Goal: Task Accomplishment & Management: Manage account settings

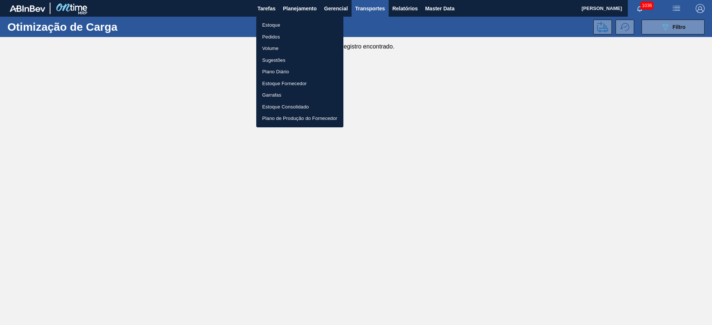
drag, startPoint x: 183, startPoint y: 152, endPoint x: 193, endPoint y: 146, distance: 10.9
click at [188, 149] on div at bounding box center [356, 162] width 712 height 325
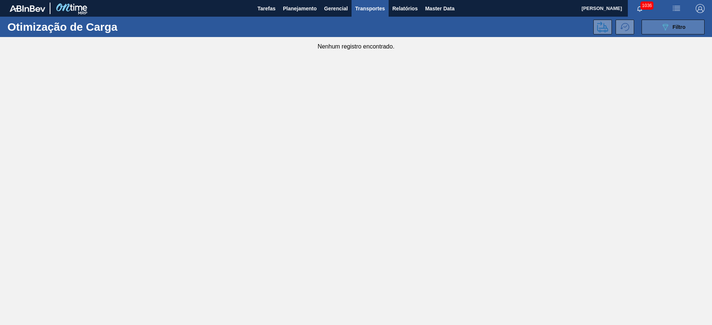
click at [680, 24] on span "Filtro" at bounding box center [678, 27] width 13 height 6
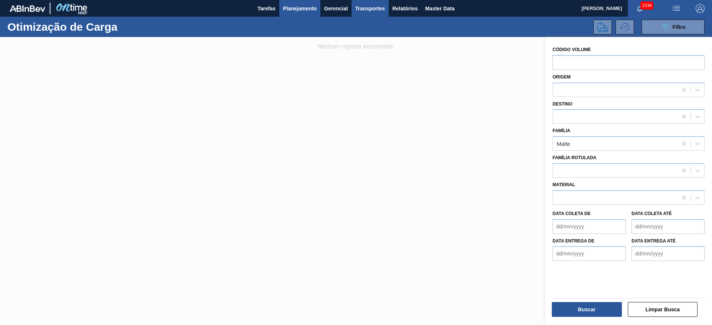
click at [299, 9] on span "Planejamento" at bounding box center [300, 8] width 34 height 9
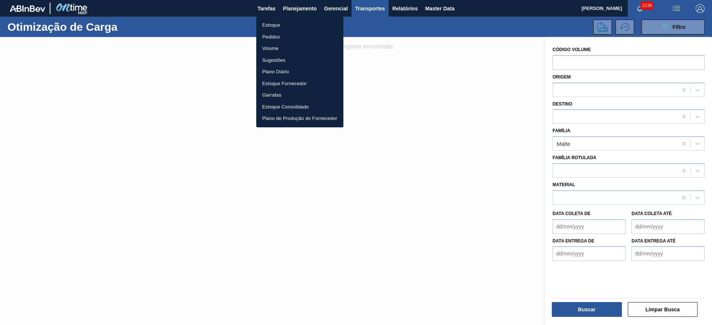
click at [269, 25] on li "Estoque" at bounding box center [299, 25] width 87 height 12
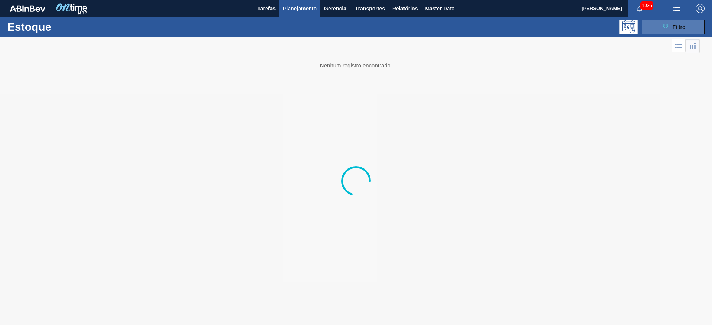
click at [678, 24] on span "Filtro" at bounding box center [678, 27] width 13 height 6
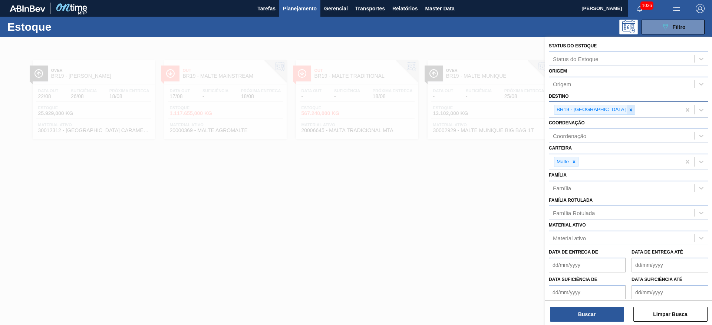
click at [628, 111] on icon at bounding box center [630, 110] width 5 height 5
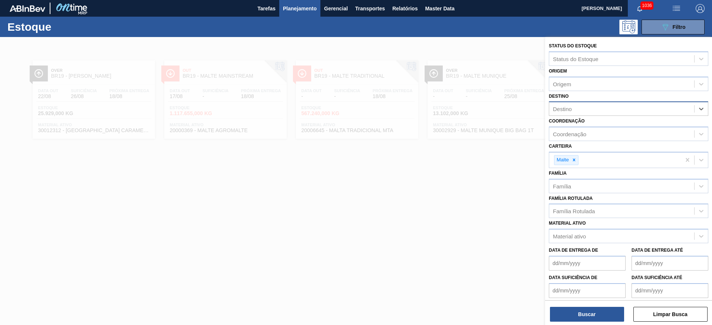
type input "1"
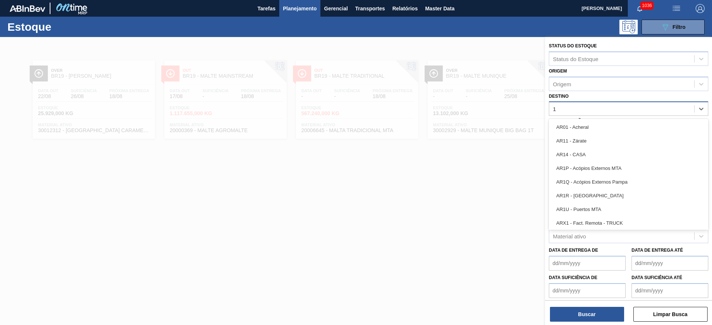
type input "10"
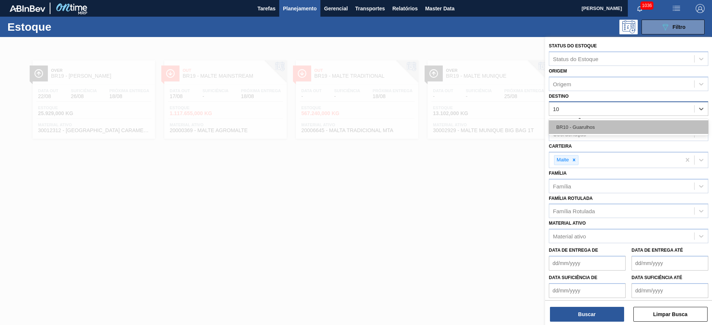
click at [589, 124] on div "BR10 - Guarulhos" at bounding box center [628, 127] width 159 height 14
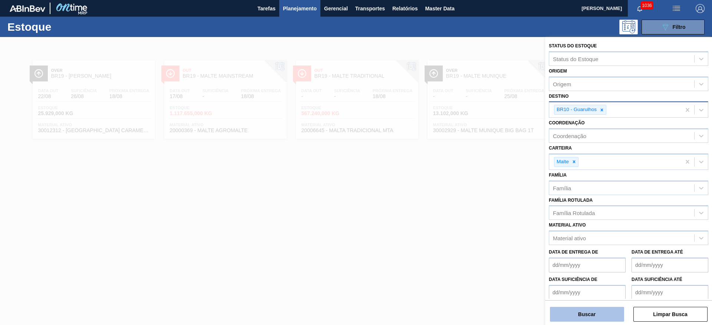
click at [595, 315] on button "Buscar" at bounding box center [587, 314] width 74 height 15
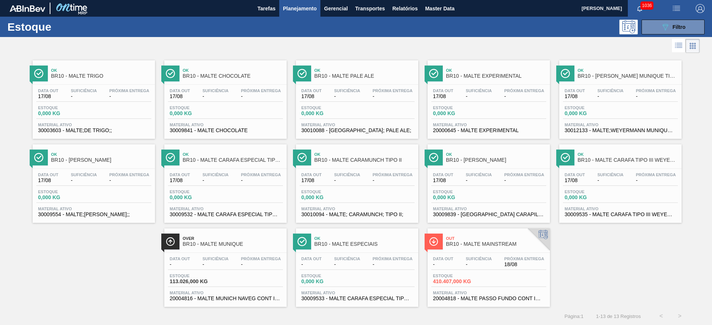
scroll to position [0, 0]
click at [481, 254] on div "Data out - Suficiência - Próxima Entrega 18/08 Estoque 410.407,000 KG Material …" at bounding box center [488, 278] width 122 height 50
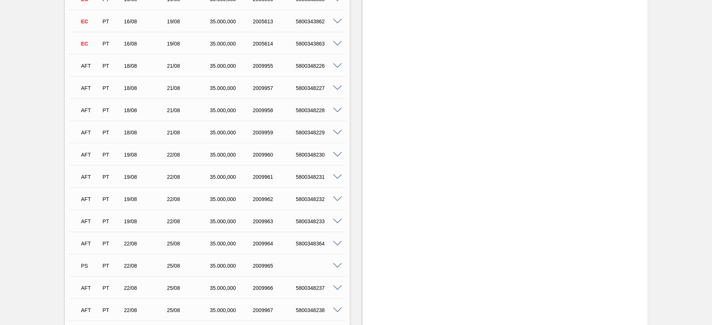
scroll to position [1235, 0]
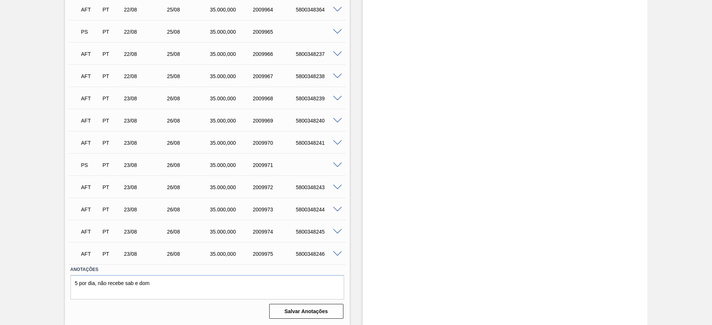
click at [337, 164] on span at bounding box center [337, 166] width 9 height 6
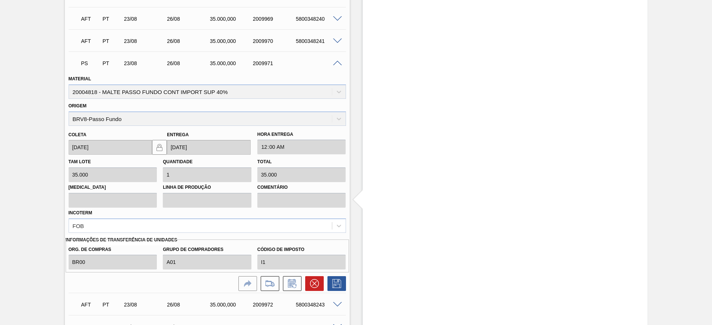
scroll to position [1455, 0]
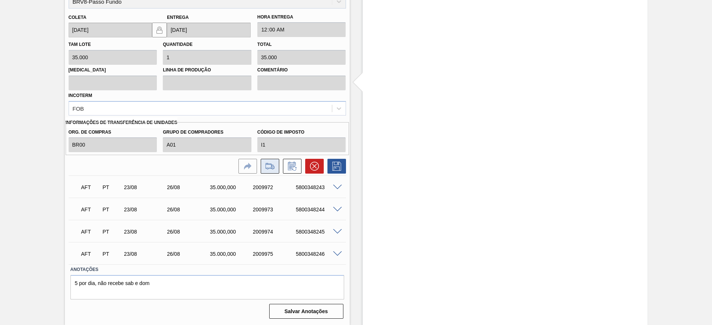
click at [271, 167] on icon at bounding box center [270, 166] width 12 height 9
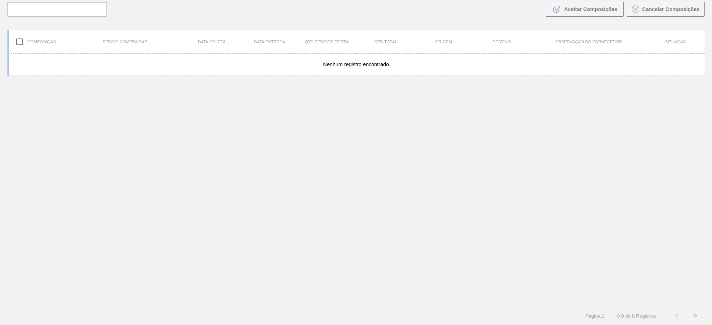
scroll to position [53, 0]
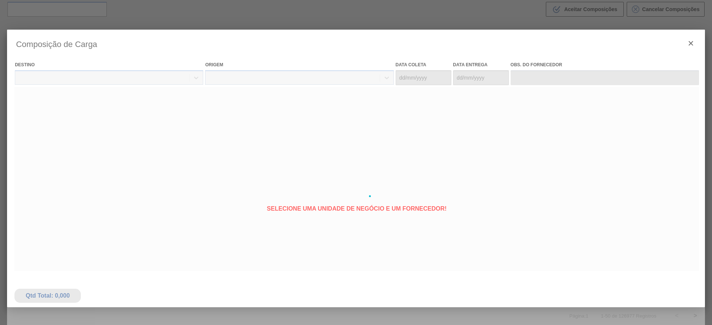
type coleta "[DATE]"
type entrega "[DATE]"
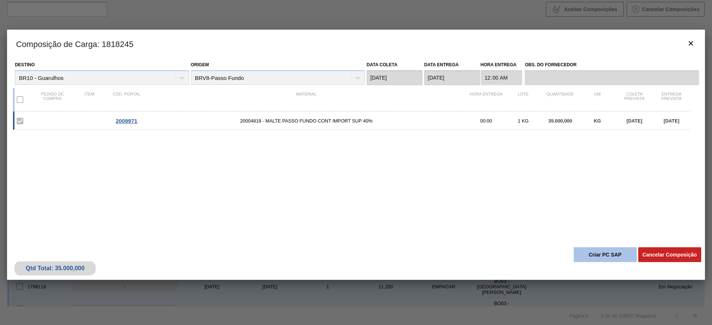
click at [600, 258] on button "Criar PC SAP" at bounding box center [604, 255] width 63 height 15
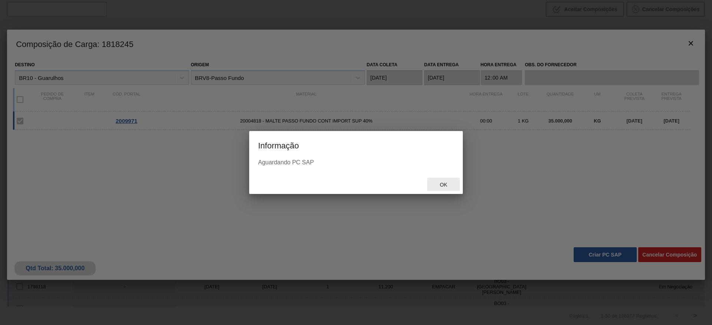
click at [448, 181] on div "Ok" at bounding box center [443, 185] width 33 height 14
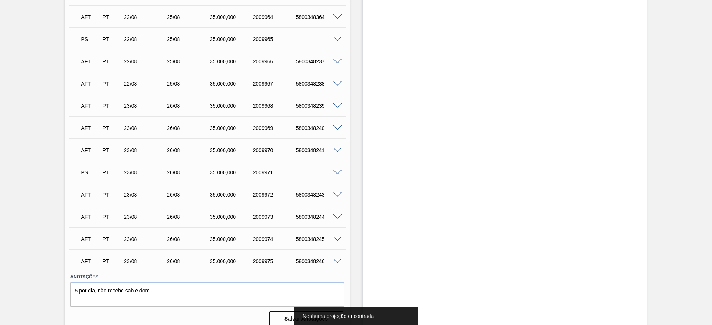
scroll to position [1235, 0]
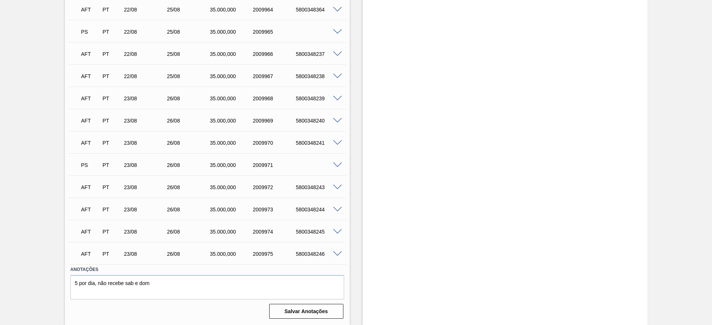
click at [337, 32] on span at bounding box center [337, 32] width 9 height 6
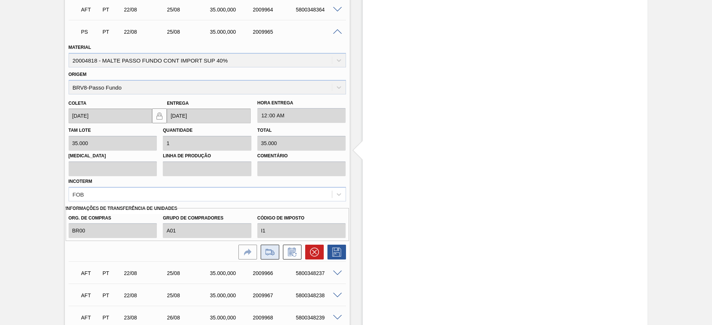
click at [269, 252] on icon at bounding box center [270, 252] width 12 height 9
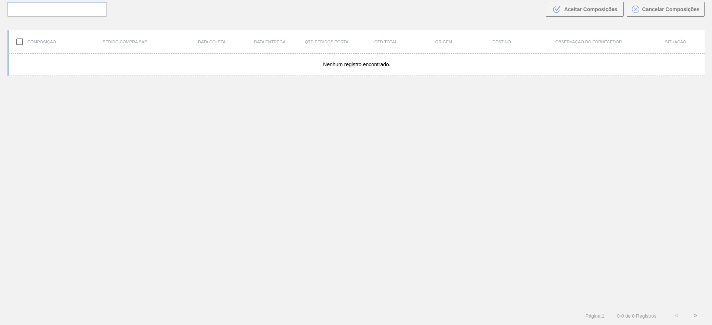
scroll to position [53, 0]
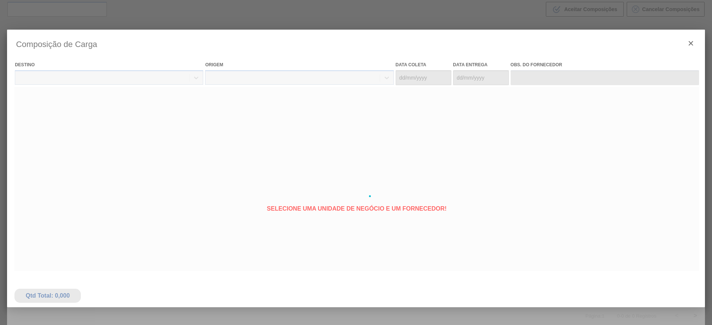
type coleta "[DATE]"
type entrega "[DATE]"
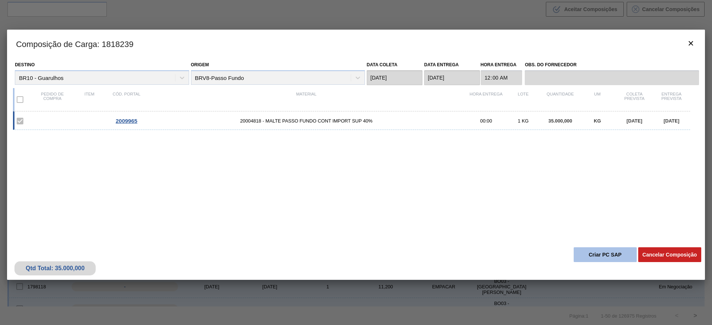
click at [584, 254] on button "Criar PC SAP" at bounding box center [604, 255] width 63 height 15
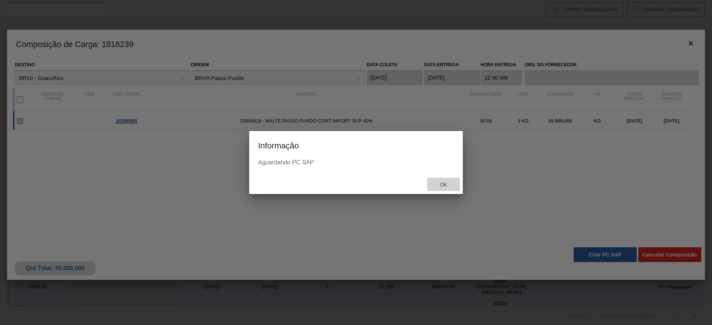
click at [443, 182] on span "Ok" at bounding box center [443, 185] width 19 height 6
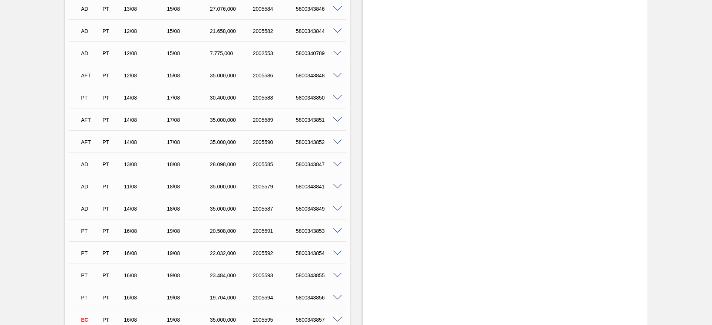
scroll to position [723, 0]
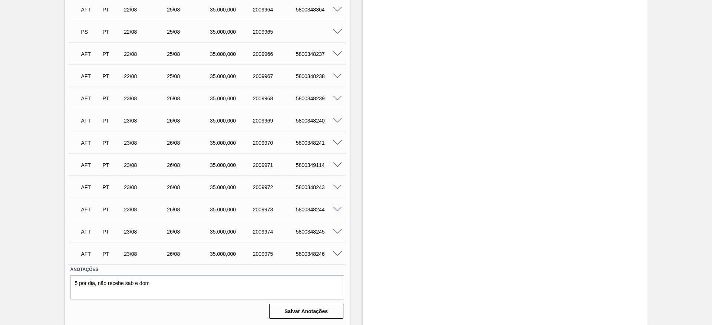
scroll to position [1068, 0]
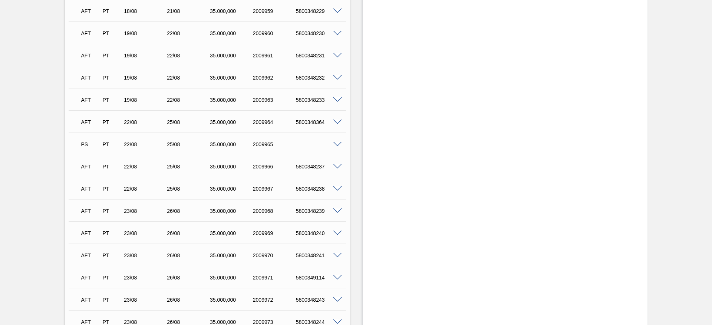
scroll to position [1124, 0]
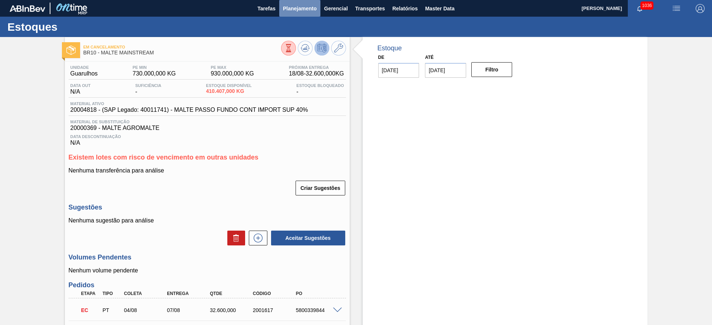
click at [301, 6] on span "Planejamento" at bounding box center [300, 8] width 34 height 9
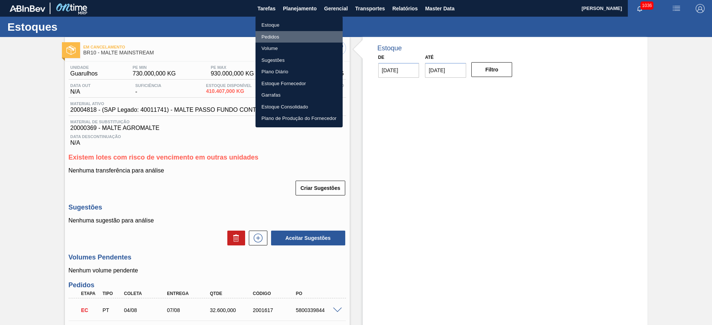
click at [272, 36] on li "Pedidos" at bounding box center [298, 37] width 87 height 12
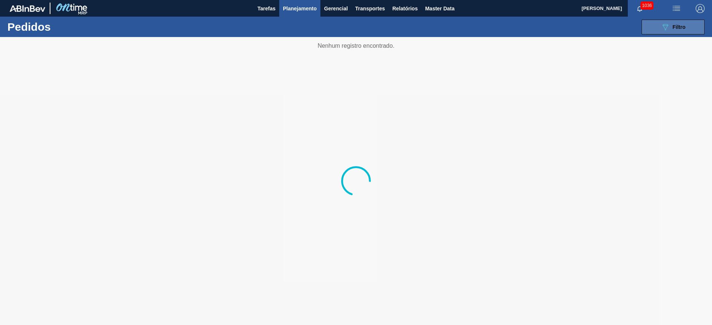
click at [671, 29] on div "089F7B8B-B2A5-4AFE-B5C0-19BA573D28AC Filtro" at bounding box center [673, 27] width 25 height 9
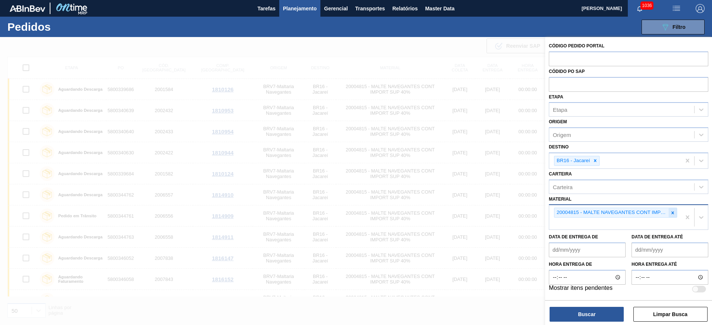
click at [674, 212] on icon at bounding box center [672, 213] width 5 height 5
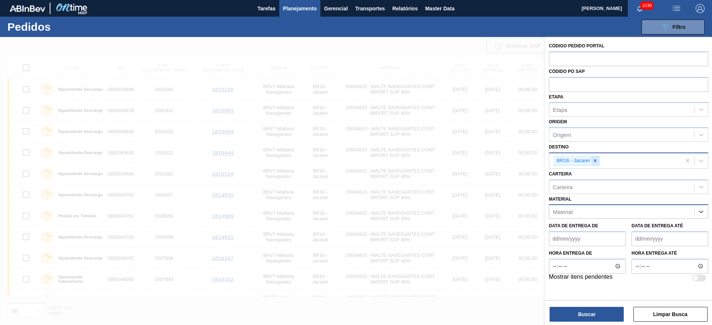
click at [595, 162] on icon at bounding box center [594, 160] width 5 height 5
click at [563, 212] on div "Material" at bounding box center [563, 210] width 20 height 6
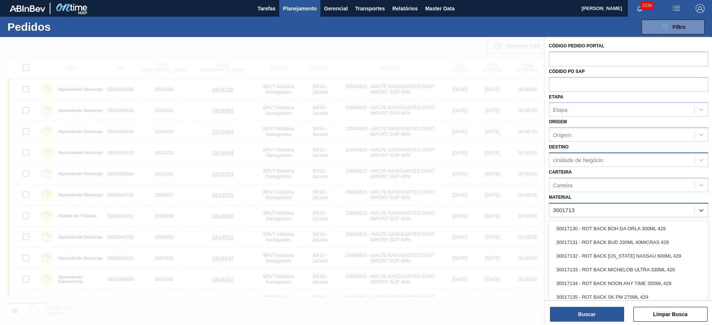
type input "30017131"
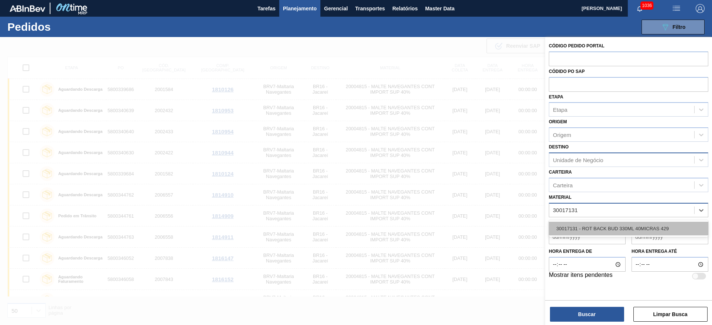
click at [569, 227] on div "30017131 - ROT BACK BUD 330ML 40MICRAS 429" at bounding box center [628, 229] width 159 height 14
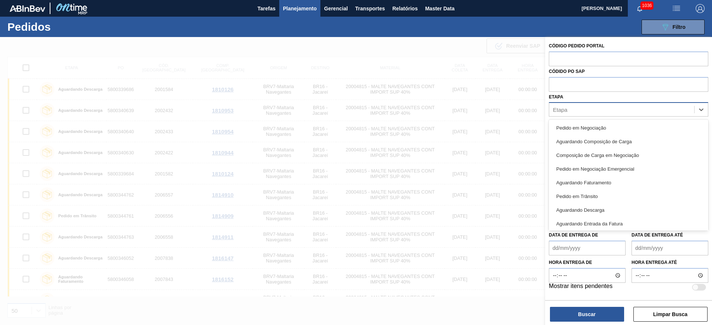
click at [560, 113] on div "Etapa" at bounding box center [621, 110] width 145 height 11
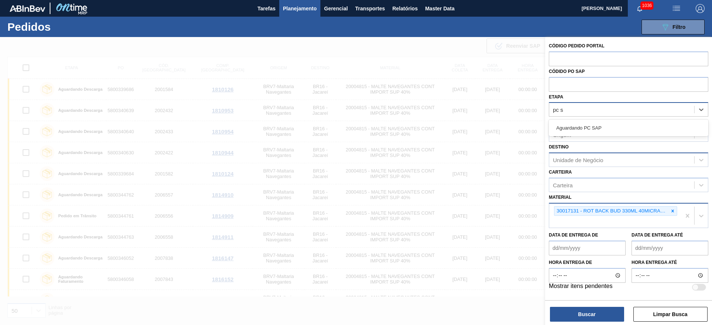
type input "pc sa"
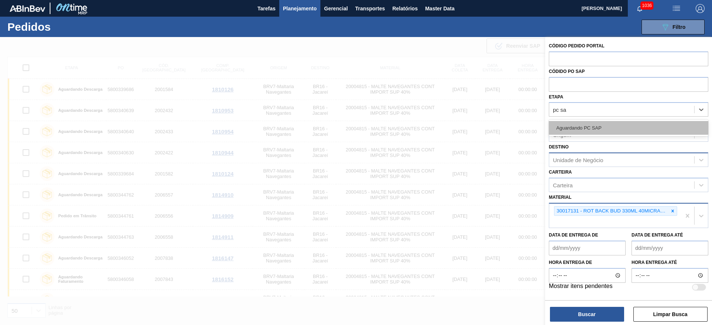
click at [559, 127] on div "Aguardando PC SAP" at bounding box center [628, 128] width 159 height 14
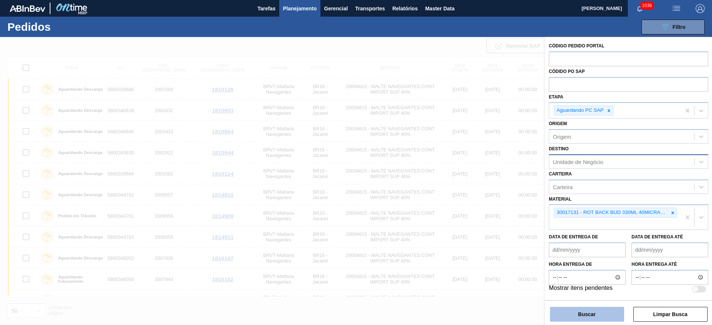
click at [578, 312] on button "Buscar" at bounding box center [587, 314] width 74 height 15
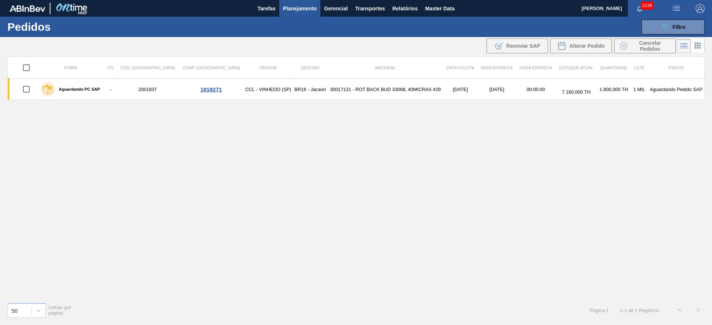
click at [697, 48] on icon at bounding box center [697, 47] width 1 height 1
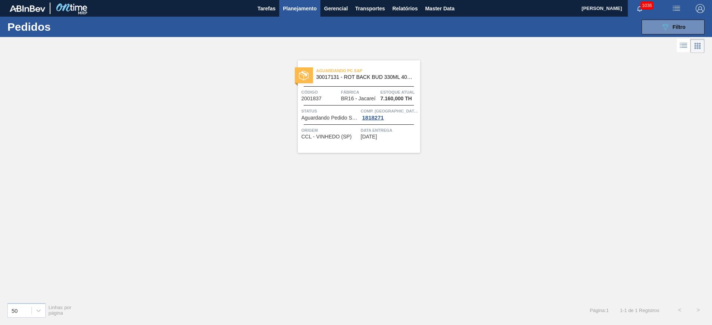
click at [363, 110] on span "Comp. Carga" at bounding box center [389, 111] width 57 height 7
click at [317, 130] on span "Origem" at bounding box center [329, 130] width 57 height 7
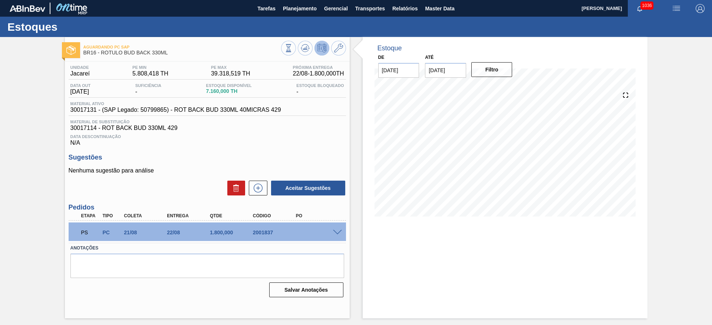
click at [334, 236] on div "PS PC 21/08 22/08 1.800,000 2001837" at bounding box center [207, 232] width 277 height 19
click at [337, 232] on span at bounding box center [337, 233] width 9 height 6
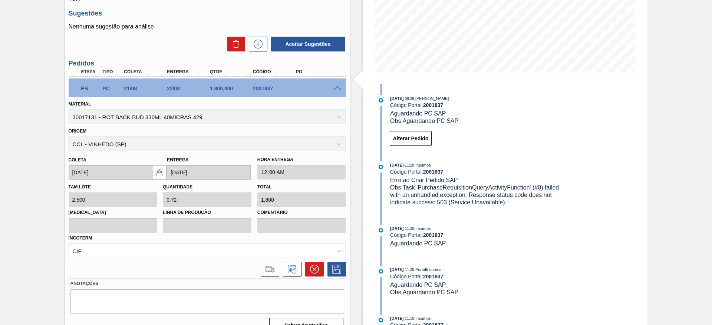
scroll to position [158, 0]
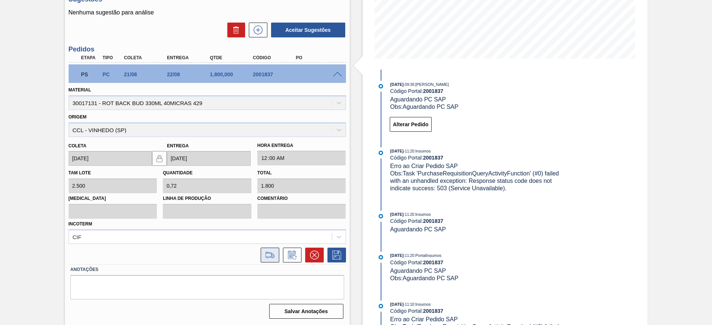
click at [269, 256] on icon at bounding box center [270, 255] width 12 height 9
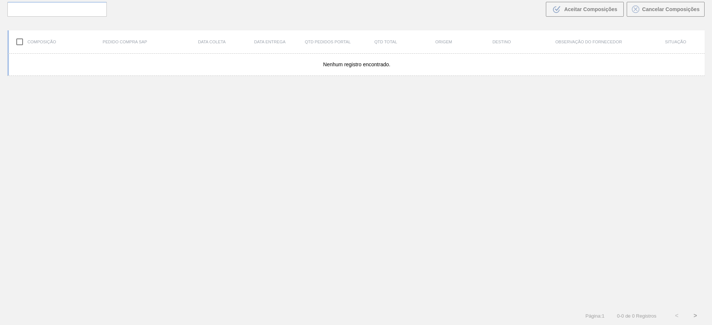
scroll to position [53, 0]
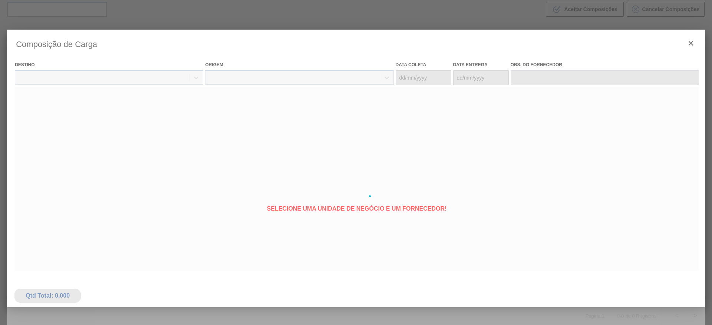
type coleta "[DATE]"
type entrega "[DATE]"
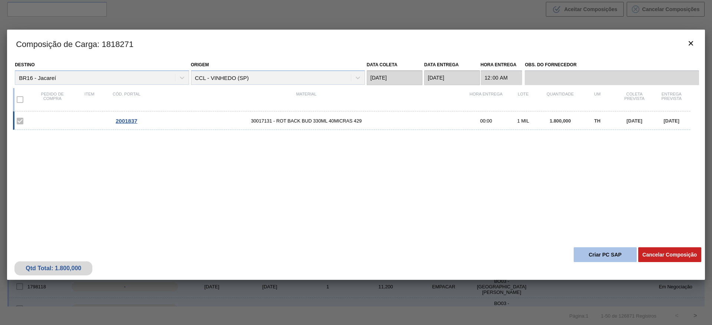
click at [584, 252] on button "Criar PC SAP" at bounding box center [604, 255] width 63 height 15
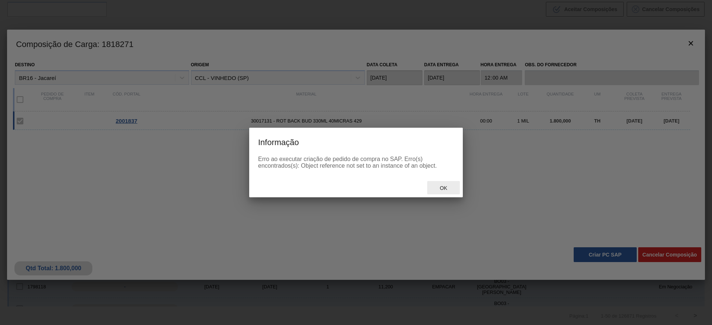
click at [443, 192] on div "Ok" at bounding box center [443, 188] width 33 height 14
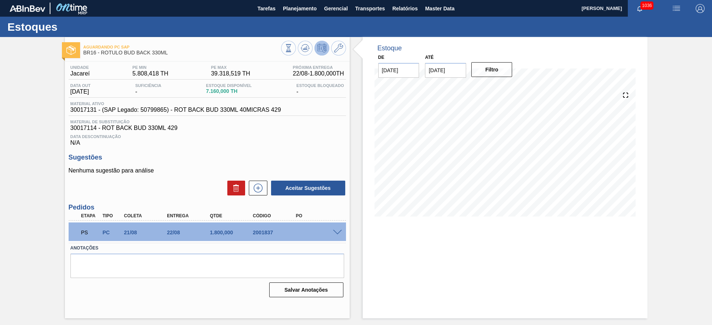
click at [85, 108] on span "30017131 - (SAP Legado: 50799865) - ROT BACK BUD 330ML 40MICRAS 429" at bounding box center [175, 110] width 211 height 7
copy span "30017131"
click at [337, 232] on span at bounding box center [337, 233] width 9 height 6
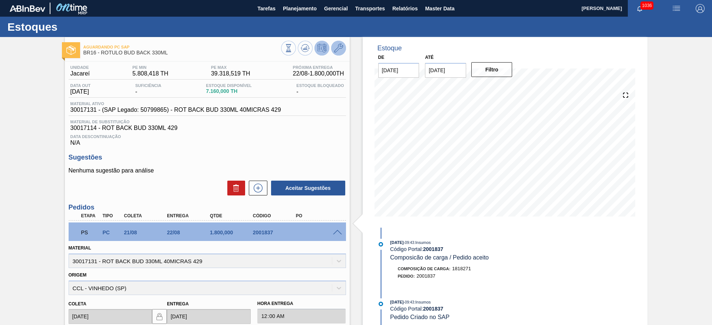
click at [338, 51] on icon at bounding box center [338, 48] width 9 height 9
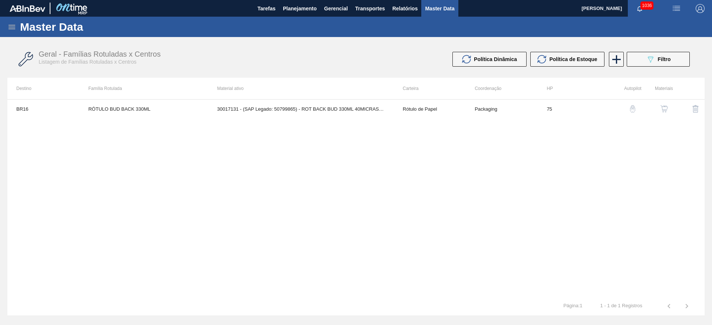
click at [659, 108] on div "button" at bounding box center [663, 108] width 9 height 7
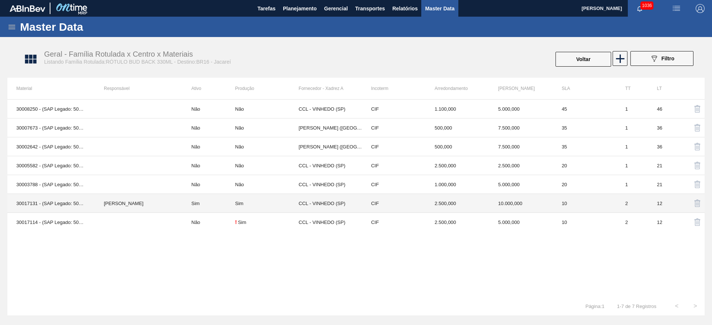
click at [181, 208] on td "Lucas Pondian" at bounding box center [138, 203] width 87 height 19
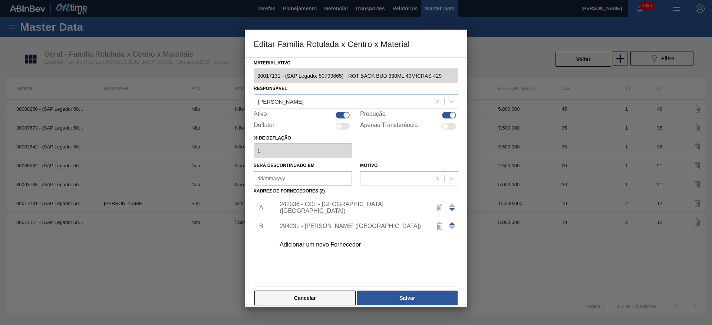
click at [321, 294] on button "Cancelar" at bounding box center [304, 298] width 101 height 15
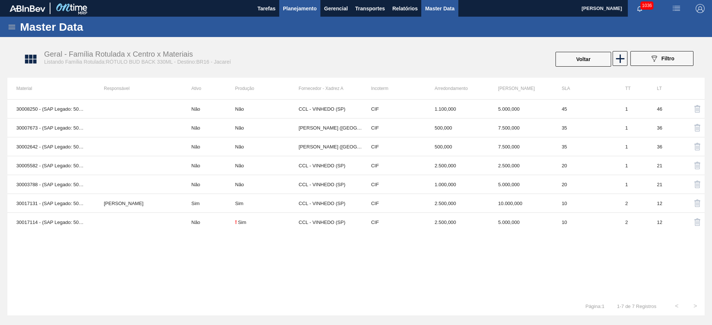
click at [298, 6] on span "Planejamento" at bounding box center [300, 8] width 34 height 9
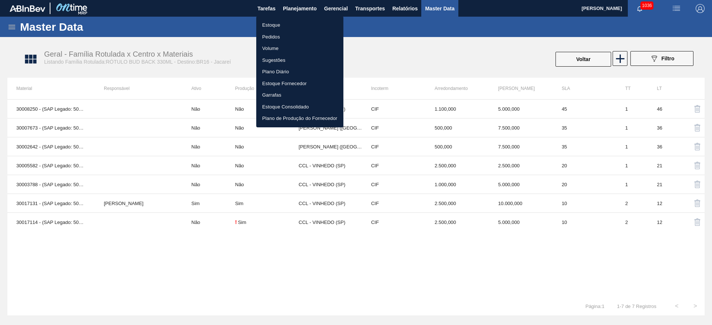
click at [269, 24] on li "Estoque" at bounding box center [299, 25] width 87 height 12
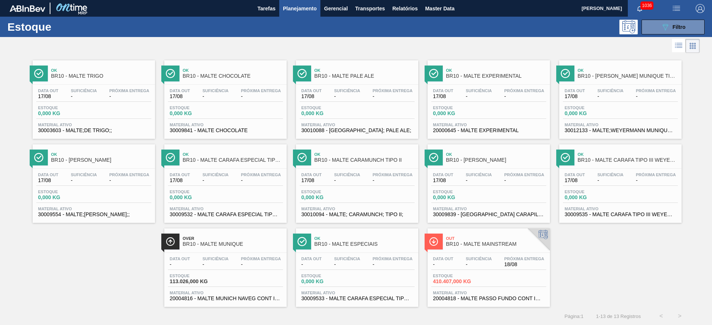
click at [298, 9] on span "Planejamento" at bounding box center [300, 8] width 34 height 9
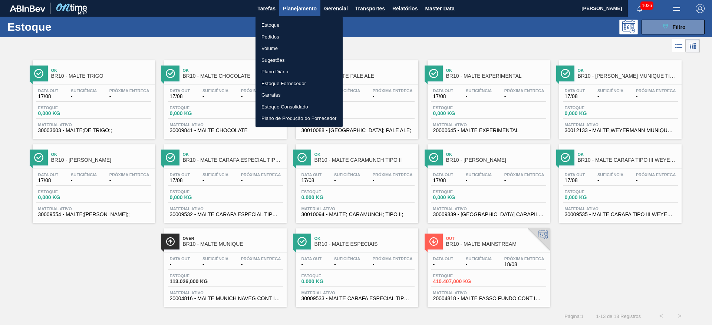
click at [272, 38] on li "Pedidos" at bounding box center [298, 37] width 87 height 12
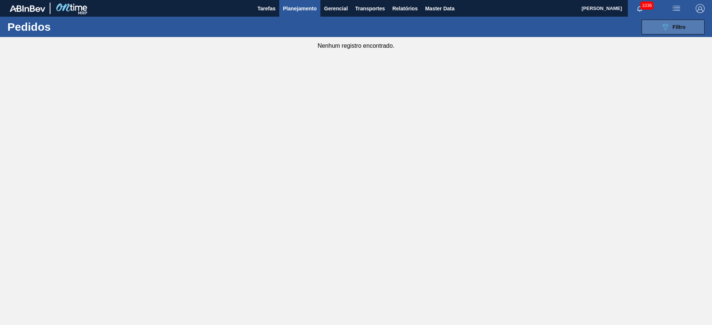
click at [666, 27] on icon "089F7B8B-B2A5-4AFE-B5C0-19BA573D28AC" at bounding box center [665, 27] width 9 height 9
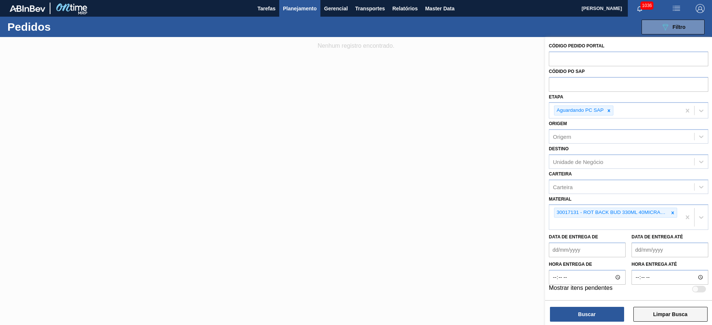
click at [672, 307] on button "Limpar Busca" at bounding box center [670, 314] width 74 height 15
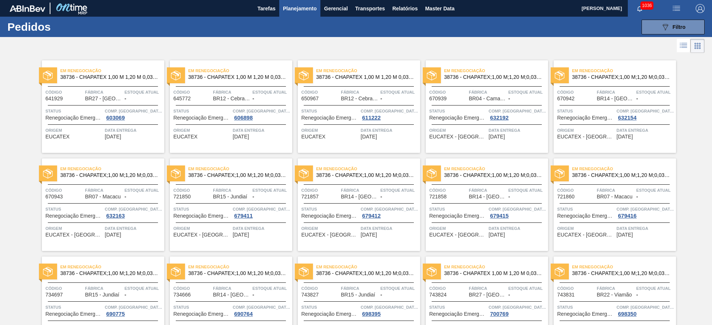
click at [679, 49] on icon at bounding box center [683, 45] width 9 height 9
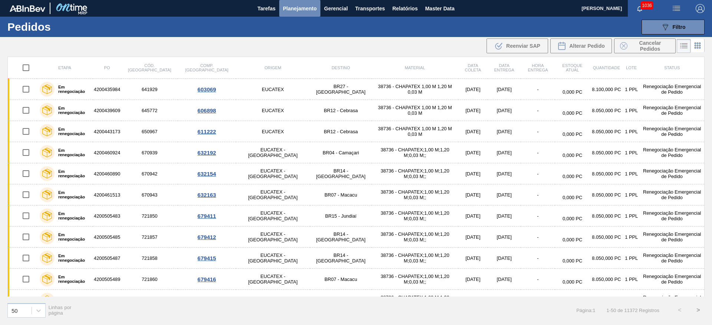
click at [294, 10] on span "Planejamento" at bounding box center [300, 8] width 34 height 9
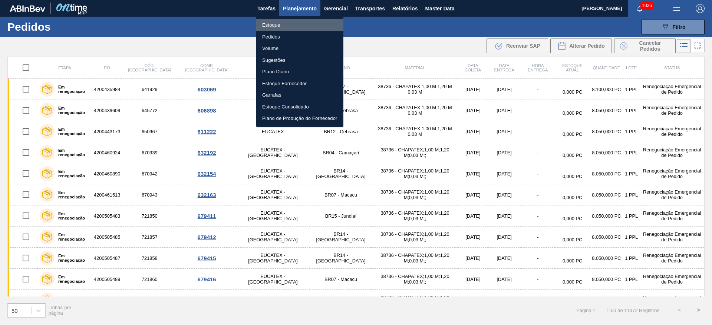
click at [274, 27] on li "Estoque" at bounding box center [299, 25] width 87 height 12
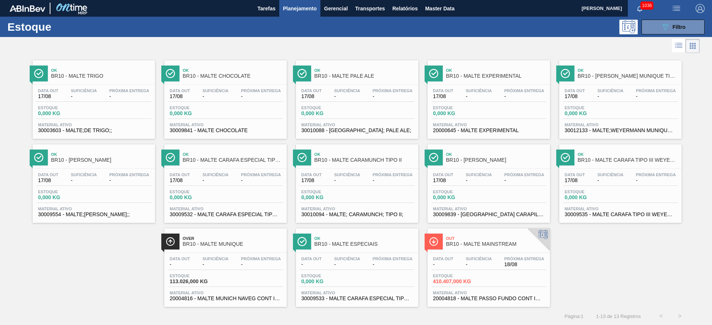
click at [301, 12] on span "Planejamento" at bounding box center [300, 8] width 34 height 9
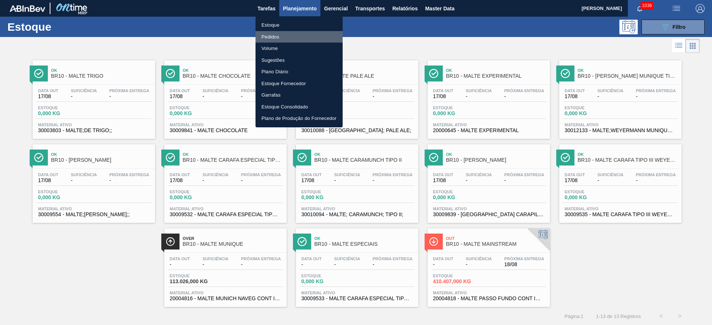
click at [275, 35] on li "Pedidos" at bounding box center [298, 37] width 87 height 12
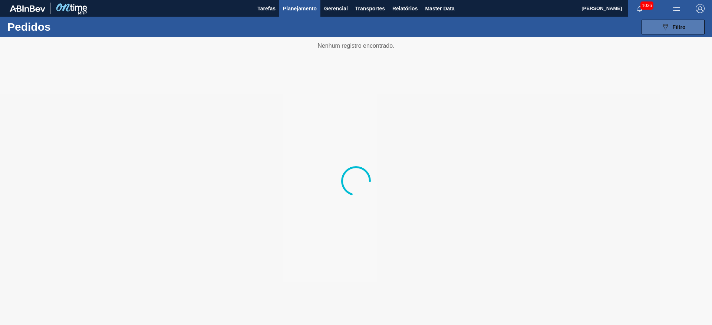
click at [682, 27] on span "Filtro" at bounding box center [678, 27] width 13 height 6
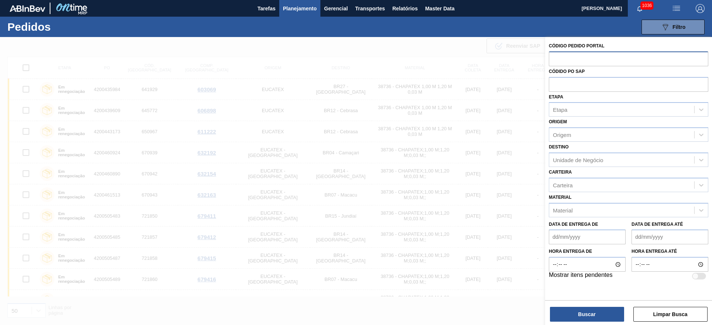
click at [566, 56] on input "text" at bounding box center [628, 59] width 159 height 14
type input "1994668"
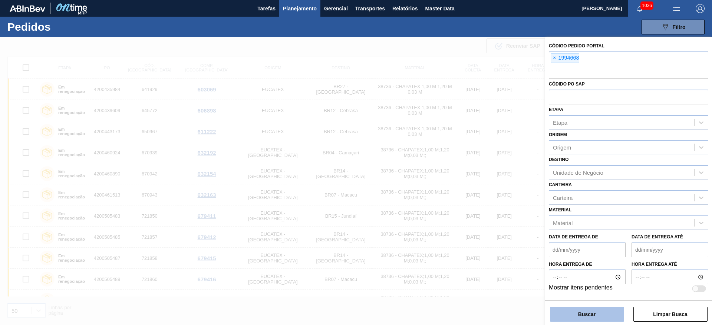
click at [587, 311] on button "Buscar" at bounding box center [587, 314] width 74 height 15
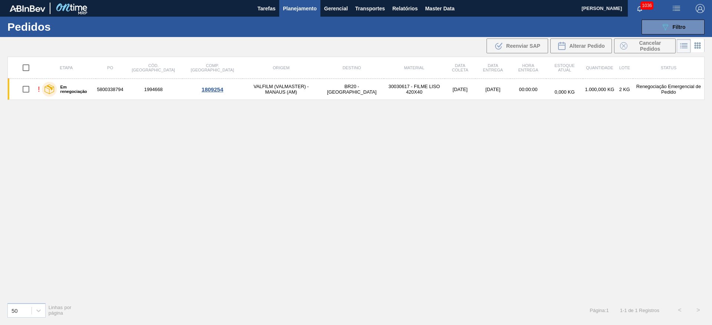
click at [698, 48] on icon at bounding box center [697, 47] width 1 height 1
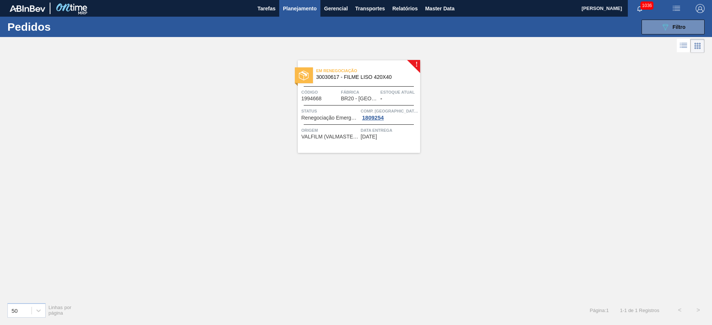
click at [337, 116] on span "Renegociação Emergencial de Pedido" at bounding box center [329, 118] width 57 height 6
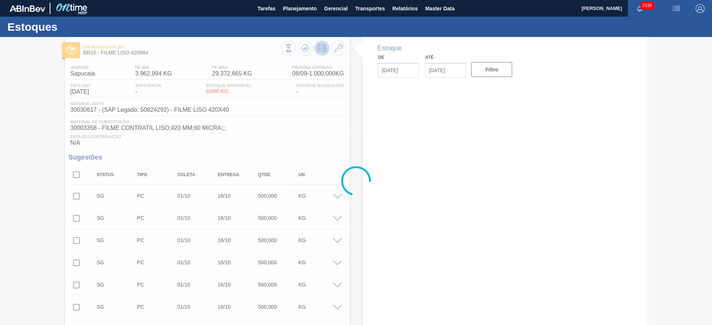
type input "[DATE]"
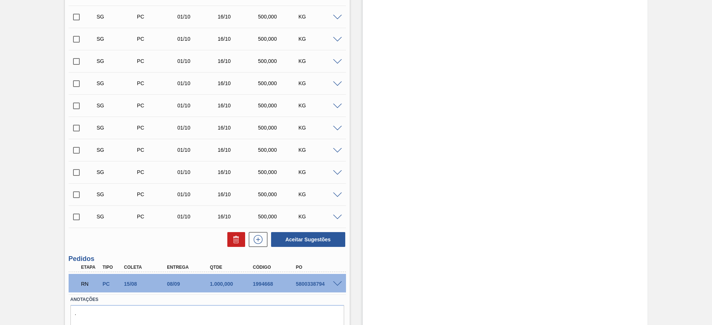
scroll to position [677, 0]
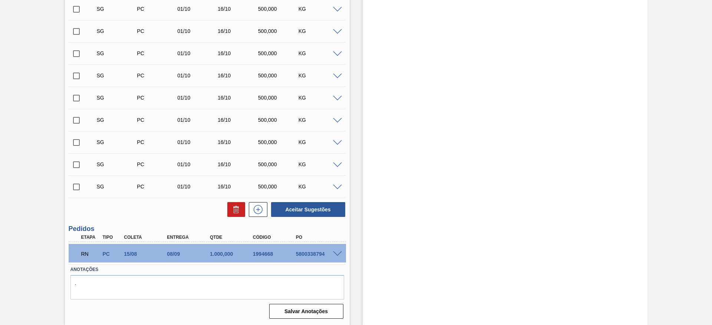
click at [337, 254] on span at bounding box center [337, 255] width 9 height 6
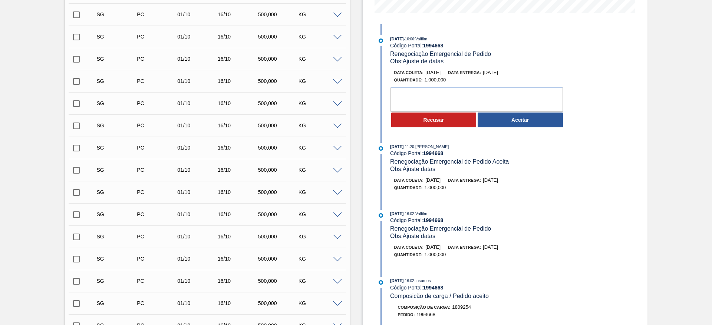
scroll to position [133, 0]
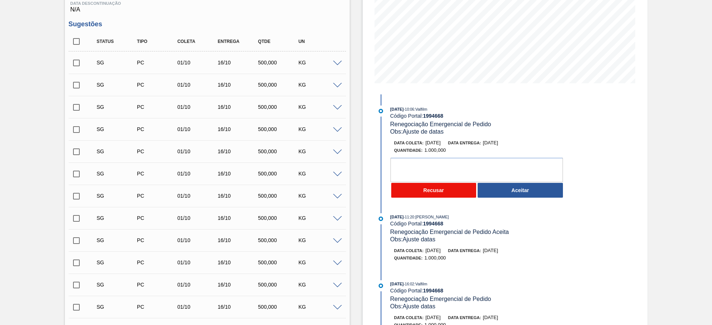
click at [414, 189] on button "Recusar" at bounding box center [433, 190] width 85 height 15
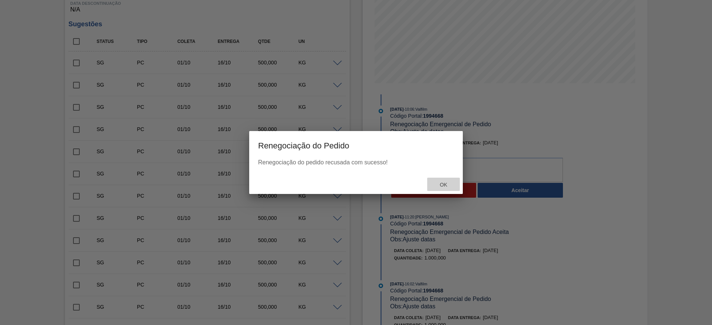
click at [451, 184] on span "Ok" at bounding box center [443, 185] width 19 height 6
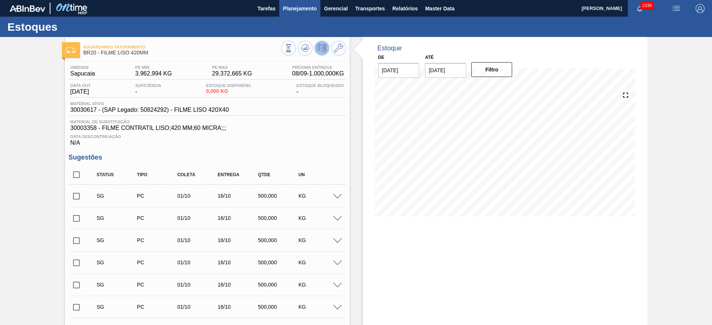
click at [297, 10] on span "Planejamento" at bounding box center [300, 8] width 34 height 9
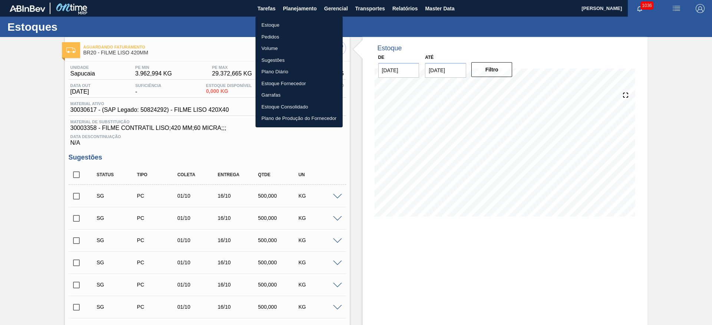
click at [269, 37] on li "Pedidos" at bounding box center [298, 37] width 87 height 12
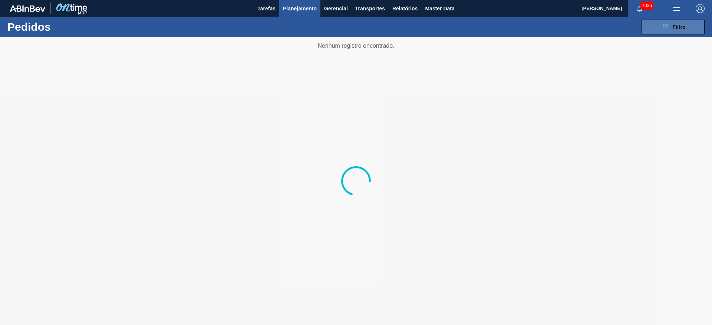
click at [676, 27] on span "Filtro" at bounding box center [678, 27] width 13 height 6
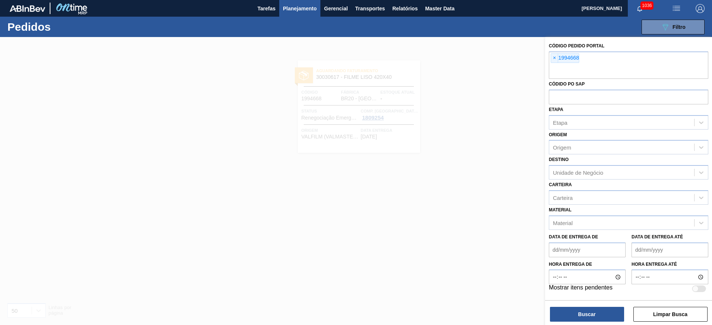
click at [553, 59] on span "×" at bounding box center [554, 58] width 7 height 9
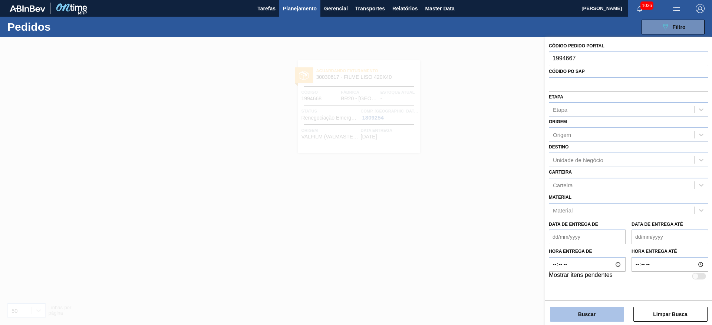
type input "1994667"
click at [597, 312] on button "Buscar" at bounding box center [587, 314] width 74 height 15
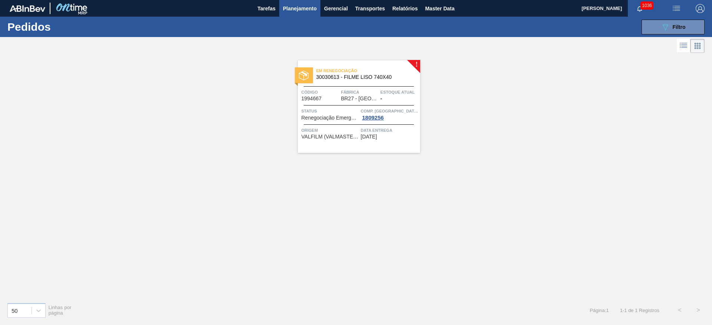
click at [345, 99] on span "BR27 - [GEOGRAPHIC_DATA]" at bounding box center [359, 99] width 37 height 6
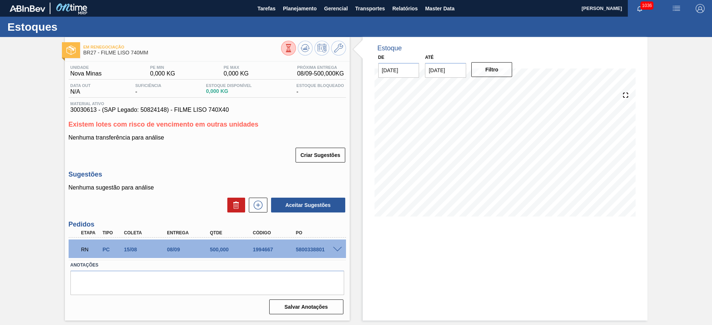
click at [337, 251] on span at bounding box center [337, 250] width 9 height 6
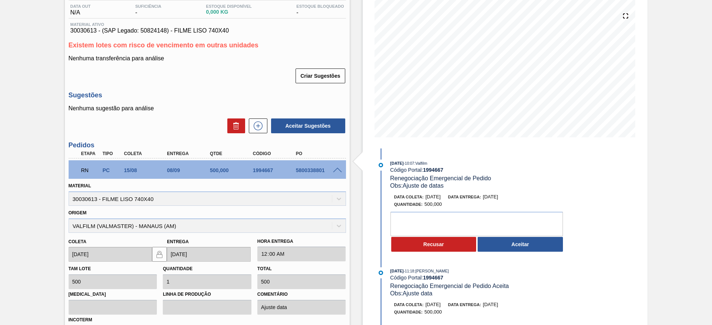
scroll to position [111, 0]
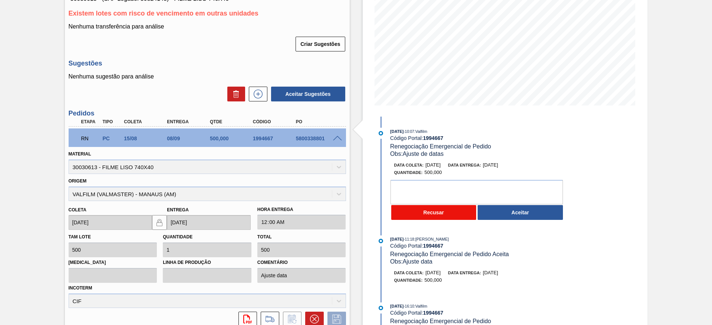
click at [408, 212] on button "Recusar" at bounding box center [433, 212] width 85 height 15
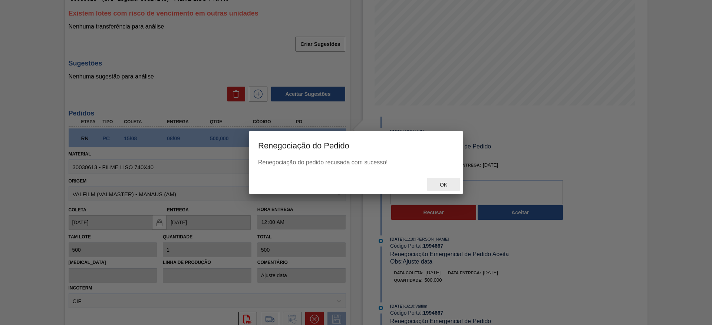
click at [442, 184] on span "Ok" at bounding box center [443, 185] width 19 height 6
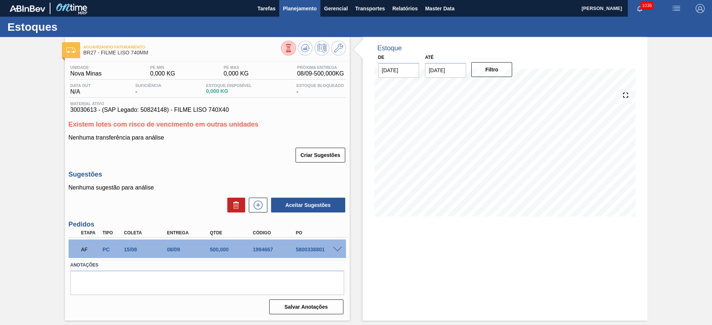
click at [301, 10] on span "Planejamento" at bounding box center [300, 8] width 34 height 9
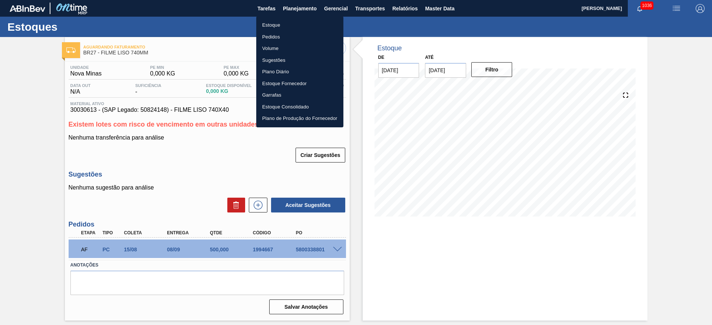
click at [279, 22] on li "Estoque" at bounding box center [299, 25] width 87 height 12
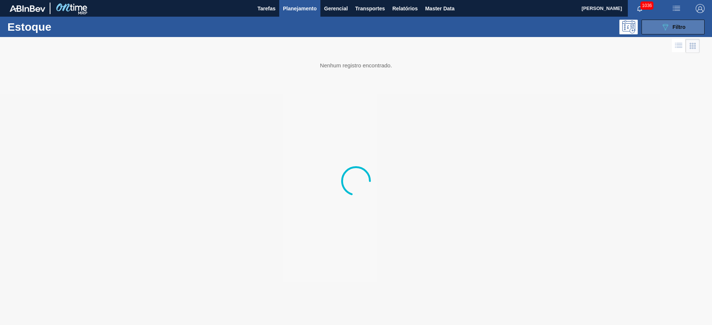
click at [668, 28] on icon "089F7B8B-B2A5-4AFE-B5C0-19BA573D28AC" at bounding box center [665, 27] width 9 height 9
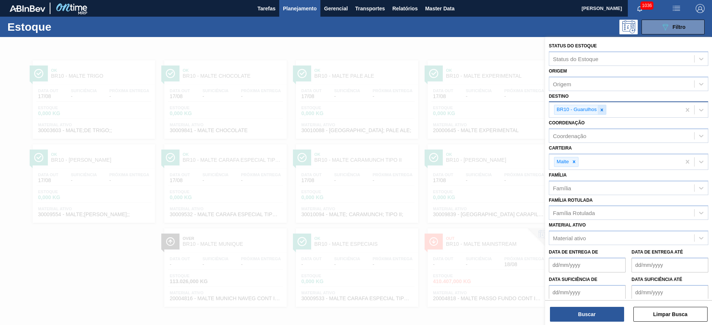
click at [604, 109] on icon at bounding box center [601, 110] width 5 height 5
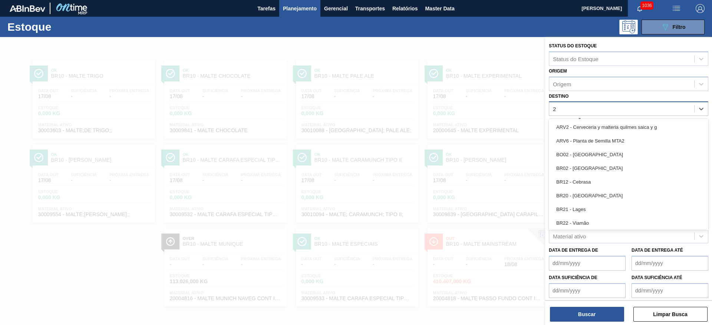
type input "24"
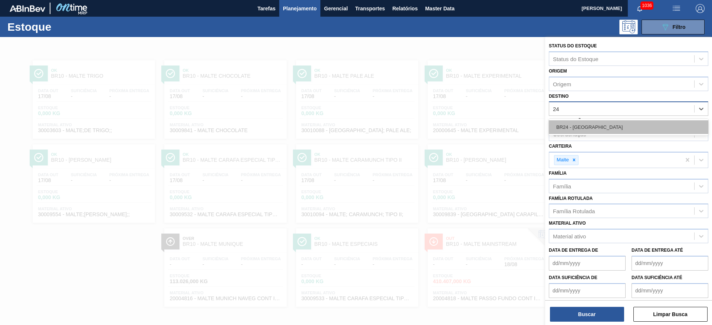
click at [588, 124] on div "BR24 - [GEOGRAPHIC_DATA]" at bounding box center [628, 127] width 159 height 14
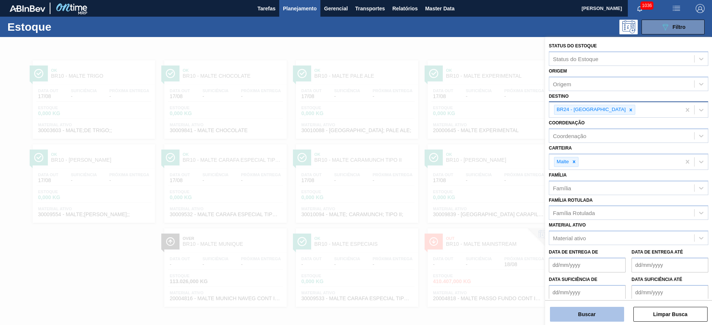
click at [571, 311] on button "Buscar" at bounding box center [587, 314] width 74 height 15
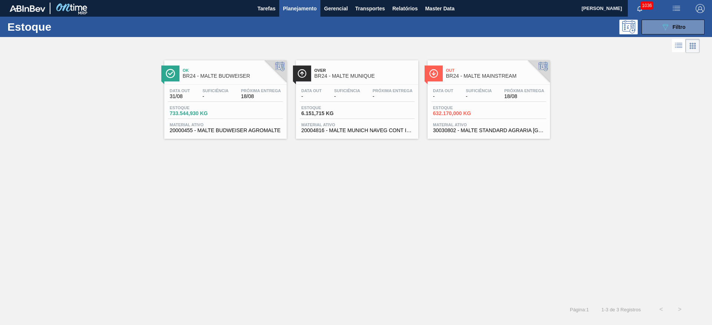
click at [463, 102] on div "Data out - Suficiência - Próxima Entrega 18/08" at bounding box center [488, 95] width 115 height 13
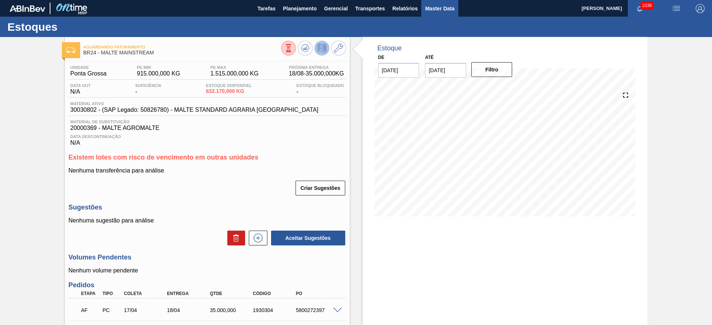
click at [441, 10] on span "Master Data" at bounding box center [439, 8] width 29 height 9
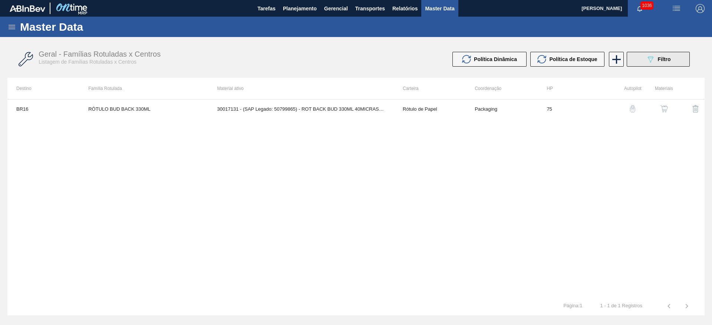
click at [662, 63] on div "089F7B8B-B2A5-4AFE-B5C0-19BA573D28AC Filtro" at bounding box center [658, 59] width 25 height 9
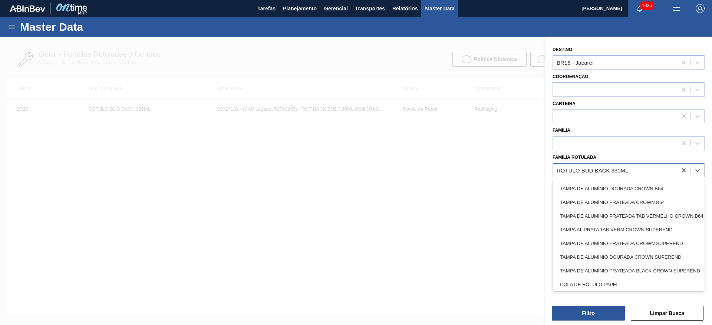
click at [607, 169] on div "RÓTULO BUD BACK 330ML" at bounding box center [592, 170] width 72 height 6
paste Rotulada "PREFORMA 15,65G CRISTAL"
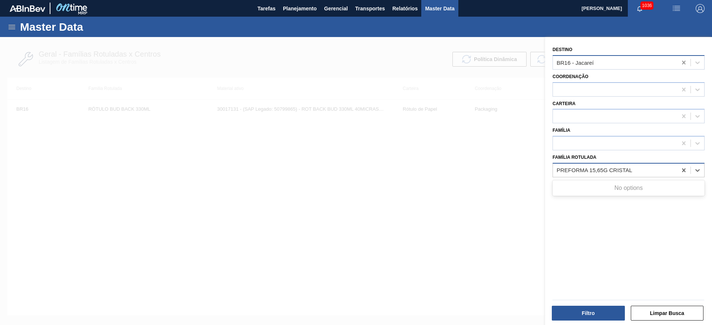
type Rotulada "PREFORMA 15,65G CRISTAL"
click at [682, 64] on icon at bounding box center [683, 62] width 7 height 7
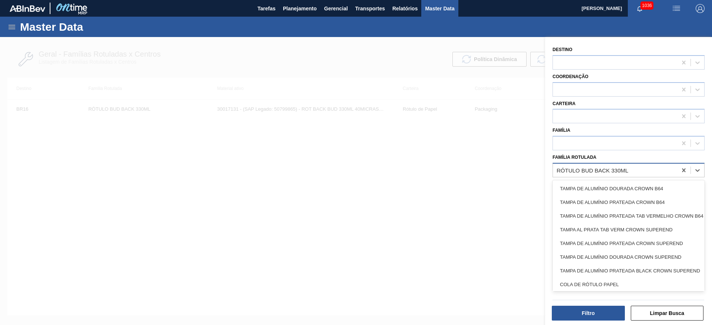
click at [589, 173] on div "RÓTULO BUD BACK 330ML" at bounding box center [592, 170] width 72 height 6
paste Rotulada "PREFORMA 15,65G CRISTAL"
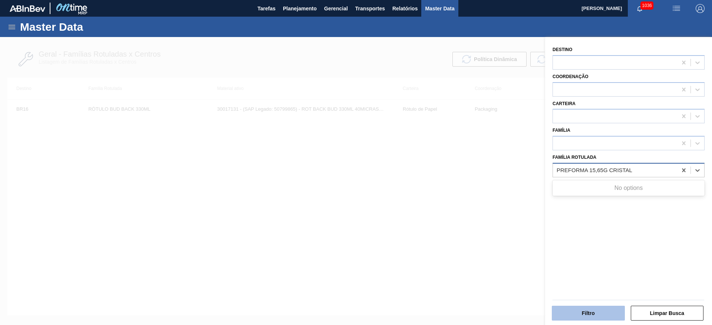
type Rotulada "PREFORMA 15,65G CRISTAL"
click at [583, 310] on button "Filtro" at bounding box center [588, 313] width 73 height 15
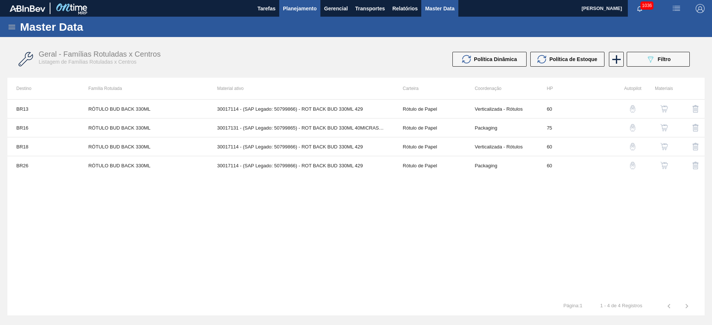
click at [290, 8] on span "Planejamento" at bounding box center [300, 8] width 34 height 9
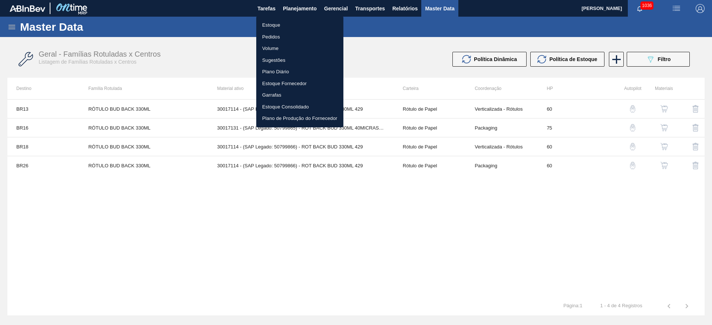
click at [270, 27] on li "Estoque" at bounding box center [299, 25] width 87 height 12
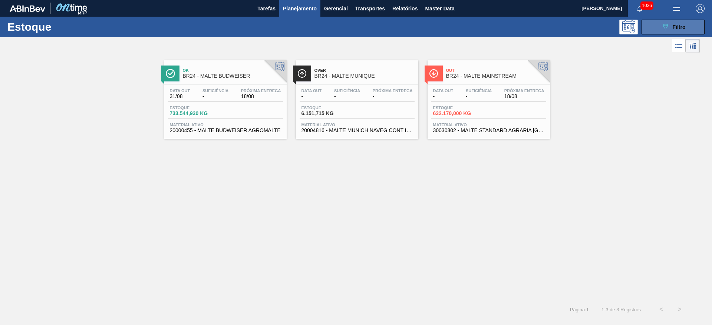
click at [683, 25] on span "Filtro" at bounding box center [678, 27] width 13 height 6
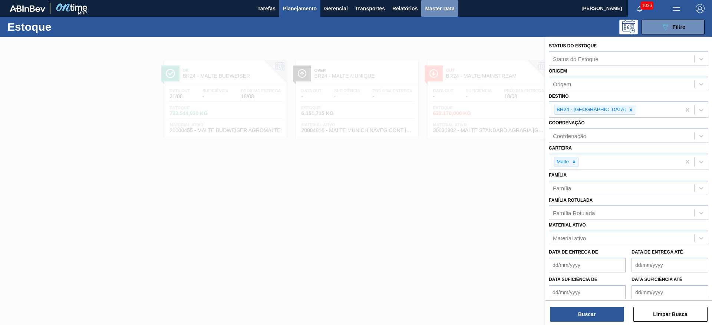
click at [443, 7] on span "Master Data" at bounding box center [439, 8] width 29 height 9
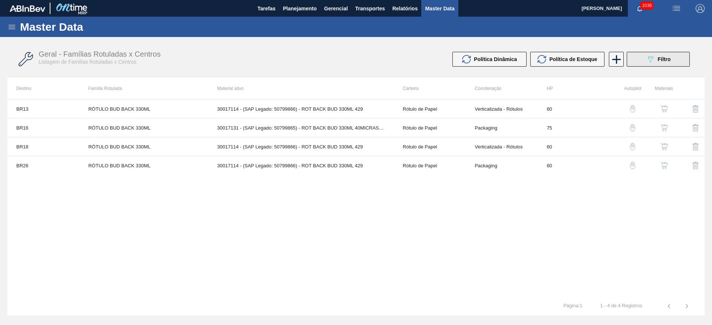
click at [661, 60] on span "Filtro" at bounding box center [664, 59] width 13 height 6
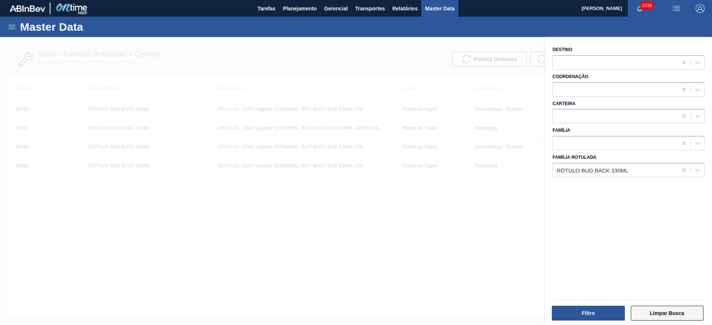
click at [674, 311] on button "Limpar Busca" at bounding box center [667, 313] width 73 height 15
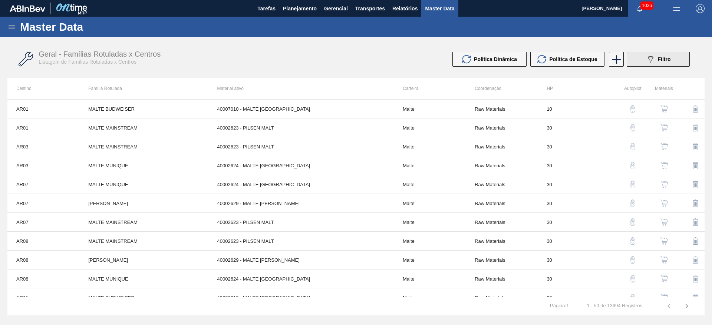
click at [657, 61] on div "089F7B8B-B2A5-4AFE-B5C0-19BA573D28AC Filtro" at bounding box center [658, 59] width 25 height 9
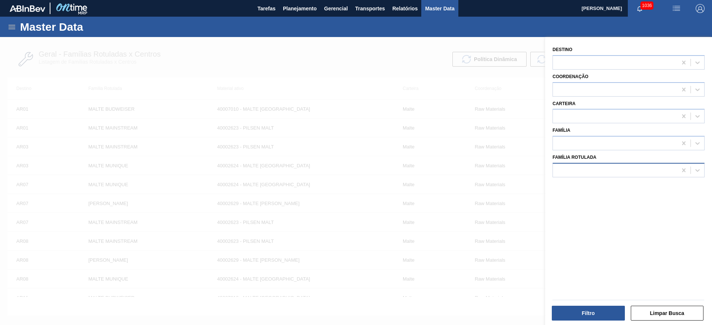
click at [568, 172] on div at bounding box center [615, 170] width 124 height 11
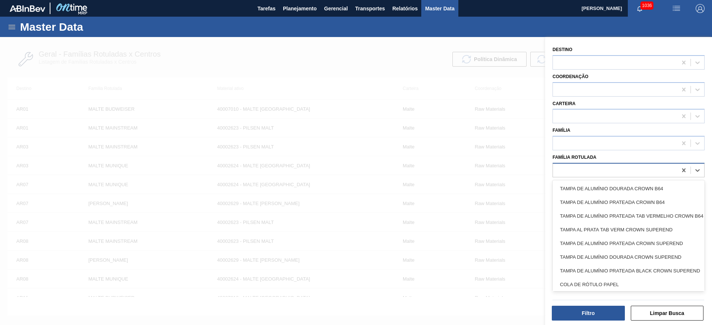
paste Rotulada "PREFORMA 15,65G CRISTAL"
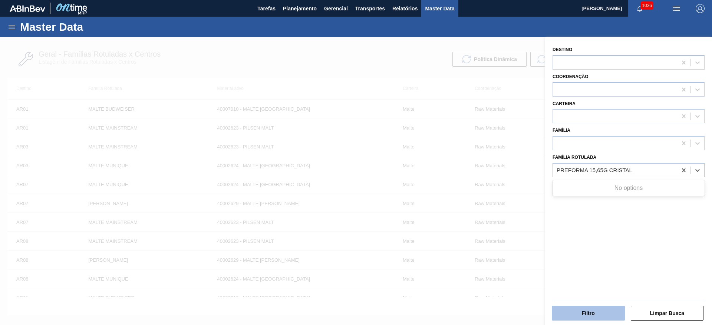
type Rotulada "PREFORMA 15,65G CRISTAL"
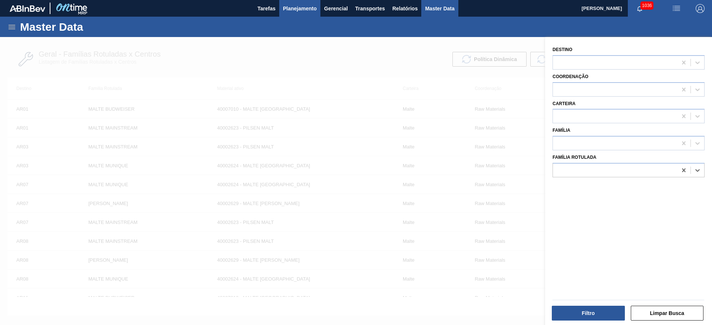
click at [290, 12] on span "Planejamento" at bounding box center [300, 8] width 34 height 9
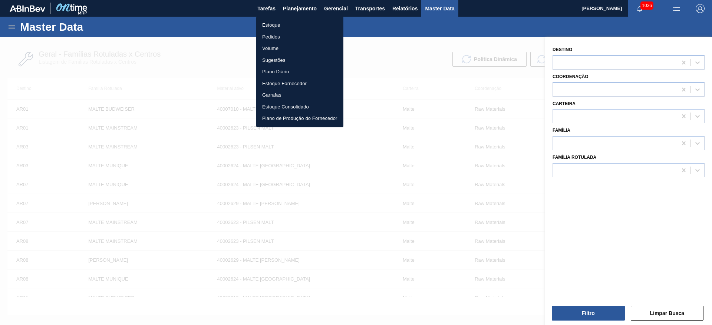
click at [268, 27] on li "Estoque" at bounding box center [299, 25] width 87 height 12
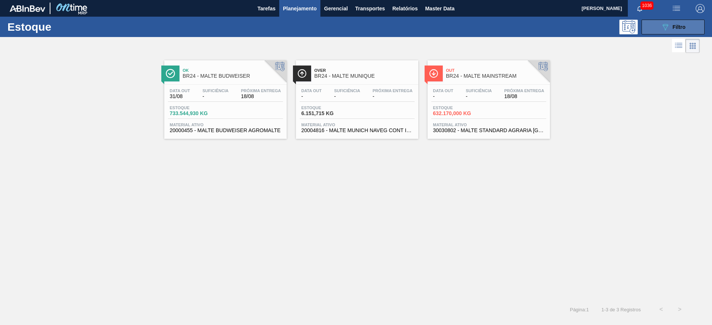
click at [660, 30] on button "089F7B8B-B2A5-4AFE-B5C0-19BA573D28AC Filtro" at bounding box center [672, 27] width 63 height 15
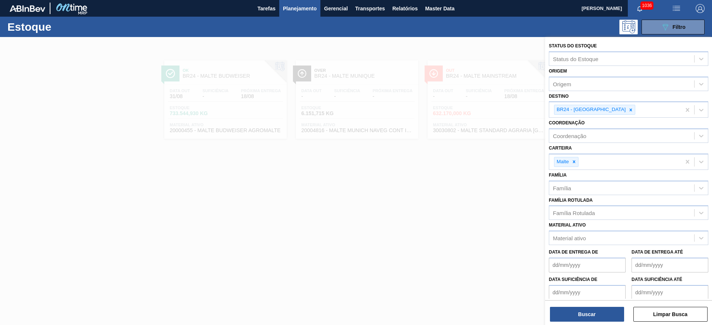
click at [368, 233] on div at bounding box center [356, 199] width 712 height 325
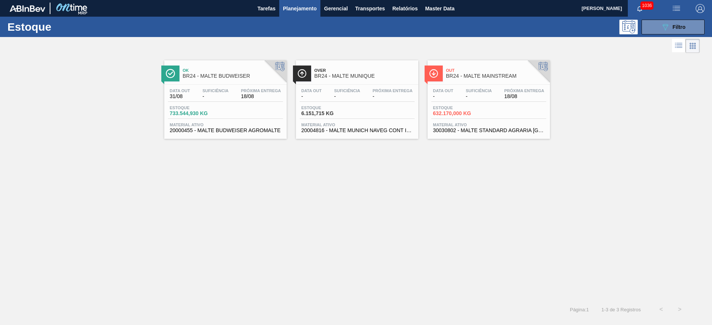
click at [472, 108] on span "Estoque" at bounding box center [459, 108] width 52 height 4
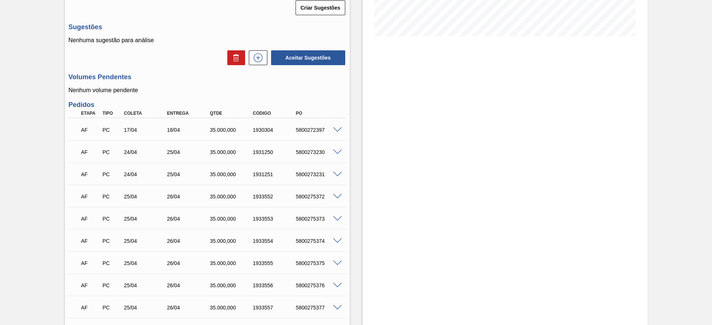
scroll to position [278, 0]
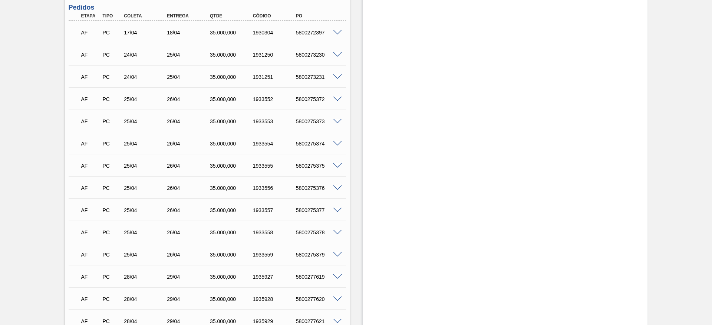
click at [336, 32] on span at bounding box center [337, 33] width 9 height 6
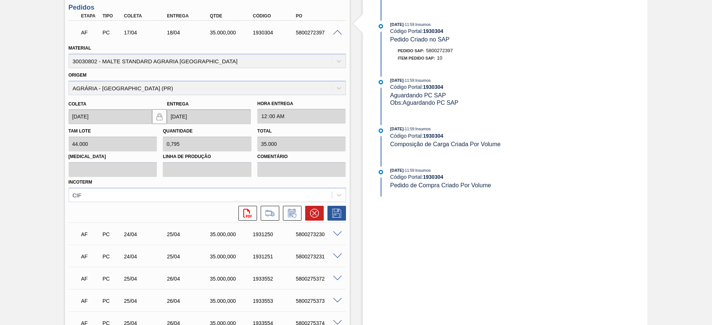
click at [336, 32] on span at bounding box center [337, 33] width 9 height 6
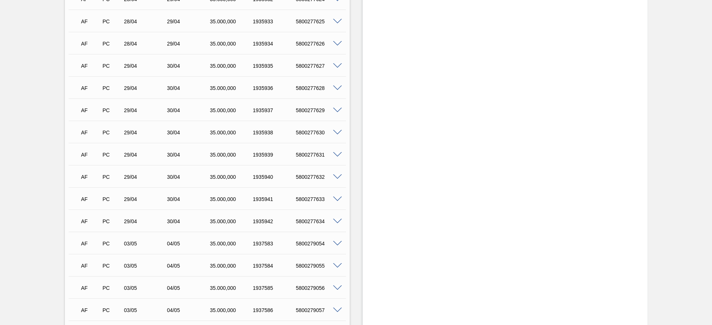
scroll to position [334, 0]
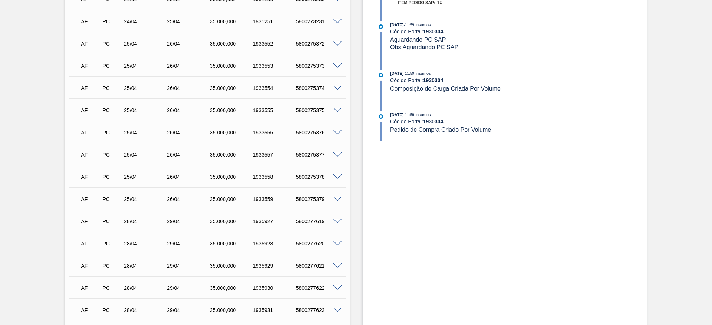
click at [338, 110] on span at bounding box center [337, 111] width 9 height 6
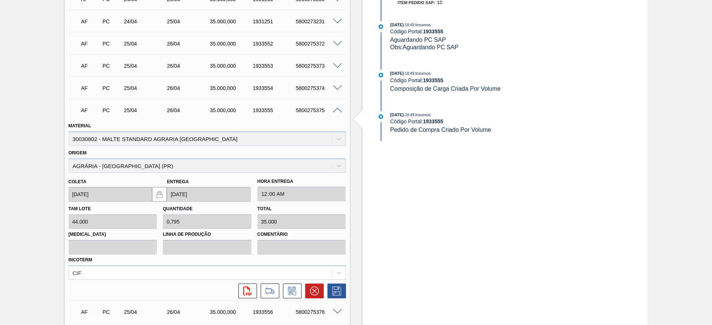
click at [338, 110] on span at bounding box center [337, 111] width 9 height 6
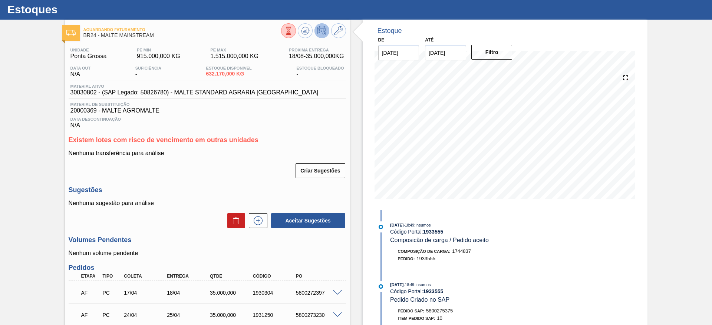
scroll to position [0, 0]
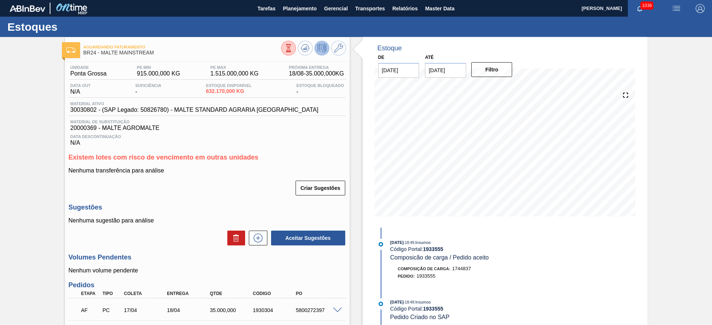
click at [85, 109] on span "30030802 - (SAP Legado: 50826780) - MALTE STANDARD AGRARIA CAMPOS GERAIS" at bounding box center [194, 110] width 248 height 7
copy span "30030802"
click at [297, 3] on button "Planejamento" at bounding box center [299, 8] width 41 height 17
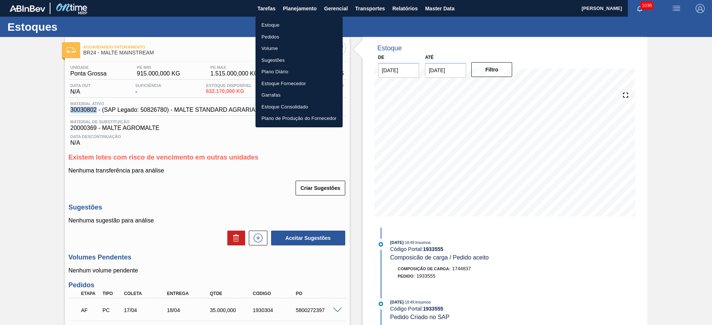
click at [268, 39] on li "Pedidos" at bounding box center [298, 37] width 87 height 12
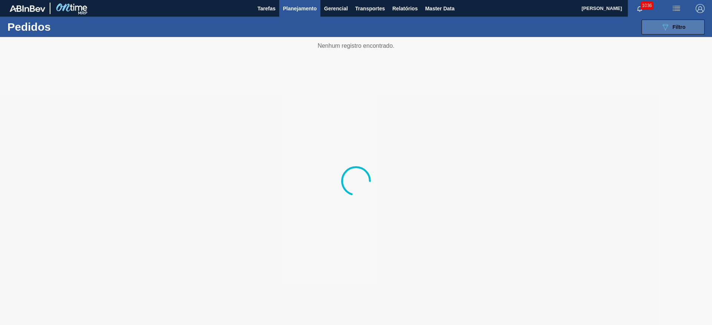
click at [666, 29] on icon "089F7B8B-B2A5-4AFE-B5C0-19BA573D28AC" at bounding box center [665, 27] width 9 height 9
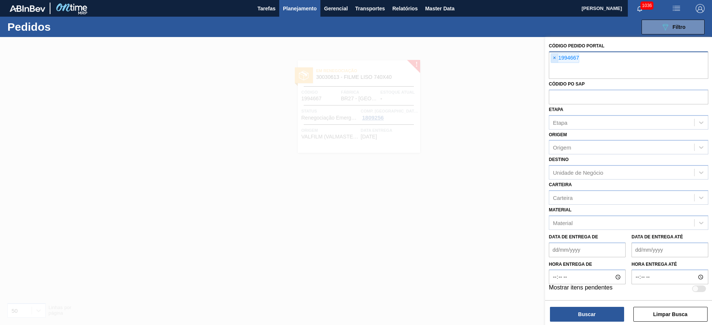
click at [556, 60] on span "×" at bounding box center [554, 58] width 7 height 9
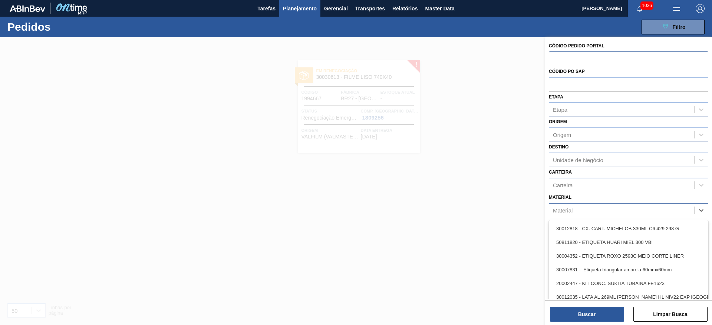
click at [578, 208] on div "Material" at bounding box center [621, 210] width 145 height 11
paste input "30030802"
type input "30030802"
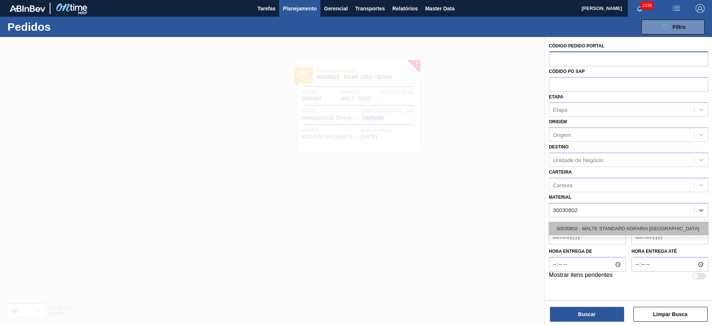
click at [591, 227] on div "30030802 - MALTE STANDARD AGRARIA [PERSON_NAME][GEOGRAPHIC_DATA]" at bounding box center [628, 229] width 159 height 14
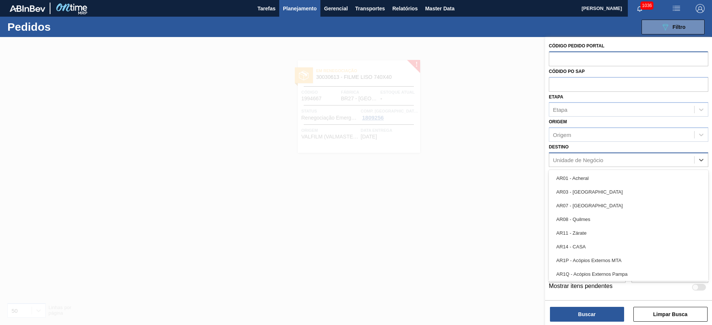
click at [559, 159] on div "Unidade de Negócio" at bounding box center [578, 160] width 50 height 6
type input "24"
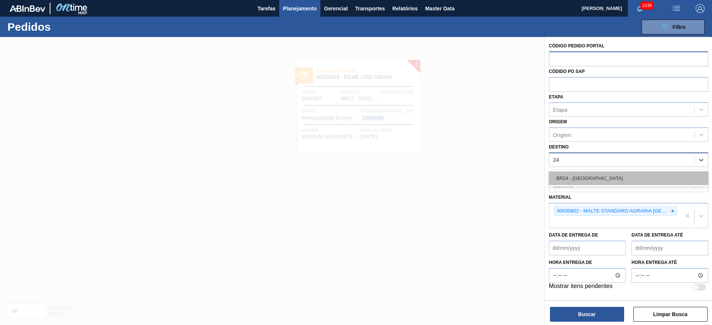
click at [578, 176] on div "BR24 - Ponta Grossa" at bounding box center [628, 179] width 159 height 14
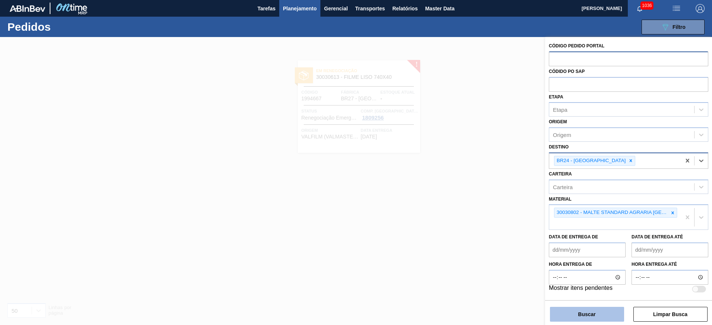
click at [572, 314] on button "Buscar" at bounding box center [587, 314] width 74 height 15
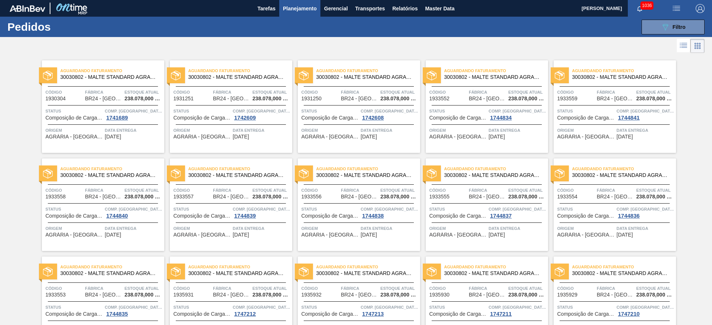
click at [688, 48] on li at bounding box center [684, 45] width 14 height 13
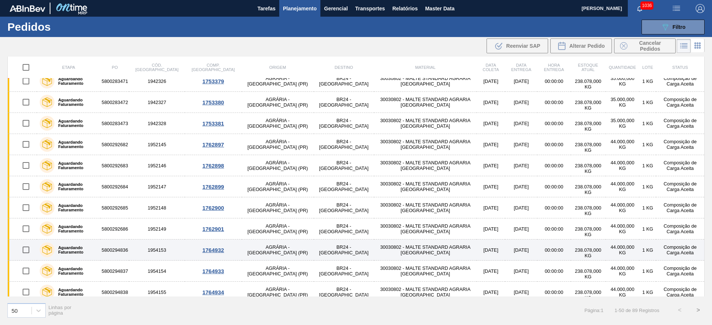
scroll to position [667, 0]
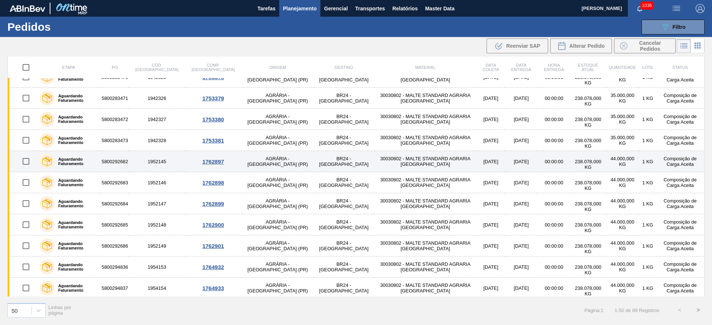
click at [25, 162] on input "checkbox" at bounding box center [26, 162] width 16 height 16
checkbox input "true"
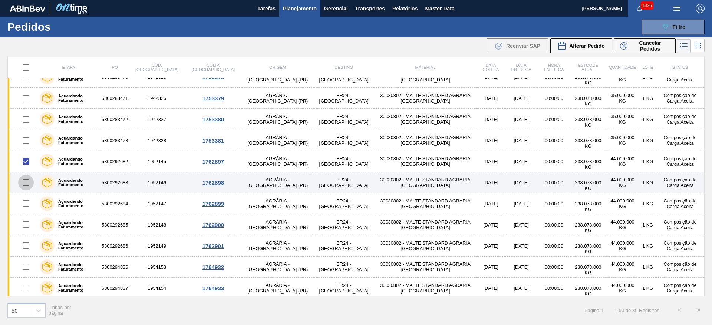
click at [24, 183] on input "checkbox" at bounding box center [26, 183] width 16 height 16
checkbox input "true"
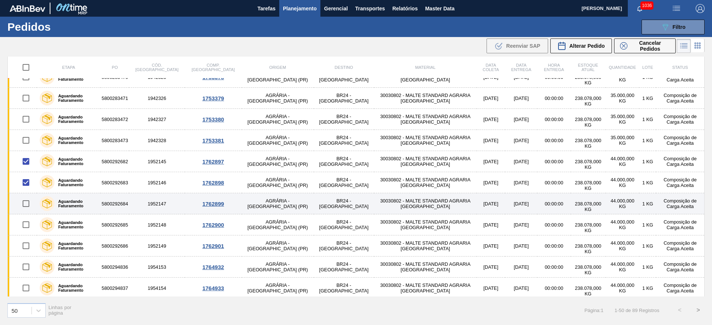
click at [27, 206] on input "checkbox" at bounding box center [26, 204] width 16 height 16
checkbox input "true"
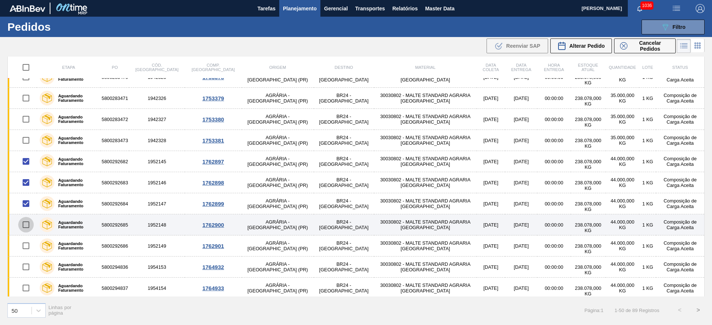
click at [27, 225] on input "checkbox" at bounding box center [26, 225] width 16 height 16
checkbox input "true"
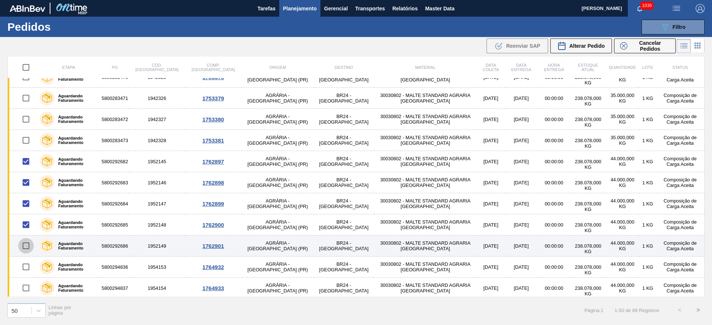
click at [26, 246] on input "checkbox" at bounding box center [26, 246] width 16 height 16
checkbox input "true"
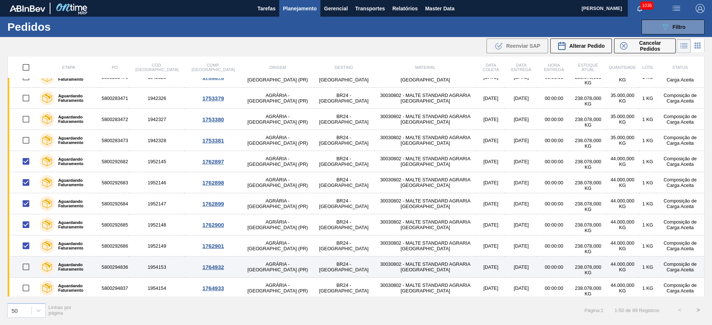
click at [25, 267] on input "checkbox" at bounding box center [26, 267] width 16 height 16
checkbox input "true"
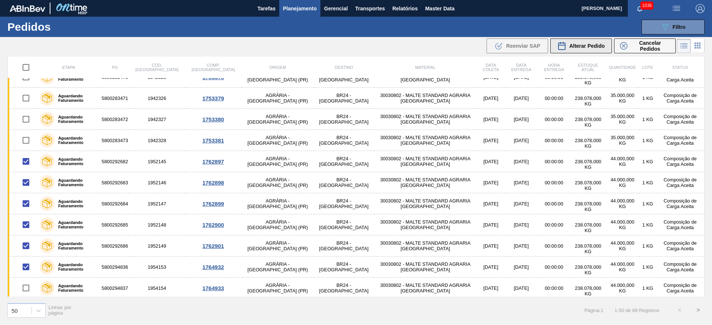
click at [568, 51] on button "Alterar Pedido" at bounding box center [581, 46] width 62 height 15
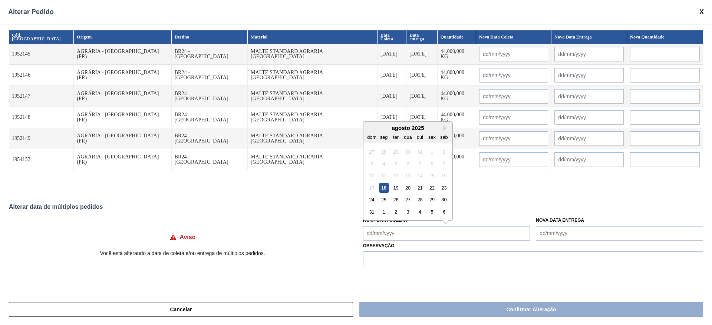
click at [368, 232] on Coleta "Nova Data Coleta" at bounding box center [446, 233] width 167 height 15
click at [400, 188] on div "19" at bounding box center [396, 188] width 10 height 10
type Coleta "[DATE]"
type input "[DATE]"
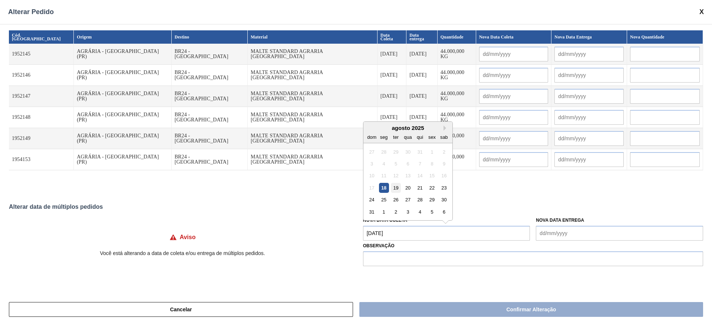
type input "[DATE]"
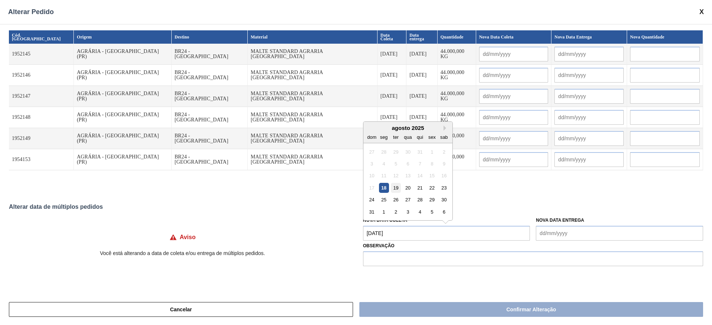
type input "[DATE]"
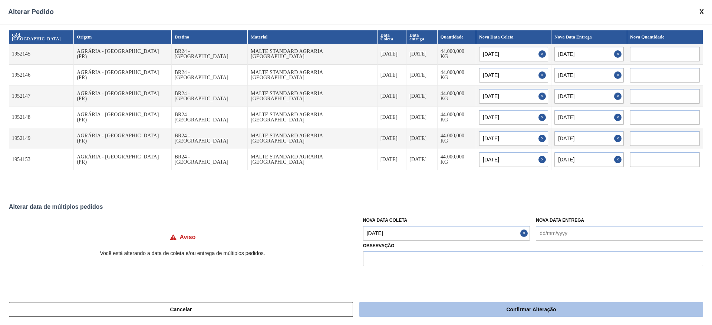
click at [515, 310] on button "Confirmar Alteração" at bounding box center [531, 309] width 344 height 15
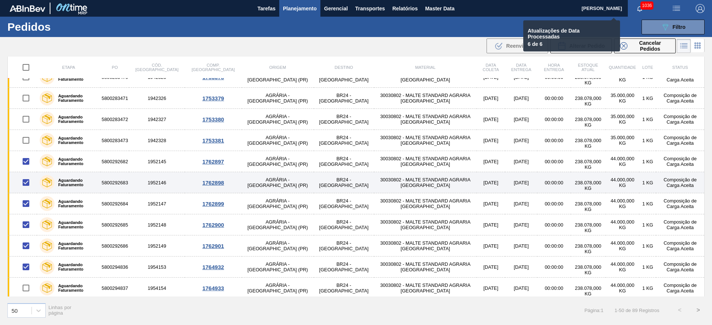
checkbox input "false"
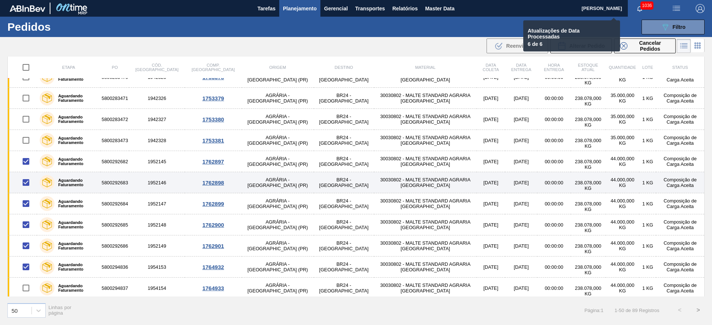
checkbox input "false"
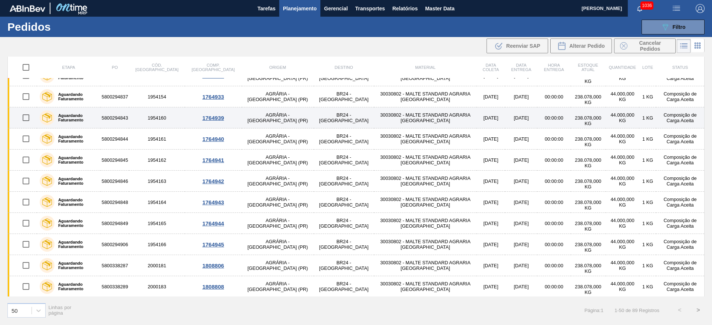
scroll to position [839, 0]
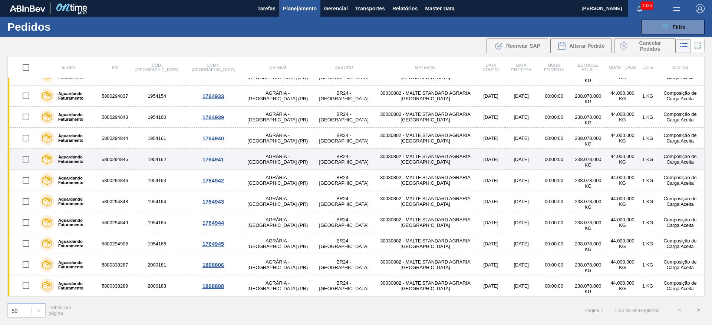
click at [24, 160] on input "checkbox" at bounding box center [26, 160] width 16 height 16
click at [24, 161] on input "checkbox" at bounding box center [26, 160] width 16 height 16
checkbox input "true"
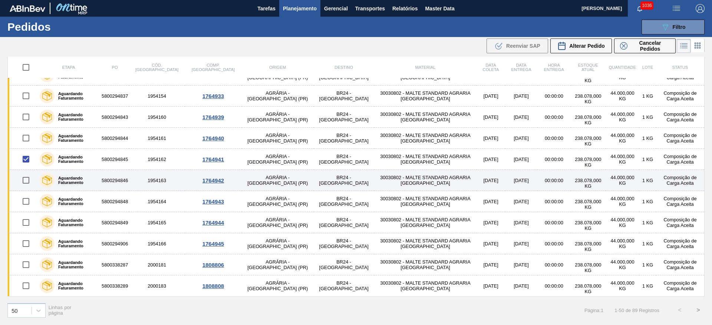
click at [25, 181] on input "checkbox" at bounding box center [26, 181] width 16 height 16
checkbox input "true"
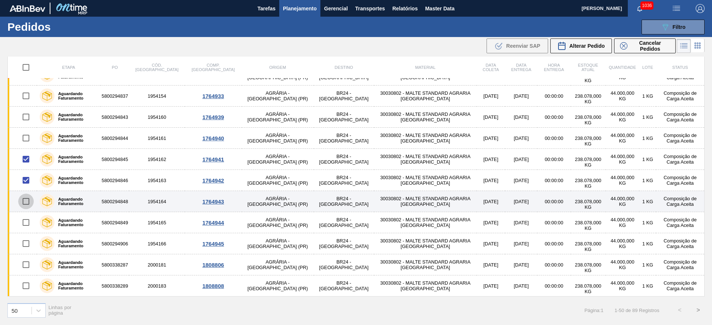
click at [24, 201] on input "checkbox" at bounding box center [26, 202] width 16 height 16
checkbox input "true"
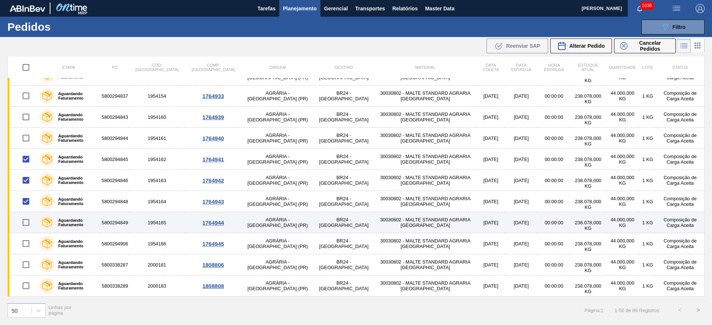
click at [25, 225] on input "checkbox" at bounding box center [26, 223] width 16 height 16
checkbox input "true"
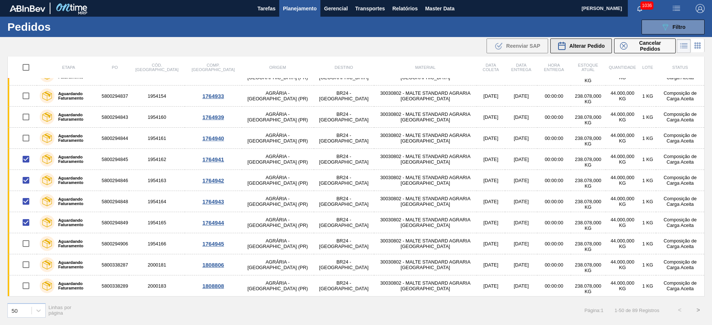
click at [580, 46] on span "Alterar Pedido" at bounding box center [587, 46] width 36 height 6
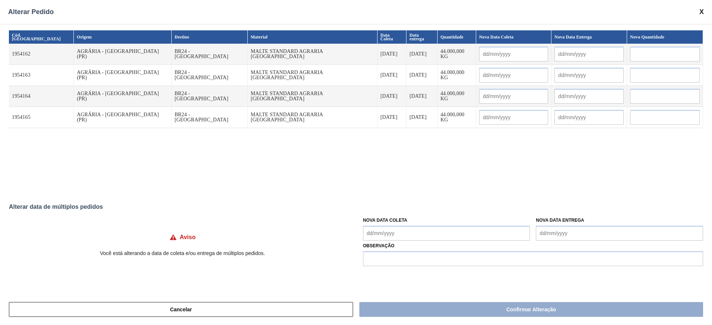
click at [370, 230] on Coleta "Nova Data Coleta" at bounding box center [446, 233] width 167 height 15
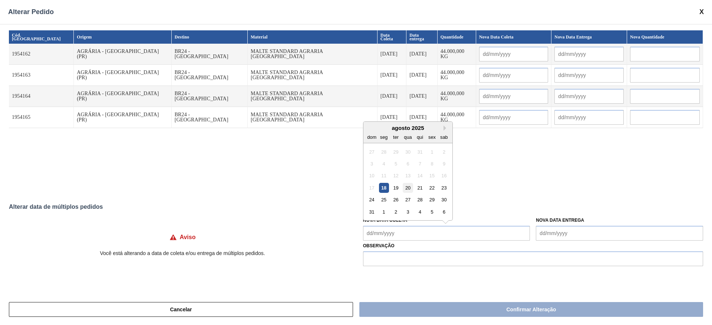
click at [406, 187] on div "20" at bounding box center [408, 188] width 10 height 10
type input "[DATE]"
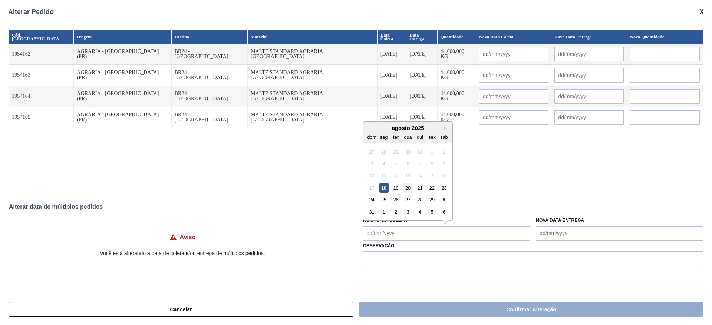
type input "[DATE]"
type Coleta "[DATE]"
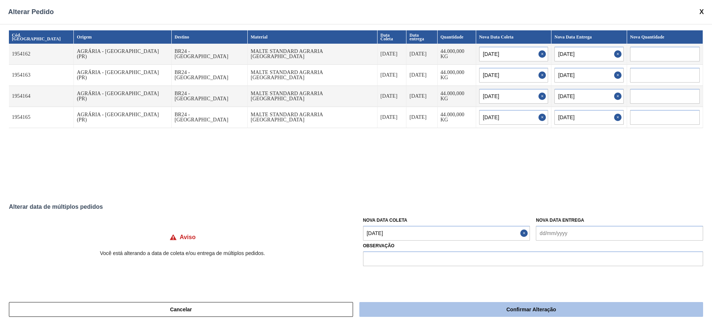
click at [518, 310] on button "Confirmar Alteração" at bounding box center [531, 309] width 344 height 15
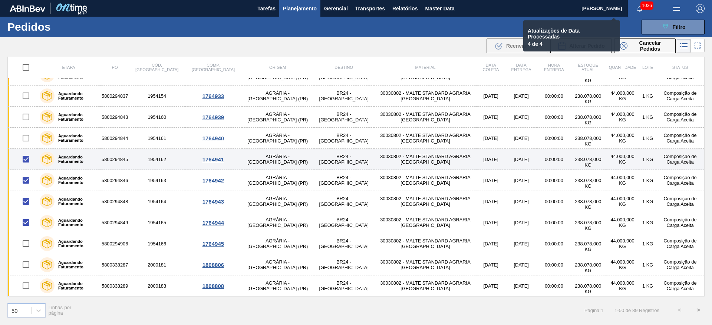
checkbox input "false"
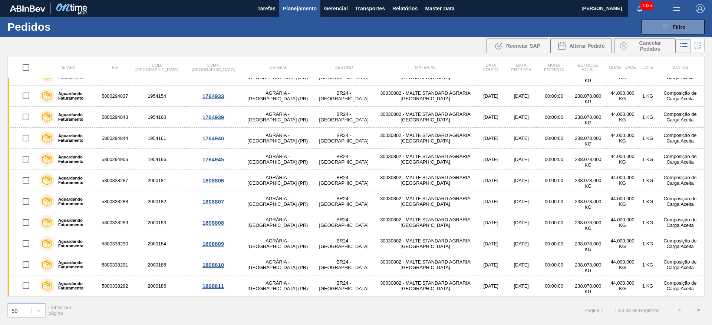
click at [301, 6] on span "Planejamento" at bounding box center [300, 8] width 34 height 9
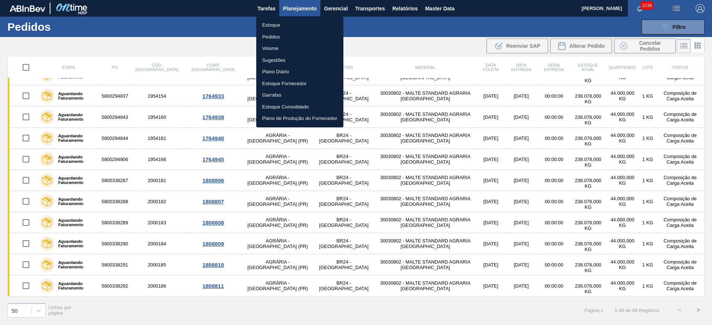
click at [274, 26] on li "Estoque" at bounding box center [299, 25] width 87 height 12
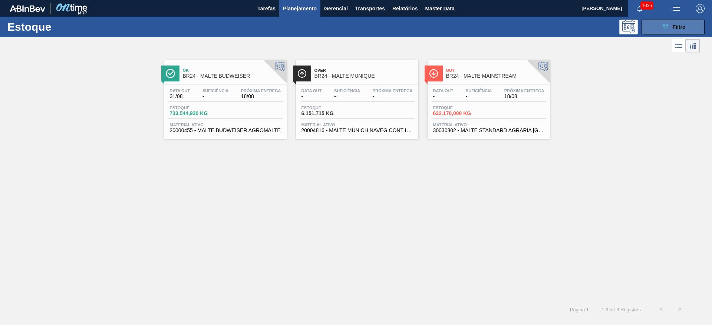
click at [674, 27] on span "Filtro" at bounding box center [678, 27] width 13 height 6
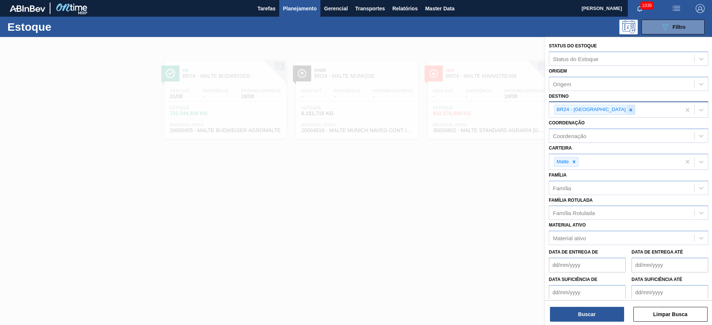
click at [628, 108] on icon at bounding box center [630, 110] width 5 height 5
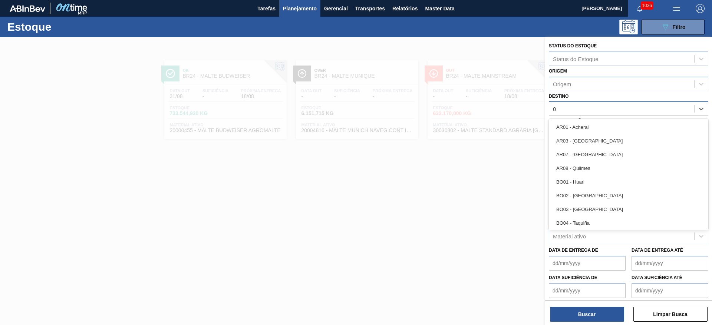
type input "03"
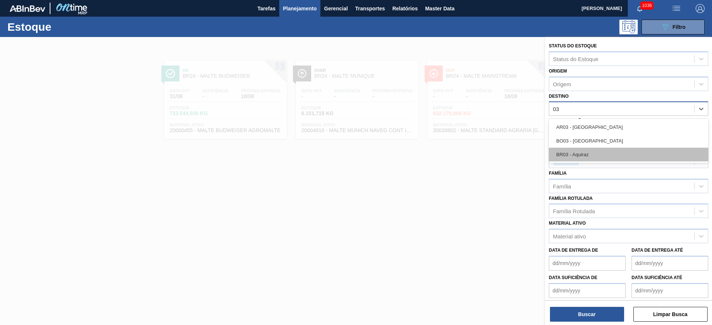
click at [591, 156] on div "BR03 - Aquiraz" at bounding box center [628, 155] width 159 height 14
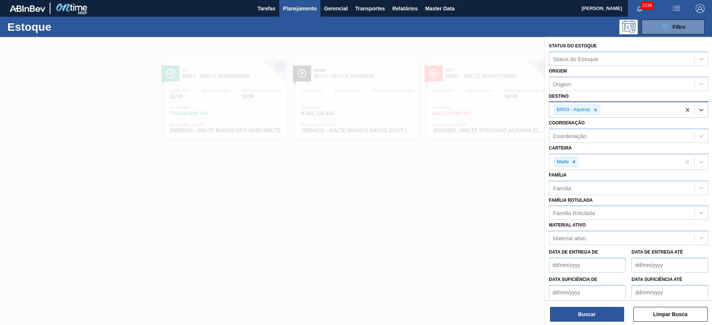
click at [293, 9] on span "Planejamento" at bounding box center [300, 8] width 34 height 9
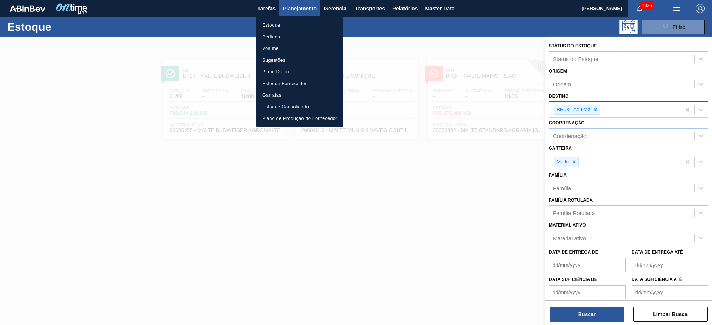
click at [273, 35] on li "Pedidos" at bounding box center [299, 37] width 87 height 12
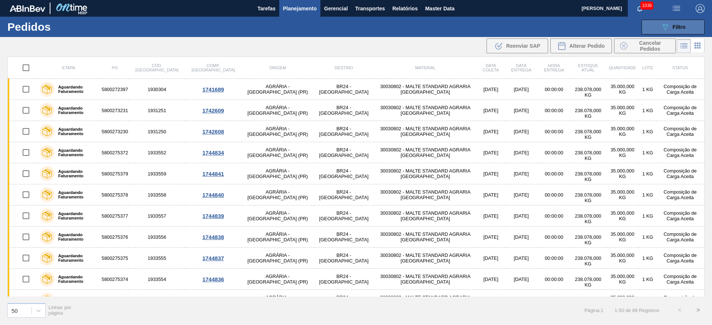
click at [671, 30] on div "089F7B8B-B2A5-4AFE-B5C0-19BA573D28AC Filtro" at bounding box center [673, 27] width 25 height 9
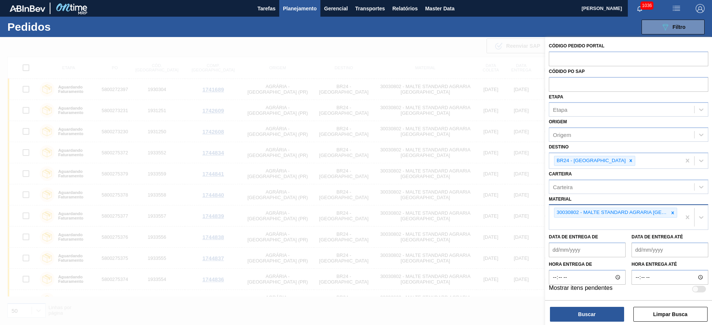
click at [677, 215] on div "30030802 - MALTE STANDARD AGRARIA [PERSON_NAME][GEOGRAPHIC_DATA]" at bounding box center [615, 217] width 132 height 24
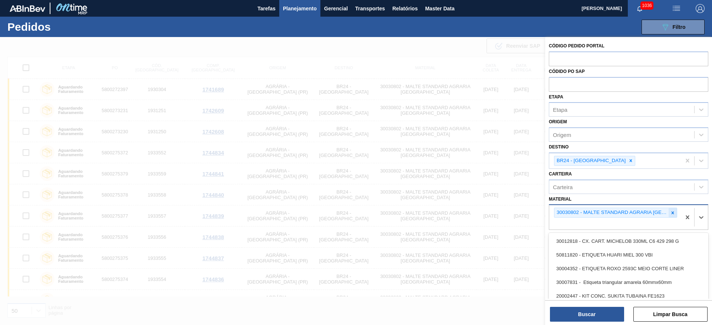
click at [673, 216] on div at bounding box center [672, 212] width 8 height 9
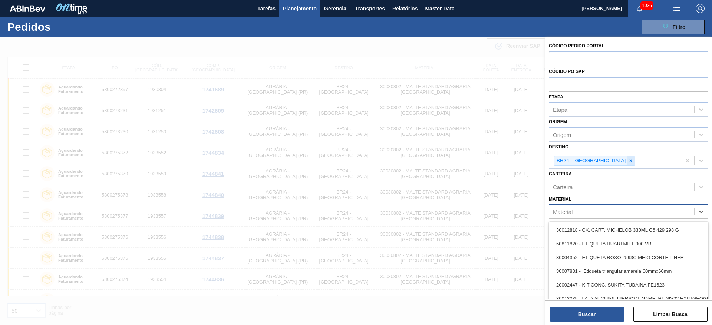
click at [628, 160] on icon at bounding box center [630, 160] width 5 height 5
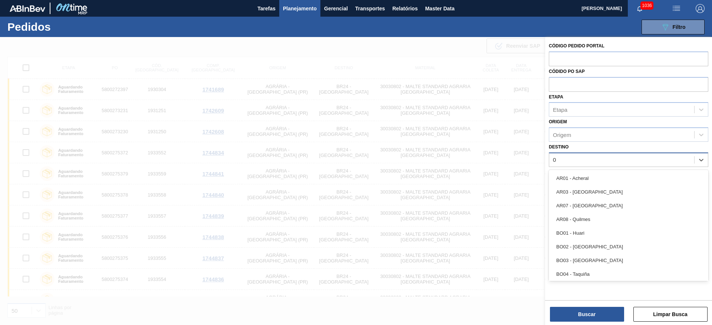
type input "03"
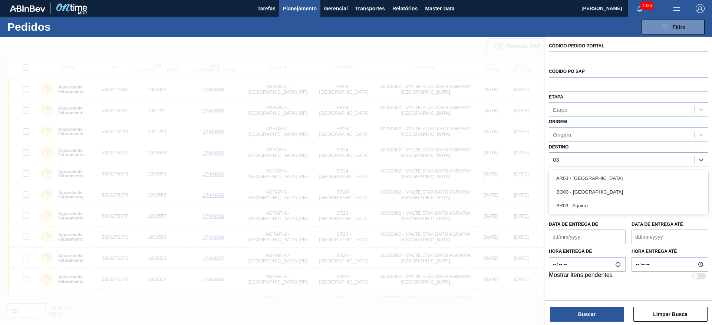
click at [569, 209] on div "BR03 - Aquiraz" at bounding box center [628, 206] width 159 height 14
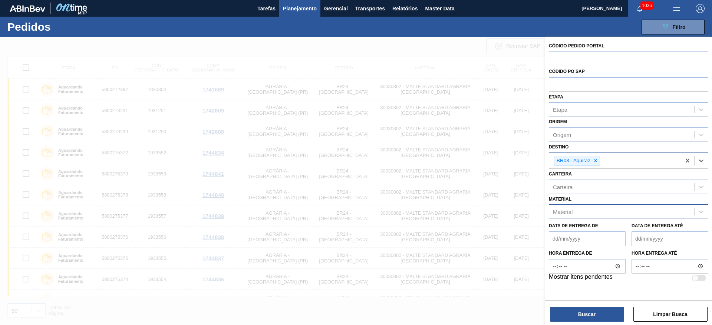
click at [570, 212] on div "Material" at bounding box center [563, 212] width 20 height 6
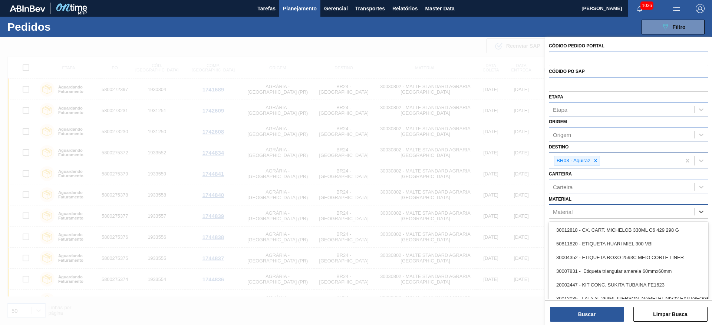
paste input "20000123"
type input "20000123"
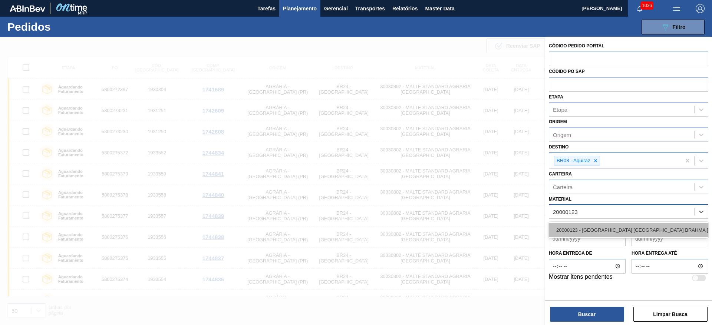
click at [580, 229] on div "20000123 - MALTA URUGUAY BRAHMA BRASIL GRANEL" at bounding box center [628, 231] width 159 height 14
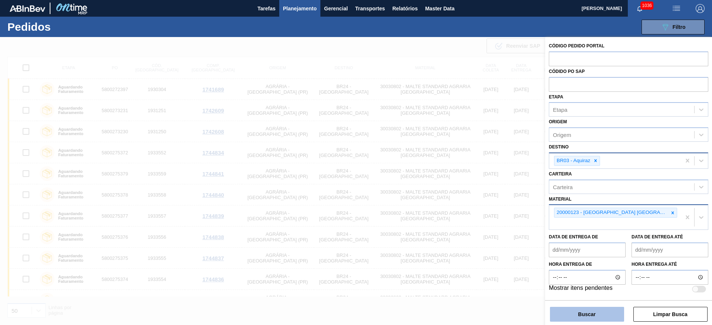
click at [573, 312] on button "Buscar" at bounding box center [587, 314] width 74 height 15
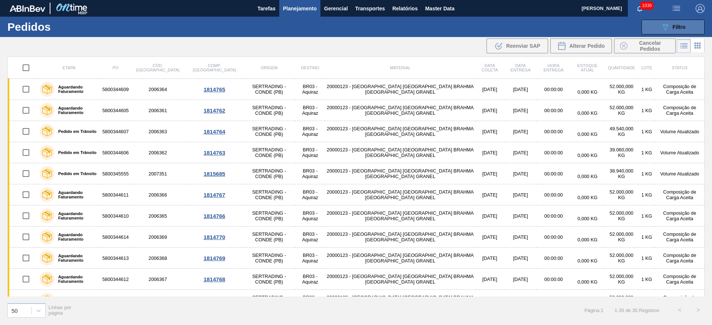
click at [680, 25] on span "Filtro" at bounding box center [678, 27] width 13 height 6
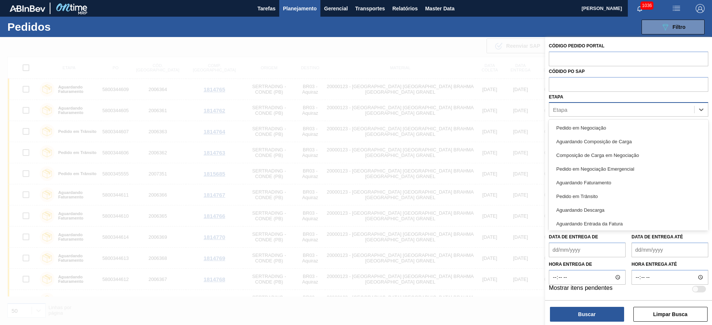
click at [573, 109] on div "Etapa" at bounding box center [621, 110] width 145 height 11
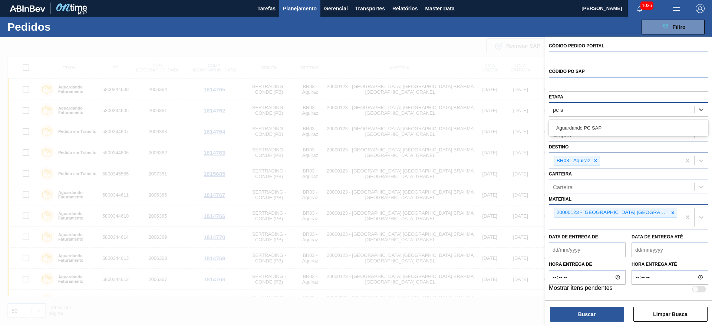
type input "pc sa"
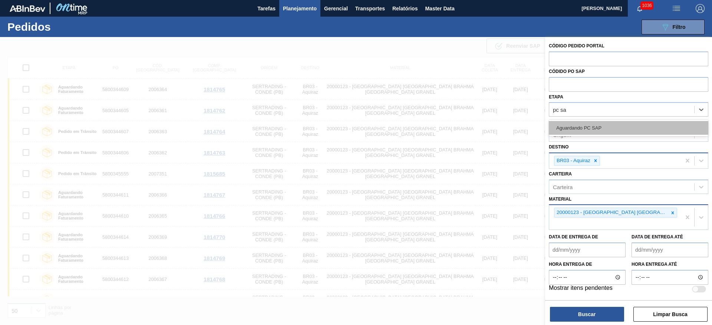
click at [579, 132] on div "Aguardando PC SAP" at bounding box center [628, 128] width 159 height 14
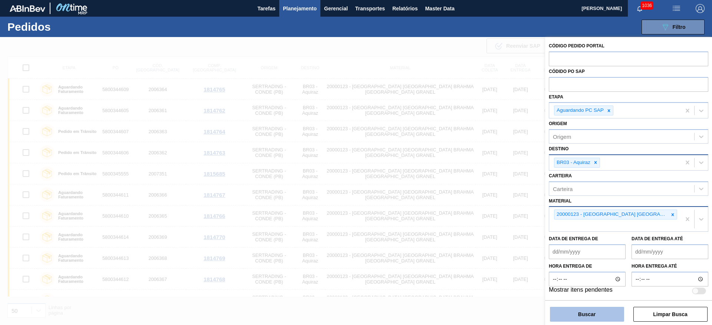
click at [571, 313] on button "Buscar" at bounding box center [587, 314] width 74 height 15
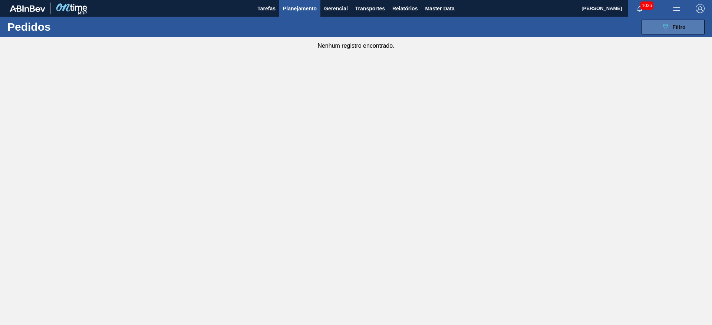
click at [665, 30] on icon at bounding box center [665, 27] width 6 height 6
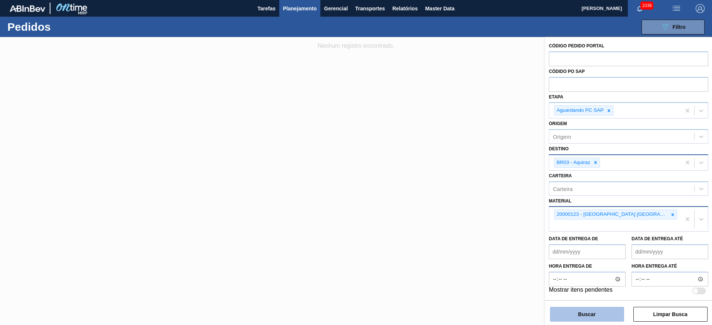
scroll to position [0, 0]
click at [588, 311] on button "Buscar" at bounding box center [587, 314] width 74 height 15
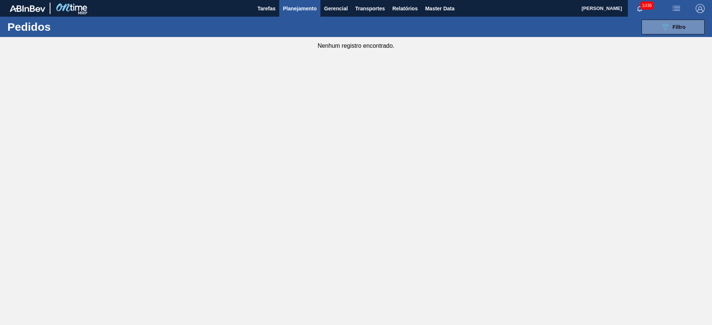
click at [288, 8] on span "Planejamento" at bounding box center [300, 8] width 34 height 9
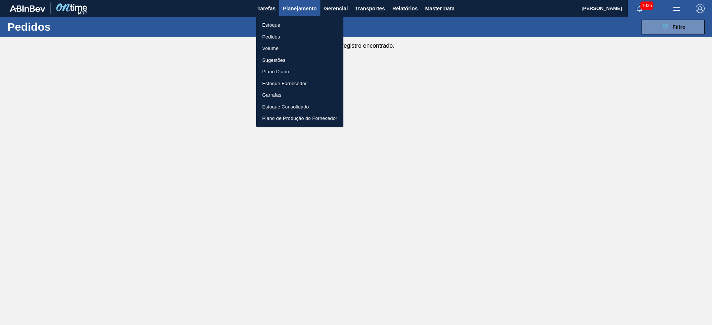
click at [273, 24] on li "Estoque" at bounding box center [299, 25] width 87 height 12
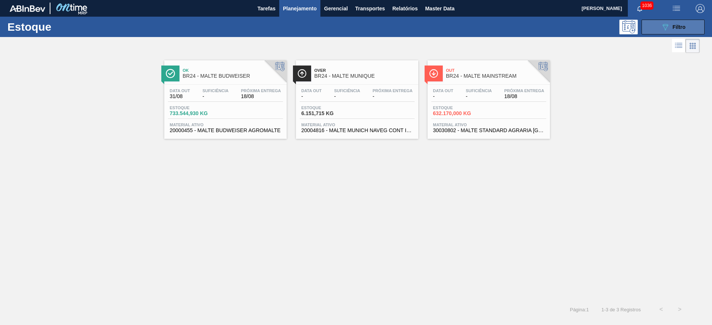
click at [664, 28] on icon "089F7B8B-B2A5-4AFE-B5C0-19BA573D28AC" at bounding box center [665, 27] width 9 height 9
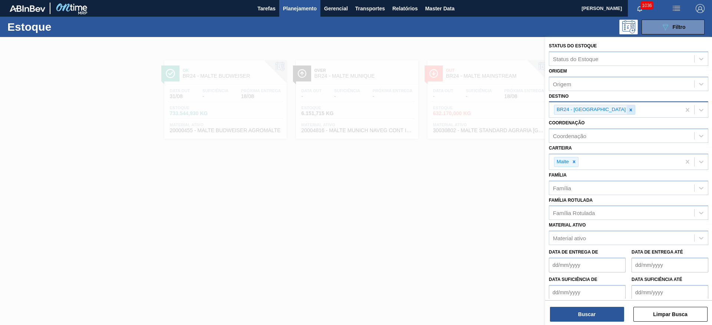
click at [628, 109] on icon at bounding box center [630, 110] width 5 height 5
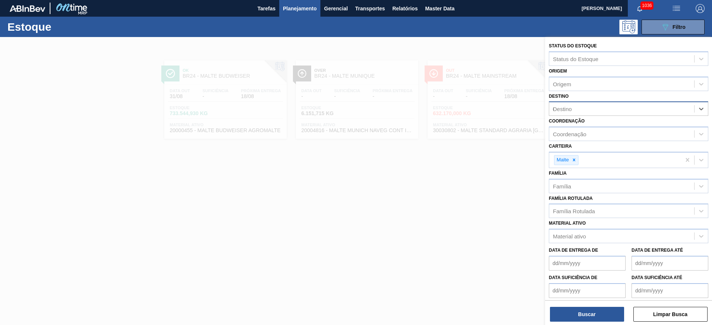
type input "03"
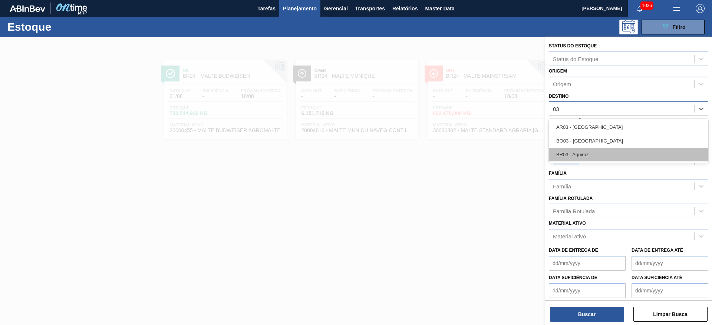
click at [583, 148] on div "BR03 - Aquiraz" at bounding box center [628, 155] width 159 height 14
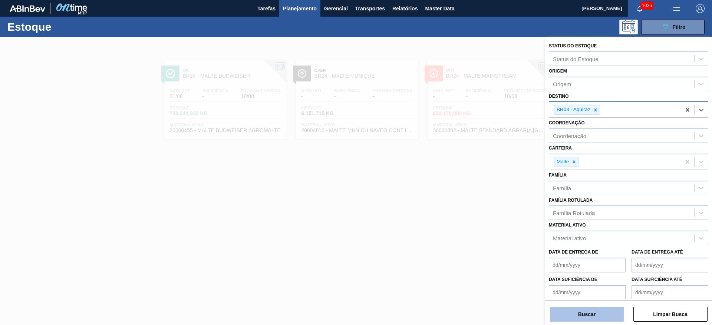
click at [591, 314] on button "Buscar" at bounding box center [587, 314] width 74 height 15
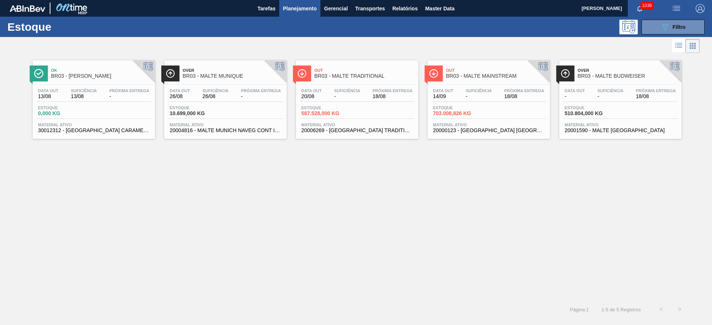
click at [337, 102] on div "Data out 20/08 Suficiência - Próxima Entrega 18/08 Estoque 587.528,000 KG Mater…" at bounding box center [357, 110] width 122 height 50
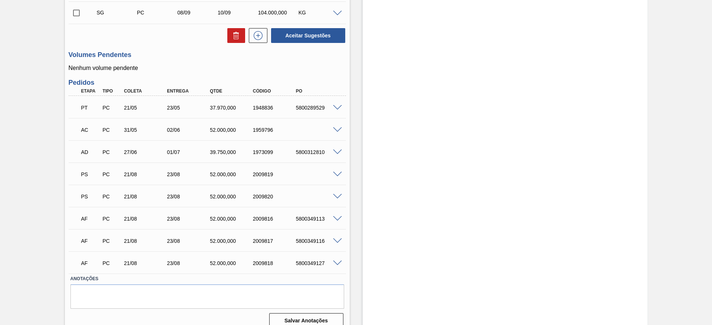
scroll to position [304, 0]
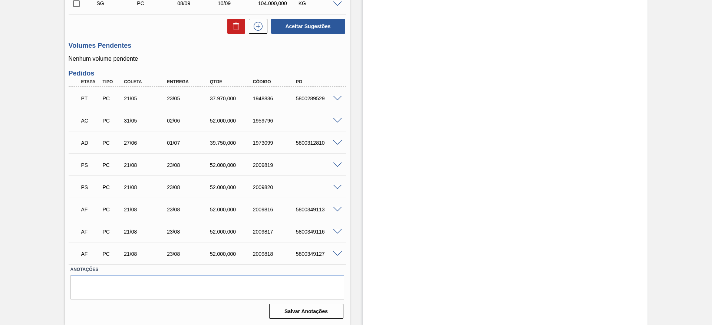
click at [338, 166] on span at bounding box center [337, 166] width 9 height 6
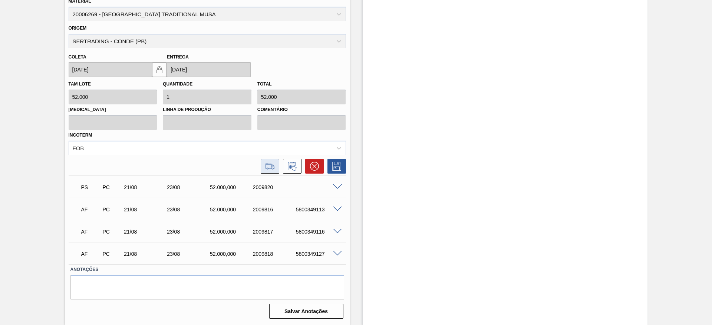
click at [268, 170] on icon at bounding box center [270, 166] width 12 height 9
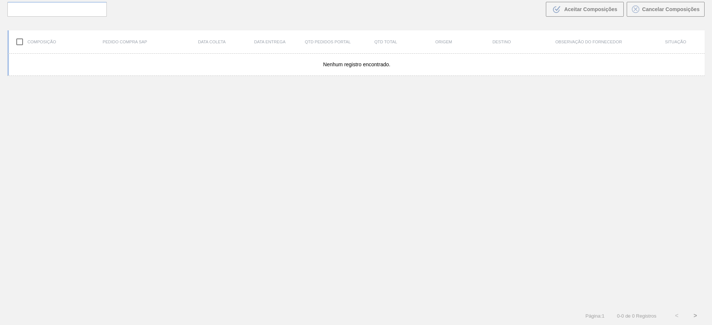
scroll to position [53, 0]
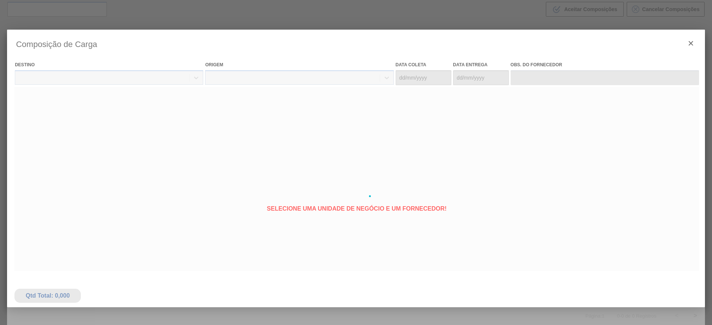
type coleta "[DATE]"
type entrega "[DATE]"
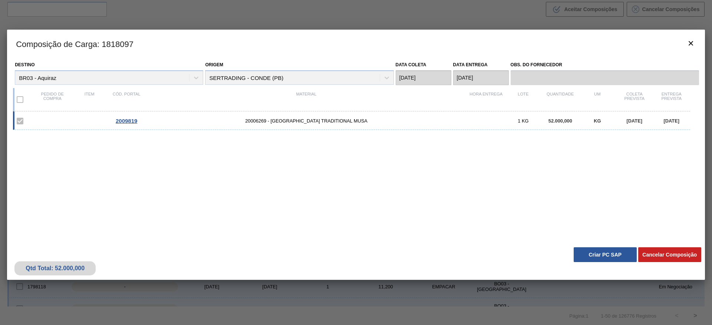
click at [605, 252] on button "Criar PC SAP" at bounding box center [604, 255] width 63 height 15
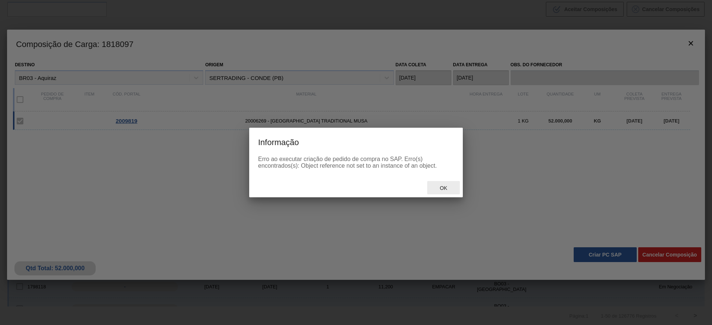
click at [444, 189] on span "Ok" at bounding box center [443, 188] width 19 height 6
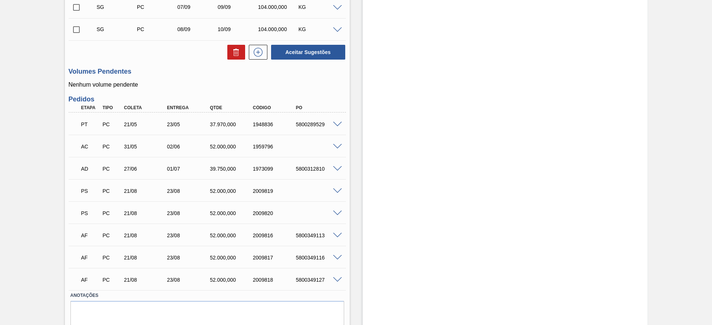
scroll to position [304, 0]
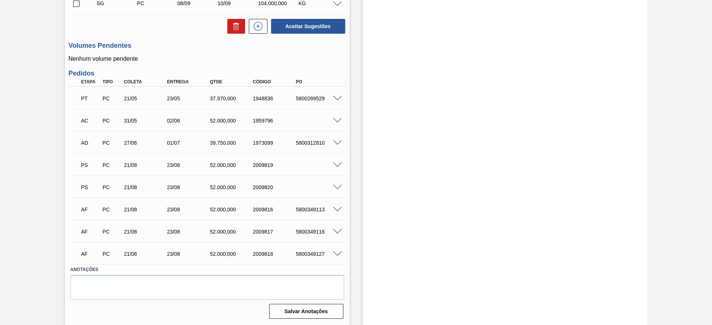
click at [336, 211] on span at bounding box center [337, 210] width 9 height 6
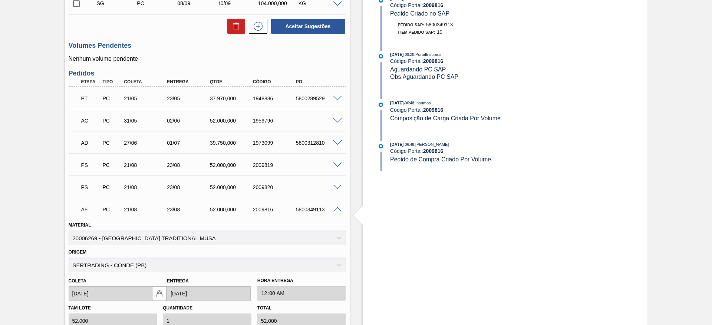
click at [336, 211] on span at bounding box center [337, 210] width 9 height 6
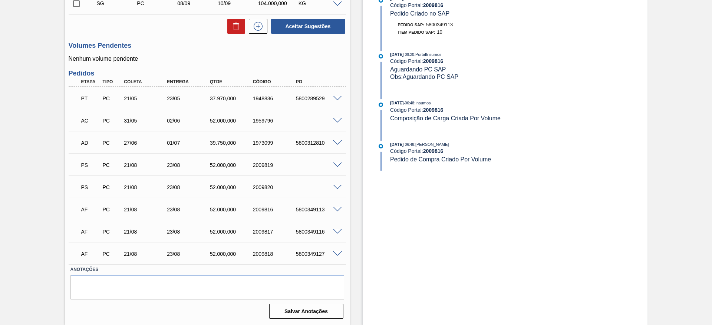
click at [337, 187] on span at bounding box center [337, 188] width 9 height 6
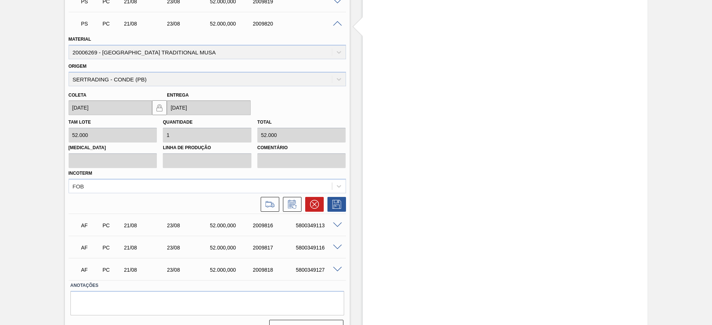
scroll to position [484, 0]
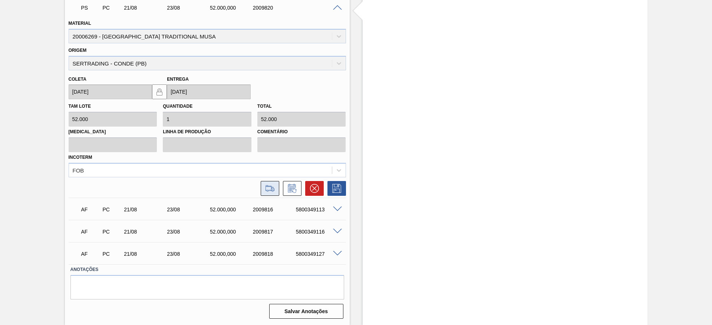
click at [272, 185] on icon at bounding box center [270, 188] width 12 height 9
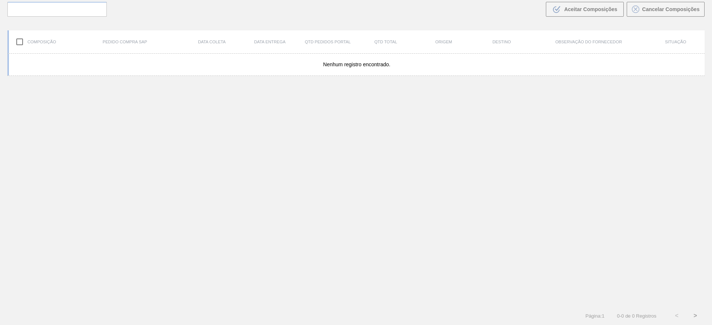
scroll to position [53, 0]
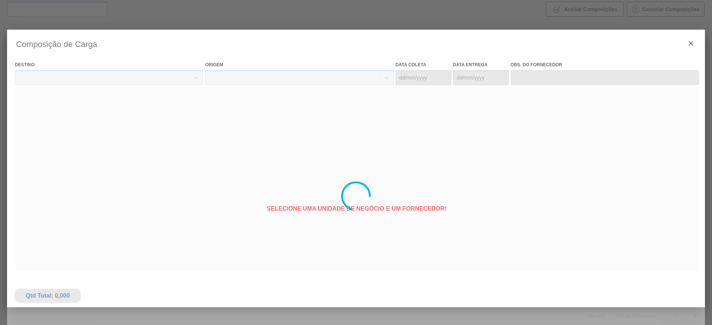
type coleta "[DATE]"
type entrega "[DATE]"
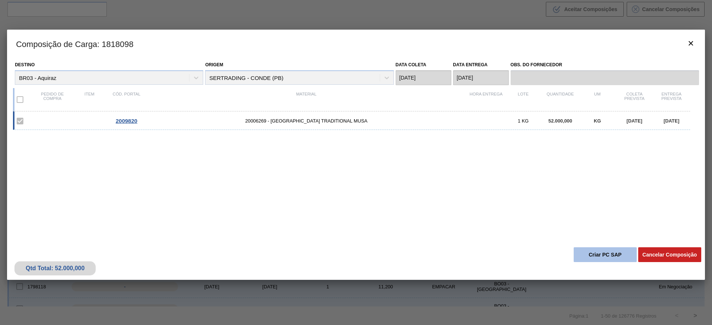
click at [598, 254] on button "Criar PC SAP" at bounding box center [604, 255] width 63 height 15
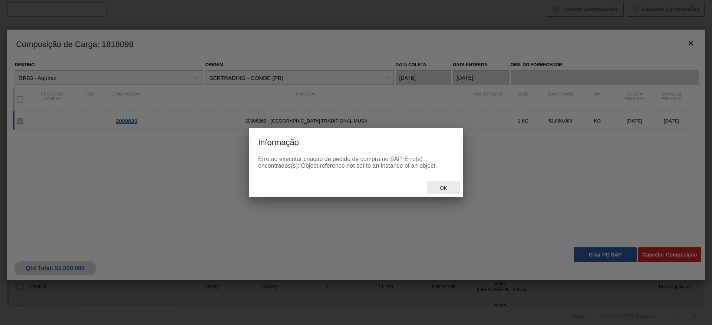
click at [448, 184] on div "Ok" at bounding box center [443, 188] width 33 height 14
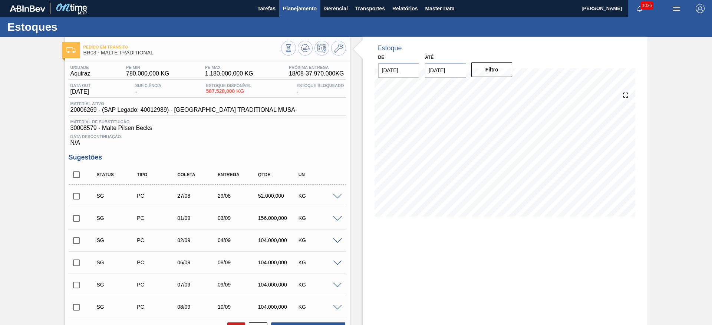
click at [301, 11] on span "Planejamento" at bounding box center [300, 8] width 34 height 9
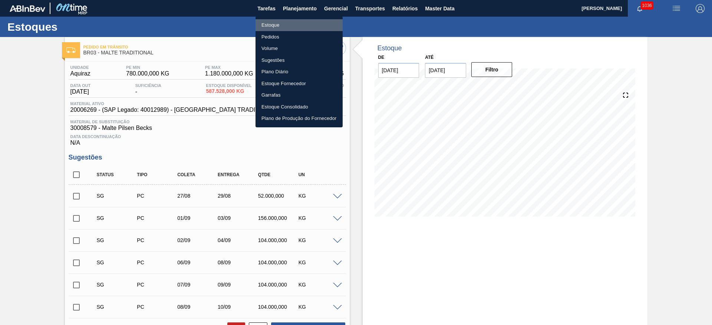
click at [269, 29] on li "Estoque" at bounding box center [298, 25] width 87 height 12
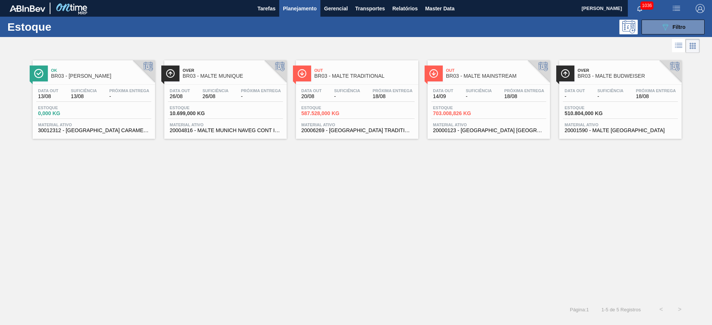
click at [361, 106] on div "Estoque 587.528,000 KG" at bounding box center [357, 112] width 115 height 13
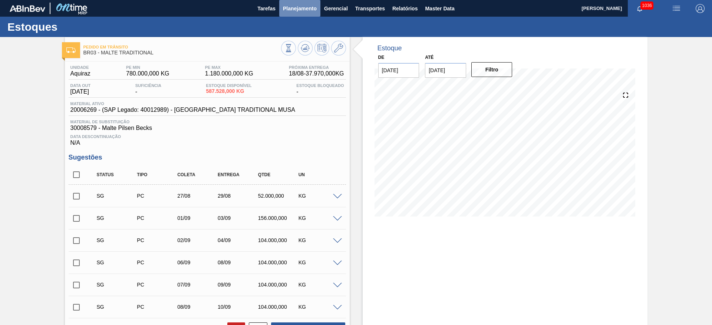
click at [297, 15] on button "Planejamento" at bounding box center [299, 8] width 41 height 17
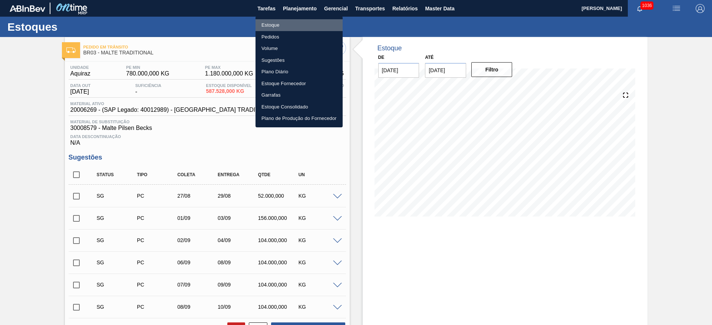
click at [268, 25] on li "Estoque" at bounding box center [298, 25] width 87 height 12
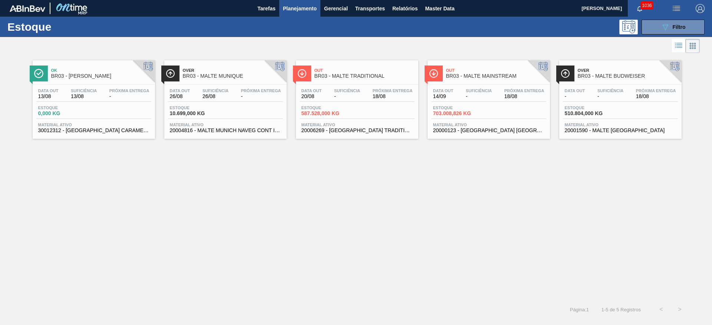
click at [494, 113] on div "Estoque 703.008,826 KG" at bounding box center [488, 112] width 115 height 13
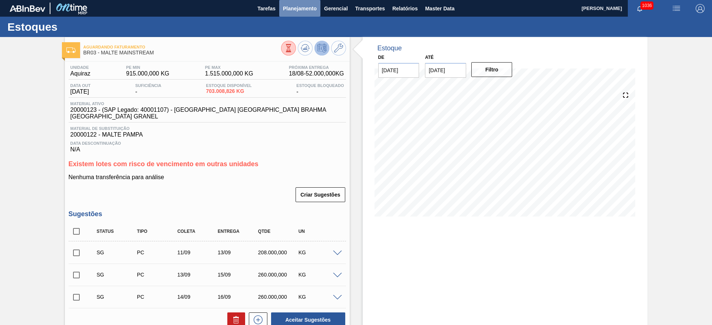
click at [302, 8] on span "Planejamento" at bounding box center [300, 8] width 34 height 9
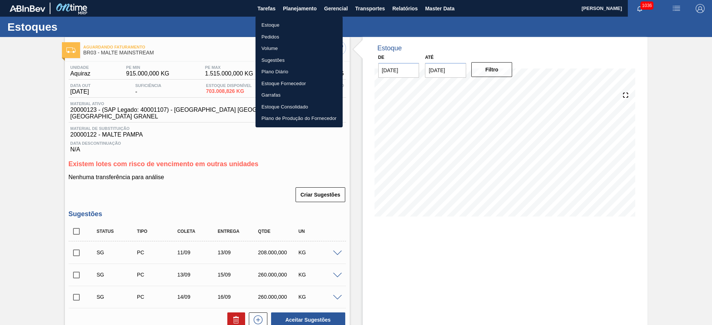
click at [270, 24] on li "Estoque" at bounding box center [298, 25] width 87 height 12
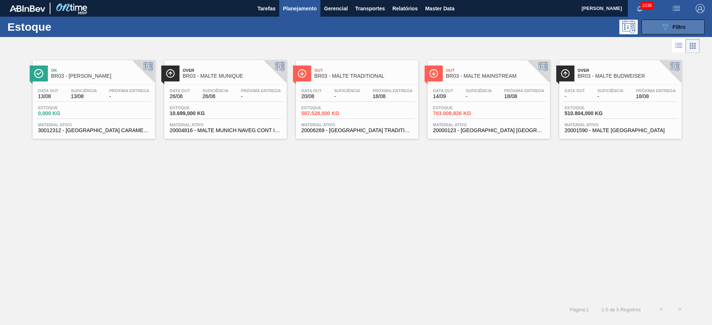
click at [668, 26] on icon "089F7B8B-B2A5-4AFE-B5C0-19BA573D28AC" at bounding box center [665, 27] width 9 height 9
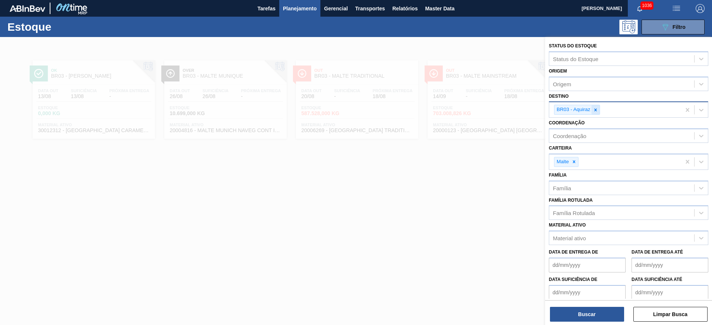
click at [595, 112] on icon at bounding box center [595, 110] width 5 height 5
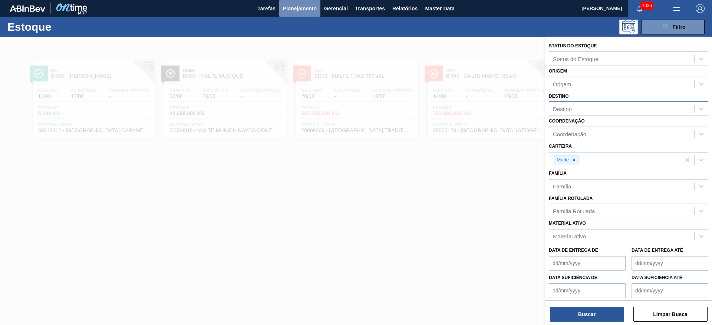
click at [295, 6] on span "Planejamento" at bounding box center [300, 8] width 34 height 9
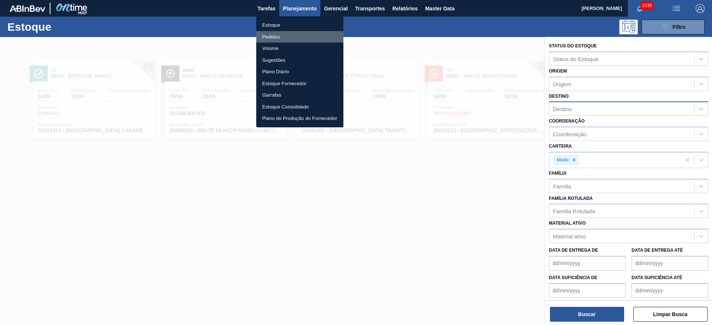
click at [279, 34] on li "Pedidos" at bounding box center [299, 37] width 87 height 12
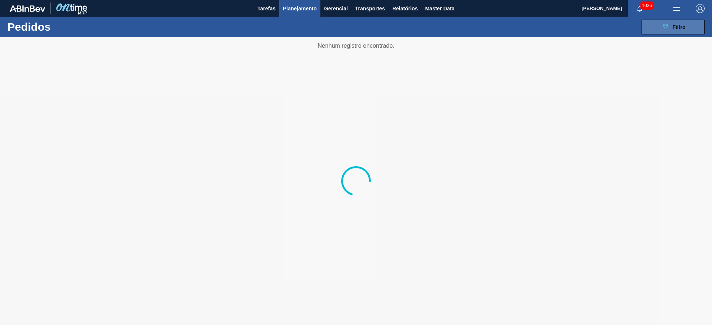
click at [671, 30] on div "089F7B8B-B2A5-4AFE-B5C0-19BA573D28AC Filtro" at bounding box center [673, 27] width 25 height 9
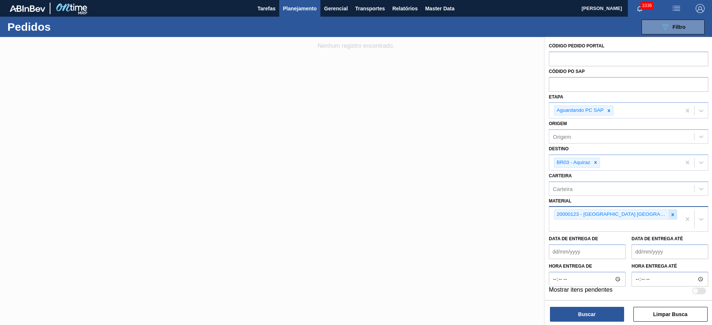
click at [674, 213] on div at bounding box center [672, 214] width 8 height 9
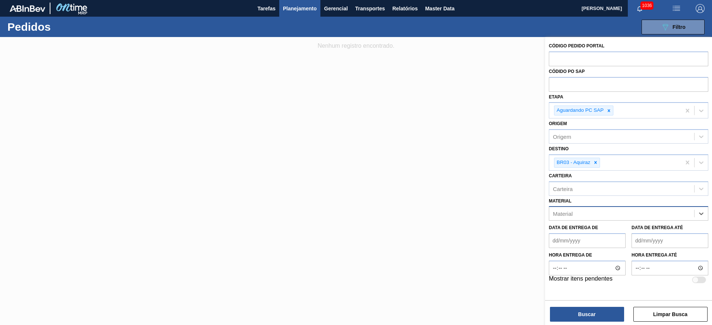
paste input "20004817"
type input "20004817"
click at [590, 234] on div "20004817 - MALTE PUREZA ALEMA CONT IMPORT SUP 40%" at bounding box center [628, 232] width 159 height 14
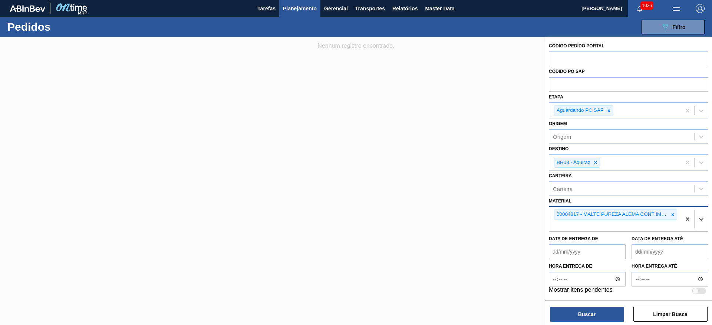
drag, startPoint x: 593, startPoint y: 163, endPoint x: 601, endPoint y: 129, distance: 35.1
click at [594, 159] on div at bounding box center [595, 162] width 8 height 9
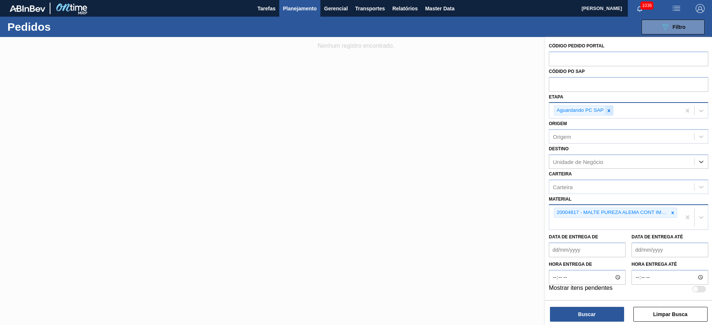
click at [609, 110] on icon at bounding box center [608, 110] width 5 height 5
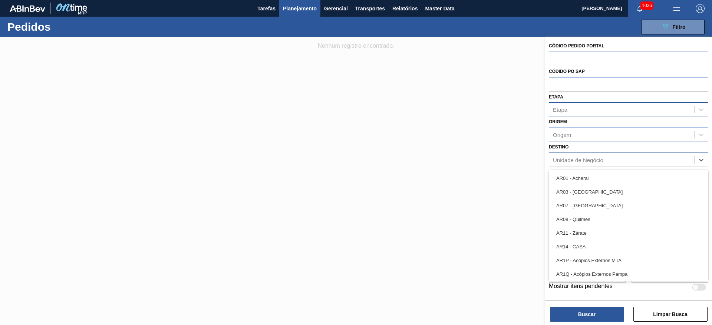
click at [564, 159] on div "Unidade de Negócio" at bounding box center [578, 160] width 50 height 6
type input "21"
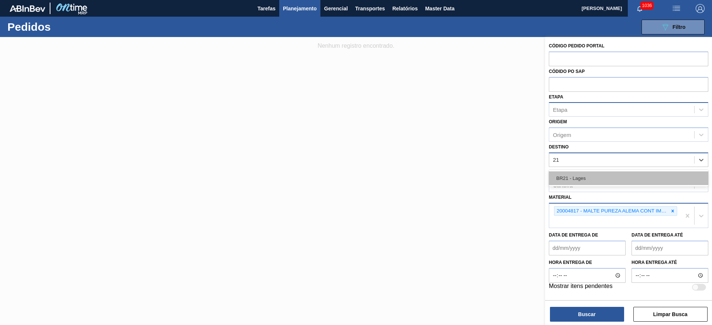
click at [567, 174] on div "BR21 - Lages" at bounding box center [628, 179] width 159 height 14
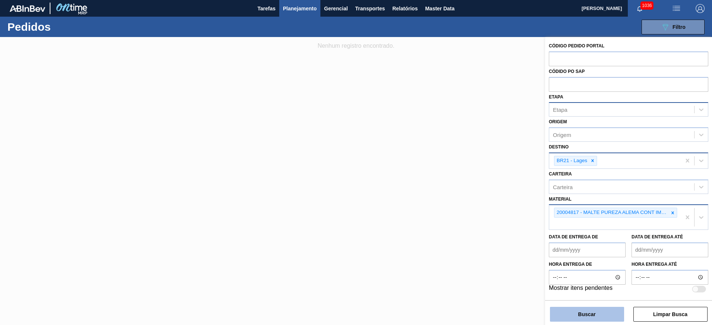
click at [576, 313] on button "Buscar" at bounding box center [587, 314] width 74 height 15
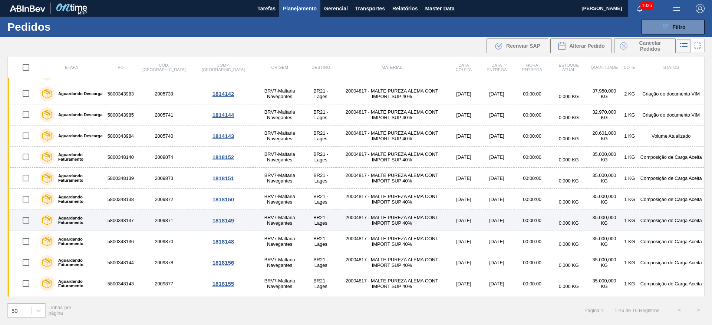
scroll to position [65, 0]
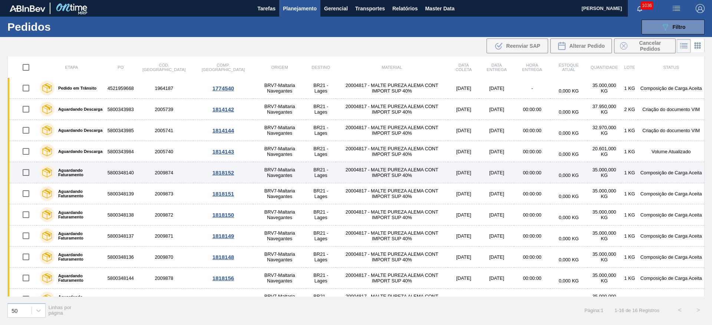
drag, startPoint x: 23, startPoint y: 172, endPoint x: 24, endPoint y: 179, distance: 6.7
click at [23, 172] on input "checkbox" at bounding box center [26, 173] width 16 height 16
checkbox input "true"
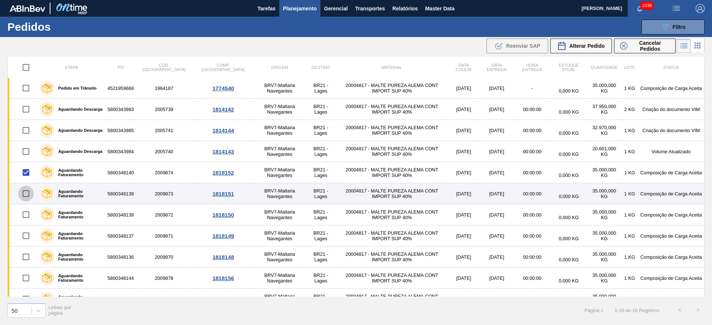
click at [25, 193] on input "checkbox" at bounding box center [26, 194] width 16 height 16
checkbox input "true"
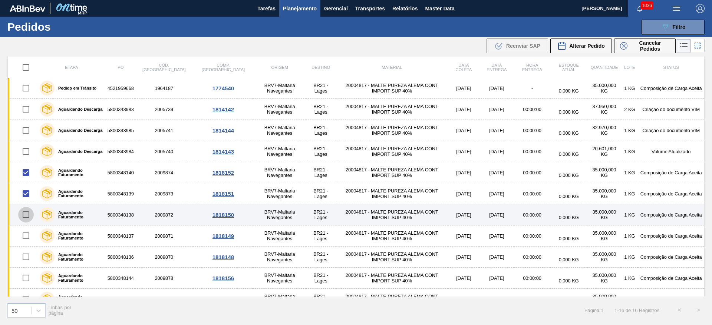
click at [28, 215] on input "checkbox" at bounding box center [26, 215] width 16 height 16
checkbox input "true"
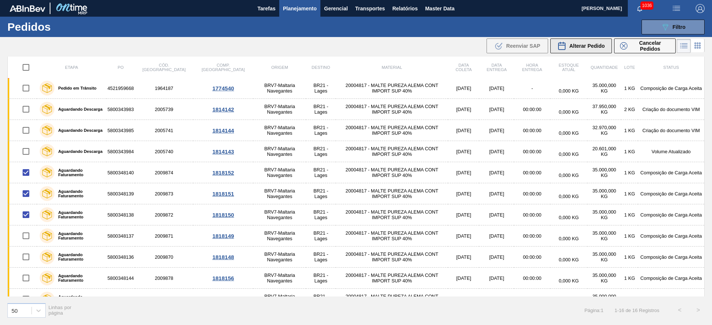
click at [571, 48] on span "Alterar Pedido" at bounding box center [587, 46] width 36 height 6
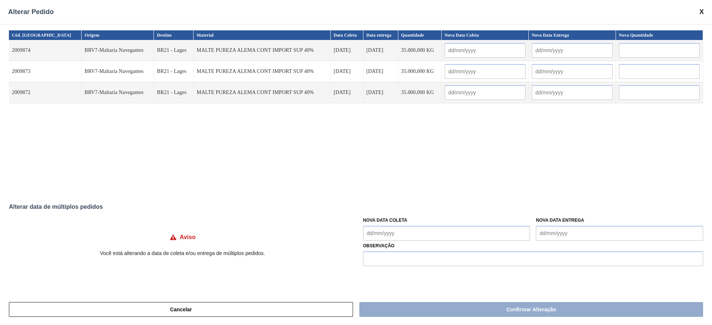
click at [368, 232] on Coleta "Nova Data Coleta" at bounding box center [446, 233] width 167 height 15
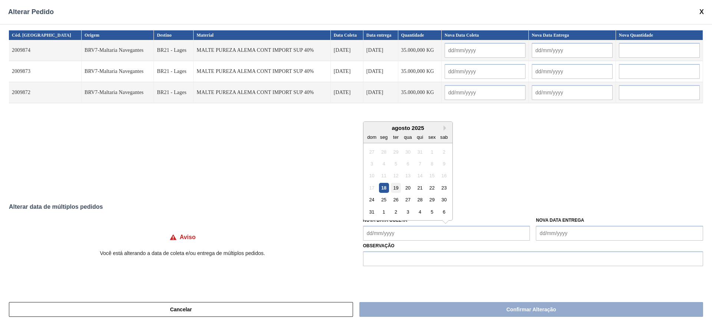
click at [396, 186] on div "19" at bounding box center [396, 188] width 10 height 10
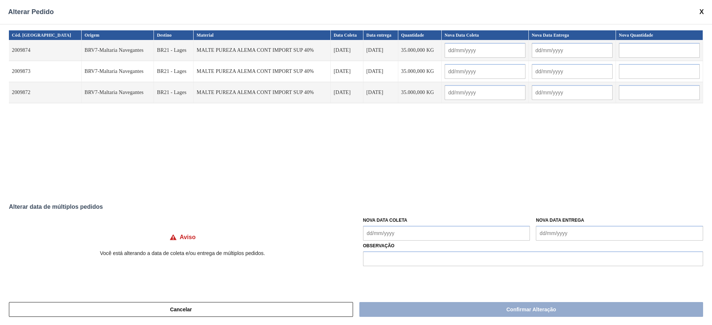
type input "[DATE]"
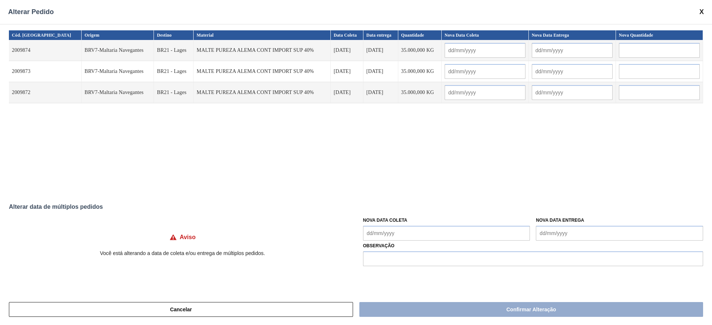
type input "[DATE]"
type Coleta "[DATE]"
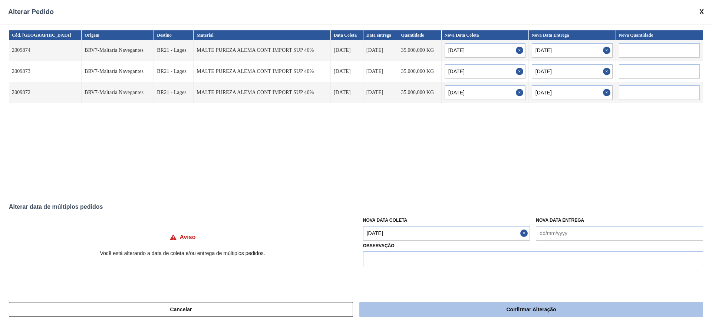
click at [485, 307] on button "Confirmar Alteração" at bounding box center [531, 309] width 344 height 15
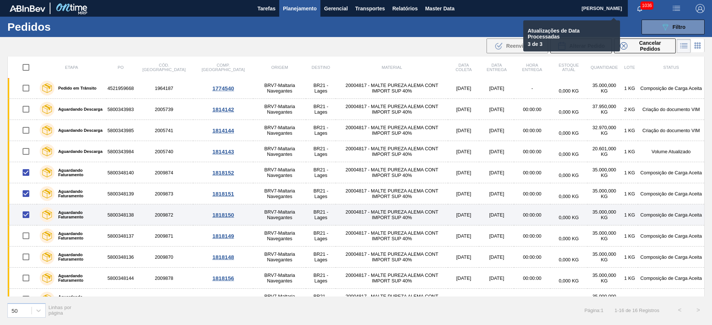
checkbox input "false"
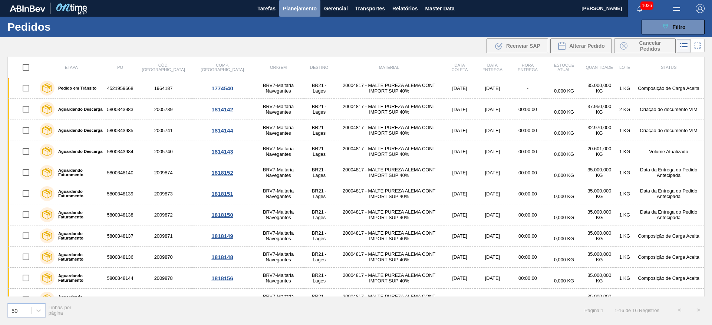
click at [295, 4] on span "Planejamento" at bounding box center [300, 8] width 34 height 9
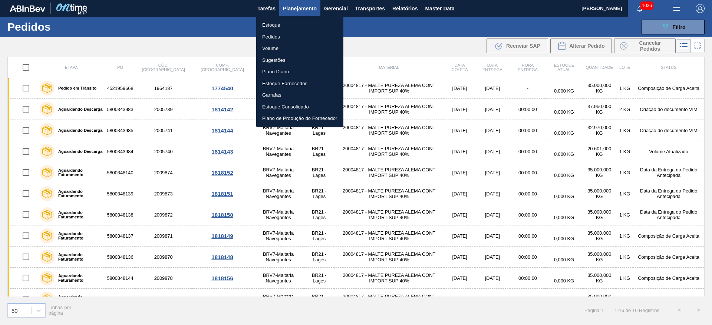
drag, startPoint x: 272, startPoint y: 24, endPoint x: 290, endPoint y: 3, distance: 27.9
click at [272, 24] on li "Estoque" at bounding box center [299, 25] width 87 height 12
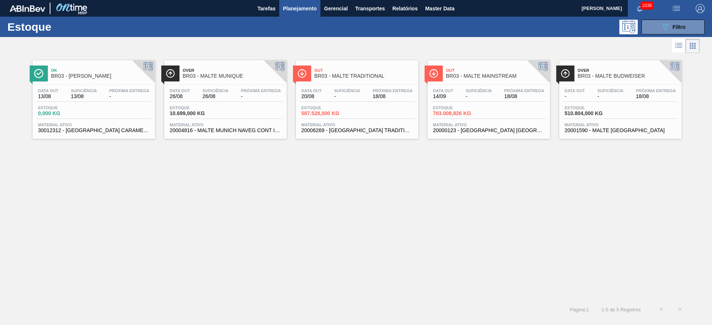
click at [412, 245] on div "Ok BR03 - MALTE CORONA Data out 13/08 Suficiência 13/08 Próxima Entrega - Estoq…" at bounding box center [356, 178] width 712 height 246
click at [427, 12] on span "Master Data" at bounding box center [439, 8] width 29 height 9
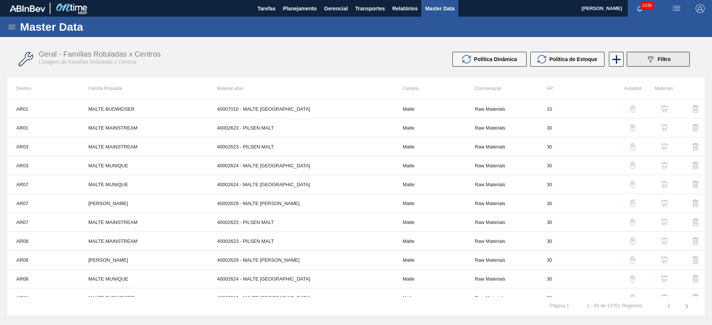
click at [655, 57] on div "089F7B8B-B2A5-4AFE-B5C0-19BA573D28AC Filtro" at bounding box center [658, 59] width 25 height 9
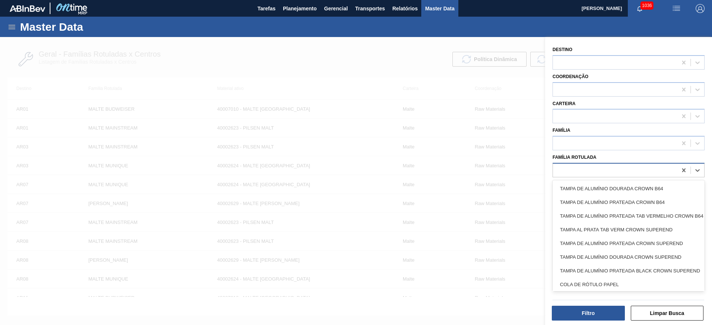
click at [564, 167] on div at bounding box center [615, 170] width 124 height 11
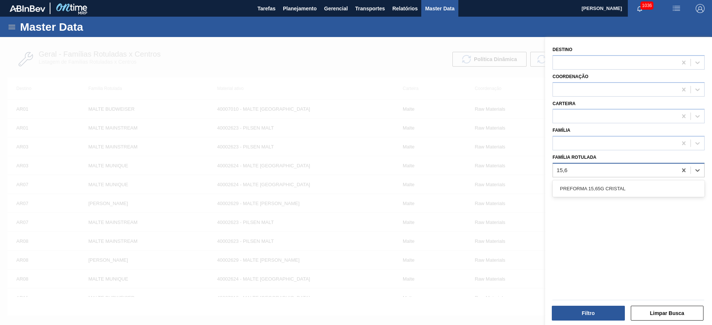
type Rotulada "15,65"
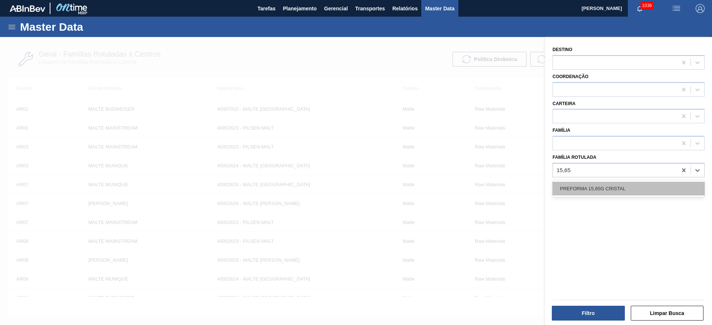
click at [620, 188] on div "PREFORMA 15,65G CRISTAL" at bounding box center [628, 189] width 152 height 14
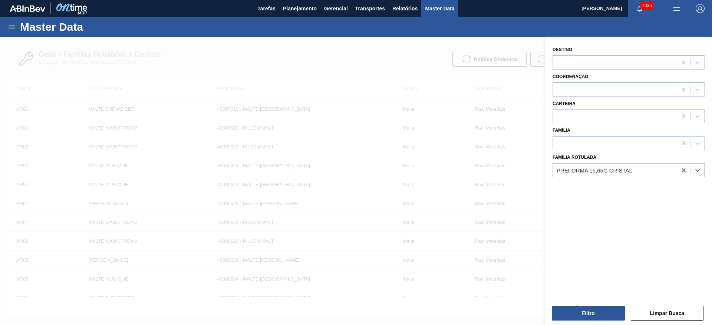
click at [571, 305] on div "Filtro" at bounding box center [588, 313] width 79 height 16
click at [571, 316] on button "Filtro" at bounding box center [588, 313] width 73 height 15
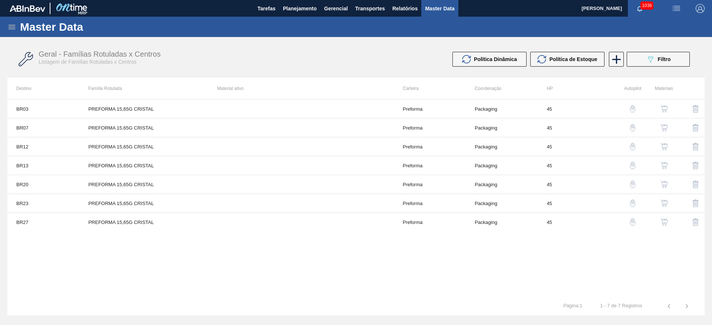
click at [219, 260] on div "BR03 PREFORMA 15,65G CRISTAL Preforma Packaging 45 BR07 PREFORMA 15,65G CRISTAL…" at bounding box center [355, 198] width 697 height 198
click at [663, 144] on img "button" at bounding box center [663, 146] width 7 height 7
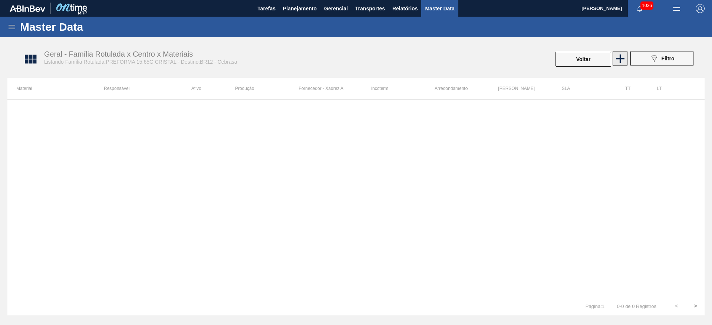
click at [618, 58] on icon at bounding box center [620, 58] width 9 height 9
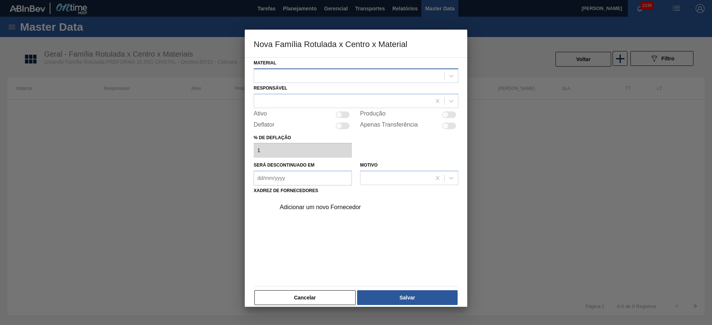
click at [291, 74] on div at bounding box center [349, 75] width 190 height 11
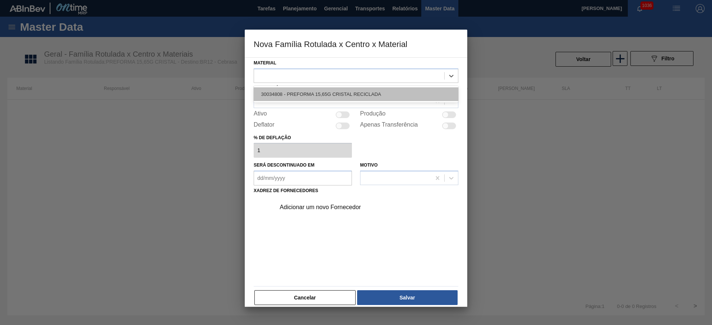
click at [306, 95] on div "30034808 - PREFORMA 15,65G CRISTAL RECICLADA" at bounding box center [356, 94] width 205 height 14
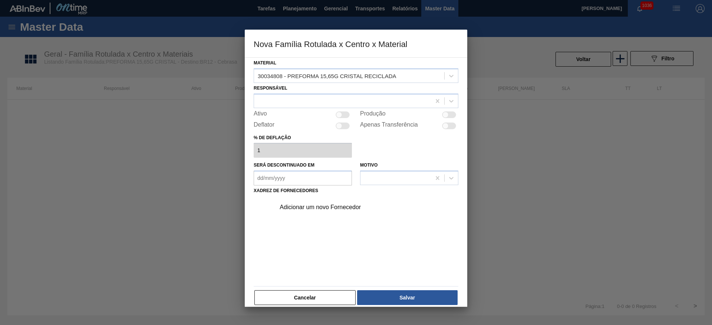
click at [340, 112] on div at bounding box center [339, 115] width 6 height 6
checkbox input "true"
click at [273, 101] on div at bounding box center [342, 101] width 177 height 11
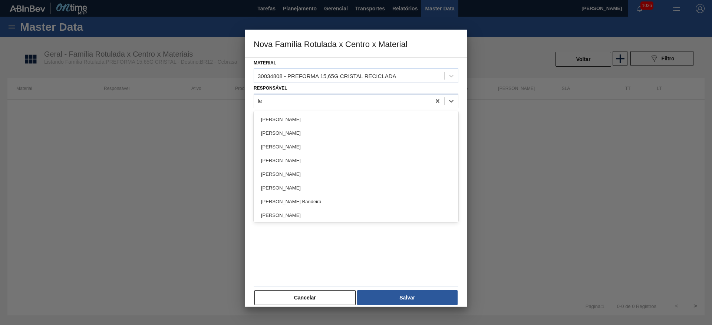
type input "lea"
drag, startPoint x: 284, startPoint y: 118, endPoint x: 291, endPoint y: 126, distance: 10.5
click at [284, 118] on div "[PERSON_NAME]" at bounding box center [356, 120] width 205 height 14
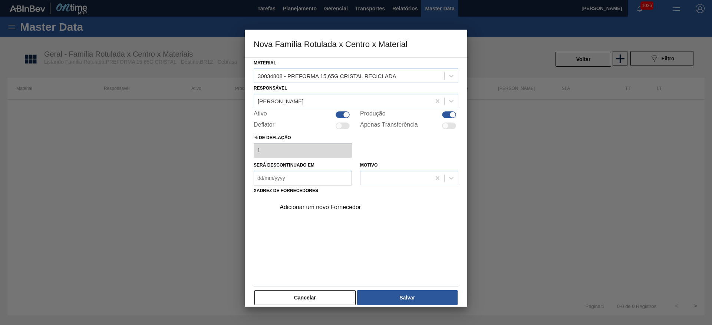
click at [309, 207] on div "Adicionar um novo Fornecedor" at bounding box center [352, 207] width 145 height 7
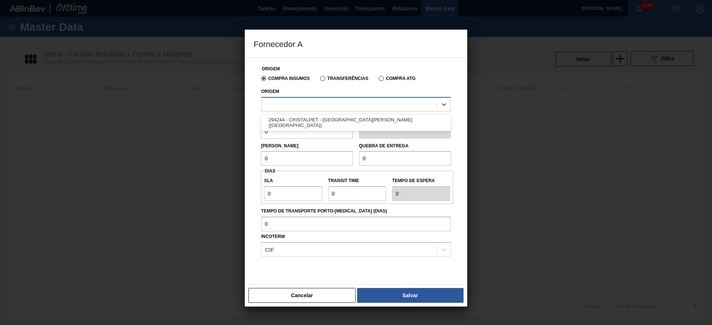
click at [285, 99] on div at bounding box center [348, 104] width 175 height 11
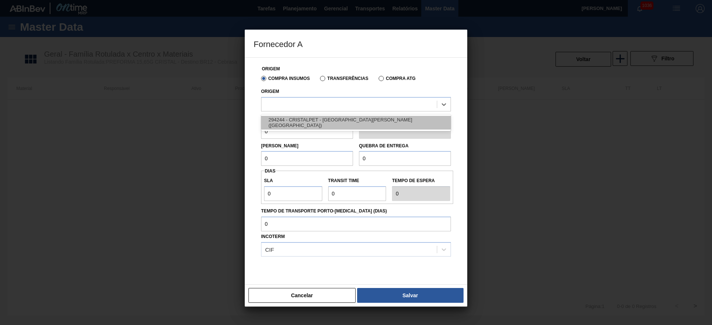
click at [302, 124] on div "294244 - CRISTALPET - CABO DE SANTO AGOSTINHO (PE)" at bounding box center [356, 123] width 190 height 14
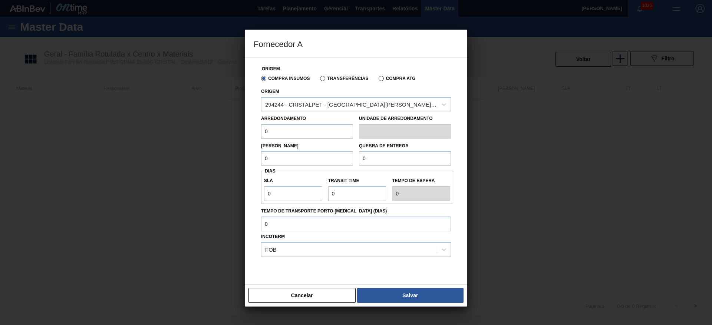
drag, startPoint x: 268, startPoint y: 130, endPoint x: 242, endPoint y: 133, distance: 26.5
click at [248, 133] on div "Origem Compra Insumos Transferências Compra ATG Origem 294244 - CRISTALPET - CA…" at bounding box center [356, 171] width 222 height 228
type input "39,456"
drag, startPoint x: 254, startPoint y: 166, endPoint x: 202, endPoint y: 186, distance: 55.4
click at [211, 182] on div "Fornecedor A Origem Compra Insumos Transferências Compra ATG Origem 294244 - CR…" at bounding box center [356, 162] width 712 height 325
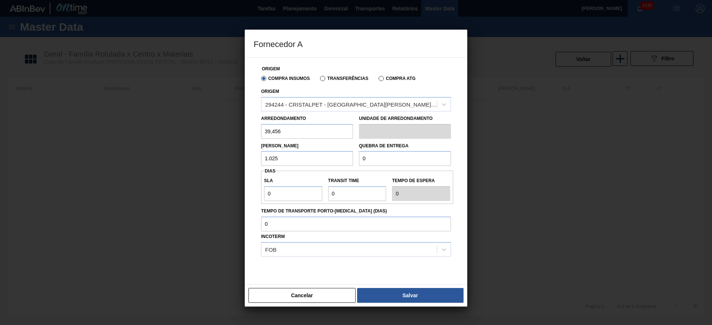
type input "1.025,856"
click at [202, 166] on div "Fornecedor A Origem Compra Insumos Transferências Compra ATG Origem 294244 - CR…" at bounding box center [356, 162] width 712 height 325
drag, startPoint x: 371, startPoint y: 163, endPoint x: 283, endPoint y: 167, distance: 88.0
click at [284, 167] on div "Origem Compra Insumos Transferências Compra ATG Origem 294244 - CRISTALPET - CA…" at bounding box center [356, 176] width 205 height 236
paste input "1.025,856"
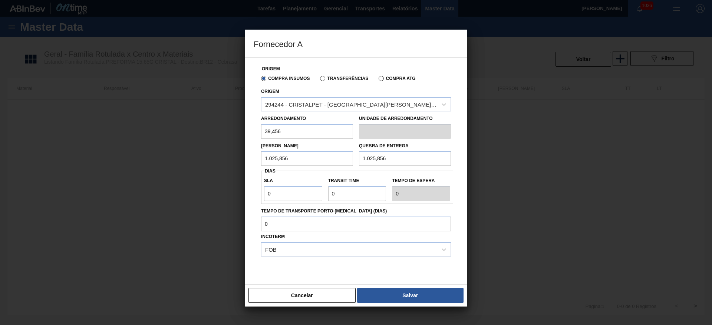
type input "1.025,856"
click at [223, 196] on div "Fornecedor A Origem Compra Insumos Transferências Compra ATG Origem 294244 - CR…" at bounding box center [356, 162] width 712 height 325
type input "3"
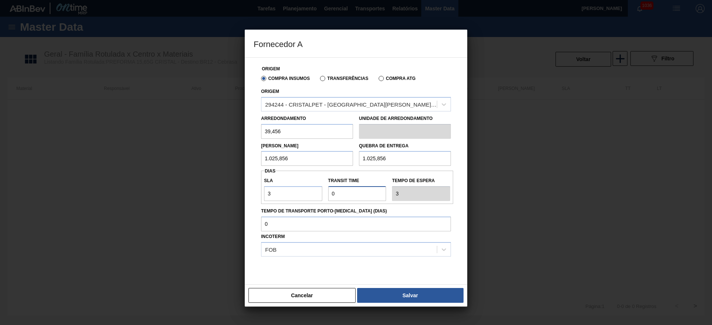
type input "7"
type input "10"
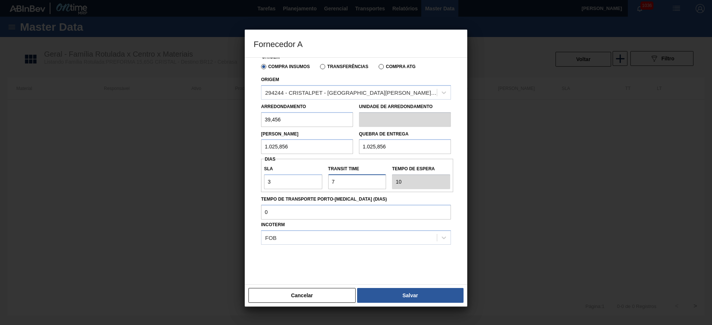
scroll to position [18, 0]
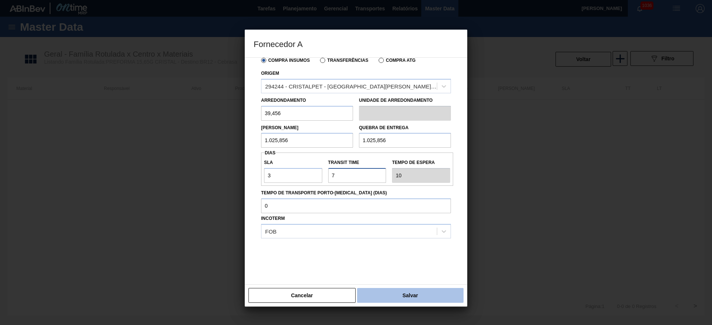
type input "7"
click at [427, 294] on button "Salvar" at bounding box center [410, 295] width 106 height 15
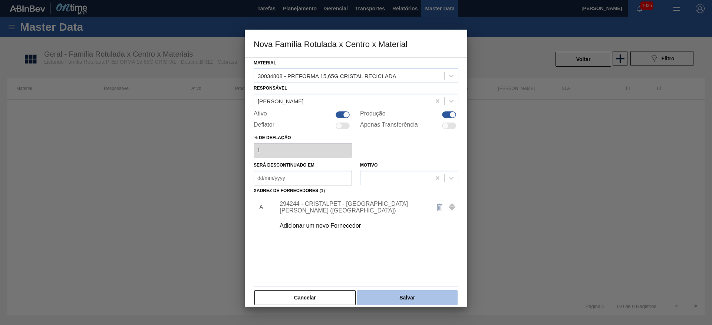
click at [393, 299] on button "Salvar" at bounding box center [407, 298] width 100 height 15
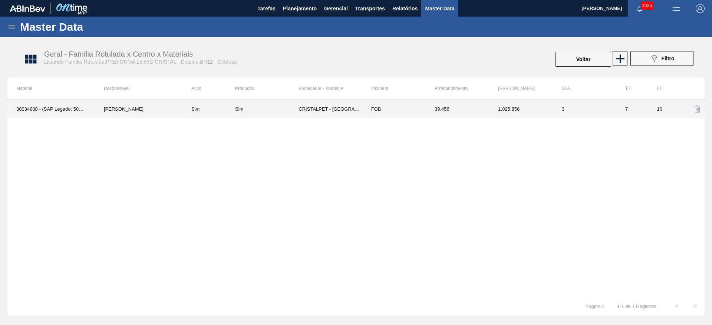
click at [616, 108] on td "7" at bounding box center [632, 109] width 32 height 19
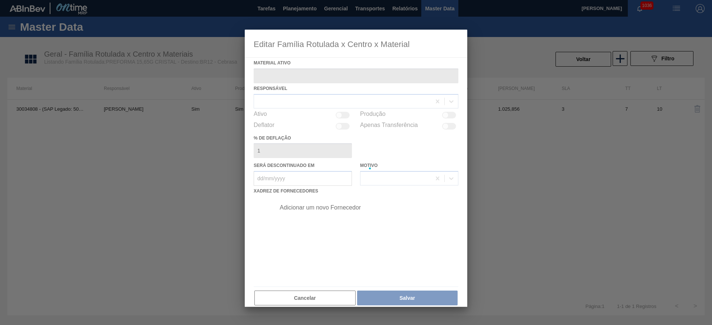
type ativo "30034808 - (SAP Legado: 50854942) - PREFORMA 15,65G CRISTAL RECICLADA"
checkbox input "true"
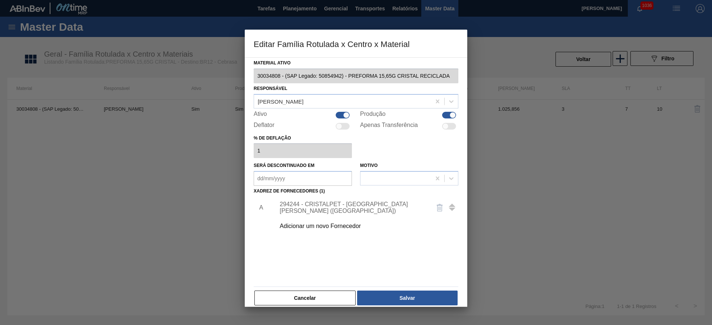
click at [333, 213] on div "294244 - CRISTALPET - CABO DE SANTO AGOSTINHO (PE)" at bounding box center [352, 207] width 145 height 13
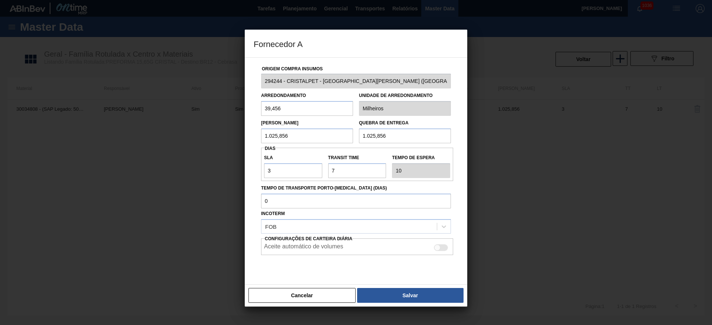
click at [440, 251] on div at bounding box center [441, 248] width 14 height 7
checkbox input "true"
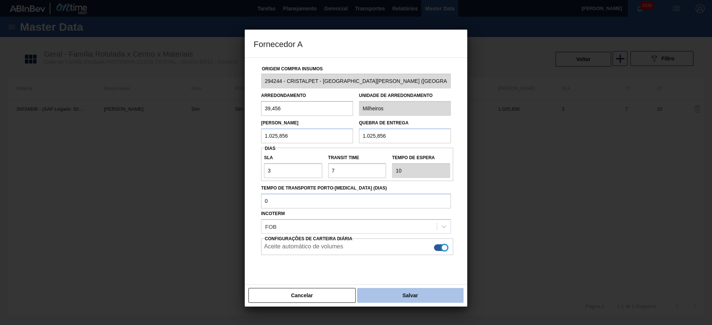
click at [418, 298] on button "Salvar" at bounding box center [410, 295] width 106 height 15
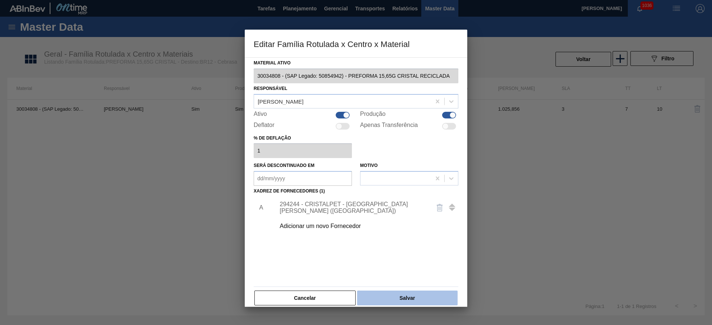
click at [420, 300] on button "Salvar" at bounding box center [407, 298] width 100 height 15
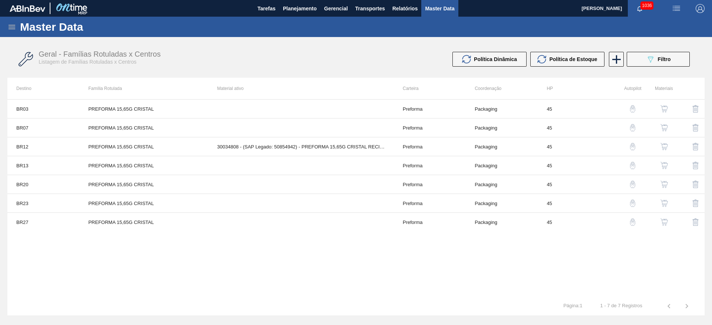
click at [664, 129] on img "button" at bounding box center [663, 127] width 7 height 7
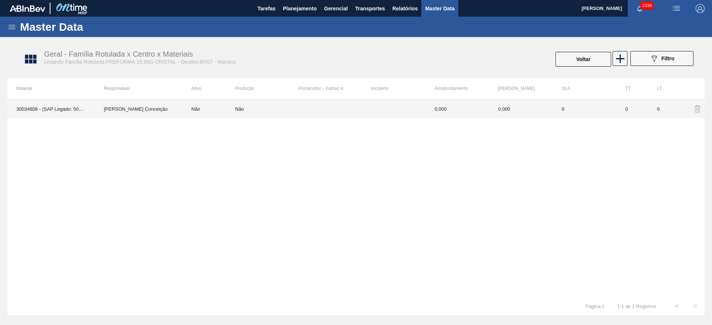
click at [124, 110] on td "Aline Aparecida Conceição" at bounding box center [138, 109] width 87 height 19
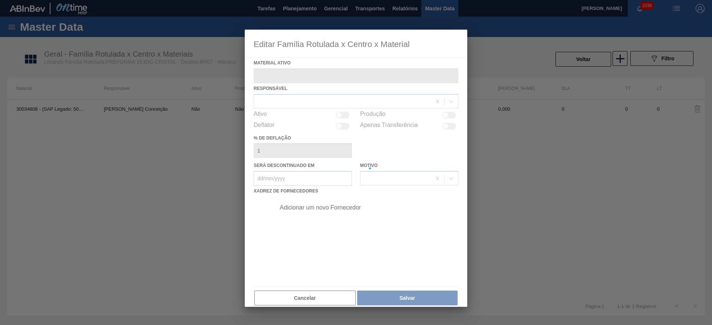
type ativo "30034808 - (SAP Legado: 50854942) - PREFORMA 15,65G CRISTAL RECICLADA"
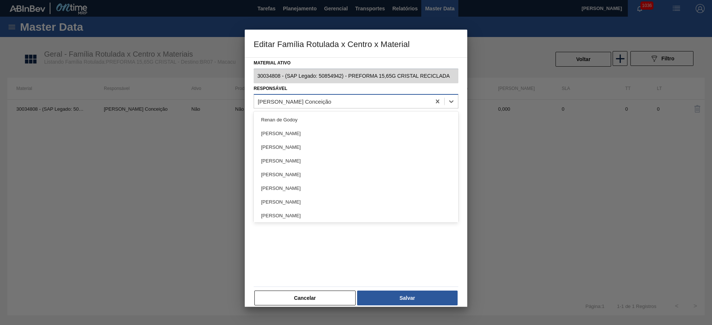
click at [272, 104] on div "Aline Aparecida Conceição" at bounding box center [294, 101] width 73 height 6
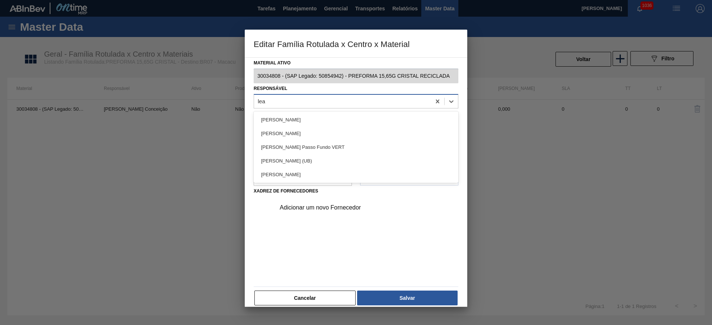
type input "lean"
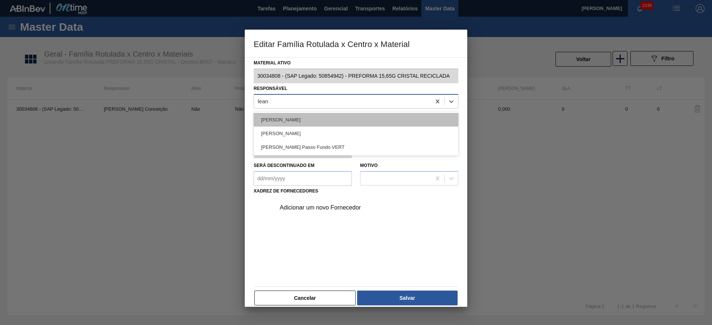
click at [273, 121] on div "[PERSON_NAME]" at bounding box center [356, 120] width 205 height 14
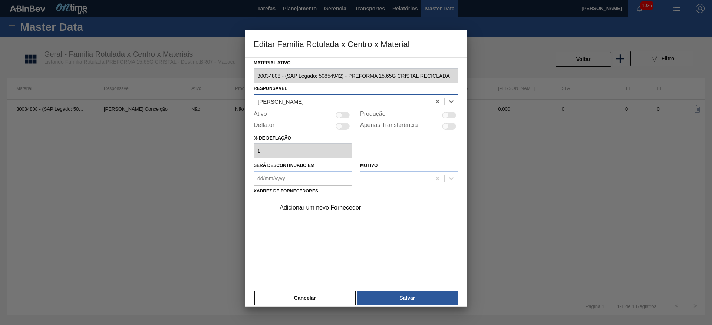
click at [345, 112] on div at bounding box center [342, 115] width 14 height 7
checkbox input "true"
click at [303, 206] on div "Adicionar um novo Fornecedor" at bounding box center [352, 208] width 145 height 7
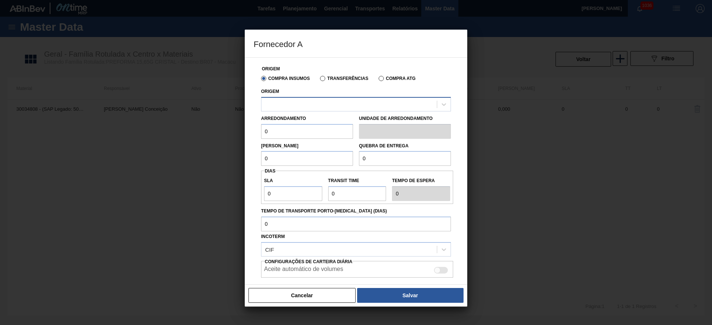
click at [271, 106] on div at bounding box center [348, 104] width 175 height 11
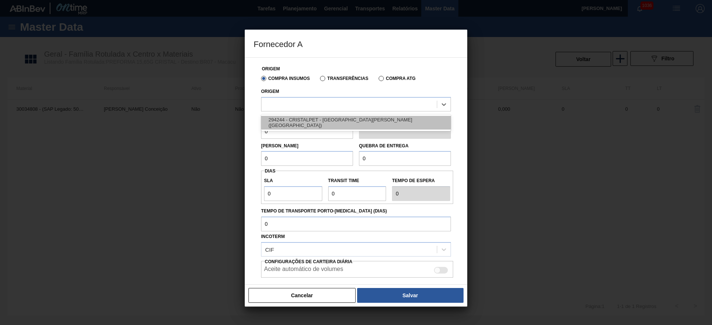
click at [287, 120] on div "294244 - CRISTALPET - CABO DE SANTO AGOSTINHO (PE)" at bounding box center [356, 123] width 190 height 14
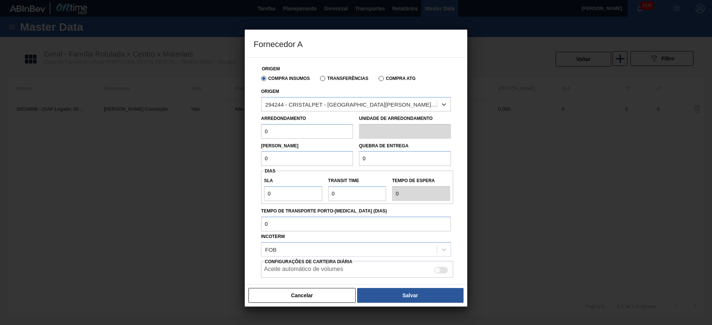
click at [242, 138] on div "Fornecedor A Origem Compra Insumos Transferências Compra ATG Origem option 2942…" at bounding box center [356, 162] width 712 height 325
type input "39,456"
drag, startPoint x: 288, startPoint y: 164, endPoint x: 217, endPoint y: 176, distance: 71.8
click at [239, 170] on div "Fornecedor A Origem Compra Insumos Transferências Compra ATG Origem 294244 - CR…" at bounding box center [356, 162] width 712 height 325
type input "1.025,856"
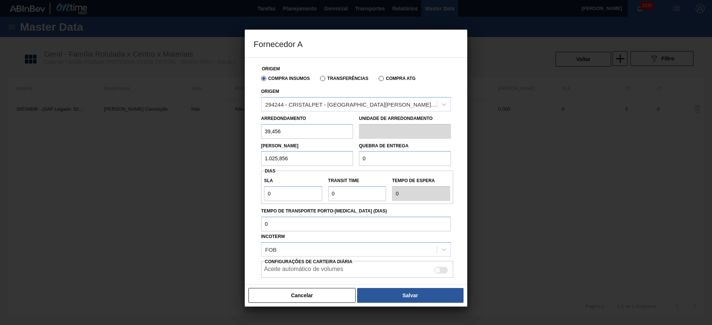
drag, startPoint x: 298, startPoint y: 160, endPoint x: 213, endPoint y: 173, distance: 85.9
click at [213, 173] on div "Fornecedor A Origem Compra Insumos Transferências Compra ATG Origem 294244 - CR…" at bounding box center [356, 162] width 712 height 325
drag, startPoint x: 388, startPoint y: 159, endPoint x: 262, endPoint y: 172, distance: 126.7
click at [267, 172] on div "Origem Compra Insumos Transferências Compra ATG Origem 294244 - CRISTALPET - CA…" at bounding box center [356, 186] width 205 height 257
paste input "1.025,856"
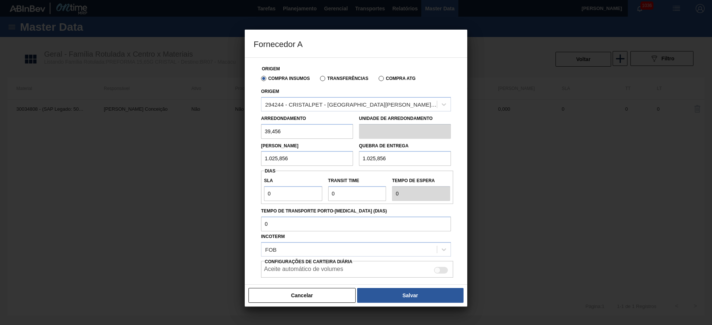
type input "1.025,856"
drag, startPoint x: 288, startPoint y: 194, endPoint x: 206, endPoint y: 215, distance: 84.7
click at [213, 215] on div "Fornecedor A Origem Compra Insumos Transferências Compra ATG Origem 294244 - CR…" at bounding box center [356, 162] width 712 height 325
type input "3"
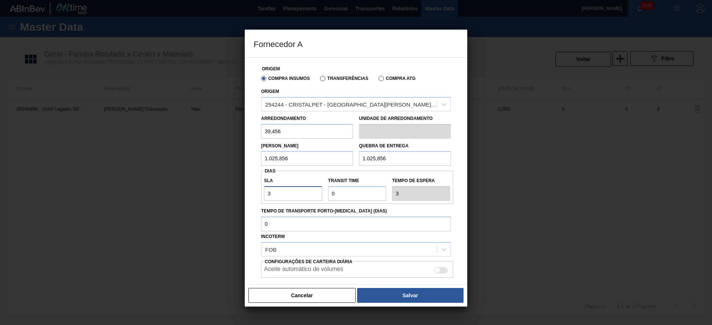
type input "3"
type input "7"
type input "10"
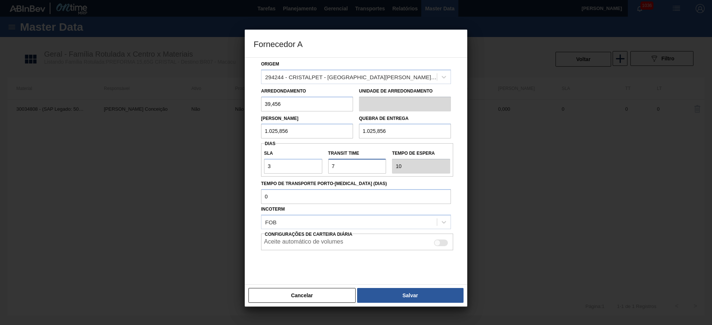
scroll to position [39, 0]
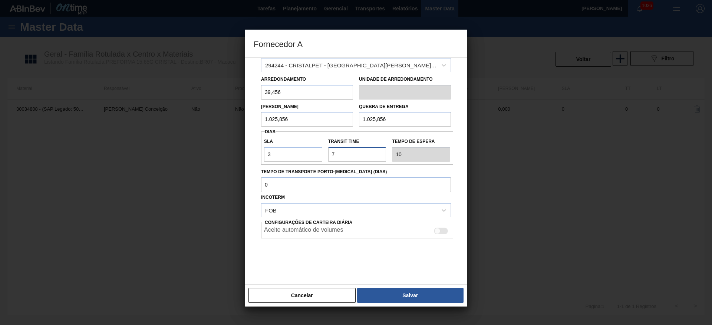
type input "7"
click at [440, 233] on div at bounding box center [441, 231] width 14 height 7
checkbox input "true"
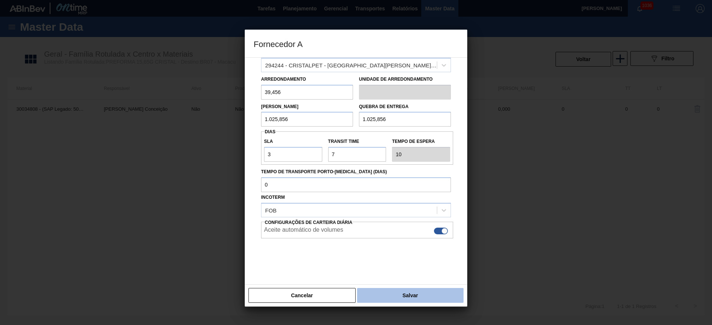
click at [416, 295] on button "Salvar" at bounding box center [410, 295] width 106 height 15
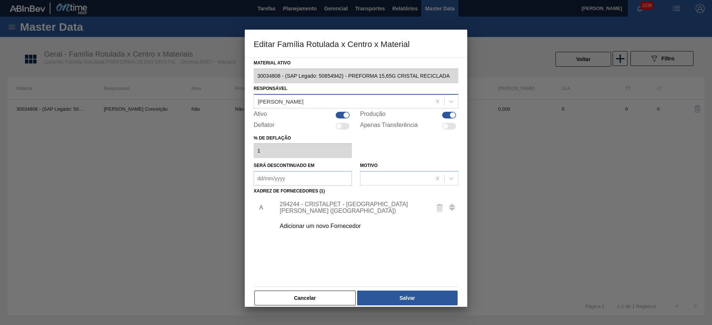
click at [416, 295] on button "Salvar" at bounding box center [407, 298] width 100 height 15
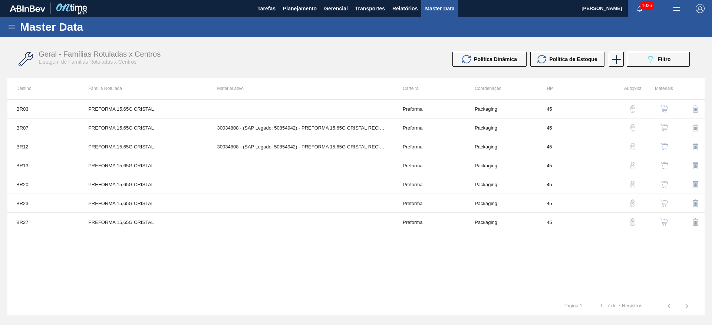
click at [663, 187] on img "button" at bounding box center [663, 184] width 7 height 7
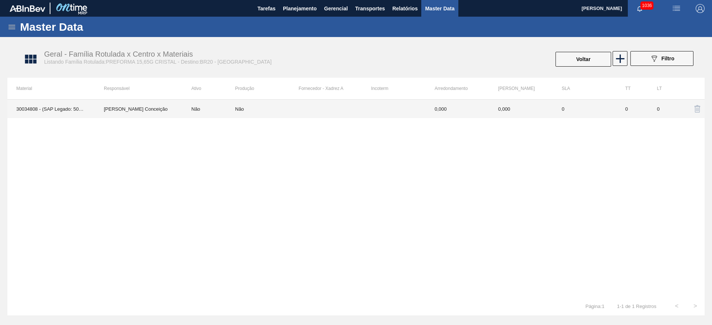
click at [510, 108] on td "0,000" at bounding box center [520, 109] width 63 height 19
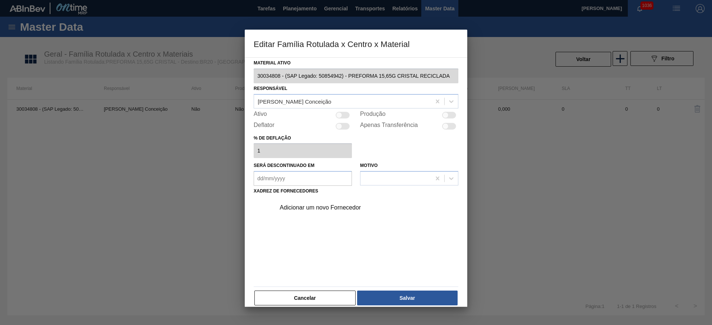
click at [341, 115] on div at bounding box center [339, 115] width 6 height 6
checkbox input "true"
click at [265, 102] on div "Aline Aparecida Conceição" at bounding box center [294, 101] width 73 height 6
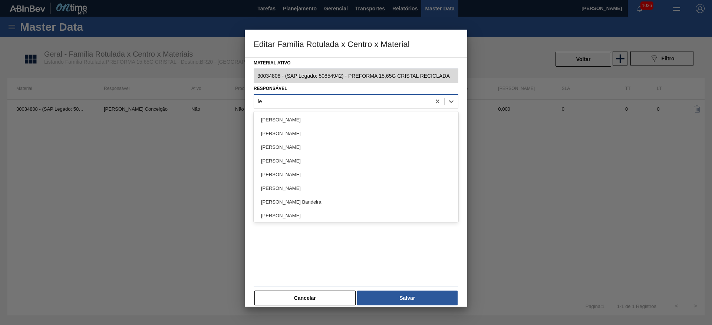
type input "lea"
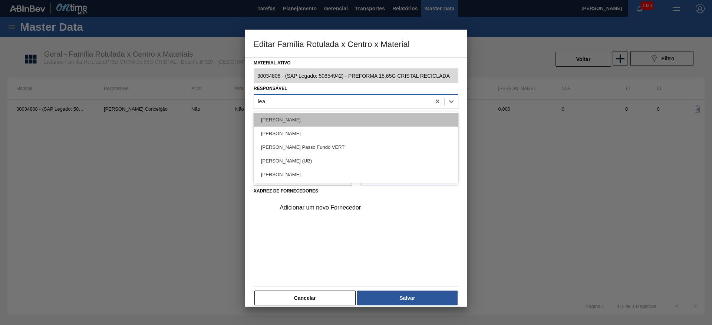
click at [274, 120] on div "[PERSON_NAME]" at bounding box center [356, 120] width 205 height 14
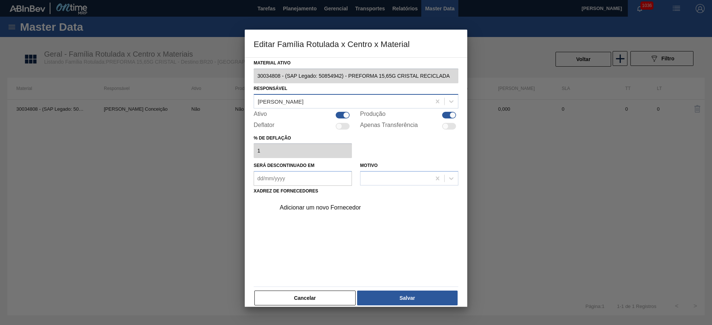
click at [299, 212] on div "Adicionar um novo Fornecedor" at bounding box center [364, 208] width 187 height 19
click at [287, 206] on div "Adicionar um novo Fornecedor" at bounding box center [352, 208] width 145 height 7
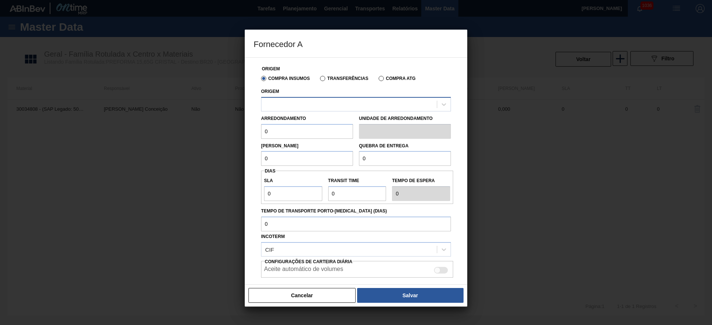
click at [268, 108] on div at bounding box center [348, 104] width 175 height 11
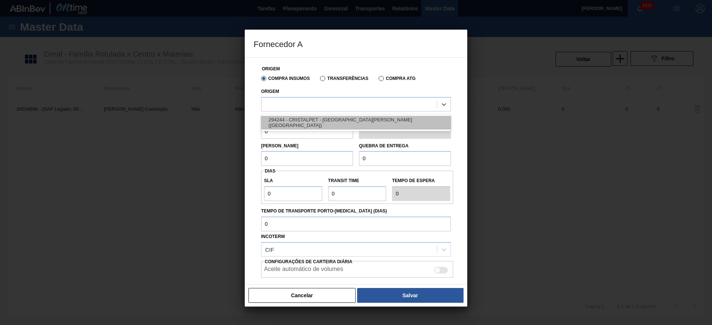
click at [275, 123] on div "294244 - CRISTALPET - CABO DE SANTO AGOSTINHO (PE)" at bounding box center [356, 123] width 190 height 14
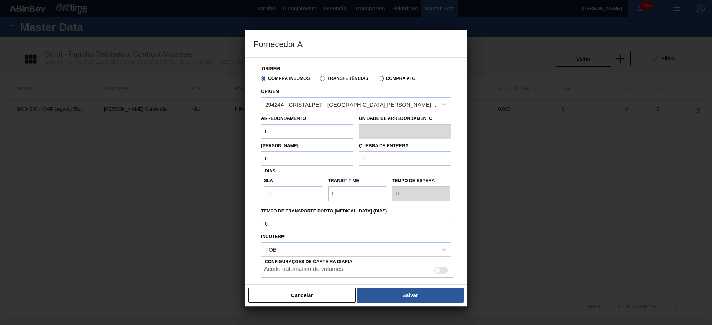
drag, startPoint x: 277, startPoint y: 133, endPoint x: 220, endPoint y: 135, distance: 56.8
click at [223, 134] on div "Fornecedor A Origem Compra Insumos Transferências Compra ATG Origem 294244 - CR…" at bounding box center [356, 162] width 712 height 325
type input "39,456"
drag, startPoint x: 292, startPoint y: 160, endPoint x: 192, endPoint y: 160, distance: 99.4
click at [205, 158] on div "Fornecedor A Origem Compra Insumos Transferências Compra ATG Origem 294244 - CR…" at bounding box center [356, 162] width 712 height 325
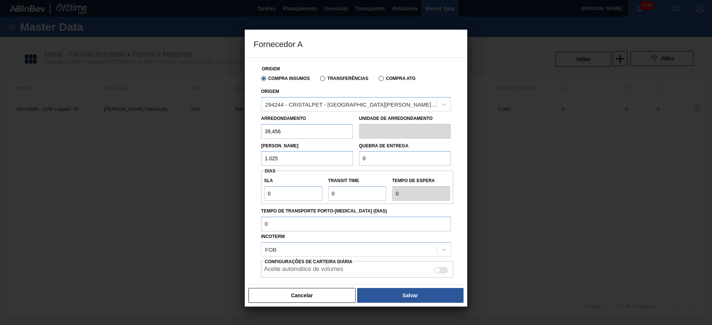
type input "1.025,856"
drag, startPoint x: 294, startPoint y: 157, endPoint x: 198, endPoint y: 153, distance: 96.1
click at [198, 153] on div "Fornecedor A Origem Compra Insumos Transferências Compra ATG Origem 294244 - CR…" at bounding box center [356, 162] width 712 height 325
drag, startPoint x: 378, startPoint y: 158, endPoint x: 282, endPoint y: 155, distance: 95.7
click at [282, 155] on div "Lote Mínimo 1.025,856 Quebra de entrega 0" at bounding box center [356, 152] width 196 height 27
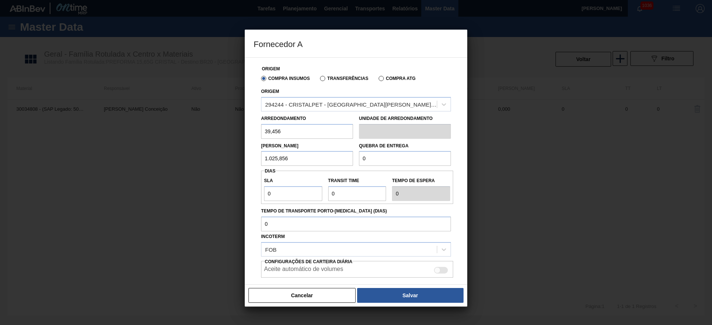
paste input "1.025,856"
type input "1.025,856"
drag, startPoint x: 275, startPoint y: 197, endPoint x: 223, endPoint y: 197, distance: 51.9
click at [235, 193] on div "Fornecedor A Origem Compra Insumos Transferências Compra ATG Origem 294244 - CR…" at bounding box center [356, 162] width 712 height 325
type input "3"
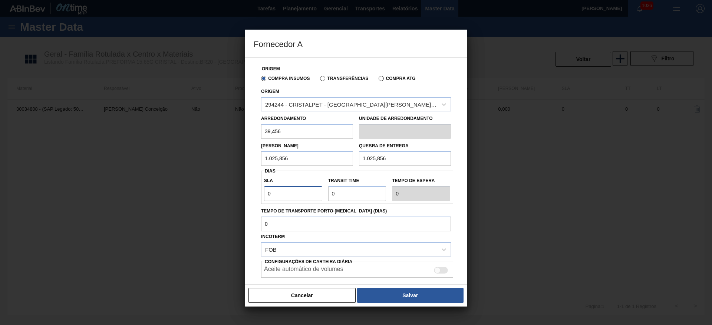
type input "3"
type input "7"
type input "10"
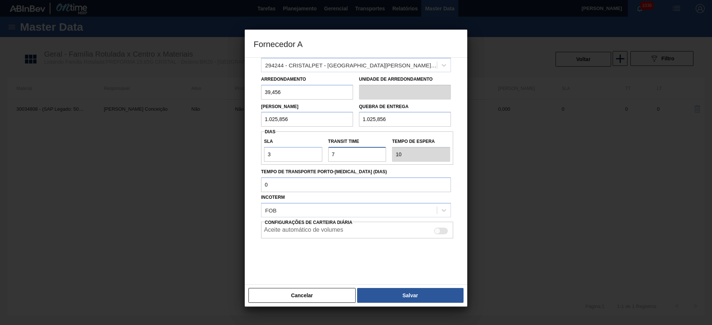
type input "7"
drag, startPoint x: 439, startPoint y: 234, endPoint x: 430, endPoint y: 239, distance: 10.3
click at [439, 234] on div at bounding box center [441, 231] width 14 height 7
checkbox input "true"
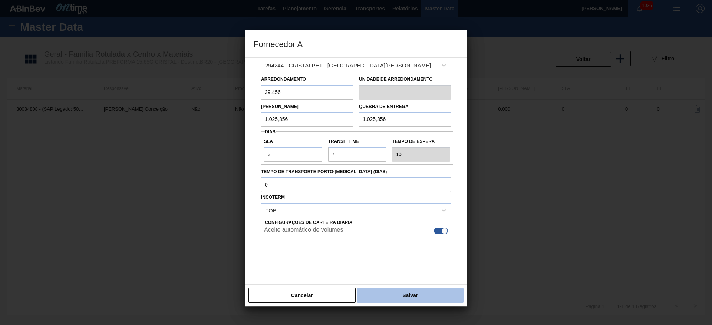
click at [390, 290] on button "Salvar" at bounding box center [410, 295] width 106 height 15
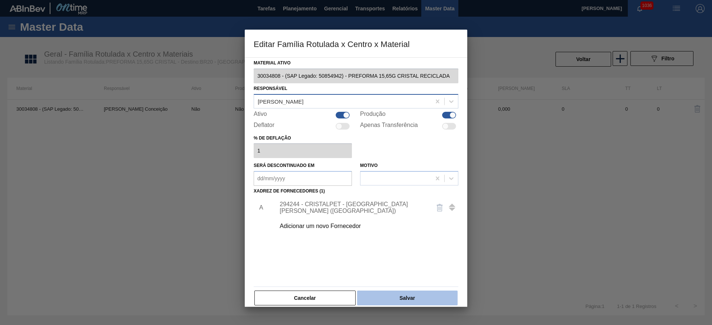
click at [403, 302] on button "Salvar" at bounding box center [407, 298] width 100 height 15
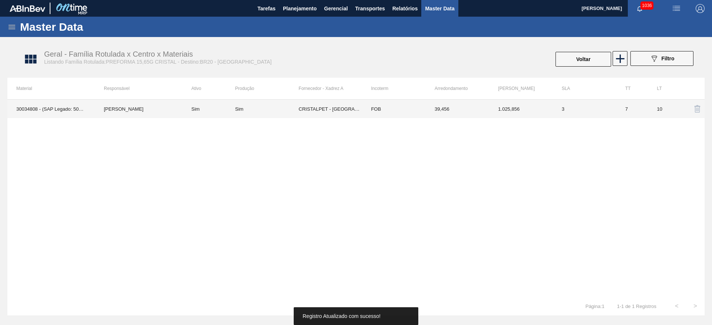
click at [224, 114] on td "Sim" at bounding box center [208, 109] width 53 height 19
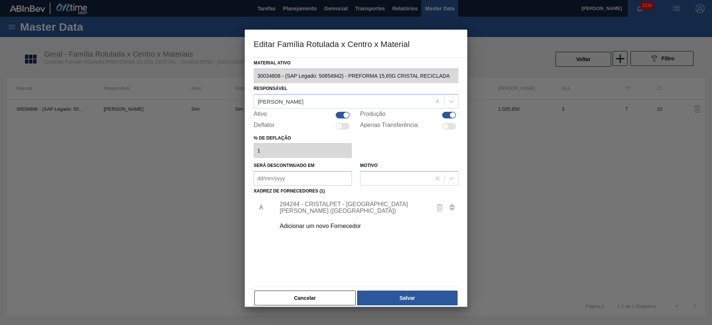
click at [301, 200] on div "294244 - CRISTALPET - CABO DE SANTO AGOSTINHO (PE)" at bounding box center [364, 208] width 187 height 19
click at [309, 210] on div "294244 - CRISTALPET - CABO DE SANTO AGOSTINHO (PE)" at bounding box center [352, 207] width 145 height 13
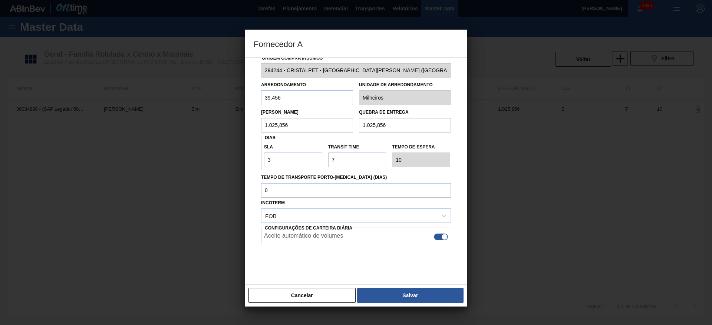
scroll to position [17, 0]
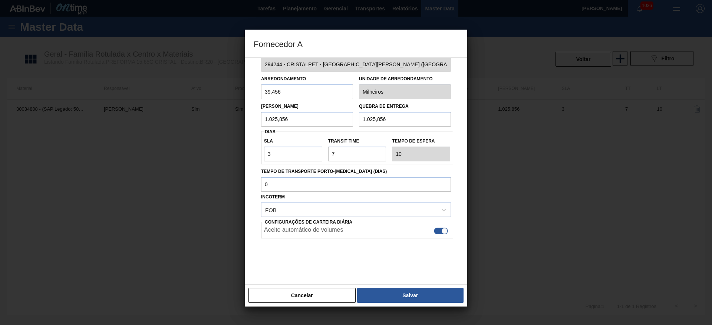
click at [423, 294] on button "Salvar" at bounding box center [410, 295] width 106 height 15
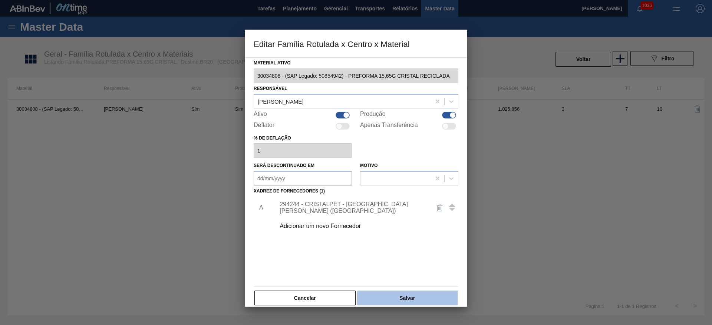
click at [418, 300] on button "Salvar" at bounding box center [407, 298] width 100 height 15
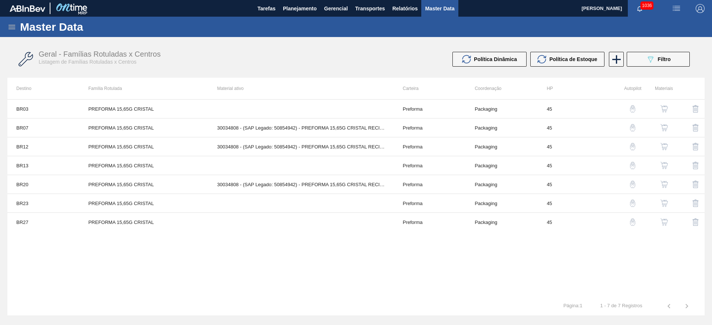
click at [667, 165] on img "button" at bounding box center [663, 165] width 7 height 7
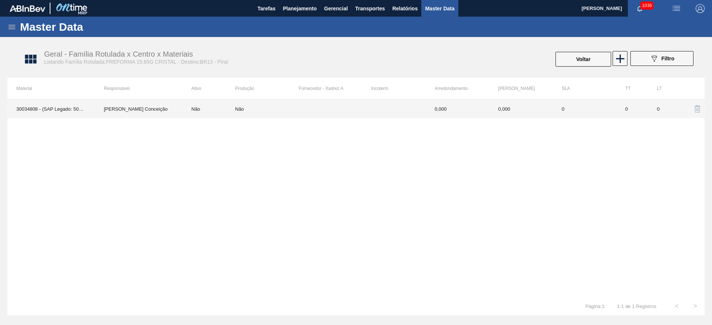
click at [255, 108] on div "Não" at bounding box center [266, 109] width 63 height 6
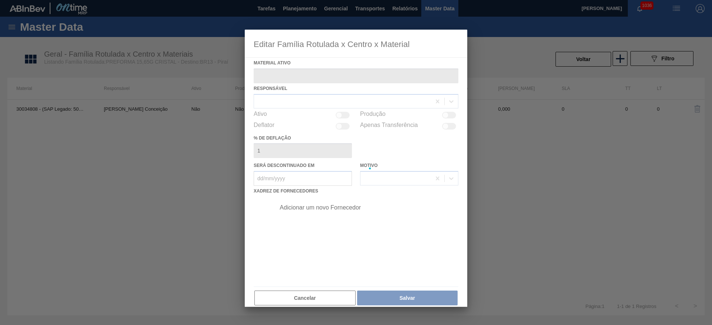
type ativo "30034808 - (SAP Legado: 50854942) - PREFORMA 15,65G CRISTAL RECICLADA"
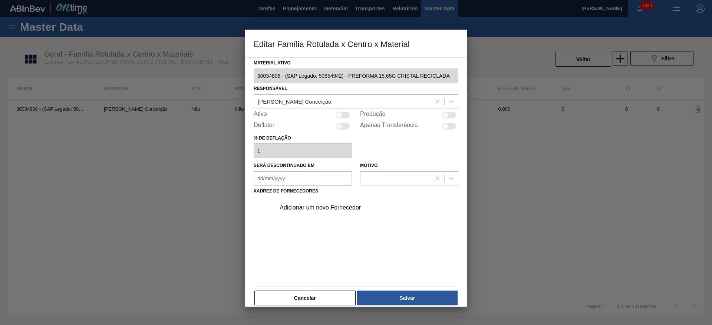
click at [343, 115] on div at bounding box center [342, 115] width 14 height 7
checkbox input "true"
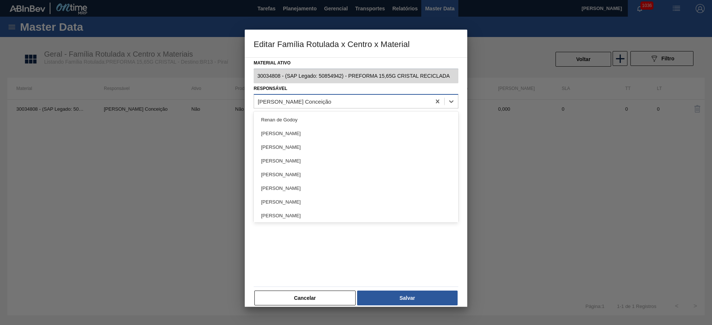
click at [276, 100] on div "Aline Aparecida Conceição" at bounding box center [294, 101] width 73 height 6
type input "lea"
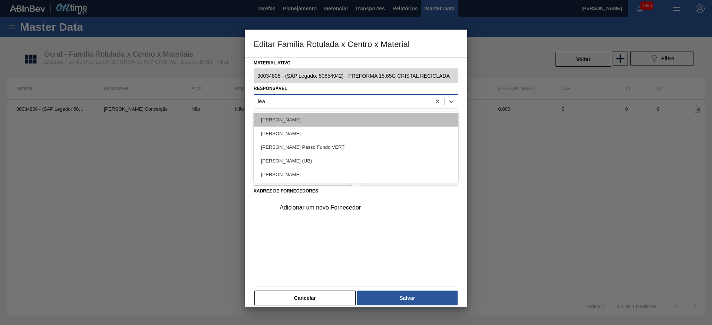
click at [280, 120] on div "[PERSON_NAME]" at bounding box center [356, 120] width 205 height 14
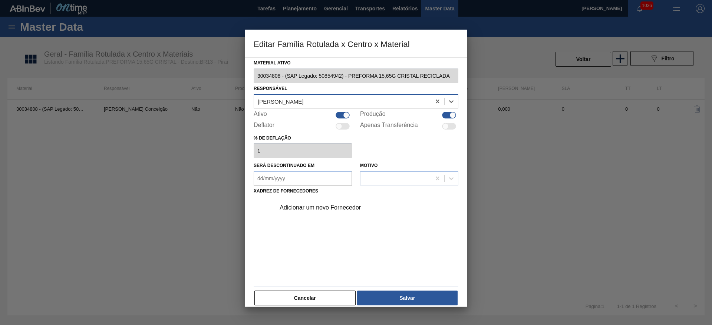
click at [292, 205] on div "Adicionar um novo Fornecedor" at bounding box center [352, 208] width 145 height 7
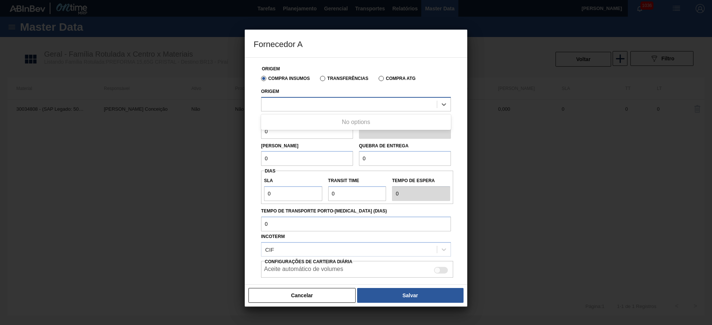
click at [297, 106] on div at bounding box center [348, 104] width 175 height 11
drag, startPoint x: 292, startPoint y: 119, endPoint x: 271, endPoint y: 131, distance: 24.3
click at [292, 119] on div "294244 - CRISTALPET - CABO DE SANTO AGOSTINHO (PE)" at bounding box center [356, 123] width 190 height 14
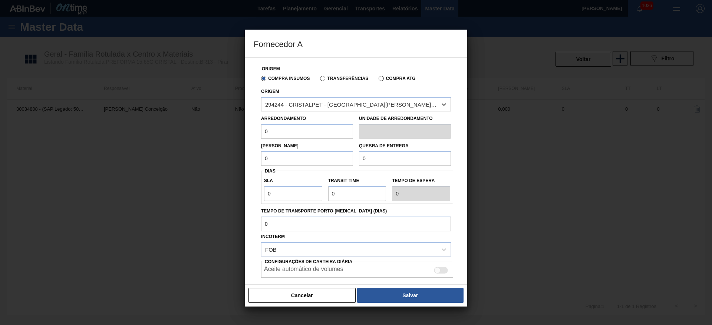
click at [231, 126] on div "Fornecedor A Origem Compra Insumos Transferências Compra ATG Origem option 2942…" at bounding box center [356, 162] width 712 height 325
type input "39,456"
drag, startPoint x: 285, startPoint y: 156, endPoint x: 200, endPoint y: 163, distance: 85.2
click at [213, 163] on div "Fornecedor A Origem Compra Insumos Transferências Compra ATG Origem 294244 - CR…" at bounding box center [356, 162] width 712 height 325
type input "1.025,856"
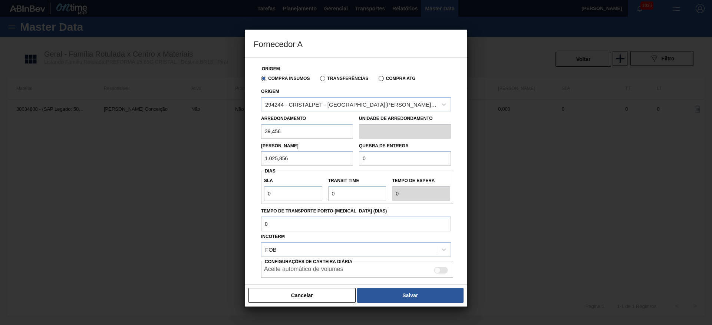
drag, startPoint x: 301, startPoint y: 165, endPoint x: 221, endPoint y: 165, distance: 79.7
click at [229, 164] on div "Fornecedor A Origem Compra Insumos Transferências Compra ATG Origem 294244 - CR…" at bounding box center [356, 162] width 712 height 325
drag, startPoint x: 398, startPoint y: 156, endPoint x: 307, endPoint y: 165, distance: 92.0
click at [309, 165] on div "Lote Mínimo 1.025,856 Quebra de entrega 0" at bounding box center [356, 152] width 196 height 27
paste input "1.025,856"
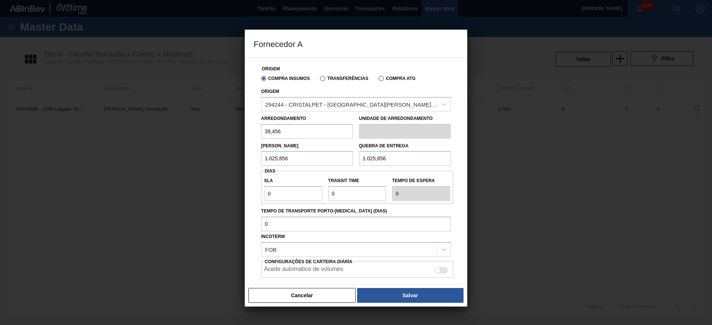
type input "1.025,856"
drag, startPoint x: 252, startPoint y: 188, endPoint x: 216, endPoint y: 188, distance: 36.3
click at [219, 188] on div "Fornecedor A Origem Compra Insumos Transferências Compra ATG Origem 294244 - CR…" at bounding box center [356, 162] width 712 height 325
type input "3"
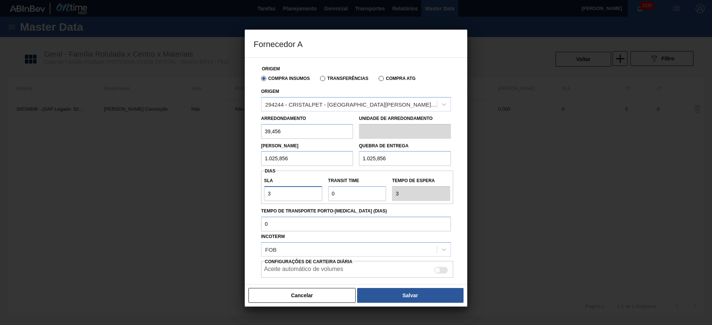
type input "3"
type input "7"
type input "10"
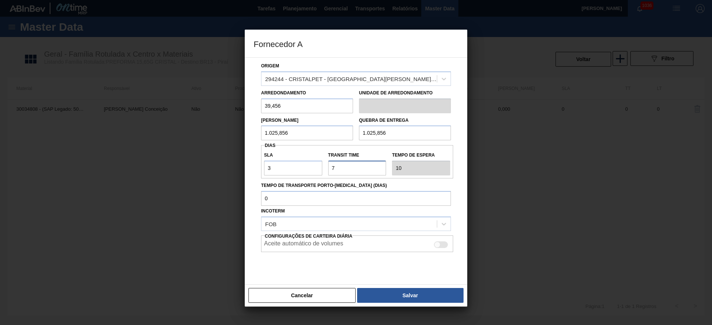
scroll to position [39, 0]
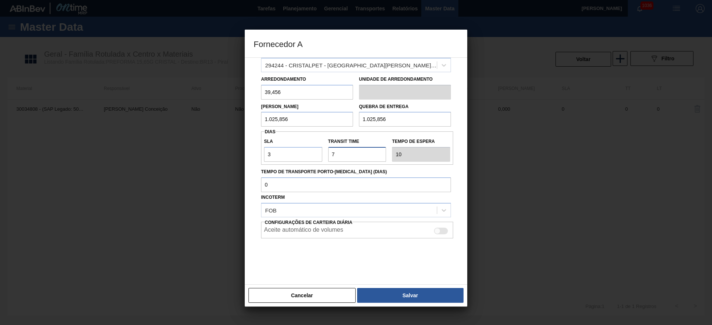
type input "7"
click at [438, 235] on div "Aceite automático de volumes" at bounding box center [357, 231] width 186 height 9
click at [440, 231] on div at bounding box center [441, 231] width 14 height 7
checkbox input "true"
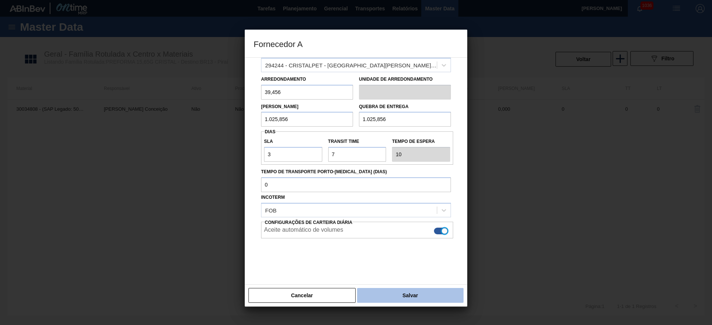
click at [399, 300] on button "Salvar" at bounding box center [410, 295] width 106 height 15
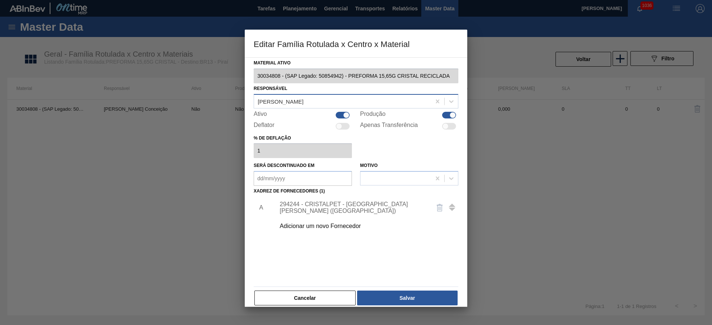
click at [313, 214] on div "294244 - CRISTALPET - CABO DE SANTO AGOSTINHO (PE)" at bounding box center [352, 207] width 145 height 13
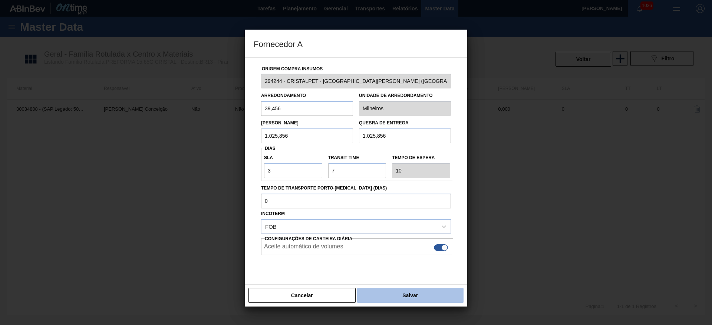
click at [406, 298] on button "Salvar" at bounding box center [410, 295] width 106 height 15
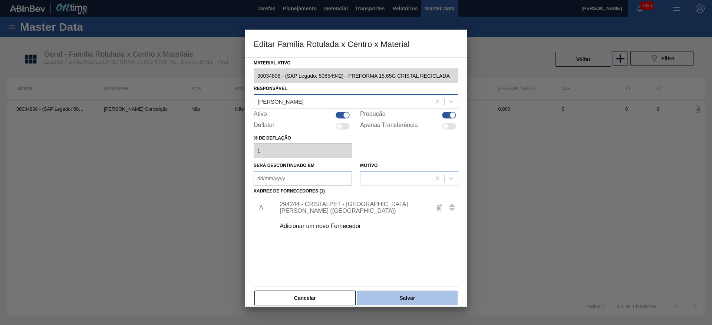
click at [410, 296] on button "Salvar" at bounding box center [407, 298] width 100 height 15
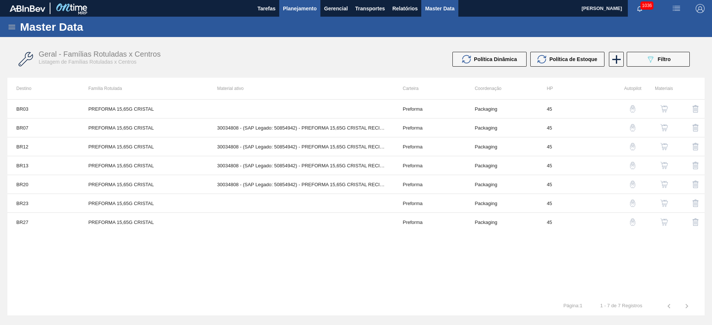
click at [296, 7] on span "Planejamento" at bounding box center [300, 8] width 34 height 9
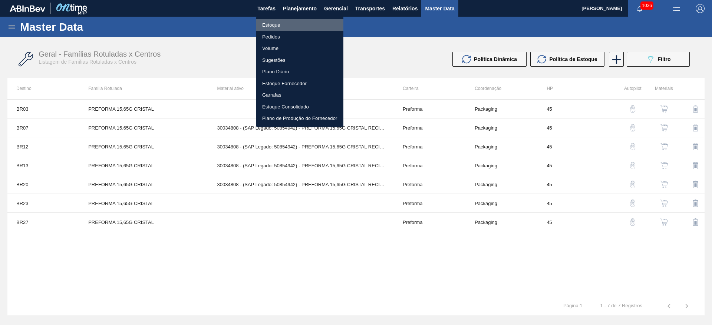
click at [268, 25] on li "Estoque" at bounding box center [299, 25] width 87 height 12
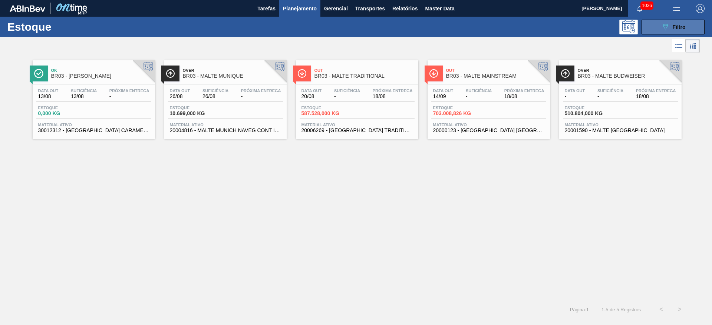
drag, startPoint x: 668, startPoint y: 31, endPoint x: 663, endPoint y: 32, distance: 5.2
click at [668, 31] on button "089F7B8B-B2A5-4AFE-B5C0-19BA573D28AC Filtro" at bounding box center [672, 27] width 63 height 15
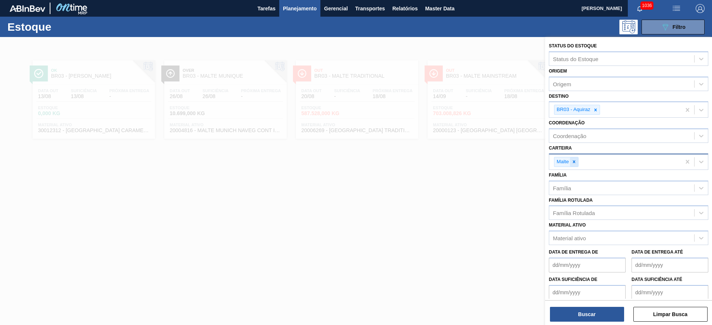
click at [573, 161] on icon at bounding box center [574, 162] width 3 height 3
click at [575, 212] on div "Família Rotulada" at bounding box center [574, 211] width 42 height 6
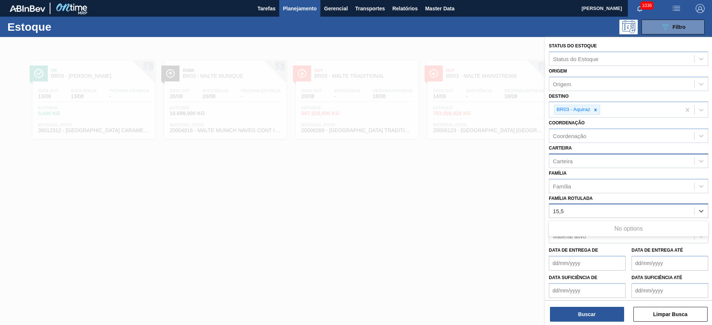
type Rotulada "15,"
click at [606, 229] on div "PREFORMA 15,65G CRISTAL" at bounding box center [628, 230] width 159 height 14
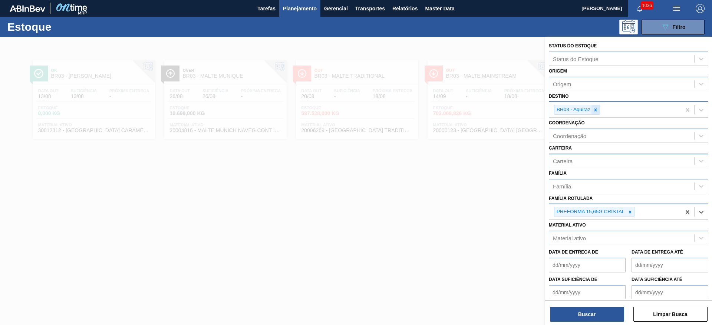
click at [596, 112] on icon at bounding box center [595, 110] width 5 height 5
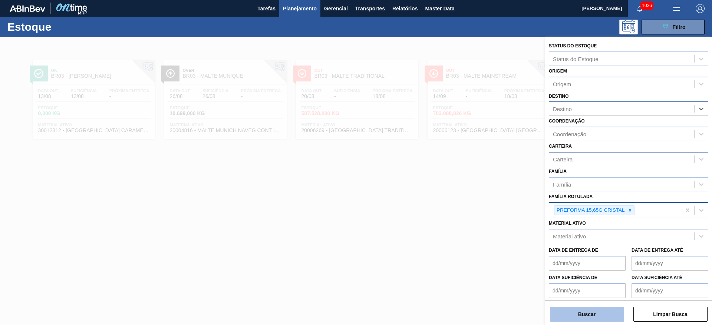
click at [569, 310] on button "Buscar" at bounding box center [587, 314] width 74 height 15
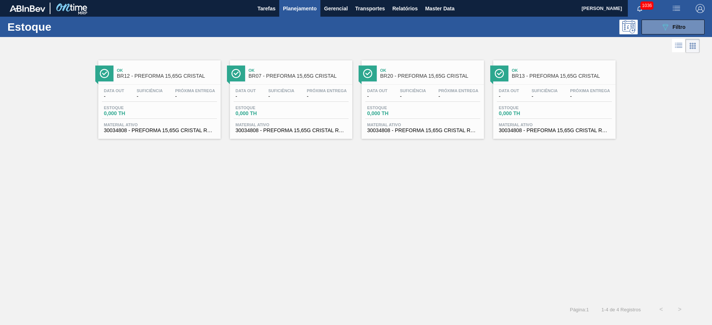
click at [138, 92] on span "Suficiência" at bounding box center [149, 91] width 26 height 4
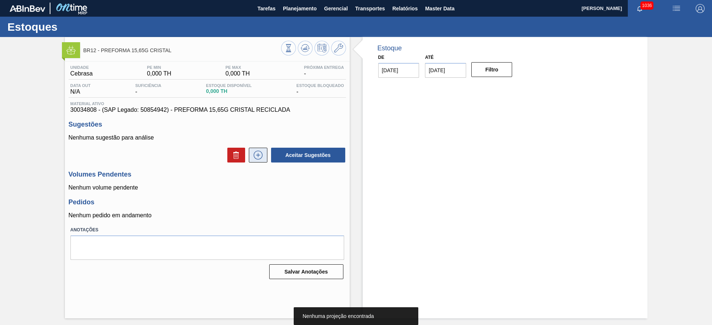
click at [256, 154] on icon at bounding box center [258, 155] width 12 height 9
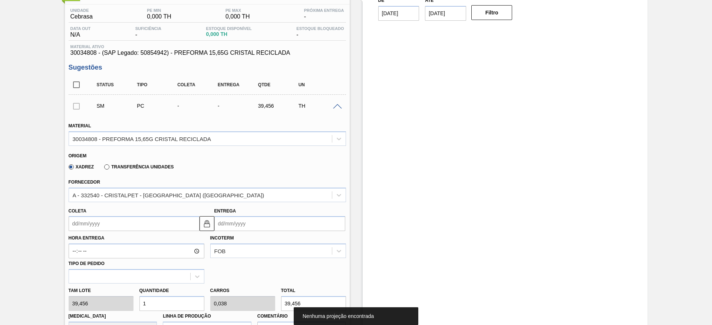
scroll to position [111, 0]
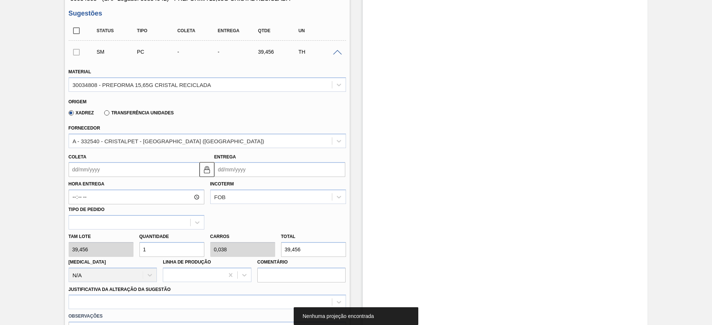
drag, startPoint x: 150, startPoint y: 252, endPoint x: 115, endPoint y: 266, distance: 37.8
click at [115, 266] on div "Tam lote 39,456 Quantidade 1 Carros 0,038 Total 39,456 Doca N/A Linha de Produç…" at bounding box center [207, 256] width 283 height 53
type input "2"
type input "0,077"
type input "78,912"
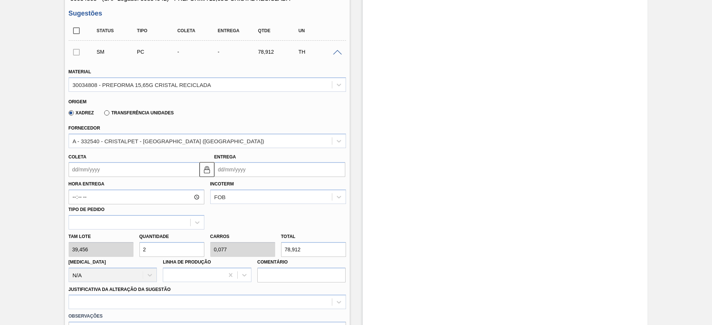
type input "26"
type input "1"
type input "1.025,856"
type input "26"
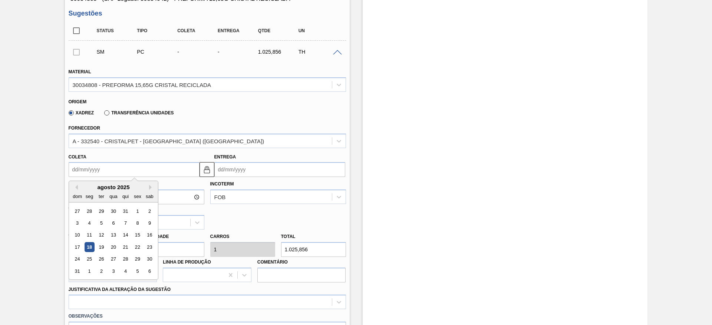
click at [71, 169] on input "Coleta" at bounding box center [134, 169] width 131 height 15
click at [113, 247] on div "20" at bounding box center [113, 247] width 10 height 10
type input "[DATE]"
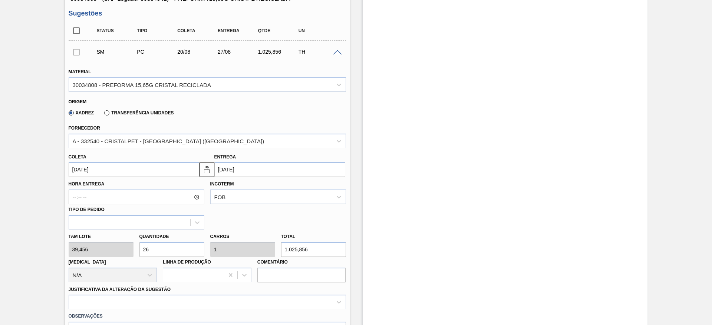
scroll to position [222, 0]
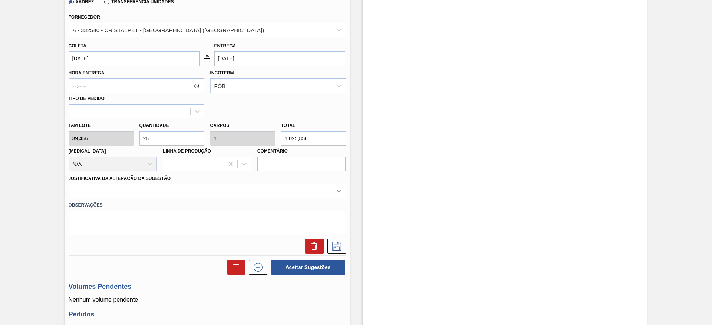
click at [338, 195] on div at bounding box center [338, 191] width 13 height 13
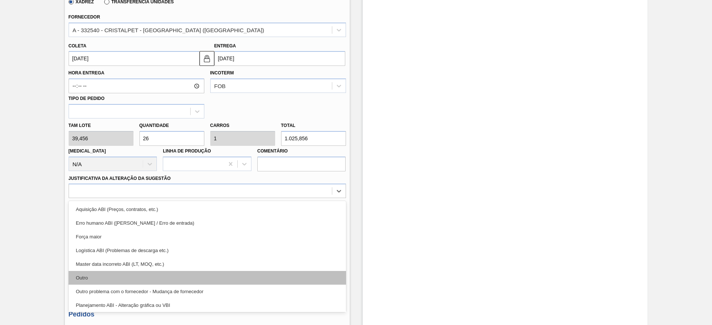
click at [99, 274] on div "Outro" at bounding box center [207, 278] width 277 height 14
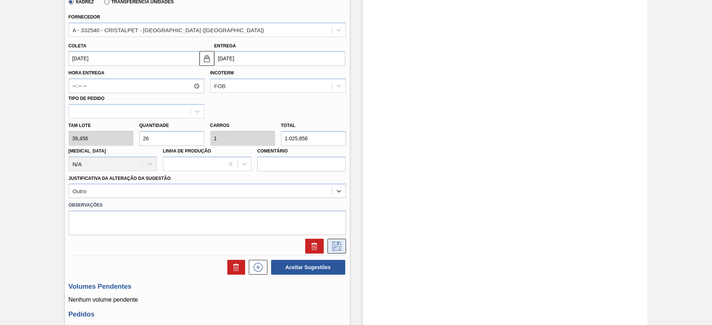
click at [340, 248] on icon at bounding box center [337, 246] width 12 height 9
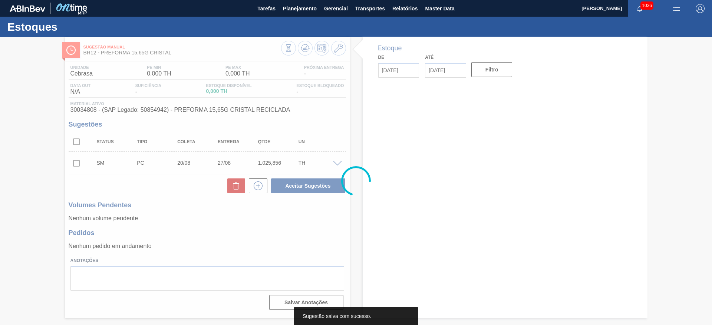
scroll to position [0, 0]
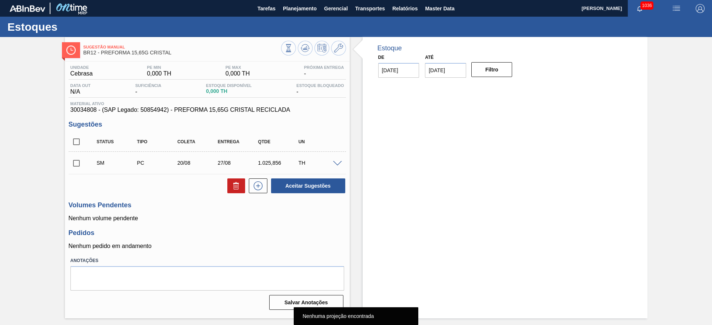
click at [76, 163] on input "checkbox" at bounding box center [77, 164] width 16 height 16
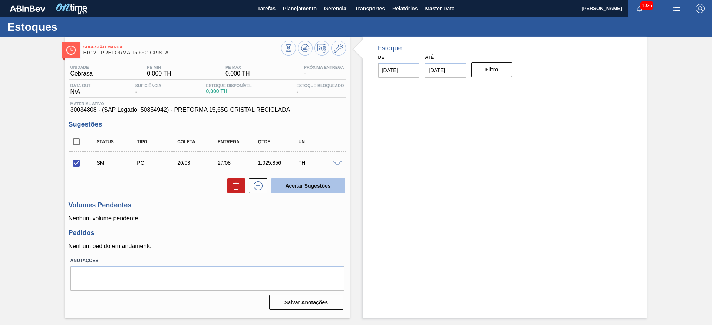
click at [297, 187] on button "Aceitar Sugestões" at bounding box center [308, 186] width 74 height 15
checkbox input "false"
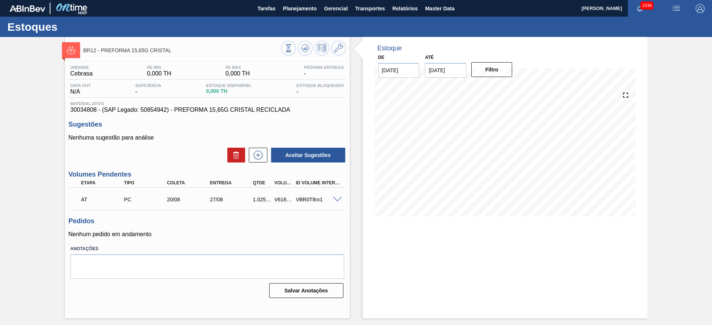
click at [280, 198] on div "V616550" at bounding box center [283, 200] width 22 height 6
copy div "V616550"
click at [292, 47] on icon at bounding box center [288, 48] width 8 height 8
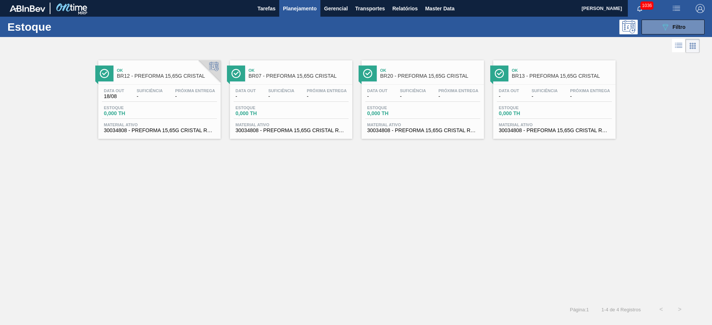
click at [275, 101] on div "Data out - Suficiência - Próxima Entrega -" at bounding box center [291, 95] width 115 height 13
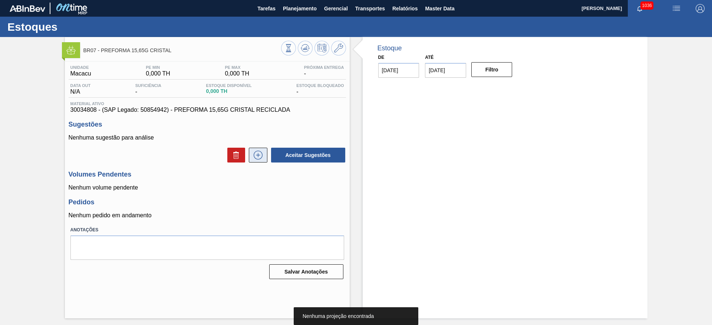
click at [257, 155] on icon at bounding box center [258, 155] width 4 height 0
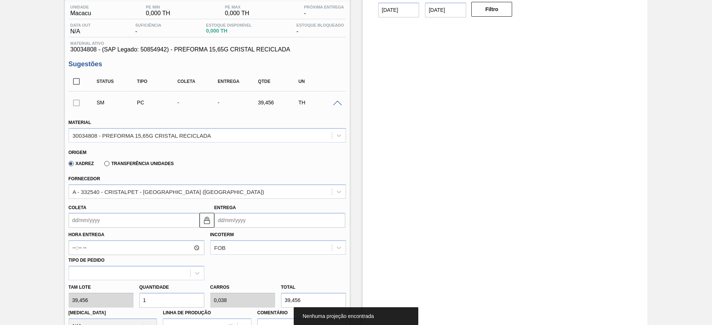
scroll to position [111, 0]
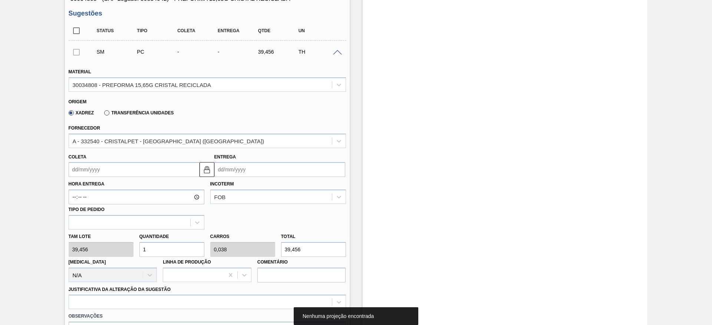
click at [111, 247] on div "Tam lote 39,456 Quantidade 1 Carros 0,038 Total 39,456 Doca N/A Linha de Produç…" at bounding box center [207, 256] width 283 height 53
type input "2"
type input "0,077"
type input "78,912"
type input "26"
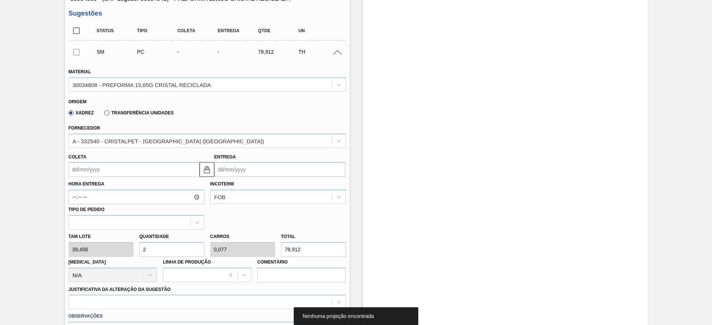
type input "1"
type input "1.025,856"
type input "26"
click at [72, 171] on input "Coleta" at bounding box center [134, 169] width 131 height 15
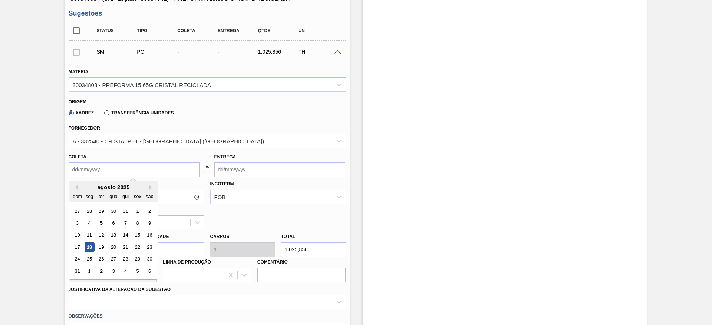
drag, startPoint x: 114, startPoint y: 247, endPoint x: 113, endPoint y: 242, distance: 4.5
click at [113, 247] on div "20" at bounding box center [113, 247] width 10 height 10
type input "[DATE]"
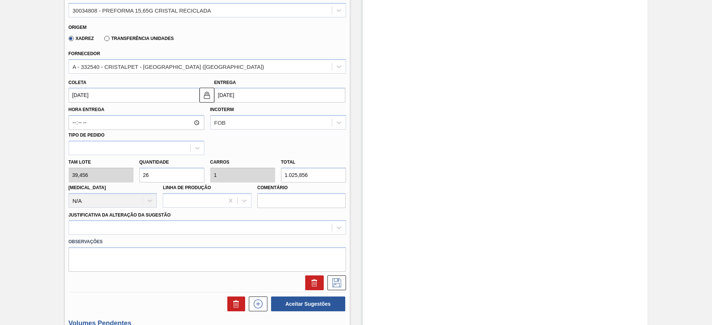
scroll to position [222, 0]
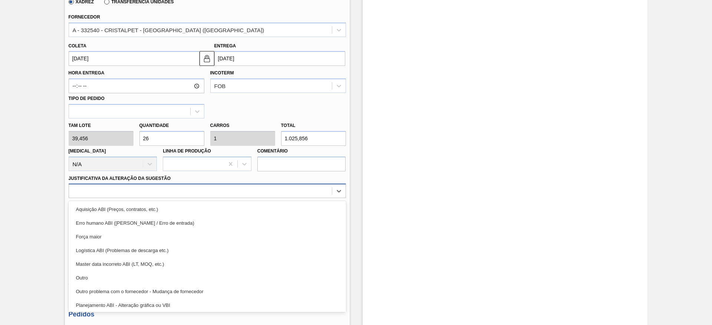
click at [345, 187] on div at bounding box center [207, 191] width 277 height 14
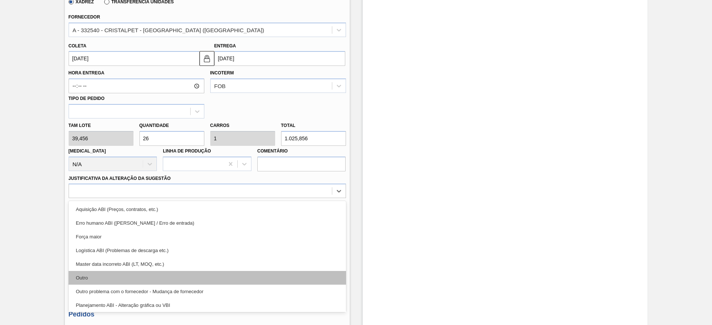
click at [79, 279] on div "Outro" at bounding box center [207, 278] width 277 height 14
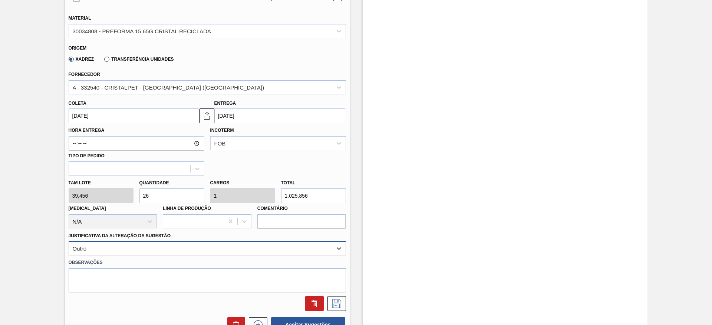
scroll to position [167, 0]
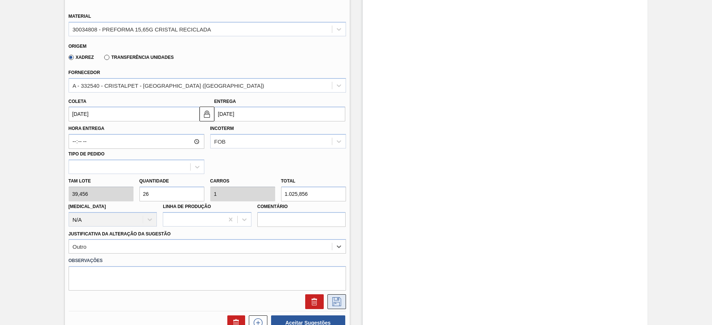
click at [337, 303] on icon at bounding box center [337, 302] width 12 height 9
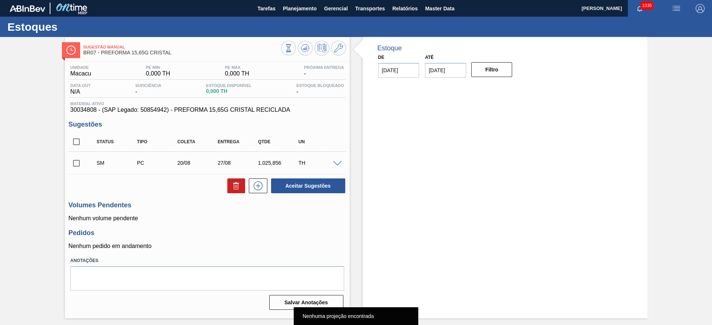
scroll to position [0, 0]
click at [77, 161] on input "checkbox" at bounding box center [77, 164] width 16 height 16
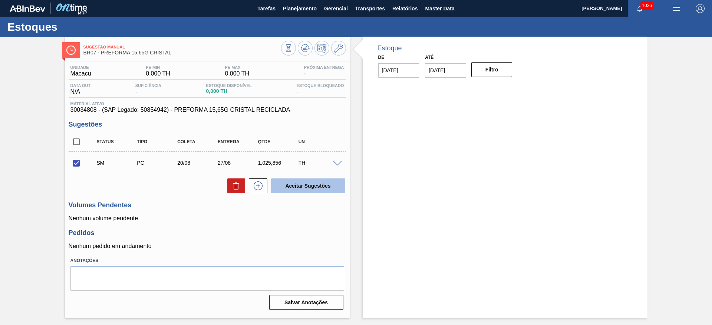
click at [300, 183] on button "Aceitar Sugestões" at bounding box center [308, 186] width 74 height 15
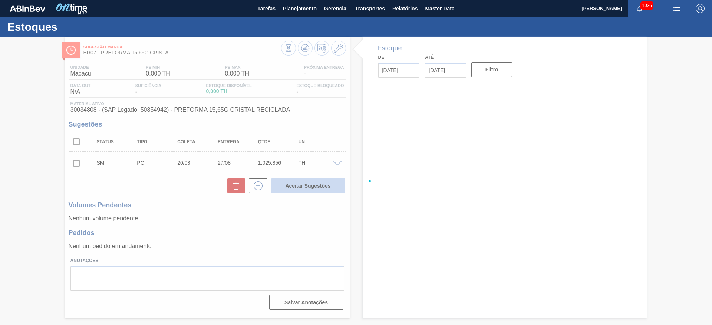
checkbox input "false"
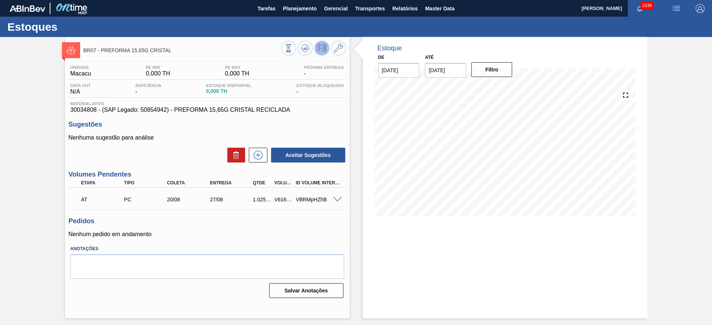
click at [318, 48] on icon at bounding box center [318, 48] width 1 height 1
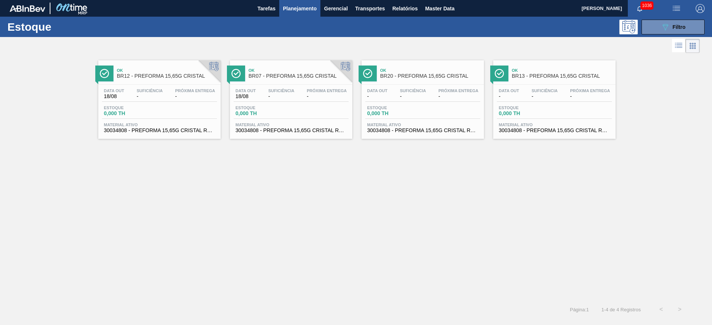
click at [430, 95] on div "Data out - Suficiência - Próxima Entrega -" at bounding box center [422, 95] width 115 height 13
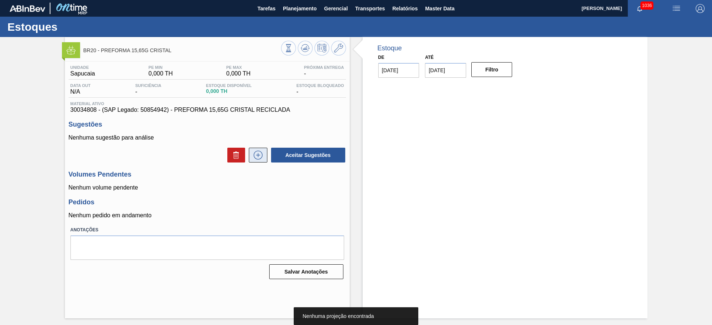
click at [263, 156] on icon at bounding box center [258, 155] width 12 height 9
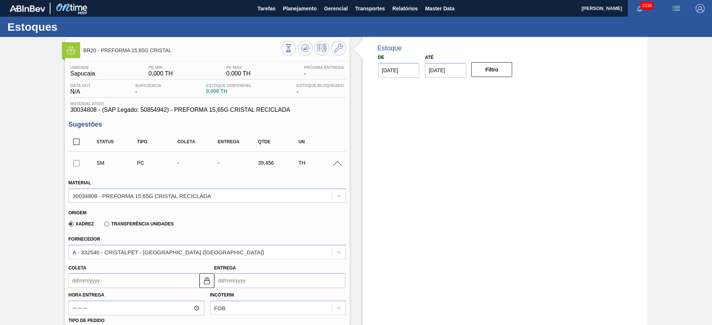
scroll to position [111, 0]
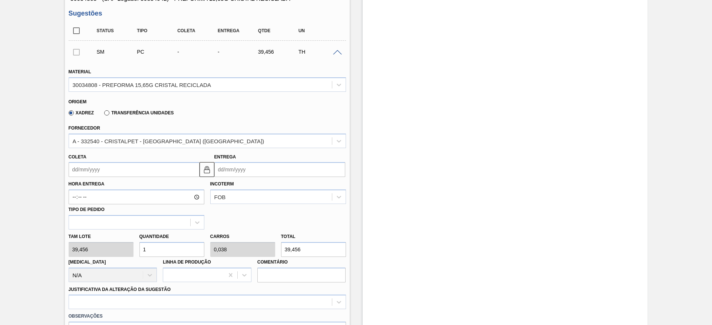
click at [132, 250] on div "Tam lote 39,456 Quantidade 1 Carros 0,038 Total 39,456 Doca N/A Linha de Produç…" at bounding box center [207, 256] width 283 height 53
type input "2"
type input "0,077"
click at [77, 168] on input "Coleta" at bounding box center [134, 169] width 131 height 15
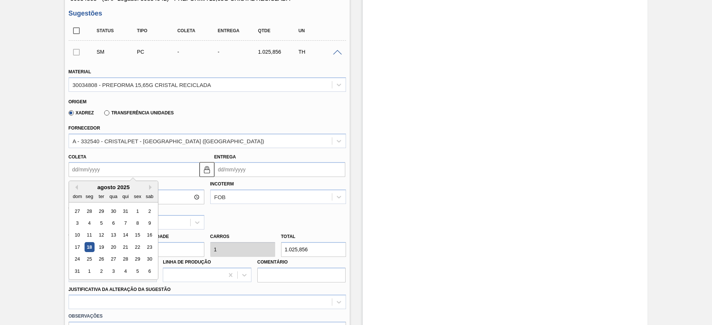
click at [113, 248] on div "20" at bounding box center [113, 247] width 10 height 10
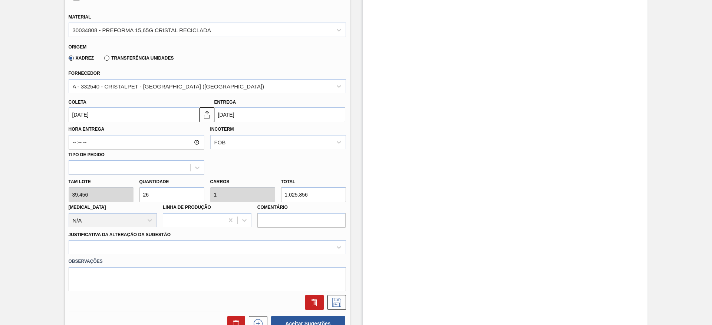
scroll to position [222, 0]
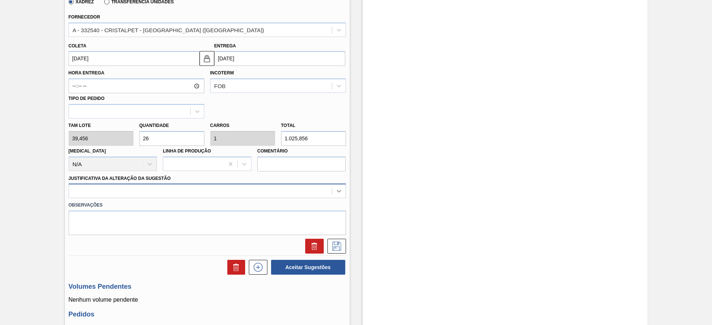
click at [339, 192] on icon at bounding box center [339, 192] width 4 height 3
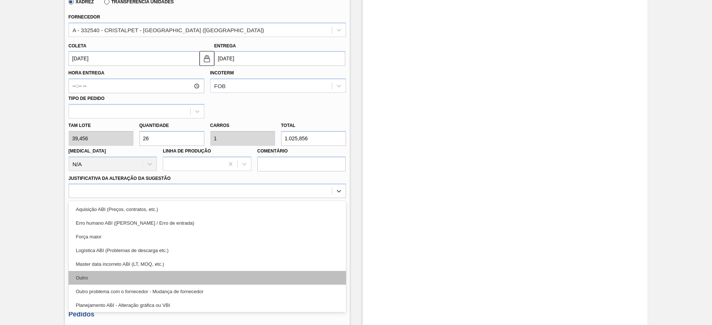
click at [99, 281] on div "Outro" at bounding box center [207, 278] width 277 height 14
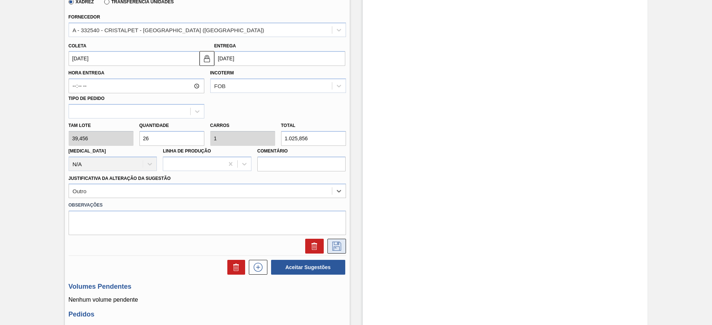
click at [341, 246] on icon at bounding box center [337, 246] width 12 height 9
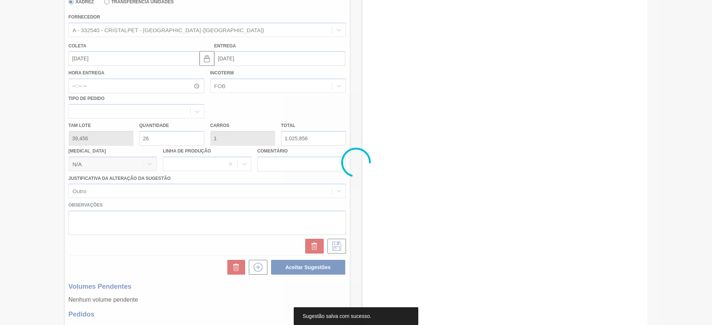
scroll to position [0, 0]
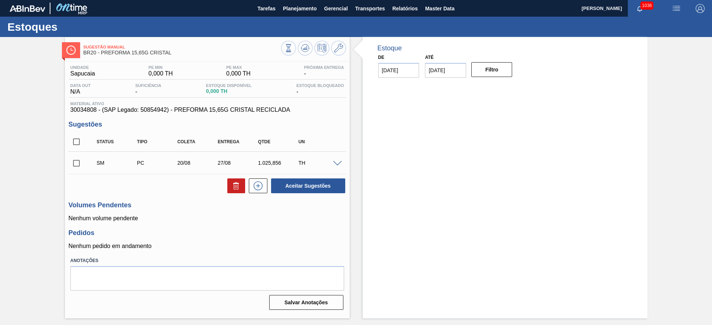
click at [77, 162] on input "checkbox" at bounding box center [77, 164] width 16 height 16
click at [335, 189] on button "Aceitar Sugestões" at bounding box center [308, 186] width 74 height 15
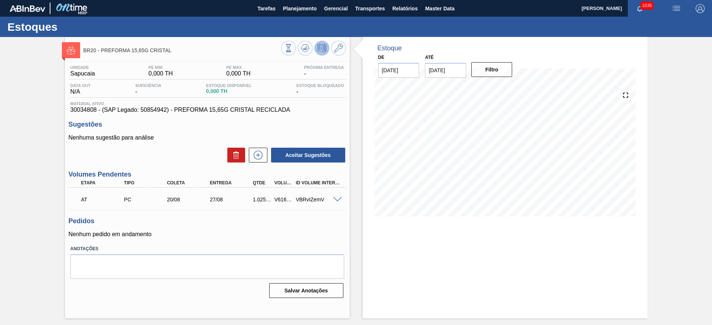
click at [292, 49] on icon at bounding box center [288, 48] width 8 height 8
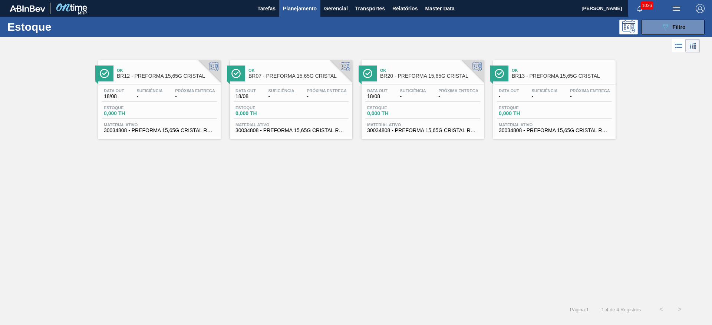
click at [543, 95] on span "-" at bounding box center [544, 97] width 26 height 6
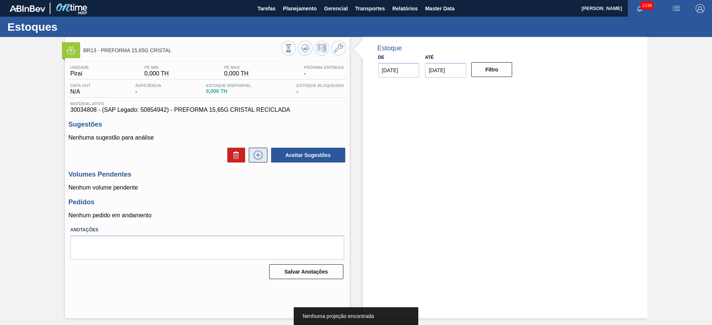
click at [255, 154] on icon at bounding box center [258, 155] width 12 height 9
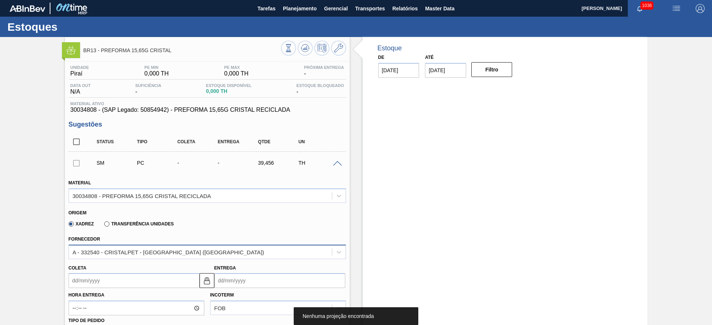
scroll to position [111, 0]
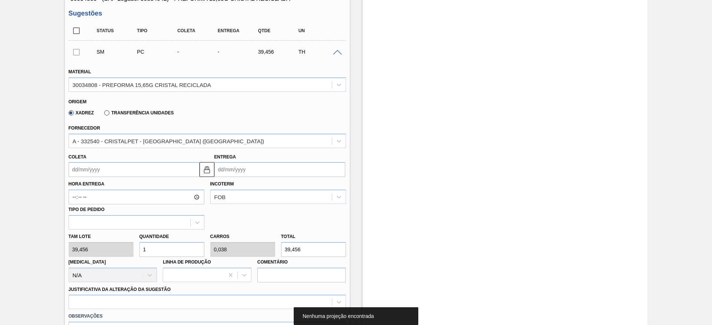
click at [126, 247] on div "Tam lote 39,456 Quantidade 1 Carros 0,038 Total 39,456 Doca N/A Linha de Produç…" at bounding box center [207, 256] width 283 height 53
click at [73, 172] on input "Coleta" at bounding box center [134, 169] width 131 height 15
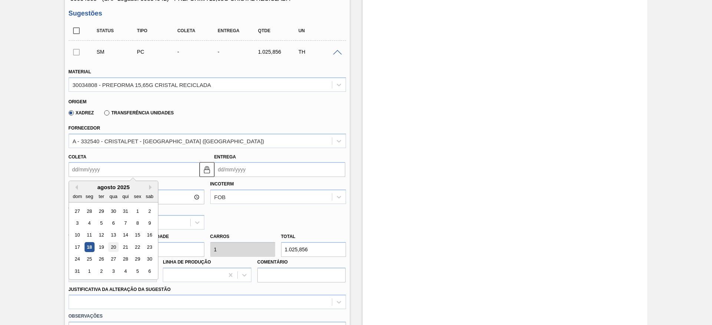
click at [112, 247] on div "20" at bounding box center [113, 247] width 10 height 10
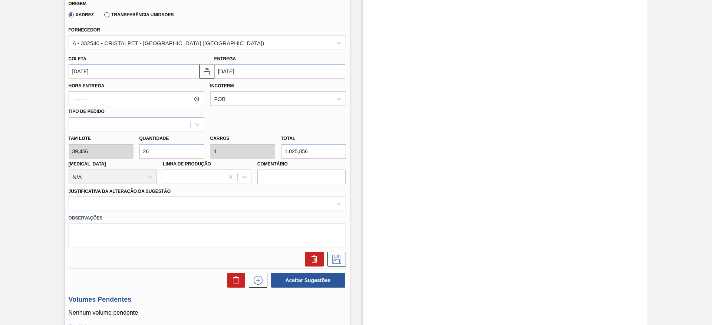
scroll to position [295, 0]
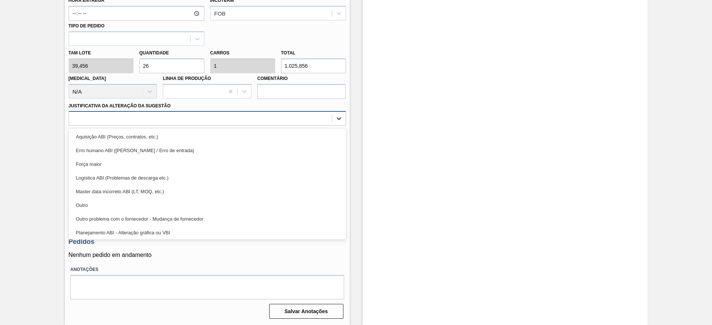
click at [342, 119] on div at bounding box center [338, 118] width 13 height 13
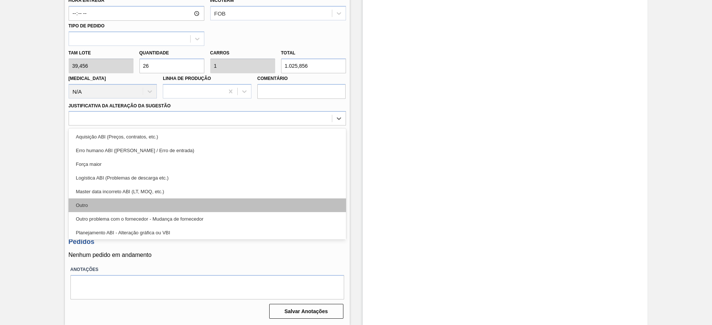
click at [103, 205] on div "Outro" at bounding box center [207, 206] width 277 height 14
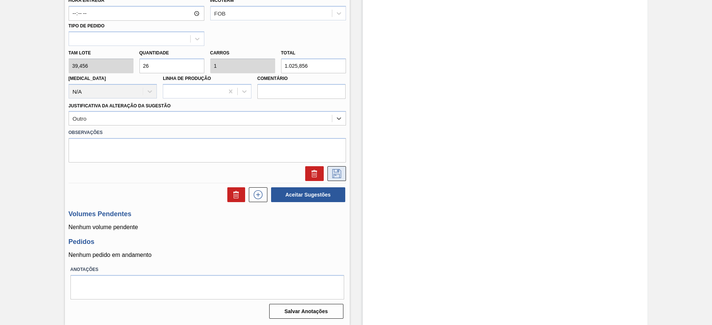
click at [335, 174] on icon at bounding box center [336, 173] width 9 height 9
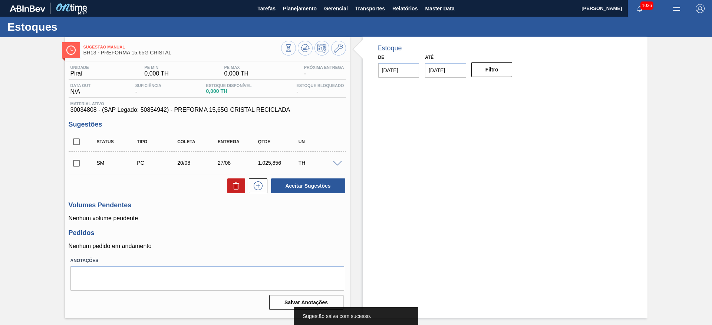
scroll to position [0, 0]
click at [79, 165] on input "checkbox" at bounding box center [77, 164] width 16 height 16
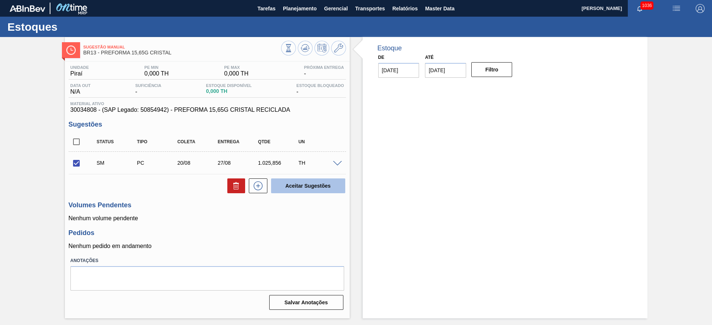
click at [329, 187] on button "Aceitar Sugestões" at bounding box center [308, 186] width 74 height 15
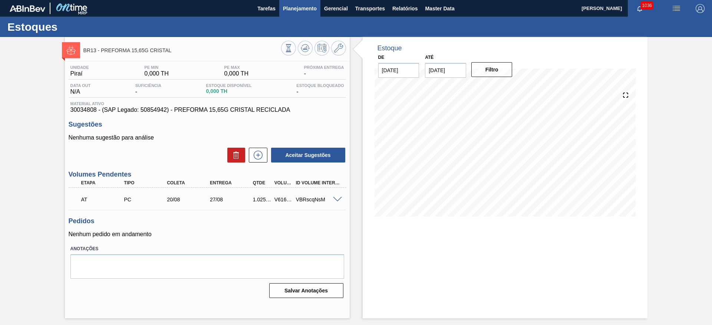
click at [297, 11] on span "Planejamento" at bounding box center [300, 8] width 34 height 9
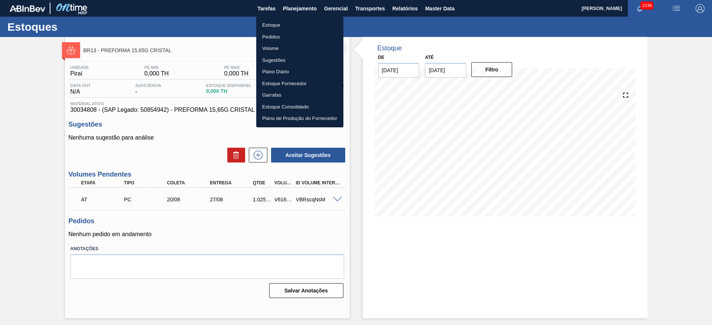
click at [269, 26] on li "Estoque" at bounding box center [299, 25] width 87 height 12
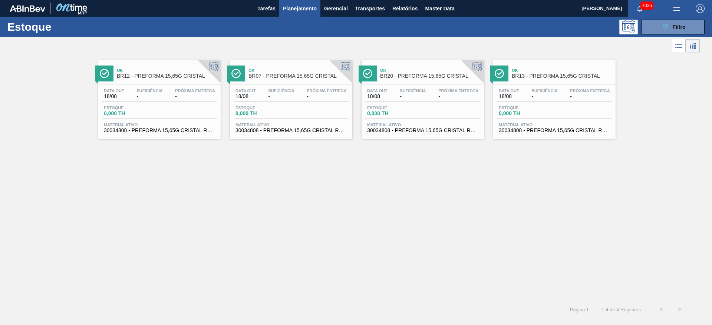
click at [541, 95] on span "-" at bounding box center [544, 97] width 26 height 6
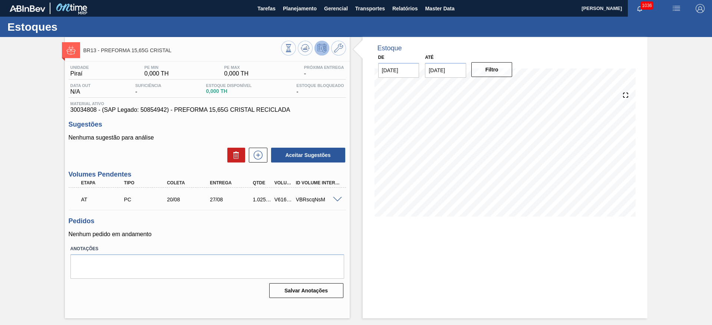
click at [292, 51] on icon at bounding box center [288, 48] width 8 height 8
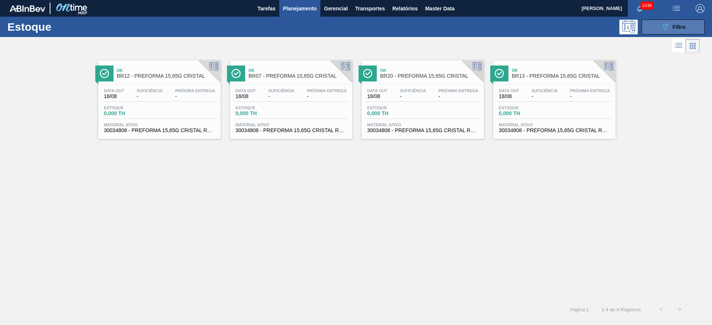
click at [674, 27] on span "Filtro" at bounding box center [678, 27] width 13 height 6
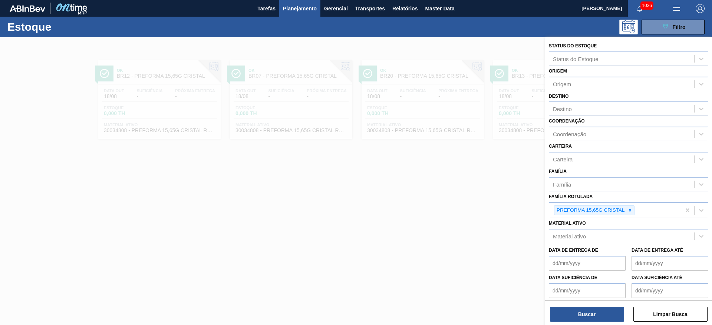
drag, startPoint x: 402, startPoint y: 209, endPoint x: 423, endPoint y: 83, distance: 128.2
click at [402, 209] on div at bounding box center [356, 199] width 712 height 325
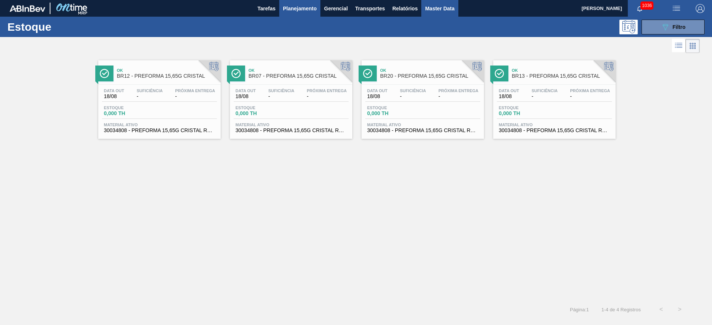
click at [442, 7] on span "Master Data" at bounding box center [439, 8] width 29 height 9
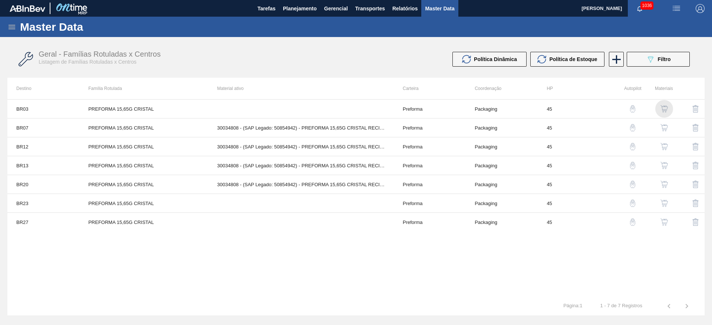
click at [666, 108] on img "button" at bounding box center [663, 108] width 7 height 7
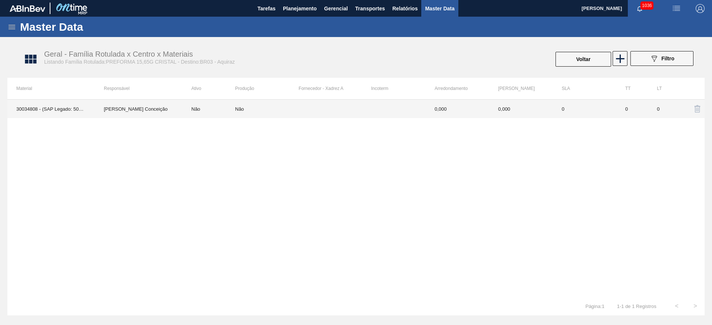
click at [201, 113] on td "Não" at bounding box center [208, 109] width 53 height 19
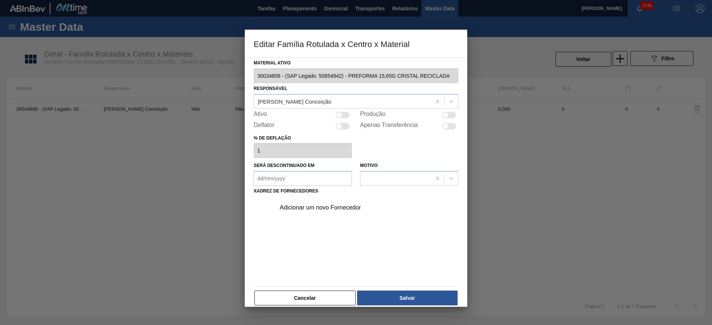
click at [340, 115] on div at bounding box center [339, 115] width 6 height 6
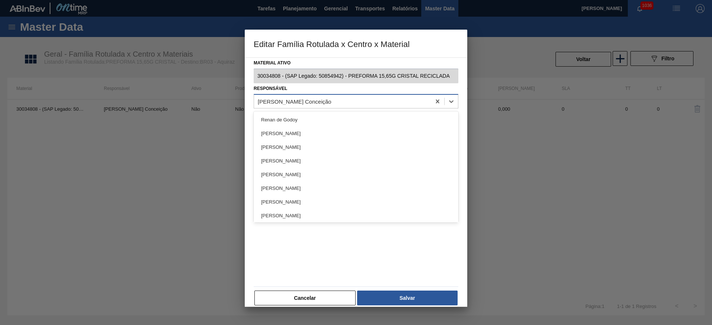
click at [267, 108] on div "Aline Aparecida Conceição" at bounding box center [356, 101] width 205 height 14
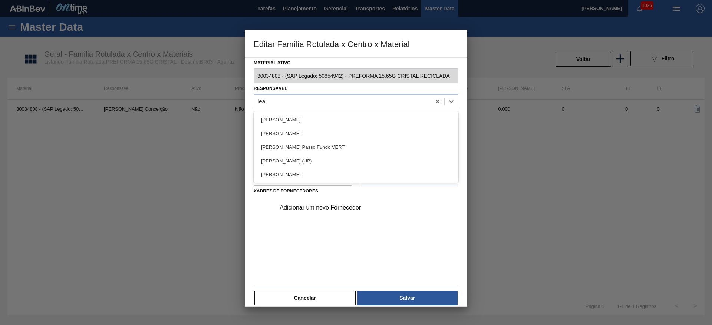
click at [271, 119] on div "[PERSON_NAME]" at bounding box center [356, 120] width 205 height 14
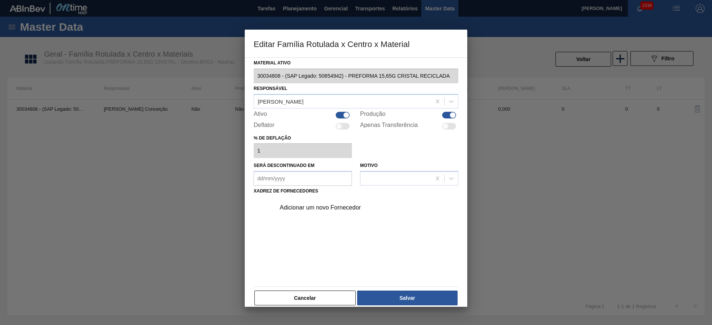
click at [297, 212] on div "Adicionar um novo Fornecedor" at bounding box center [364, 208] width 187 height 19
click at [288, 208] on div "Adicionar um novo Fornecedor" at bounding box center [352, 208] width 145 height 7
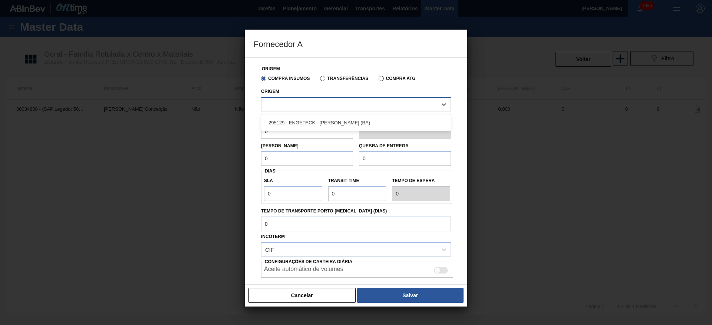
click at [278, 108] on div at bounding box center [348, 104] width 175 height 11
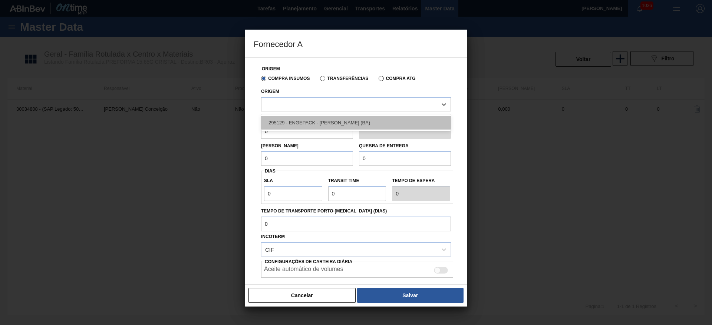
click at [284, 119] on div "295129 - ENGEPACK - SIMÕES FILHO (BA)" at bounding box center [356, 123] width 190 height 14
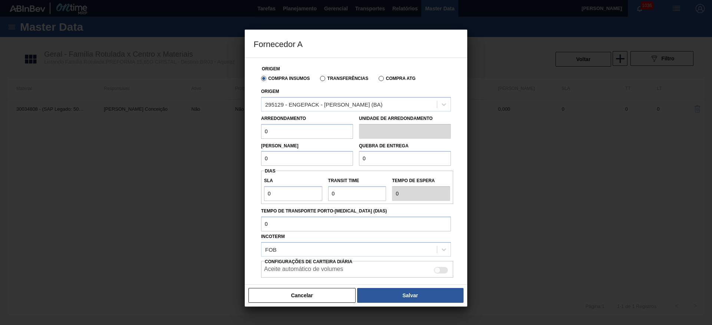
drag, startPoint x: 271, startPoint y: 132, endPoint x: 227, endPoint y: 141, distance: 44.6
click at [229, 139] on div "Fornecedor A Origem Compra Insumos Transferências Compra ATG Origem 295129 - EN…" at bounding box center [356, 162] width 712 height 325
drag, startPoint x: 286, startPoint y: 133, endPoint x: 181, endPoint y: 138, distance: 105.4
click at [181, 138] on div "Fornecedor A Origem Compra Insumos Transferências Compra ATG Origem 295129 - EN…" at bounding box center [356, 162] width 712 height 325
drag, startPoint x: 302, startPoint y: 161, endPoint x: 188, endPoint y: 160, distance: 113.8
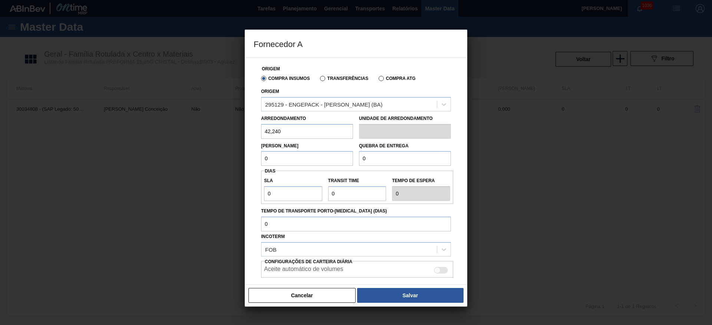
click at [189, 160] on div "Fornecedor A Origem Compra Insumos Transferências Compra ATG Origem 295129 - EN…" at bounding box center [356, 162] width 712 height 325
drag, startPoint x: 317, startPoint y: 161, endPoint x: 165, endPoint y: 162, distance: 152.7
click at [162, 162] on div "Fornecedor A Origem Compra Insumos Transferências Compra ATG Origem 295129 - EN…" at bounding box center [356, 162] width 712 height 325
drag, startPoint x: 398, startPoint y: 163, endPoint x: 283, endPoint y: 162, distance: 115.3
click at [321, 162] on div "Lote Mínimo 1.098,24 Quebra de entrega 0" at bounding box center [356, 152] width 196 height 27
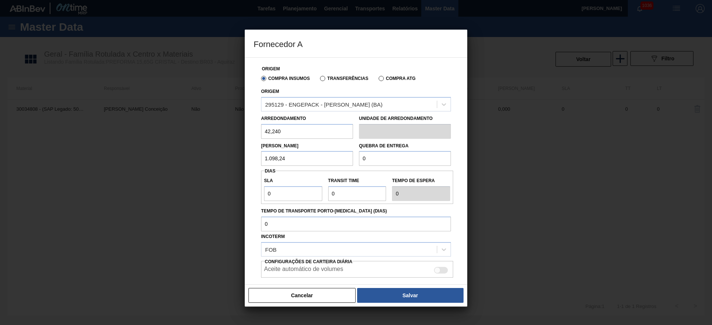
paste input "1.098,24"
drag, startPoint x: 288, startPoint y: 193, endPoint x: 236, endPoint y: 204, distance: 53.3
click at [241, 202] on div "Fornecedor A Origem Compra Insumos Transferências Compra ATG Origem 295129 - EN…" at bounding box center [356, 162] width 712 height 325
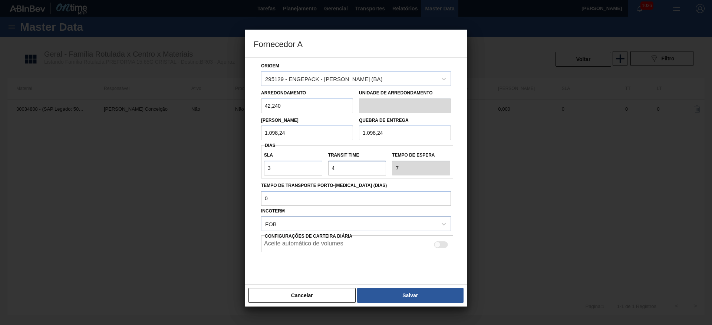
scroll to position [39, 0]
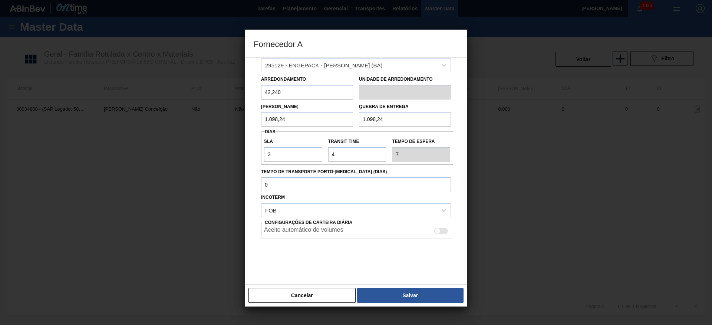
click at [441, 229] on div at bounding box center [441, 231] width 14 height 7
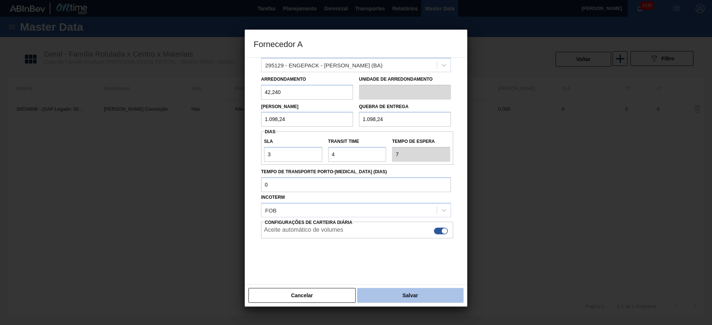
click at [398, 290] on button "Salvar" at bounding box center [410, 295] width 106 height 15
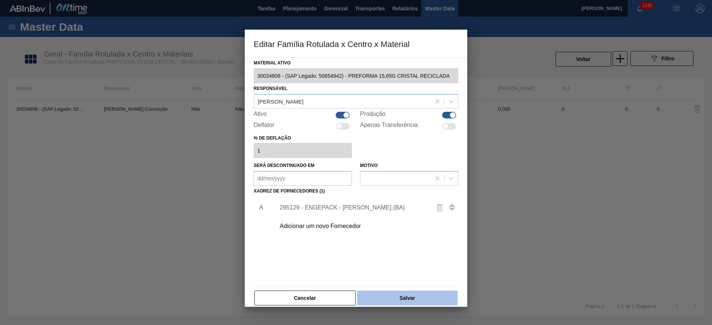
click at [389, 295] on button "Salvar" at bounding box center [407, 298] width 100 height 15
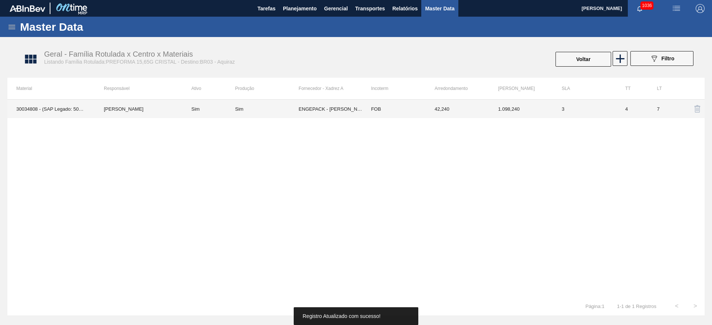
click at [310, 108] on td "ENGEPACK - [PERSON_NAME] (BA)" at bounding box center [329, 109] width 63 height 19
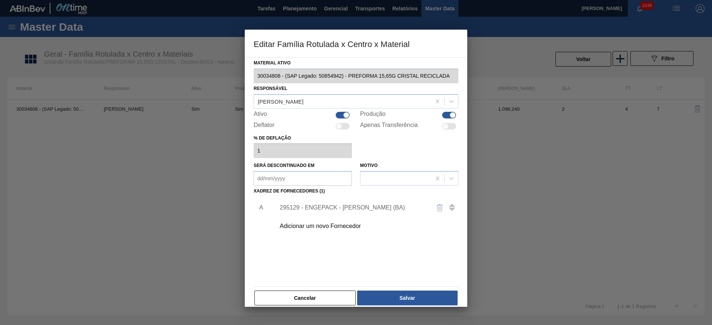
click at [327, 211] on div "295129 - ENGEPACK - SIMÕES FILHO (BA)" at bounding box center [364, 208] width 187 height 19
click at [330, 206] on div "295129 - ENGEPACK - SIMÕES FILHO (BA)" at bounding box center [352, 208] width 145 height 7
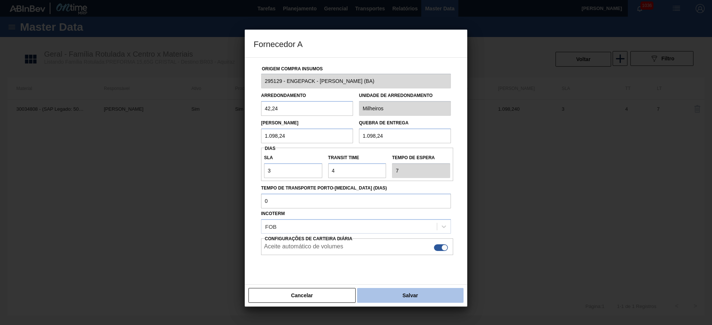
click at [395, 294] on button "Salvar" at bounding box center [410, 295] width 106 height 15
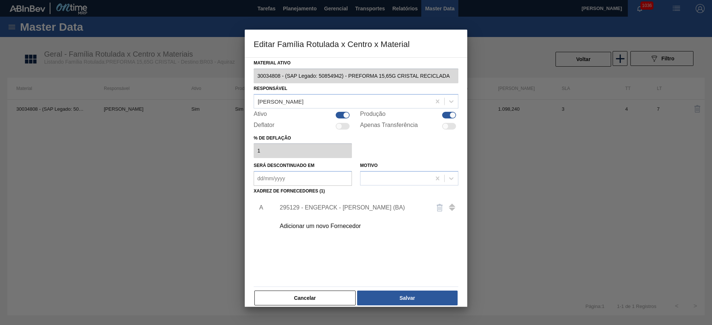
click at [395, 294] on button "Salvar" at bounding box center [407, 298] width 100 height 15
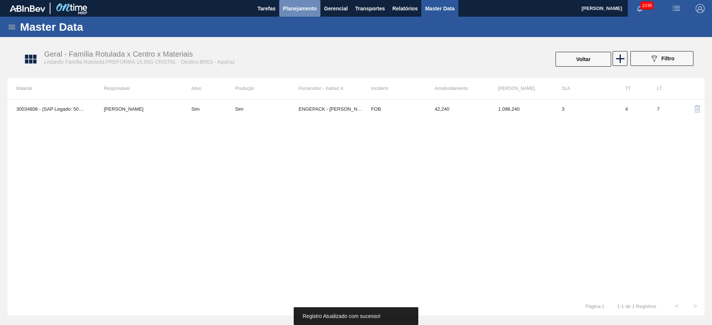
click at [291, 9] on span "Planejamento" at bounding box center [300, 8] width 34 height 9
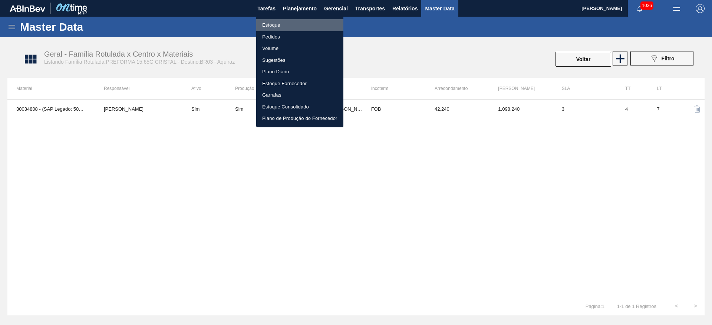
click at [277, 27] on li "Estoque" at bounding box center [299, 25] width 87 height 12
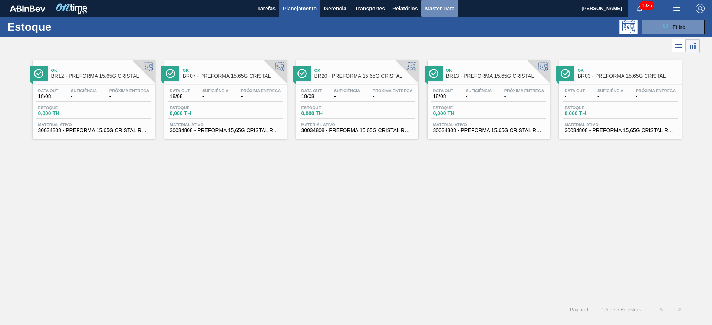
click at [436, 8] on span "Master Data" at bounding box center [439, 8] width 29 height 9
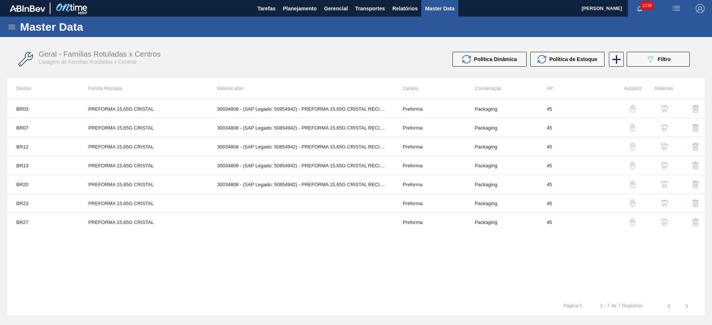
click at [664, 204] on img "button" at bounding box center [663, 203] width 7 height 7
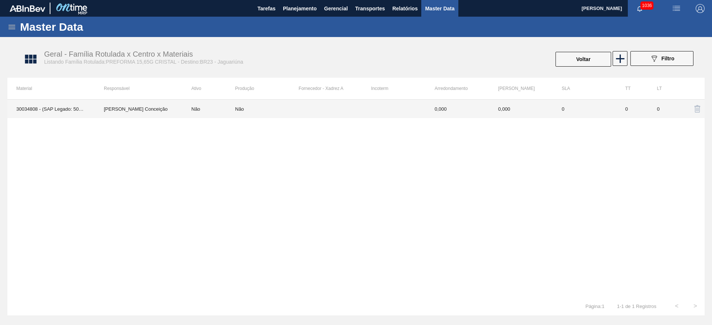
click at [218, 109] on td "Não" at bounding box center [208, 109] width 53 height 19
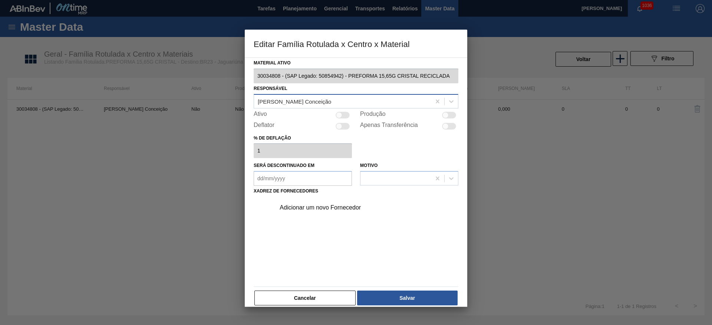
click at [293, 102] on div "Aline Aparecida Conceição" at bounding box center [294, 101] width 73 height 6
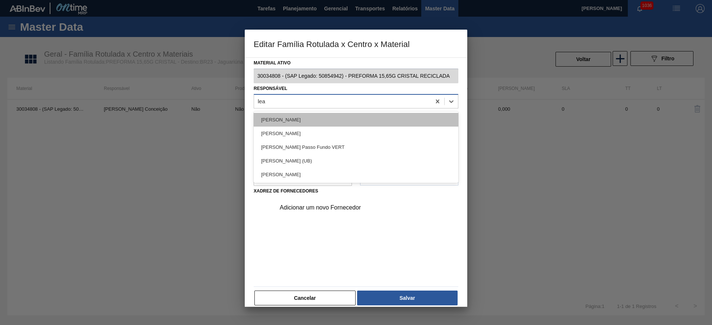
click at [294, 116] on div "[PERSON_NAME]" at bounding box center [356, 120] width 205 height 14
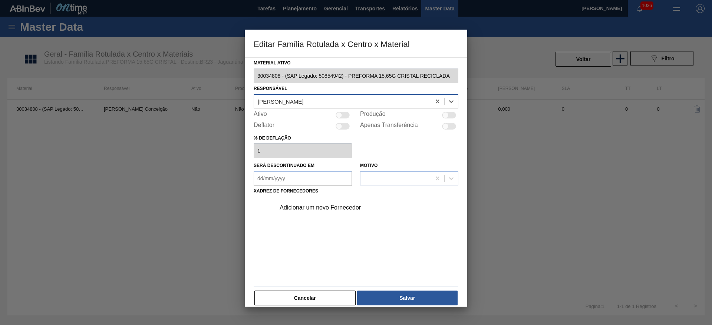
click at [340, 115] on div at bounding box center [339, 115] width 6 height 6
click at [305, 212] on div "Adicionar um novo Fornecedor" at bounding box center [364, 208] width 187 height 19
click at [288, 207] on div "Adicionar um novo Fornecedor" at bounding box center [352, 208] width 145 height 7
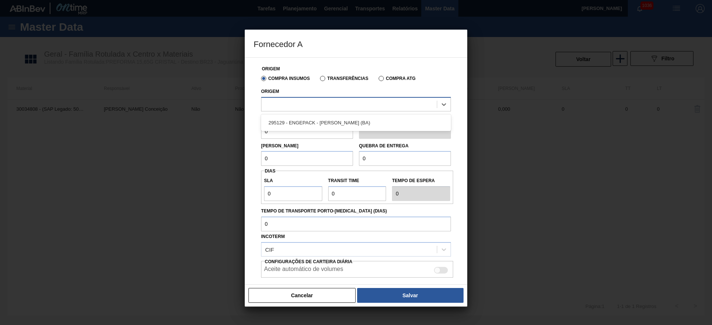
click at [279, 104] on div at bounding box center [348, 104] width 175 height 11
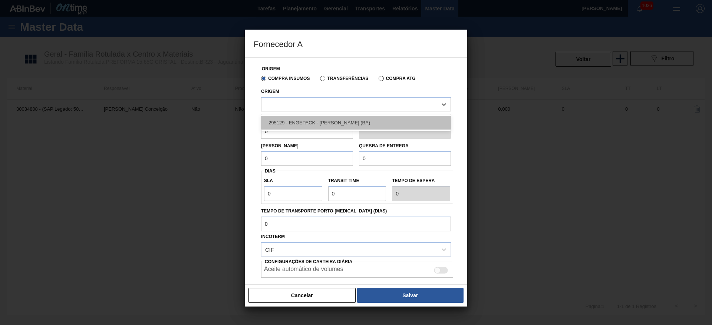
click at [311, 120] on div "295129 - ENGEPACK - SIMÕES FILHO (BA)" at bounding box center [356, 123] width 190 height 14
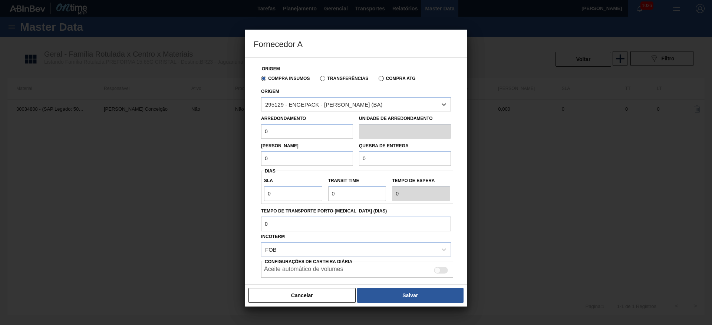
drag, startPoint x: 282, startPoint y: 161, endPoint x: 229, endPoint y: 162, distance: 53.4
click at [229, 162] on div "Fornecedor A Origem Compra Insumos Transferências Compra ATG Origem option 2951…" at bounding box center [356, 162] width 712 height 325
drag, startPoint x: 297, startPoint y: 157, endPoint x: 221, endPoint y: 161, distance: 76.1
click at [224, 160] on div "Fornecedor A Origem Compra Insumos Transferências Compra ATG Origem 295129 - EN…" at bounding box center [356, 162] width 712 height 325
drag, startPoint x: 381, startPoint y: 164, endPoint x: 298, endPoint y: 173, distance: 83.6
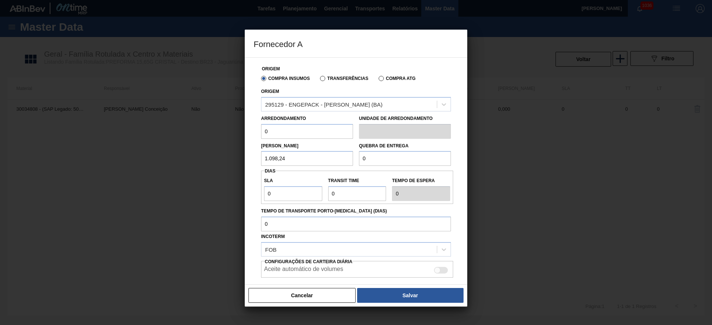
click at [298, 173] on div "Origem Compra Insumos Transferências Compra ATG Origem 295129 - ENGEPACK - SIMÕ…" at bounding box center [356, 186] width 205 height 257
paste input "1.098,24"
drag, startPoint x: 260, startPoint y: 136, endPoint x: 206, endPoint y: 129, distance: 54.9
click at [230, 130] on div "Fornecedor A Origem Compra Insumos Transferências Compra ATG Origem 295129 - EN…" at bounding box center [356, 162] width 712 height 325
drag, startPoint x: 262, startPoint y: 200, endPoint x: 232, endPoint y: 200, distance: 30.4
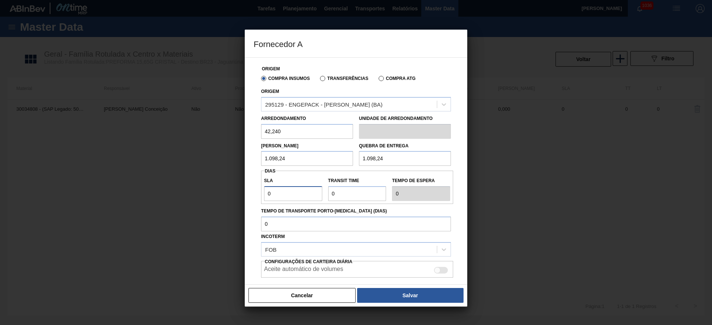
click at [232, 200] on div "Fornecedor A Origem Compra Insumos Transferências Compra ATG Origem 295129 - EN…" at bounding box center [356, 162] width 712 height 325
click at [438, 270] on div at bounding box center [437, 271] width 6 height 6
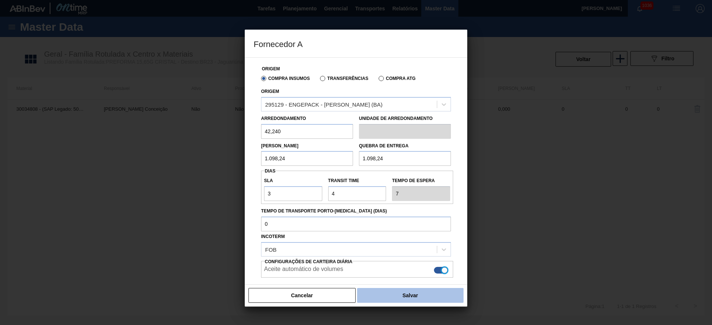
click at [405, 296] on button "Salvar" at bounding box center [410, 295] width 106 height 15
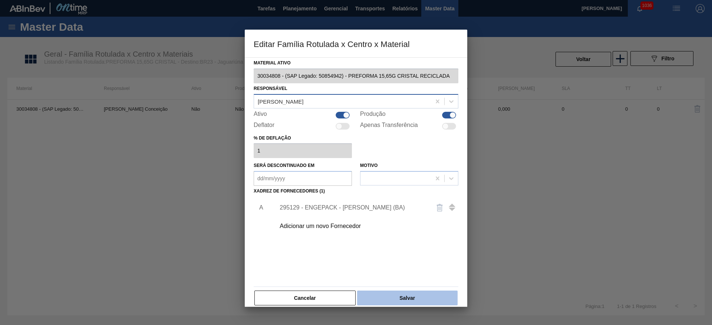
click at [404, 295] on button "Salvar" at bounding box center [407, 298] width 100 height 15
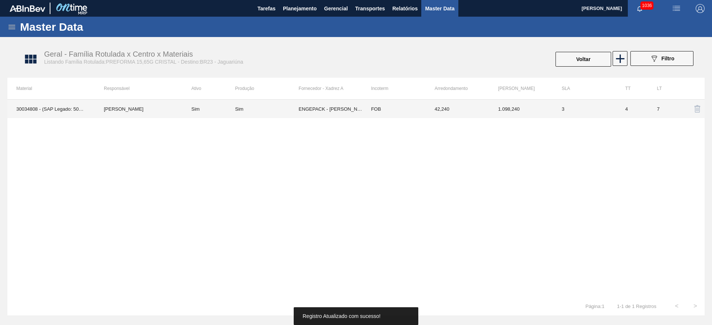
click at [304, 110] on td "ENGEPACK - [PERSON_NAME] (BA)" at bounding box center [329, 109] width 63 height 19
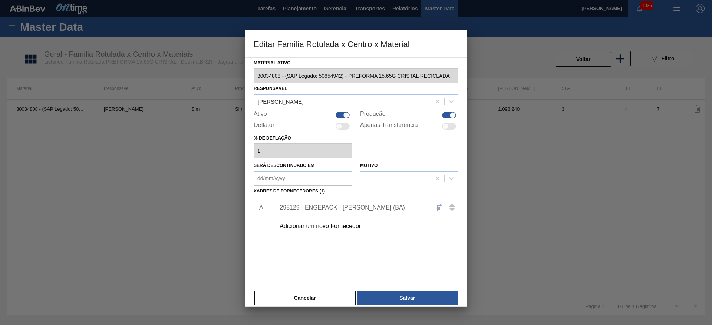
click at [301, 208] on div "295129 - ENGEPACK - SIMÕES FILHO (BA)" at bounding box center [352, 208] width 145 height 7
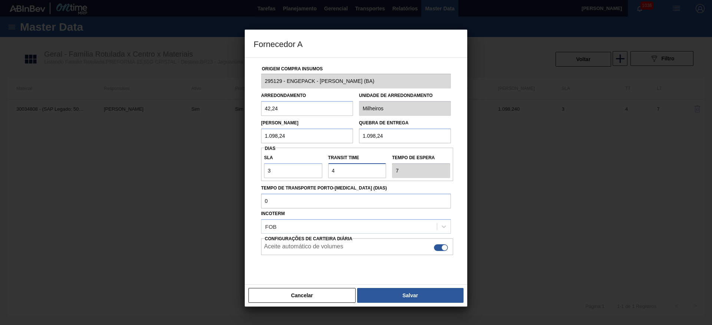
drag, startPoint x: 341, startPoint y: 171, endPoint x: 304, endPoint y: 167, distance: 37.0
click at [310, 166] on div "SLA 3 Transit Time Tempo de espera 7" at bounding box center [357, 164] width 192 height 27
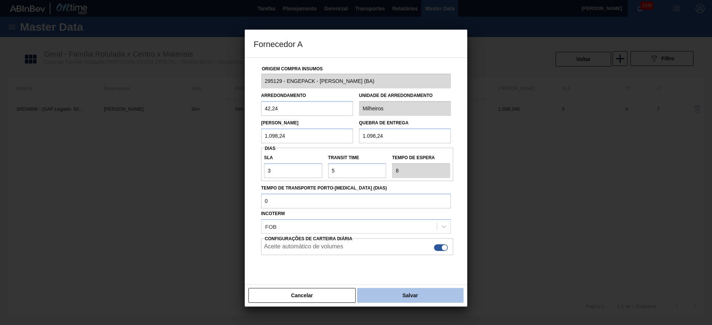
click at [421, 296] on button "Salvar" at bounding box center [410, 295] width 106 height 15
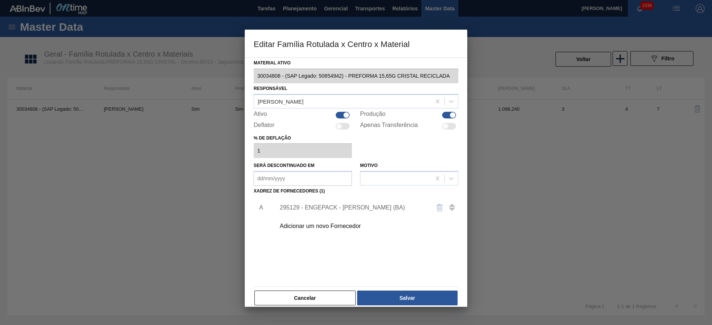
click at [421, 296] on button "Salvar" at bounding box center [407, 298] width 100 height 15
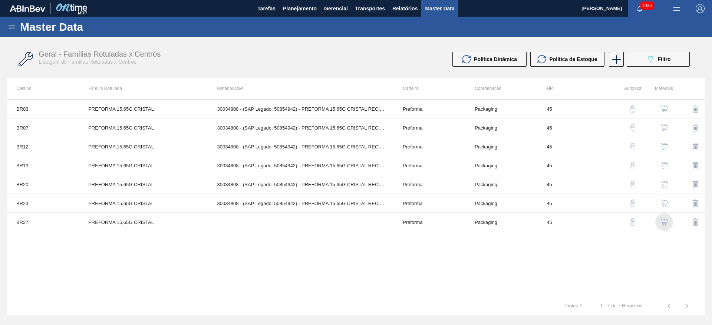
click at [665, 223] on img "button" at bounding box center [663, 222] width 7 height 7
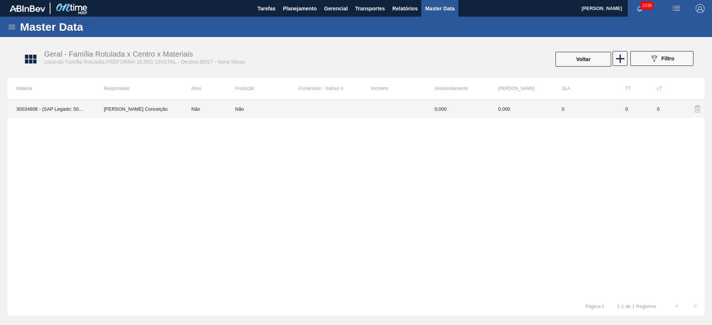
click at [208, 106] on td "Não" at bounding box center [208, 109] width 53 height 19
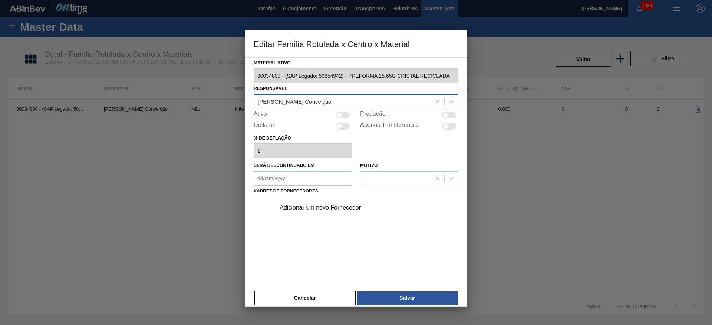
click at [274, 103] on div "Aline Aparecida Conceição" at bounding box center [294, 101] width 73 height 6
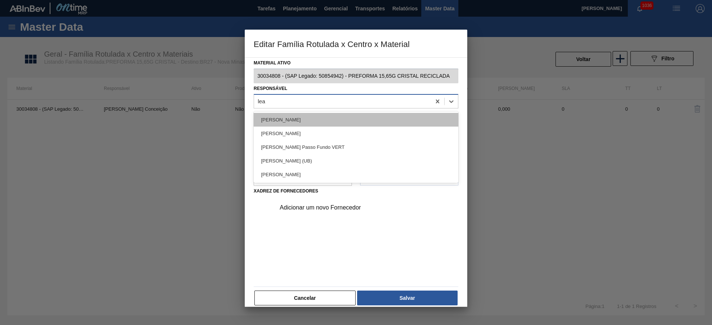
click at [287, 122] on div "[PERSON_NAME]" at bounding box center [356, 120] width 205 height 14
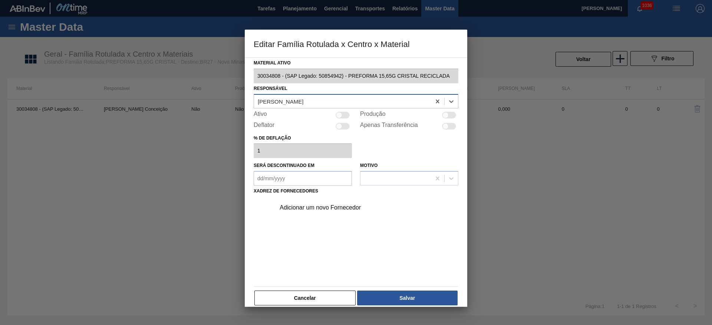
click at [337, 116] on div at bounding box center [339, 115] width 6 height 6
click at [303, 208] on div "Adicionar um novo Fornecedor" at bounding box center [352, 208] width 145 height 7
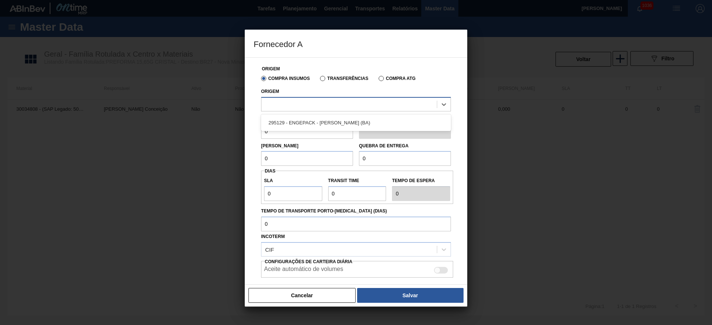
click at [262, 106] on div at bounding box center [348, 104] width 175 height 11
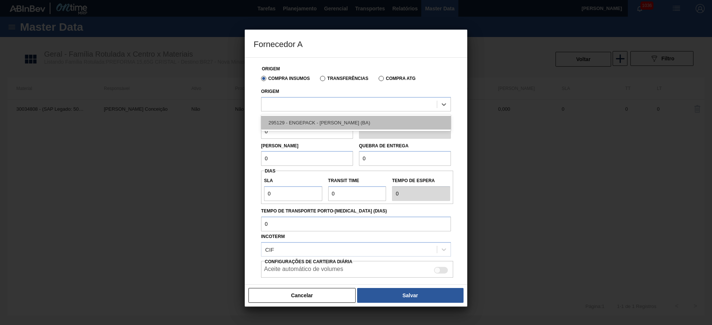
click at [308, 123] on div "295129 - ENGEPACK - SIMÕES FILHO (BA)" at bounding box center [356, 123] width 190 height 14
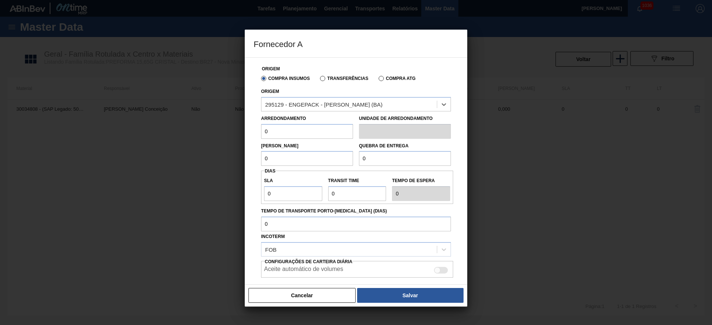
click at [239, 130] on div "Fornecedor A Origem Compra Insumos Transferências Compra ATG Origem option 2951…" at bounding box center [356, 162] width 712 height 325
drag, startPoint x: 294, startPoint y: 129, endPoint x: 189, endPoint y: 135, distance: 105.4
click at [190, 133] on div "Fornecedor A Origem Compra Insumos Transferências Compra ATG Origem 295129 - EN…" at bounding box center [356, 162] width 712 height 325
drag, startPoint x: 216, startPoint y: 167, endPoint x: 207, endPoint y: 169, distance: 9.5
click at [213, 168] on div "Fornecedor A Origem Compra Insumos Transferências Compra ATG Origem 295129 - EN…" at bounding box center [356, 162] width 712 height 325
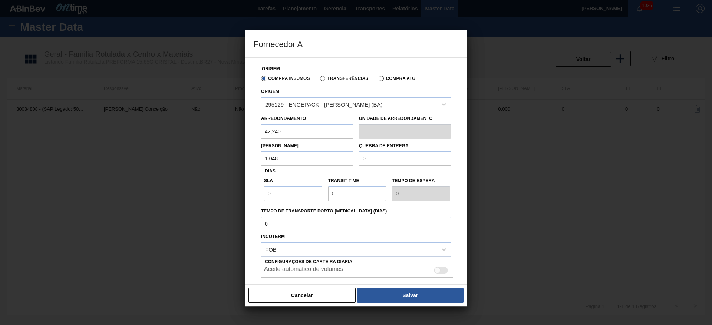
click at [286, 160] on input "1.048" at bounding box center [307, 158] width 92 height 15
drag, startPoint x: 260, startPoint y: 161, endPoint x: 196, endPoint y: 166, distance: 63.9
click at [196, 166] on div "Fornecedor A Origem Compra Insumos Transferências Compra ATG Origem 295129 - EN…" at bounding box center [356, 162] width 712 height 325
drag, startPoint x: 294, startPoint y: 156, endPoint x: 161, endPoint y: 168, distance: 133.6
click at [164, 168] on div "Fornecedor A Origem Compra Insumos Transferências Compra ATG Origem 295129 - EN…" at bounding box center [356, 162] width 712 height 325
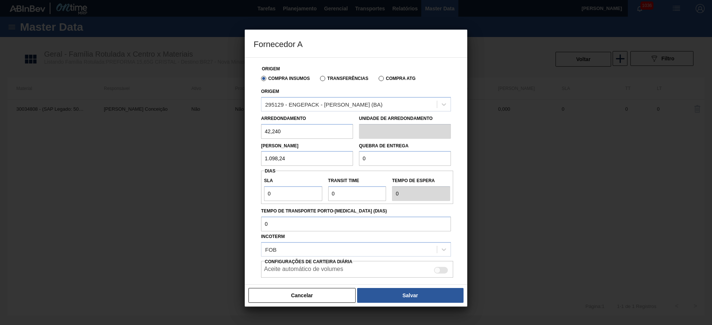
drag, startPoint x: 375, startPoint y: 160, endPoint x: 294, endPoint y: 163, distance: 80.5
click at [299, 162] on div "Lote Mínimo 1.098,24 Quebra de entrega 0" at bounding box center [356, 152] width 196 height 27
paste input "1.098,24"
drag, startPoint x: 237, startPoint y: 202, endPoint x: 218, endPoint y: 204, distance: 18.2
click at [232, 202] on div "Fornecedor A Origem Compra Insumos Transferências Compra ATG Origem 295129 - EN…" at bounding box center [356, 162] width 712 height 325
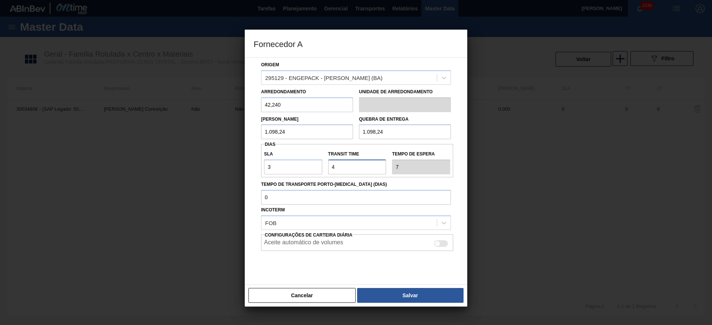
scroll to position [39, 0]
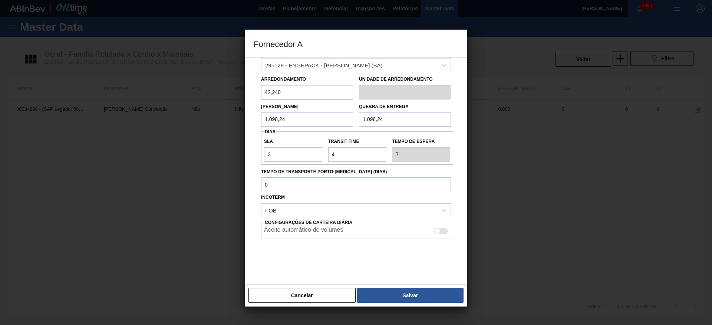
click at [440, 233] on div at bounding box center [441, 231] width 14 height 7
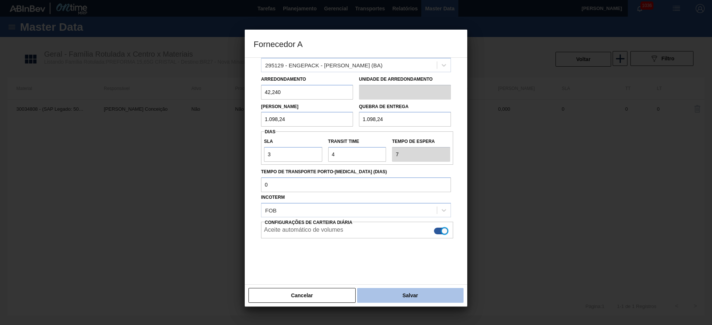
click at [400, 294] on button "Salvar" at bounding box center [410, 295] width 106 height 15
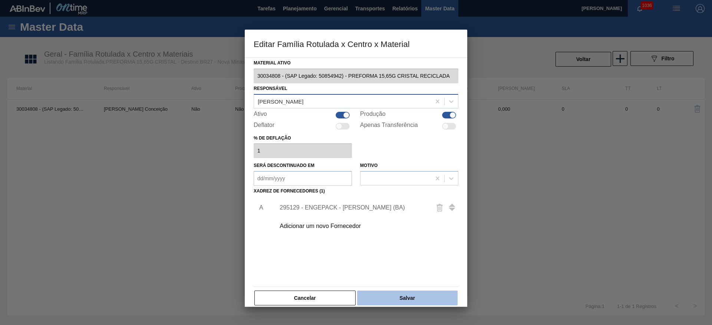
click at [410, 297] on button "Salvar" at bounding box center [407, 298] width 100 height 15
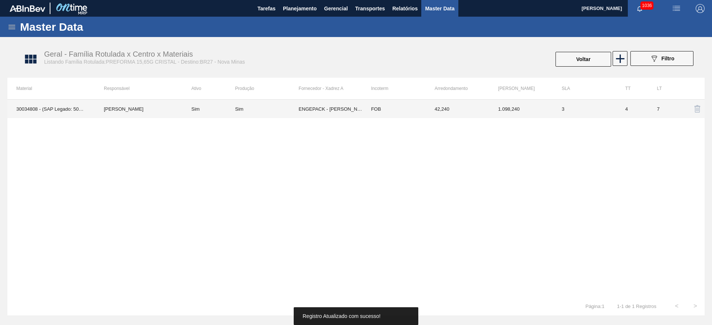
click at [301, 108] on td "ENGEPACK - [PERSON_NAME] (BA)" at bounding box center [329, 109] width 63 height 19
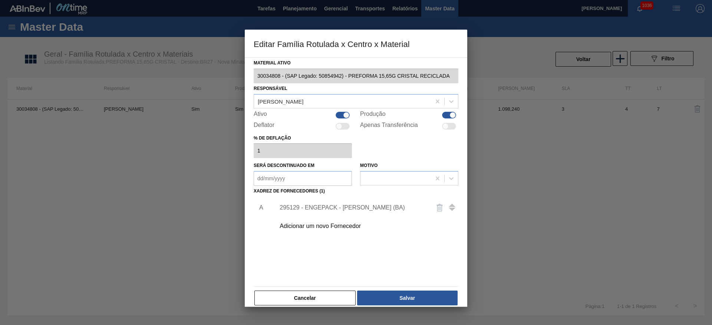
click at [308, 209] on div "295129 - ENGEPACK - SIMÕES FILHO (BA)" at bounding box center [352, 208] width 145 height 7
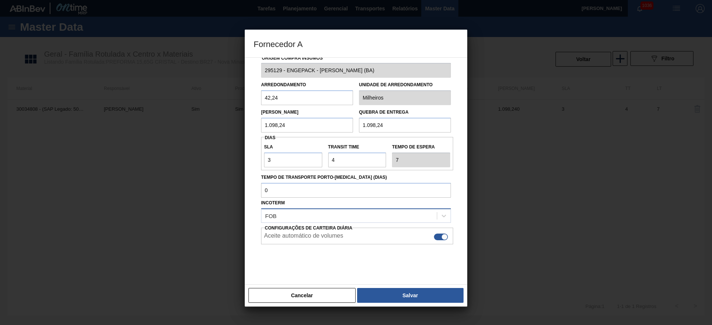
scroll to position [17, 0]
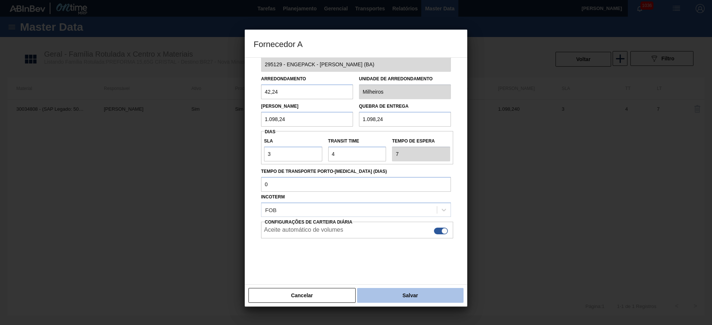
click at [398, 294] on button "Salvar" at bounding box center [410, 295] width 106 height 15
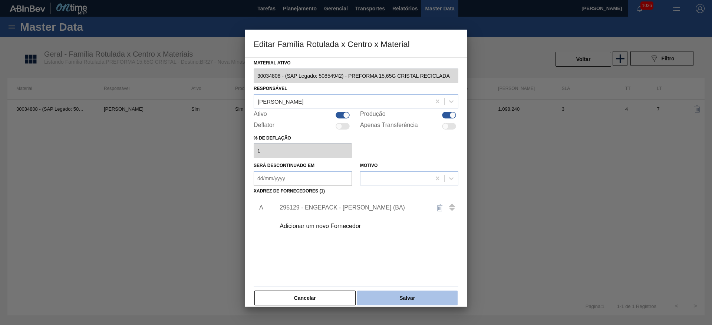
click at [390, 299] on button "Salvar" at bounding box center [407, 298] width 100 height 15
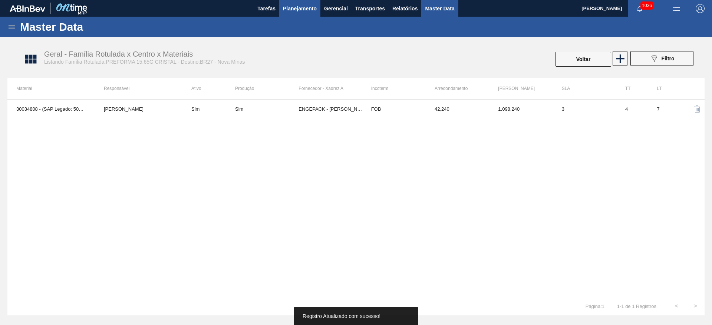
click at [292, 10] on span "Planejamento" at bounding box center [300, 8] width 34 height 9
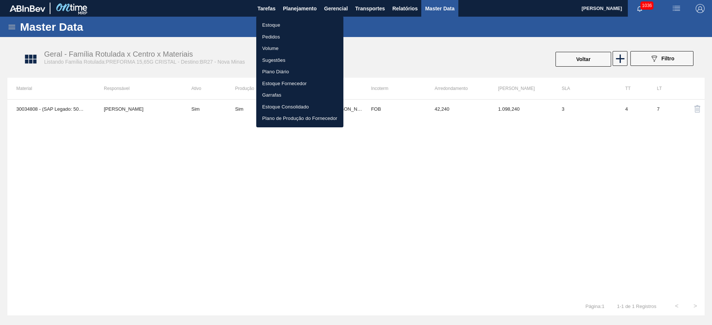
click at [274, 24] on li "Estoque" at bounding box center [299, 25] width 87 height 12
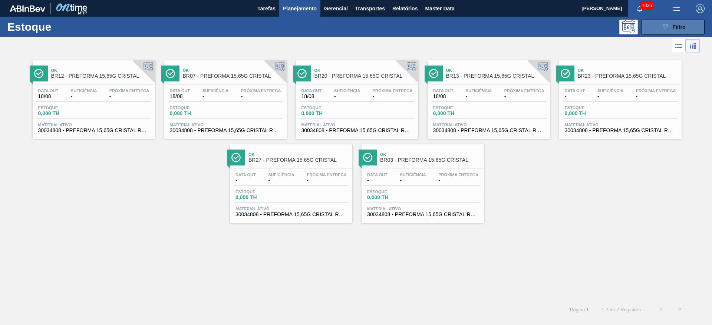
click at [668, 28] on icon "089F7B8B-B2A5-4AFE-B5C0-19BA573D28AC" at bounding box center [665, 27] width 9 height 9
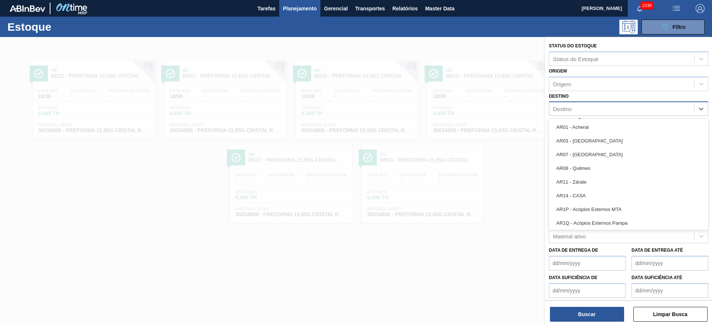
click at [564, 105] on div "Destino" at bounding box center [621, 109] width 145 height 11
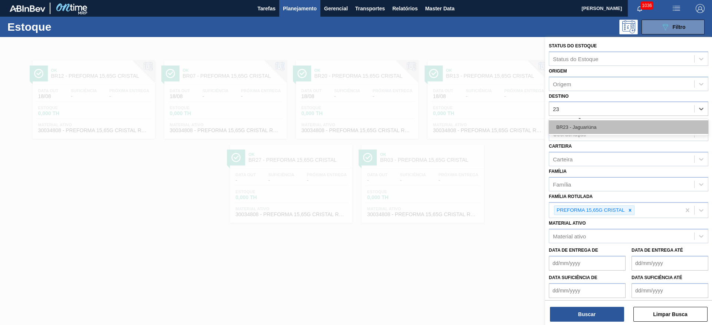
click at [575, 129] on div "BR23 - Jaguariúna" at bounding box center [628, 127] width 159 height 14
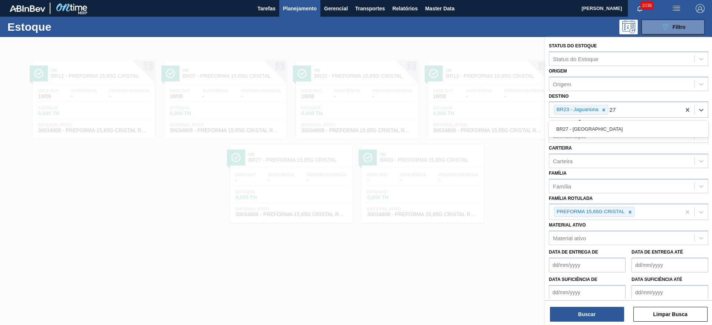
click at [575, 129] on div "BR27 - [GEOGRAPHIC_DATA]" at bounding box center [628, 129] width 159 height 14
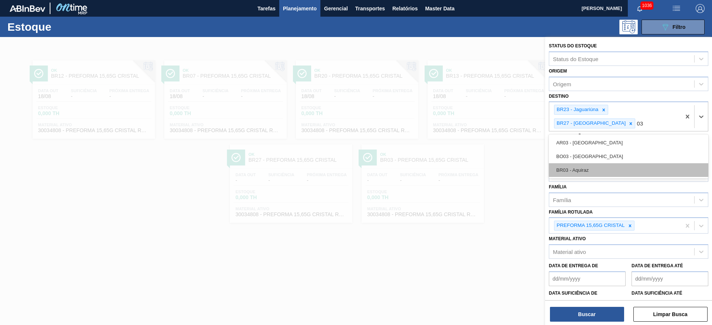
click at [579, 163] on div "BR03 - Aquiraz" at bounding box center [628, 170] width 159 height 14
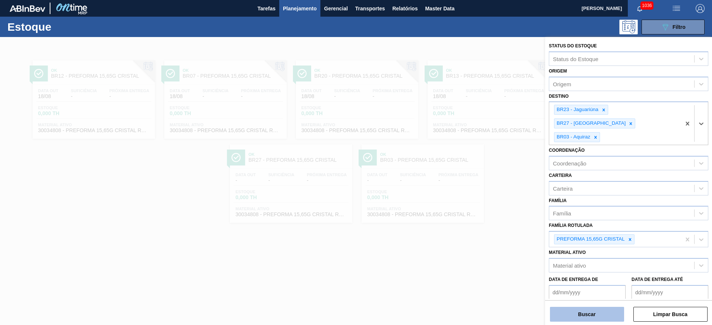
click at [579, 317] on button "Buscar" at bounding box center [587, 314] width 74 height 15
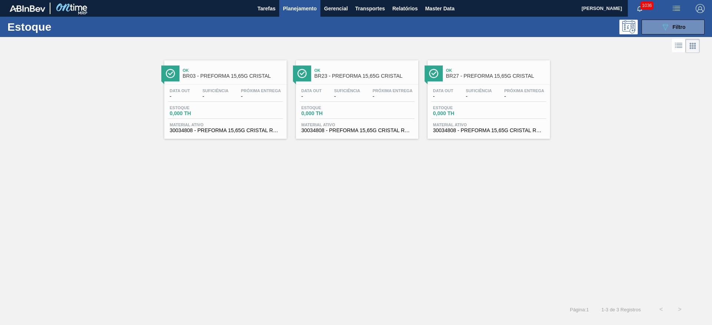
click at [182, 86] on div "Data out - Suficiência - Próxima Entrega - Estoque 0,000 TH Material ativo 3003…" at bounding box center [225, 110] width 122 height 50
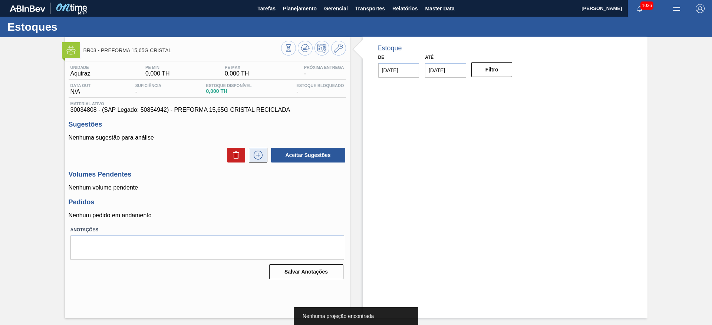
click at [253, 157] on icon at bounding box center [258, 155] width 12 height 9
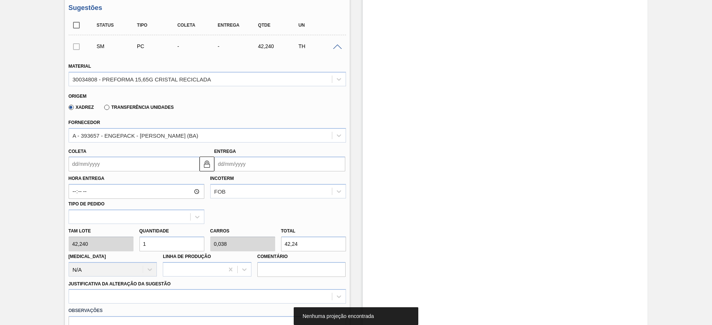
scroll to position [167, 0]
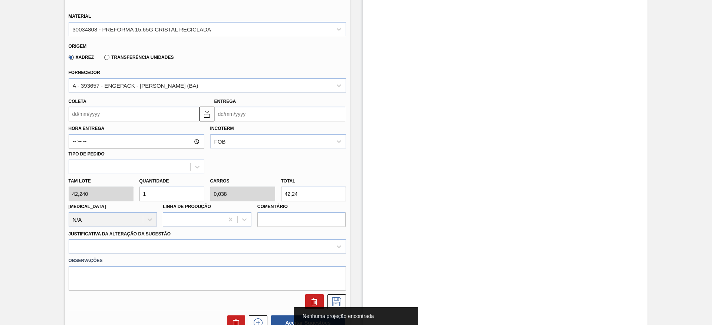
click at [118, 194] on div "Tam lote 42,240 Quantidade 1 Carros 0,038 Total 42,24 Doca N/A Linha de Produçã…" at bounding box center [207, 200] width 283 height 53
click at [73, 109] on input "Coleta" at bounding box center [134, 114] width 131 height 15
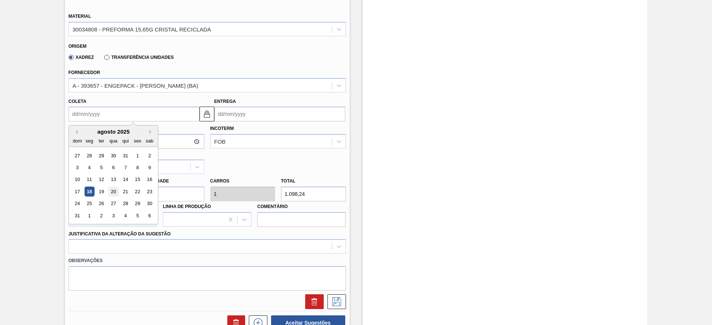
click at [112, 191] on div "20" at bounding box center [113, 192] width 10 height 10
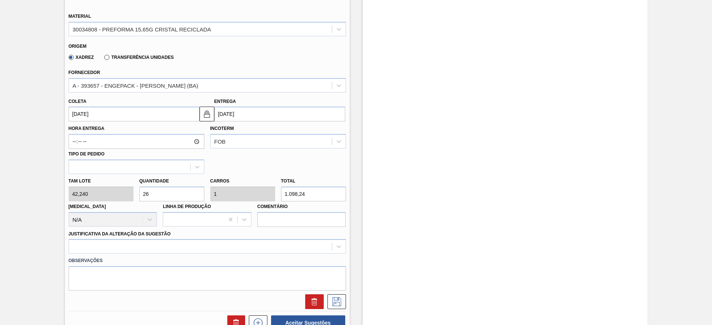
scroll to position [278, 0]
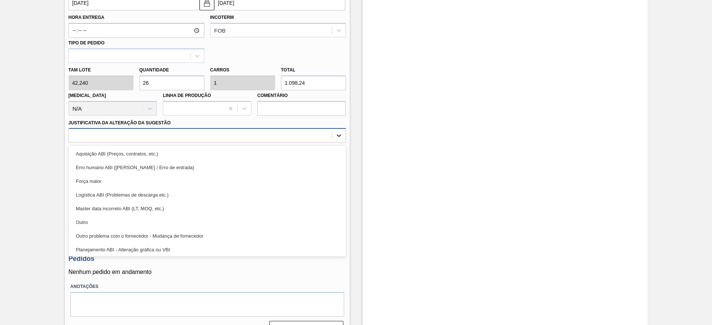
click at [343, 136] on div at bounding box center [338, 135] width 13 height 13
drag, startPoint x: 103, startPoint y: 222, endPoint x: 82, endPoint y: 237, distance: 25.4
click at [103, 222] on div "Outro" at bounding box center [207, 223] width 277 height 14
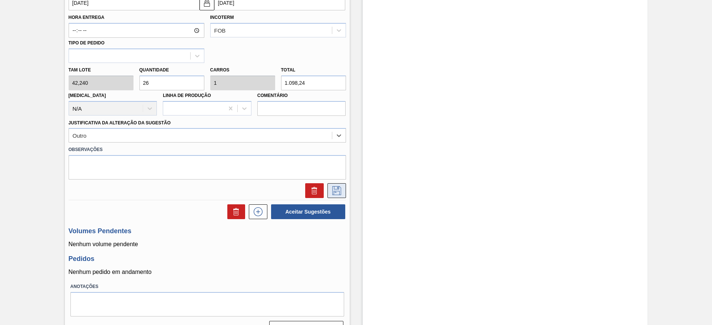
click at [335, 196] on button at bounding box center [336, 191] width 19 height 15
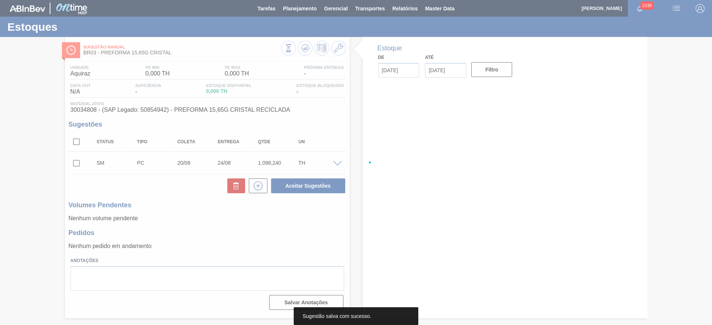
scroll to position [0, 0]
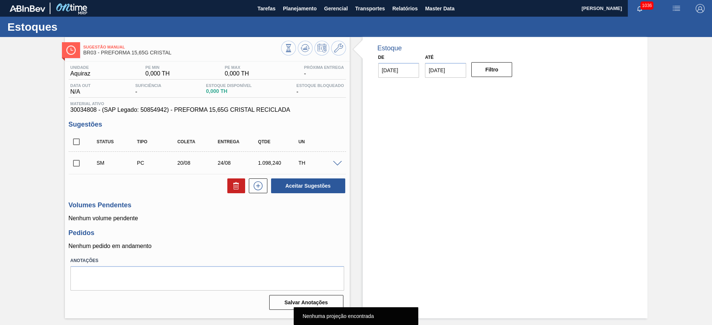
click at [76, 162] on input "checkbox" at bounding box center [77, 164] width 16 height 16
click at [337, 165] on span at bounding box center [337, 164] width 9 height 6
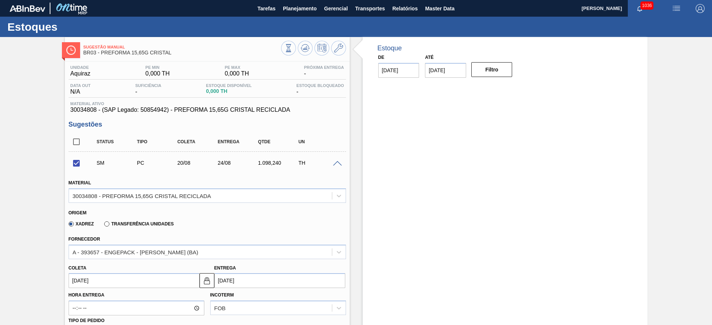
click at [337, 165] on span at bounding box center [337, 164] width 9 height 6
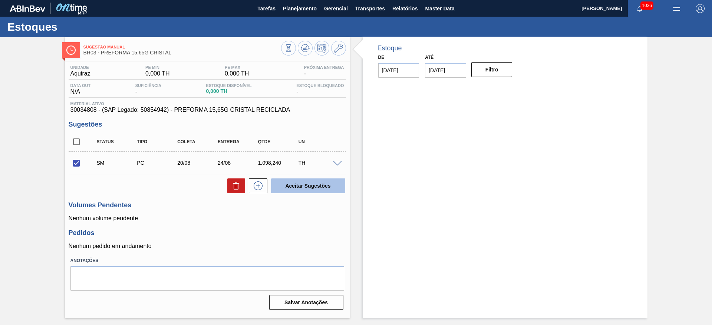
click at [311, 186] on button "Aceitar Sugestões" at bounding box center [308, 186] width 74 height 15
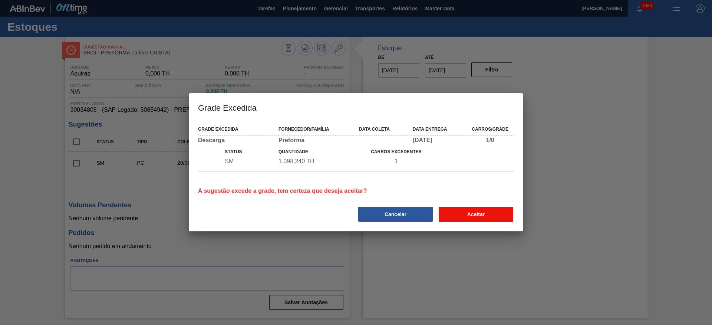
click at [462, 212] on button "Aceitar" at bounding box center [476, 214] width 75 height 15
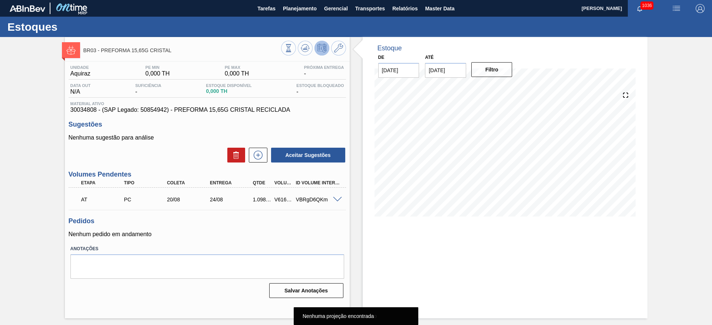
click at [292, 48] on icon at bounding box center [288, 48] width 8 height 8
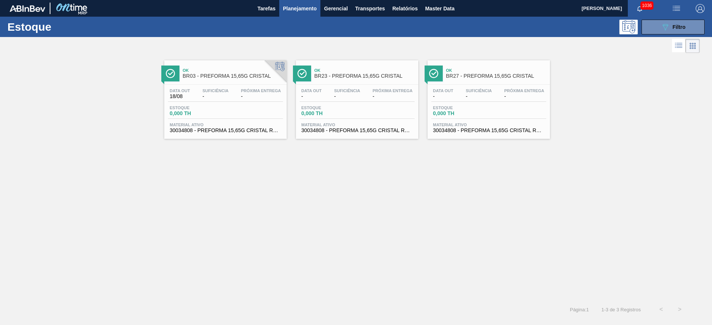
click at [310, 101] on div "Data out - Suficiência - Próxima Entrega -" at bounding box center [357, 95] width 115 height 13
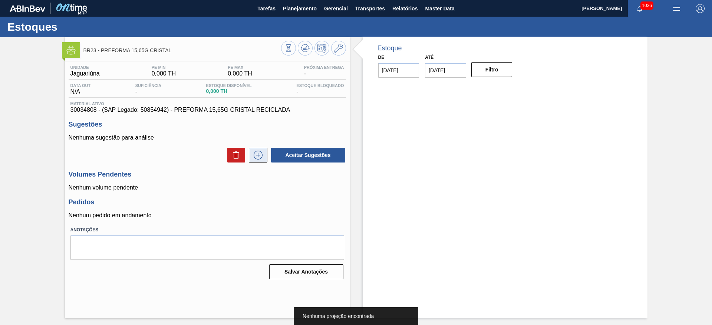
click at [262, 159] on icon at bounding box center [258, 155] width 12 height 9
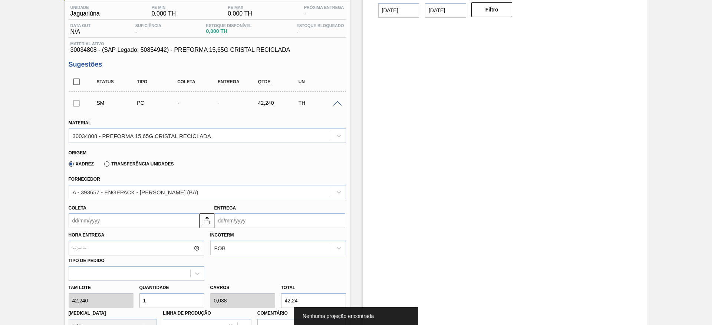
scroll to position [111, 0]
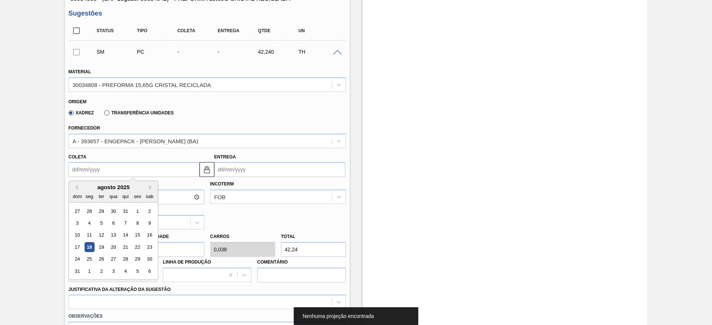
click at [76, 168] on input "Coleta" at bounding box center [134, 169] width 131 height 15
click at [113, 247] on div "20" at bounding box center [113, 247] width 10 height 10
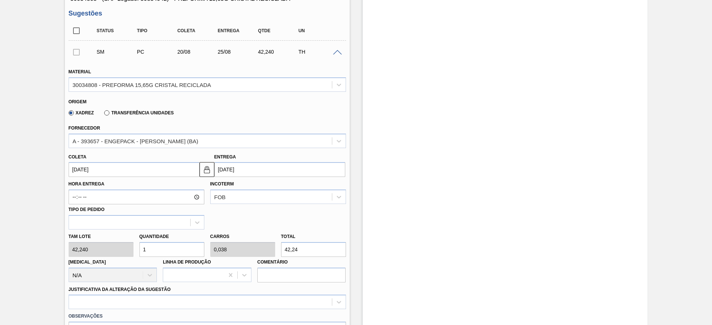
click at [128, 250] on div "Tam lote 42,240 Quantidade 1 Carros 0,038 Total 42,24 Doca N/A Linha de Produçã…" at bounding box center [207, 256] width 283 height 53
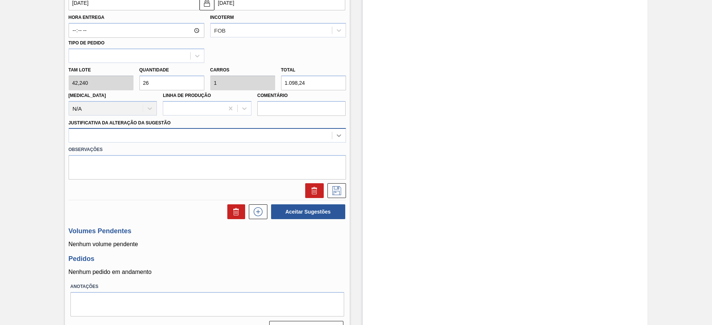
click at [338, 135] on icon at bounding box center [338, 135] width 7 height 7
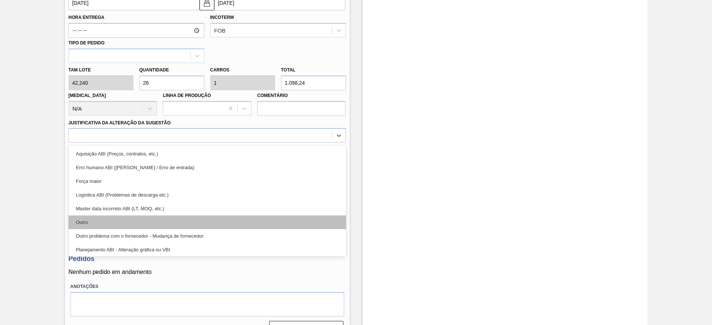
click at [100, 219] on div "Outro" at bounding box center [207, 223] width 277 height 14
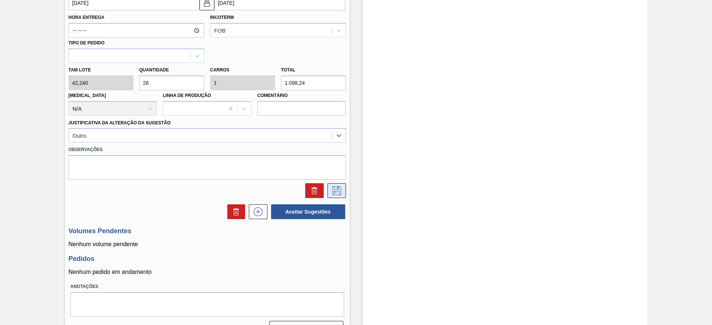
click at [331, 193] on icon at bounding box center [337, 190] width 12 height 9
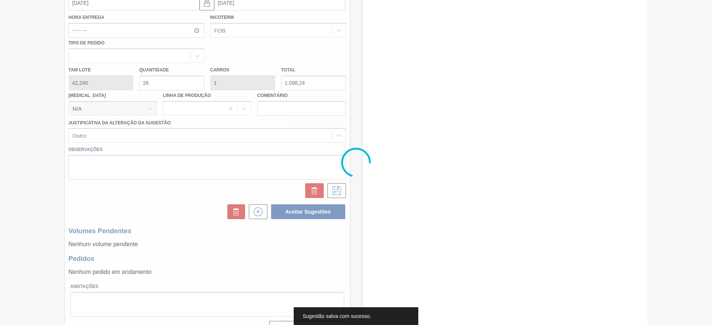
scroll to position [0, 0]
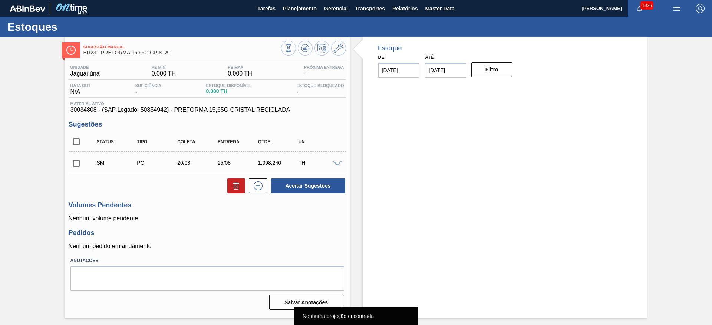
click at [73, 168] on input "checkbox" at bounding box center [77, 164] width 16 height 16
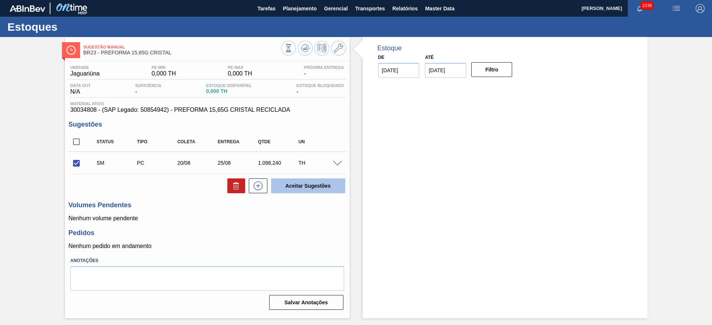
click at [316, 182] on button "Aceitar Sugestões" at bounding box center [308, 186] width 74 height 15
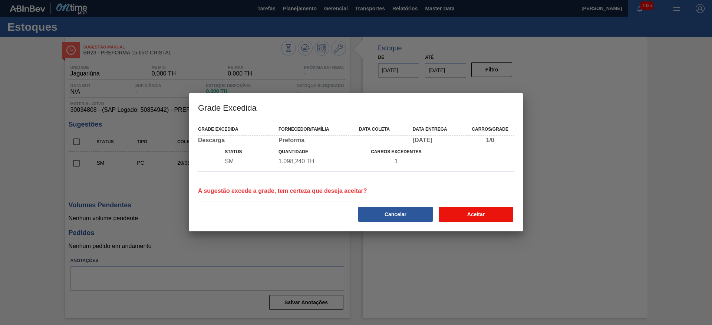
click at [466, 212] on button "Aceitar" at bounding box center [476, 214] width 75 height 15
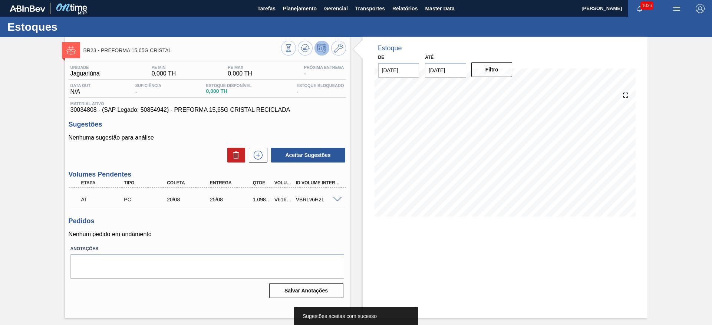
click at [320, 44] on icon at bounding box center [321, 48] width 9 height 9
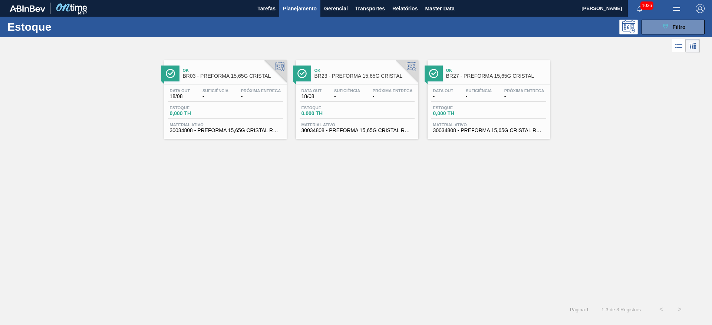
click at [459, 108] on span "Estoque" at bounding box center [459, 108] width 52 height 4
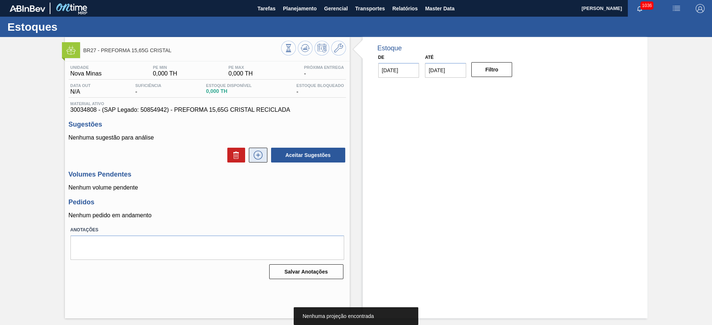
click at [258, 157] on icon at bounding box center [258, 155] width 12 height 9
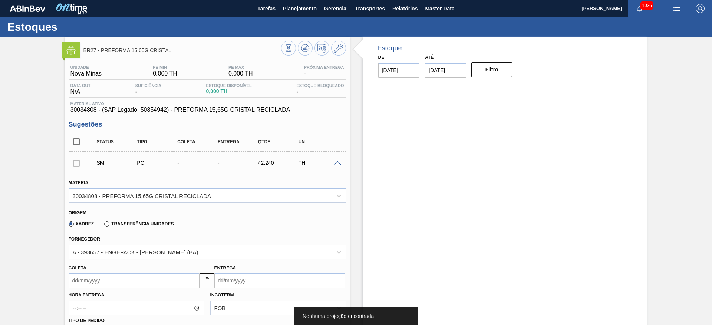
scroll to position [111, 0]
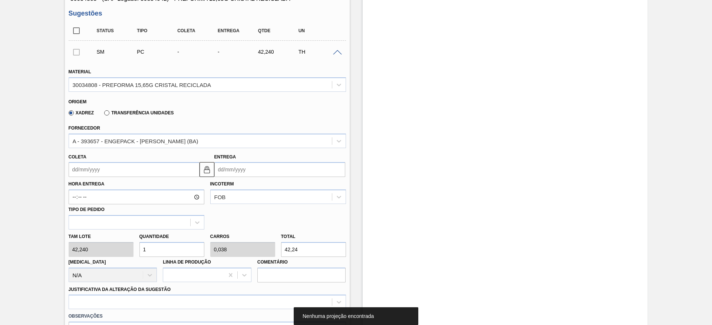
click at [113, 248] on div "Tam lote 42,240 Quantidade 1 Carros 0,038 Total 42,24 Doca N/A Linha de Produçã…" at bounding box center [207, 256] width 283 height 53
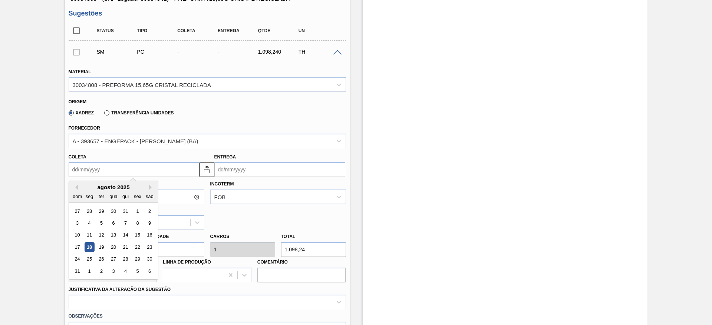
click at [78, 173] on input "Coleta" at bounding box center [134, 169] width 131 height 15
click at [115, 248] on div "20" at bounding box center [113, 247] width 10 height 10
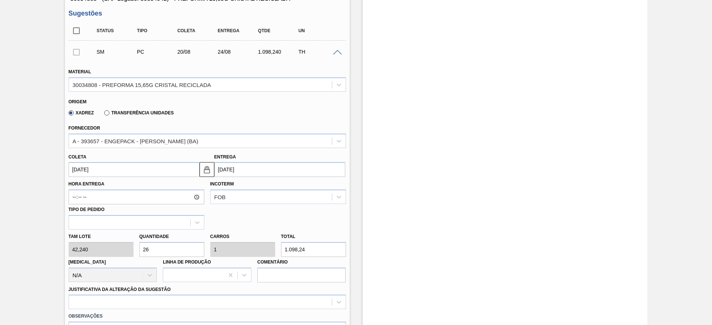
scroll to position [278, 0]
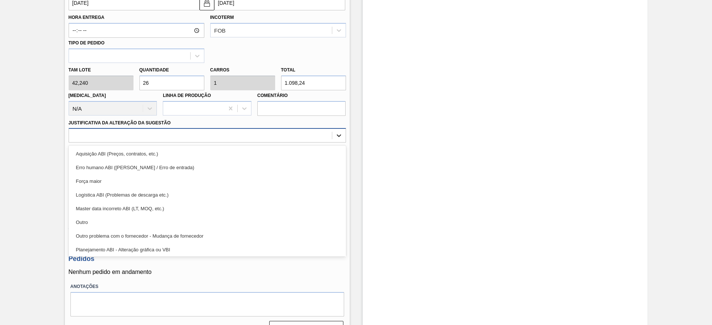
click at [341, 132] on icon at bounding box center [338, 135] width 7 height 7
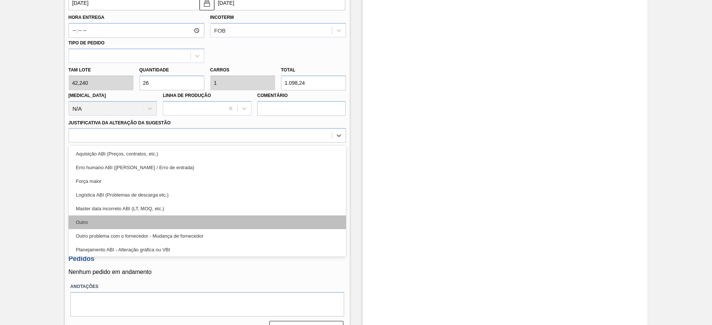
click at [96, 226] on div "Outro" at bounding box center [207, 223] width 277 height 14
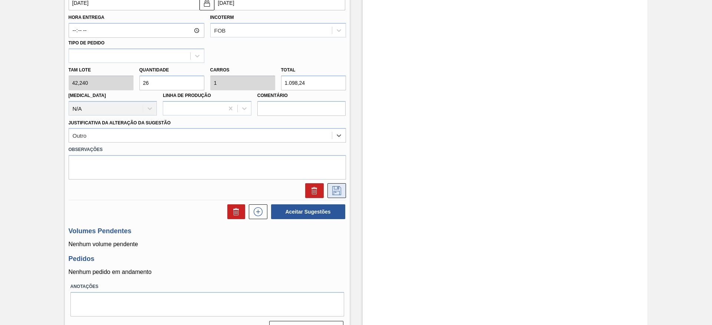
click at [343, 191] on button at bounding box center [336, 191] width 19 height 15
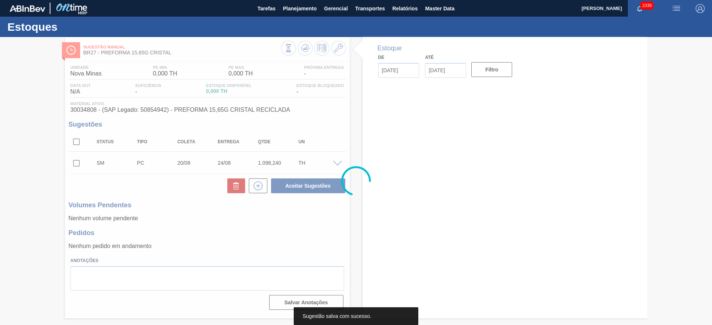
scroll to position [0, 0]
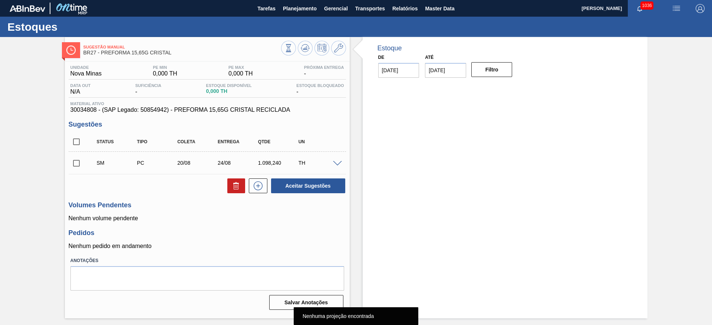
click at [79, 163] on input "checkbox" at bounding box center [77, 164] width 16 height 16
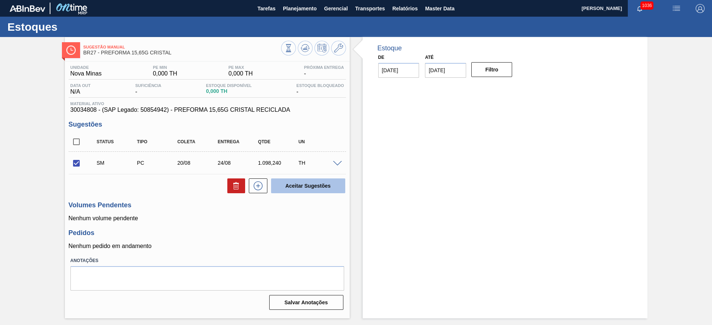
click at [319, 186] on button "Aceitar Sugestões" at bounding box center [308, 186] width 74 height 15
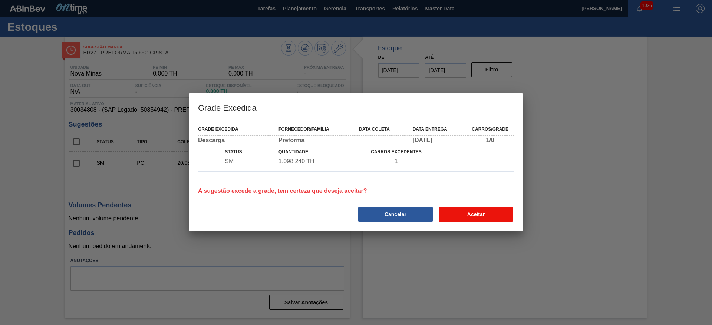
click at [478, 214] on button "Aceitar" at bounding box center [476, 214] width 75 height 15
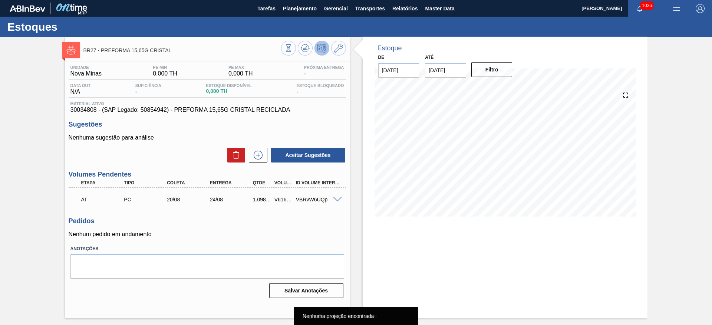
click at [292, 45] on icon at bounding box center [288, 48] width 8 height 8
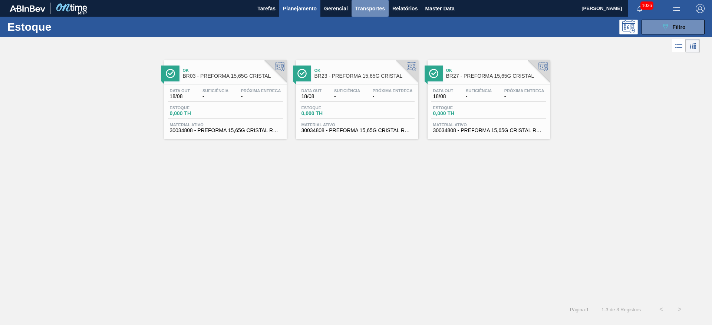
click at [364, 9] on span "Transportes" at bounding box center [370, 8] width 30 height 9
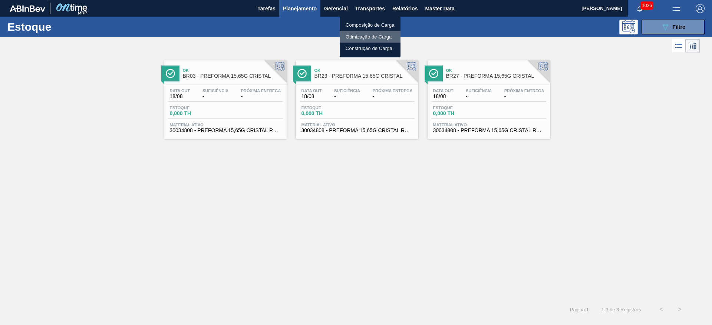
click at [358, 39] on li "Otimização de Carga" at bounding box center [370, 37] width 61 height 12
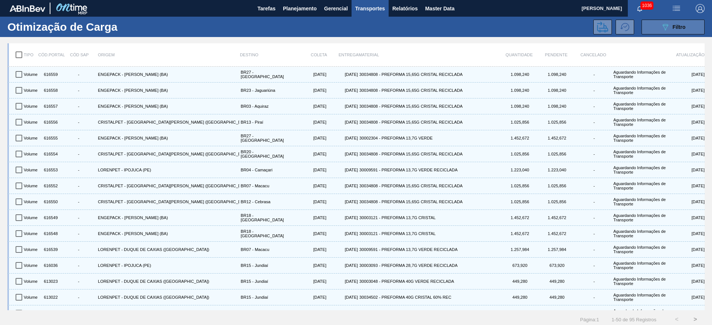
click at [667, 27] on icon "089F7B8B-B2A5-4AFE-B5C0-19BA573D28AC" at bounding box center [665, 27] width 9 height 9
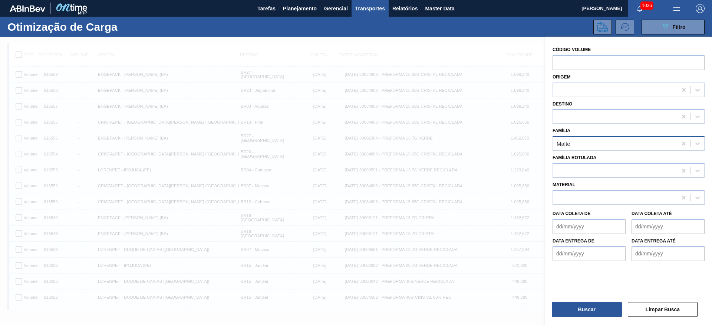
click at [572, 146] on div "Malte" at bounding box center [615, 144] width 124 height 11
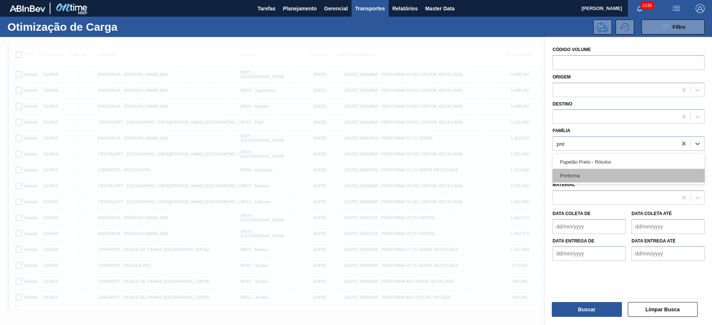
click at [573, 170] on div "Preforma" at bounding box center [628, 176] width 152 height 14
click at [573, 167] on div at bounding box center [615, 170] width 124 height 11
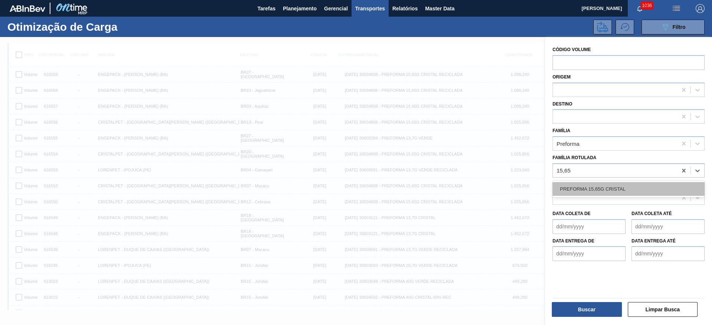
click at [578, 190] on div "PREFORMA 15,65G CRISTAL" at bounding box center [628, 189] width 152 height 14
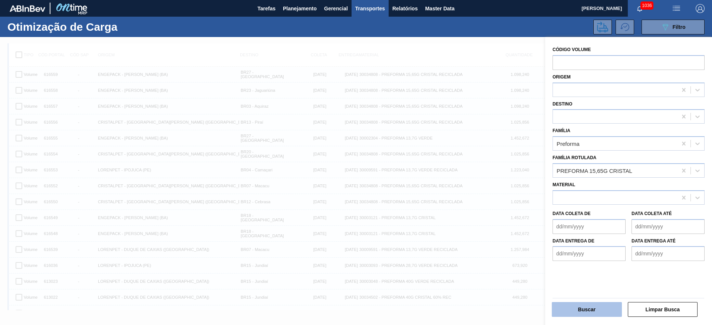
click at [589, 310] on button "Buscar" at bounding box center [587, 309] width 70 height 15
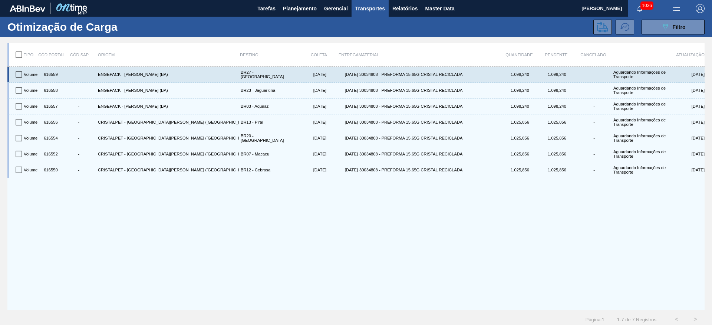
click at [56, 76] on div "616559" at bounding box center [50, 74] width 19 height 13
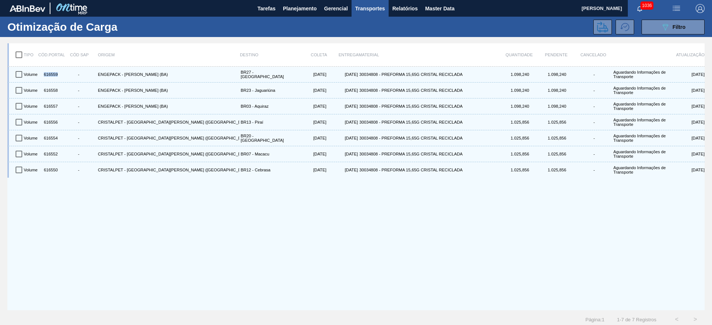
copy div "616559"
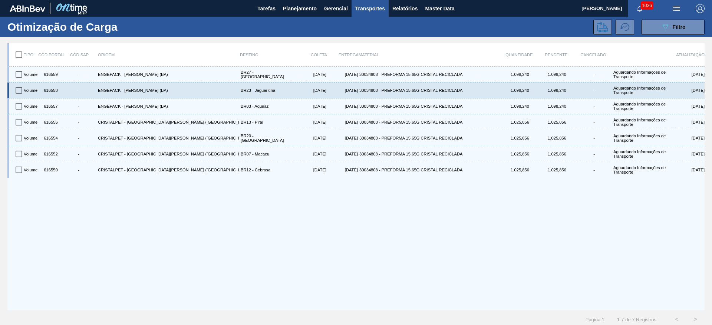
click at [50, 93] on div "616558" at bounding box center [50, 90] width 19 height 13
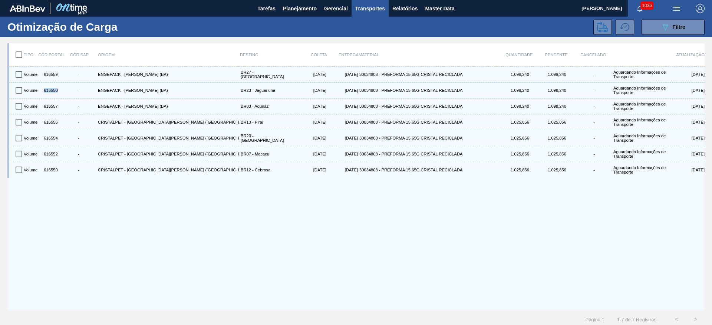
copy div "616558"
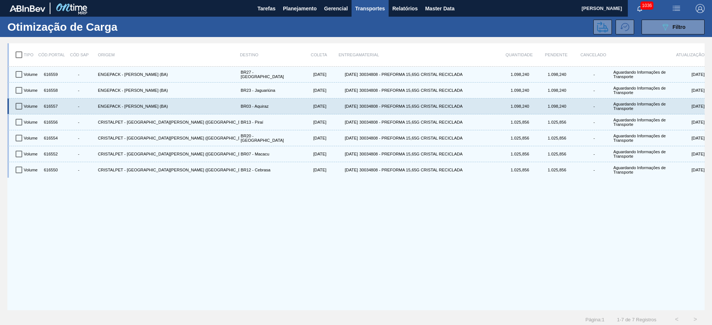
click at [47, 106] on div "616557" at bounding box center [50, 106] width 19 height 13
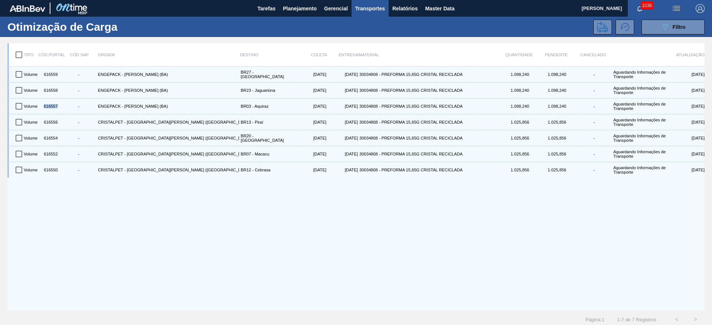
copy div "616557"
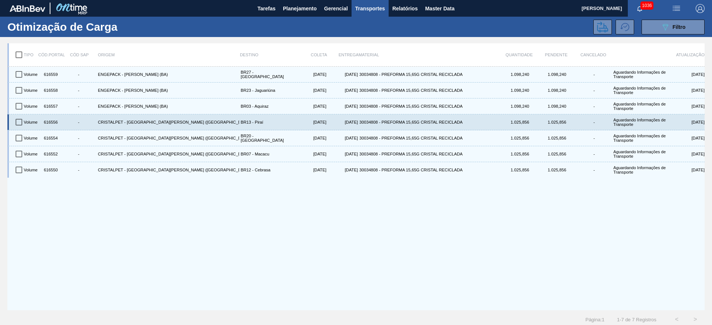
click at [50, 119] on div "616556" at bounding box center [50, 122] width 19 height 13
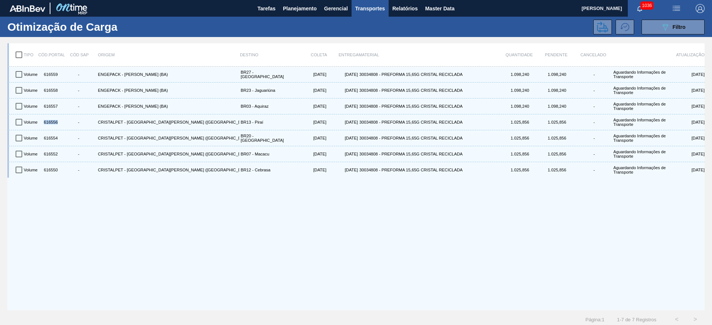
copy div "616556"
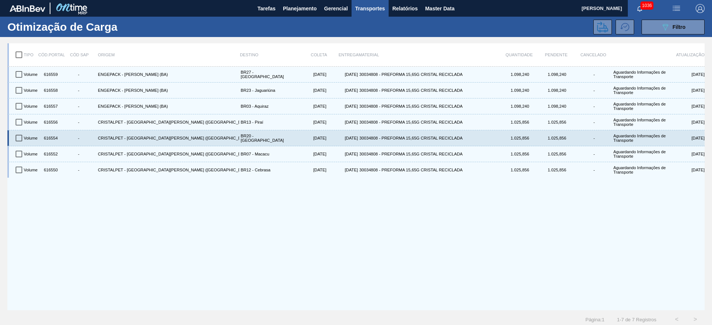
click at [51, 138] on div "616554" at bounding box center [50, 138] width 19 height 13
copy div "616554"
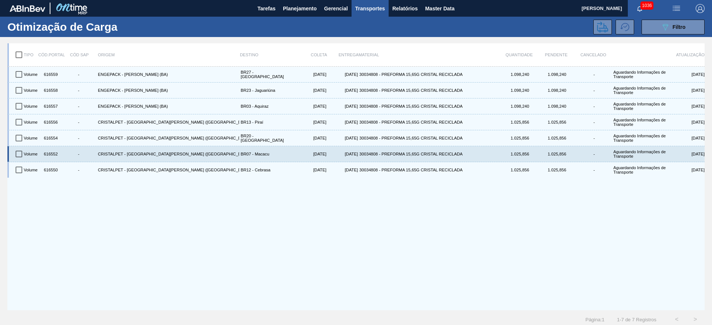
click at [52, 153] on div "616552" at bounding box center [50, 154] width 19 height 13
copy div "616552"
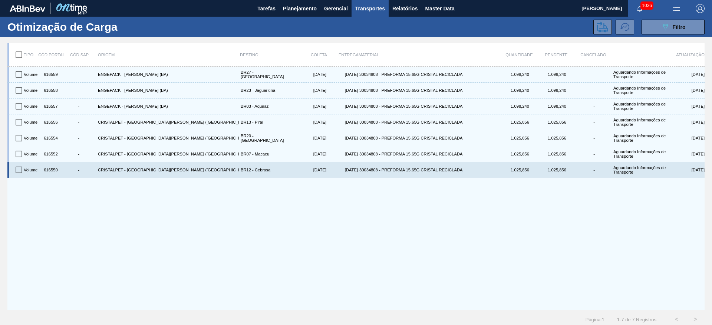
click at [52, 173] on div "616550" at bounding box center [50, 170] width 19 height 13
copy div "616550"
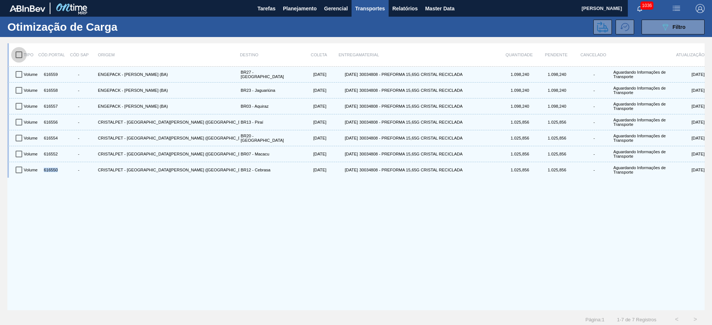
click at [23, 55] on input "checkbox" at bounding box center [19, 55] width 16 height 16
click at [603, 25] on icon at bounding box center [602, 27] width 11 height 11
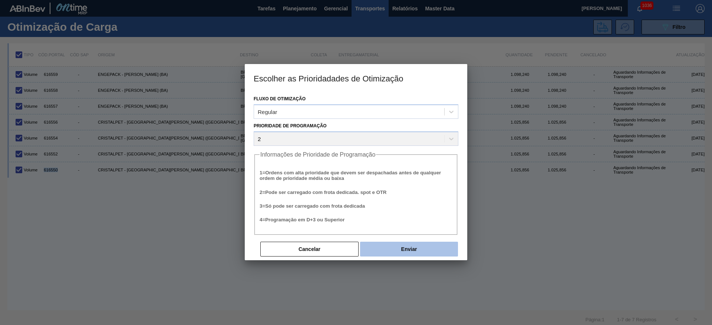
click at [422, 249] on button "Enviar" at bounding box center [409, 249] width 98 height 15
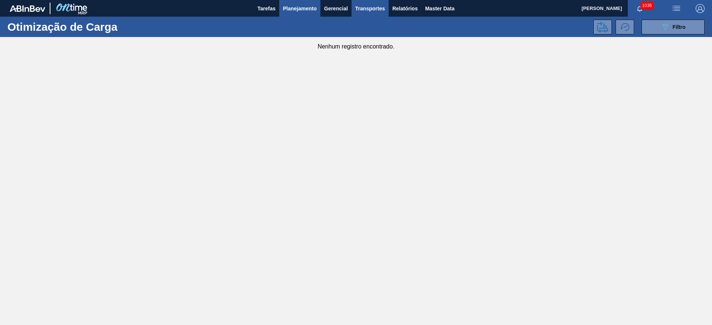
click at [289, 10] on span "Planejamento" at bounding box center [300, 8] width 34 height 9
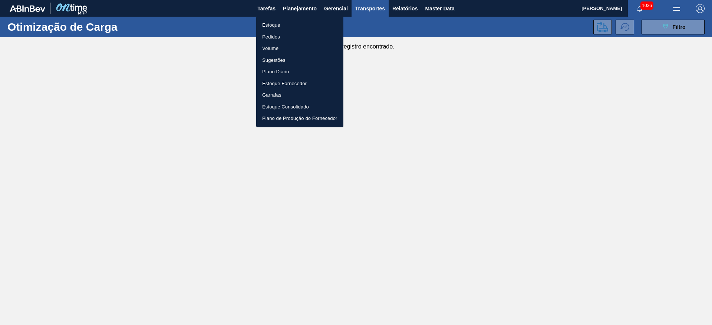
click at [272, 28] on li "Estoque" at bounding box center [299, 25] width 87 height 12
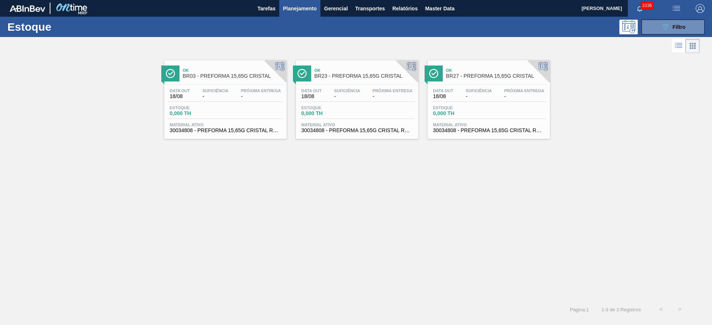
click at [291, 11] on span "Planejamento" at bounding box center [300, 8] width 34 height 9
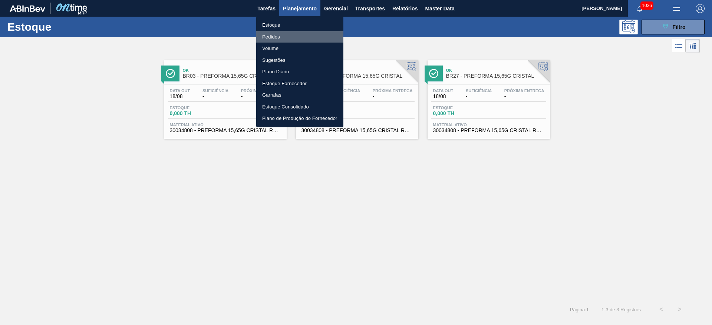
click at [270, 39] on li "Pedidos" at bounding box center [299, 37] width 87 height 12
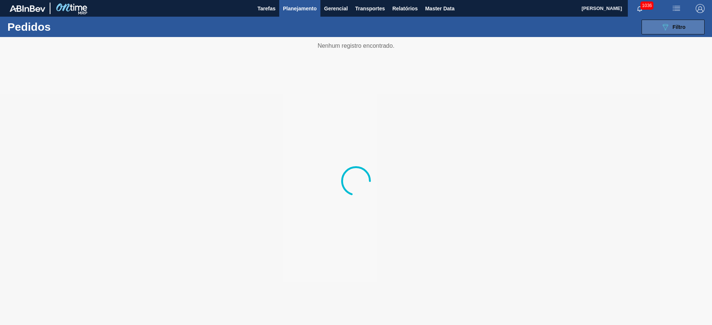
click at [681, 25] on span "Filtro" at bounding box center [678, 27] width 13 height 6
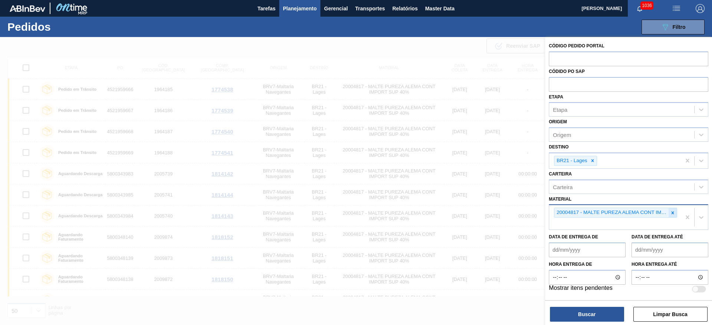
click at [674, 214] on icon at bounding box center [672, 213] width 5 height 5
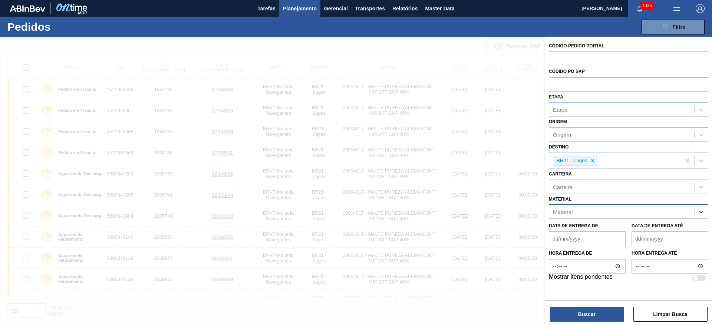
paste input "20000123"
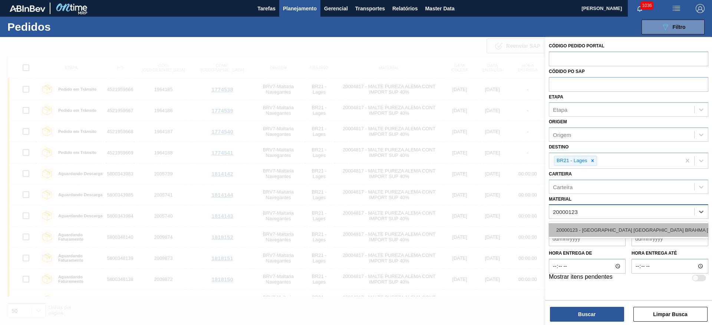
click at [590, 231] on div "20000123 - MALTA URUGUAY BRAHMA BRASIL GRANEL" at bounding box center [628, 231] width 159 height 14
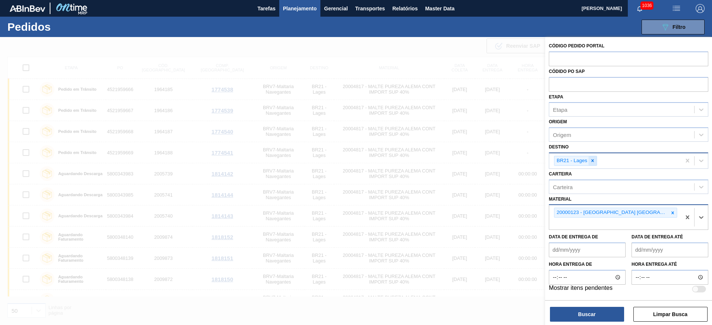
click at [593, 159] on icon at bounding box center [592, 160] width 5 height 5
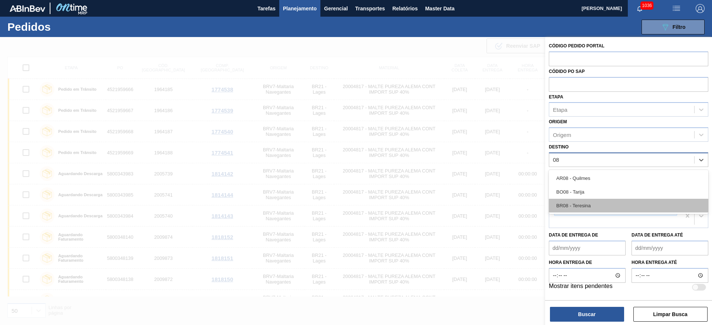
click at [582, 206] on div "BR08 - Teresina" at bounding box center [628, 206] width 159 height 14
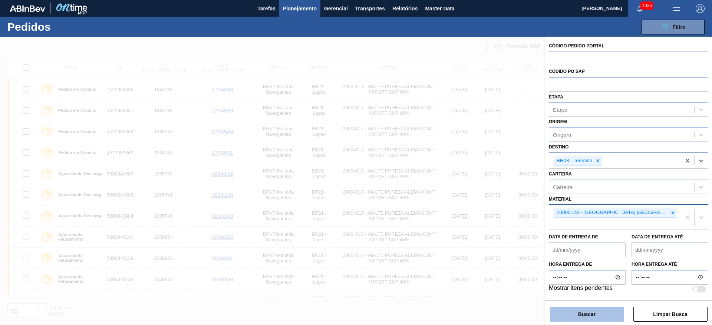
click at [582, 314] on button "Buscar" at bounding box center [587, 314] width 74 height 15
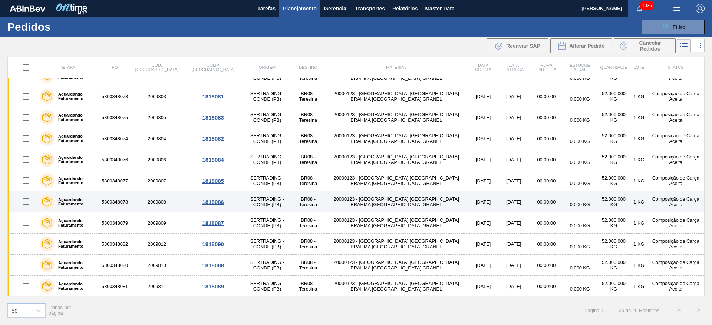
scroll to position [93, 0]
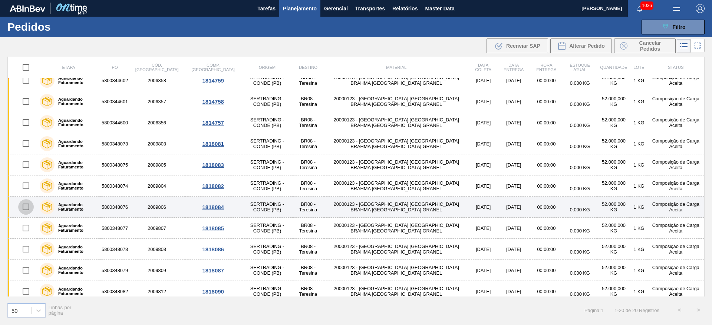
click at [27, 209] on input "checkbox" at bounding box center [26, 207] width 16 height 16
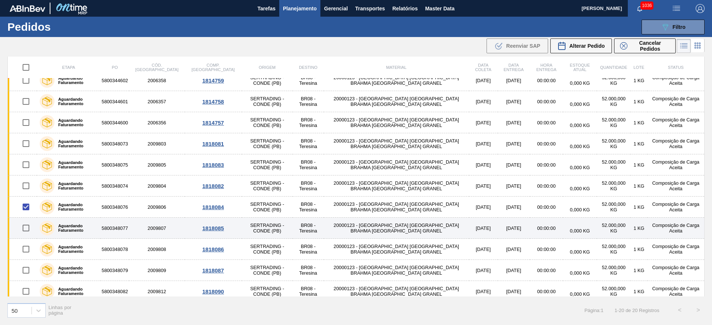
click at [26, 228] on input "checkbox" at bounding box center [26, 229] width 16 height 16
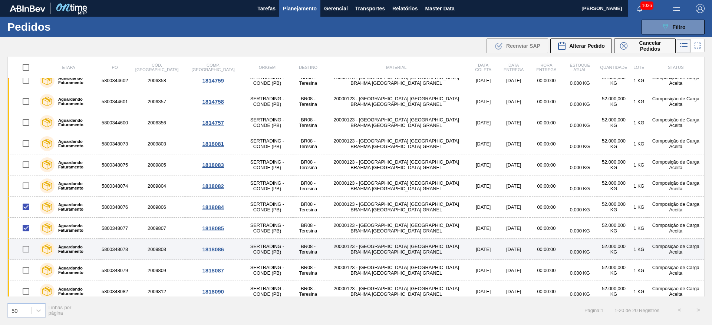
click at [27, 249] on input "checkbox" at bounding box center [26, 250] width 16 height 16
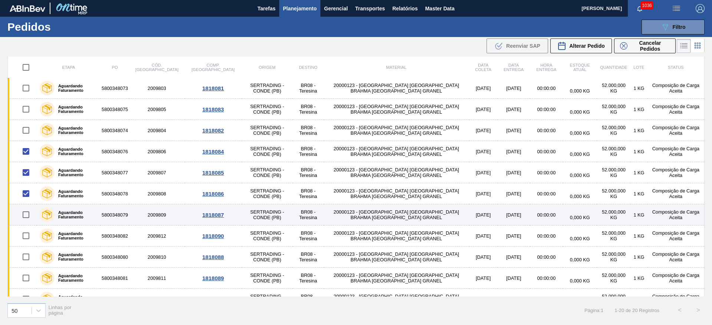
click at [25, 215] on input "checkbox" at bounding box center [26, 215] width 16 height 16
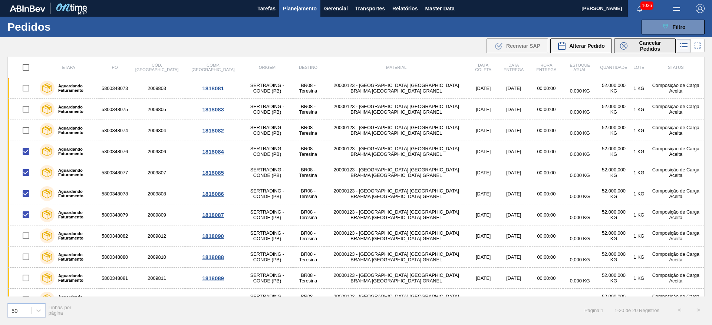
click at [641, 43] on span "Cancelar Pedidos" at bounding box center [649, 46] width 39 height 12
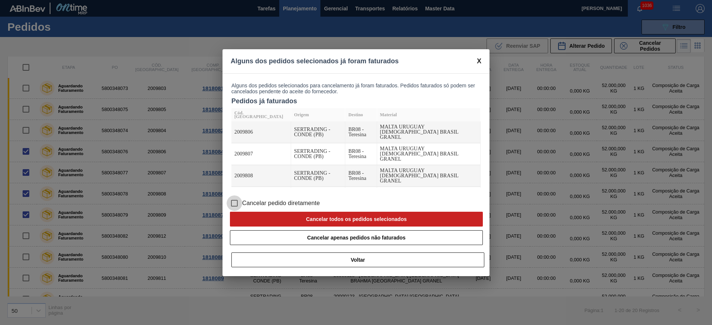
click at [233, 204] on input "Cancelar pedido diretamente" at bounding box center [235, 204] width 16 height 16
drag, startPoint x: 259, startPoint y: 219, endPoint x: 228, endPoint y: 166, distance: 61.7
click at [259, 219] on button "Cancelar todos os pedidos selecionados" at bounding box center [356, 219] width 253 height 15
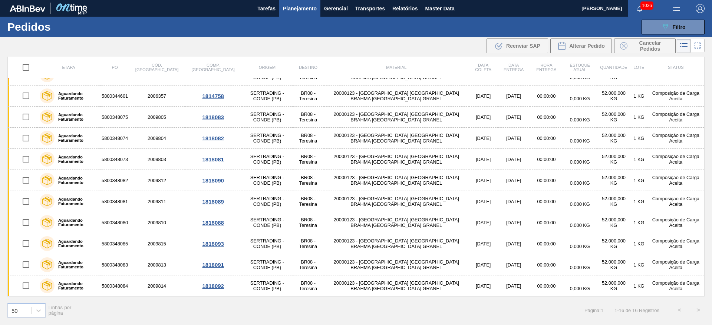
scroll to position [86, 0]
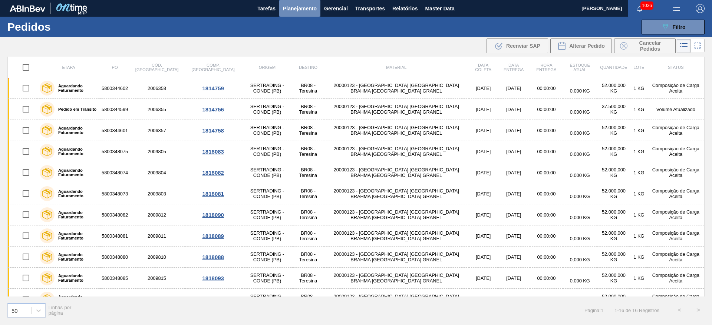
click at [293, 10] on span "Planejamento" at bounding box center [300, 8] width 34 height 9
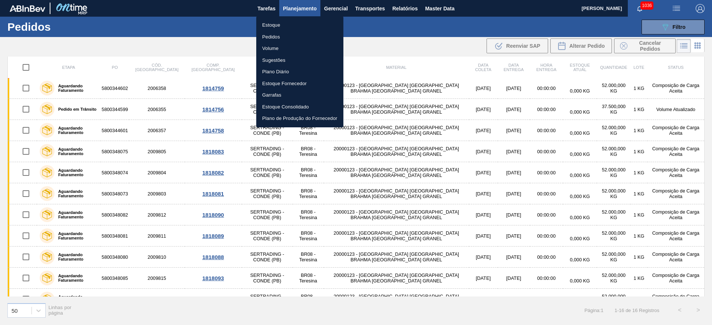
click at [667, 30] on div at bounding box center [356, 162] width 712 height 325
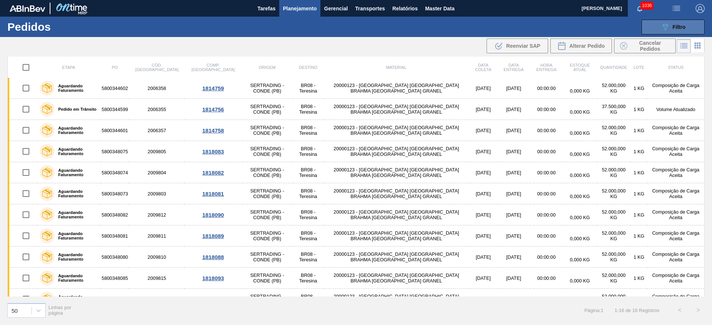
click at [667, 26] on icon "089F7B8B-B2A5-4AFE-B5C0-19BA573D28AC" at bounding box center [665, 27] width 9 height 9
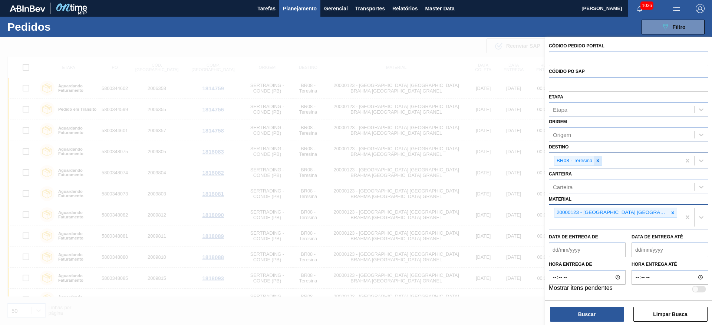
click at [598, 163] on icon at bounding box center [597, 160] width 5 height 5
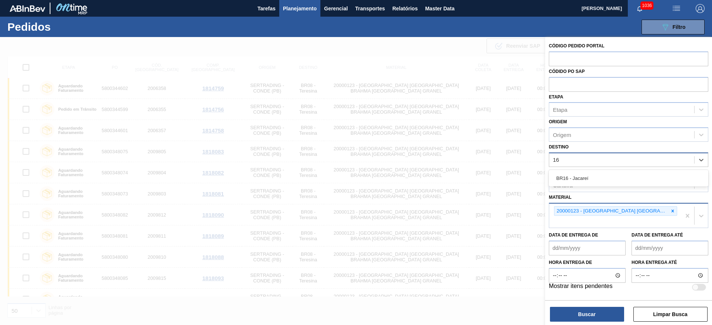
drag, startPoint x: 594, startPoint y: 179, endPoint x: 605, endPoint y: 184, distance: 12.4
click at [594, 179] on div "BR16 - Jacareí" at bounding box center [628, 179] width 159 height 14
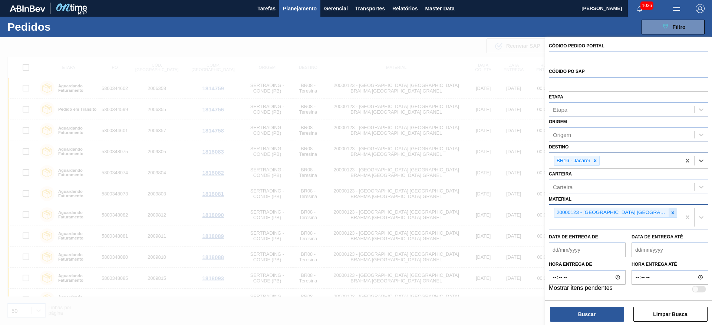
click at [673, 214] on icon at bounding box center [672, 213] width 3 height 3
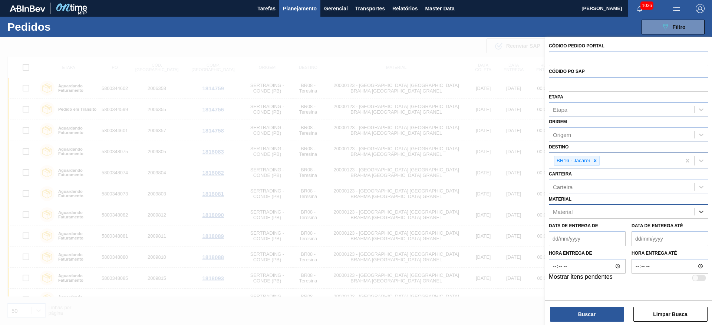
paste input "20004818"
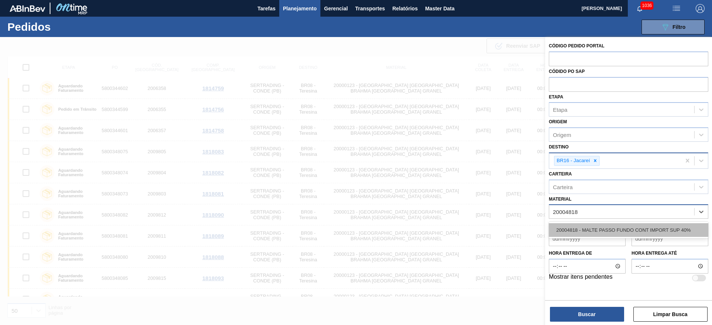
click at [572, 227] on div "20004818 - MALTE PASSO FUNDO CONT IMPORT SUP 40%" at bounding box center [628, 231] width 159 height 14
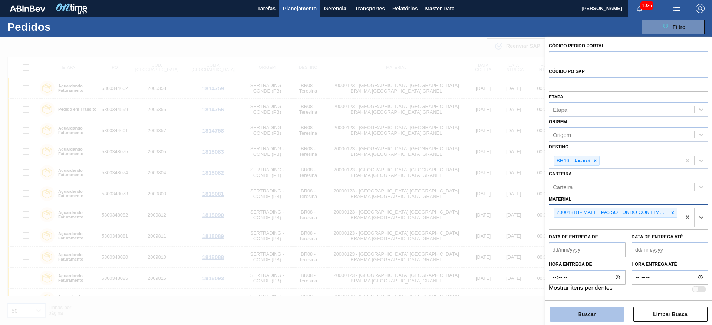
click at [571, 314] on button "Buscar" at bounding box center [587, 314] width 74 height 15
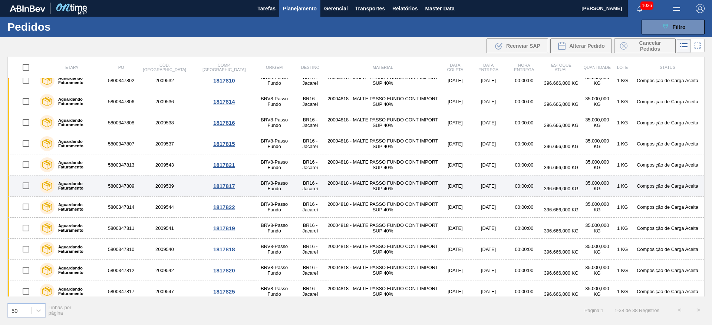
scroll to position [418, 0]
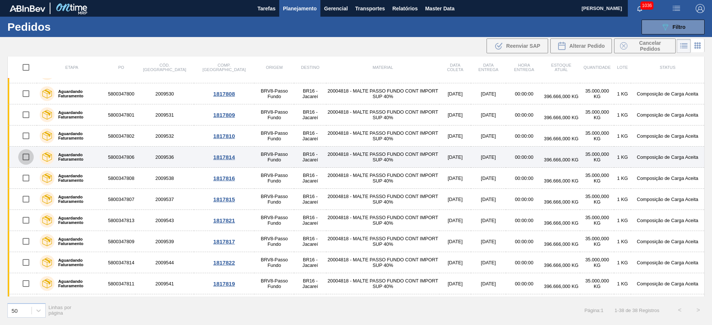
click at [26, 158] on input "checkbox" at bounding box center [26, 157] width 16 height 16
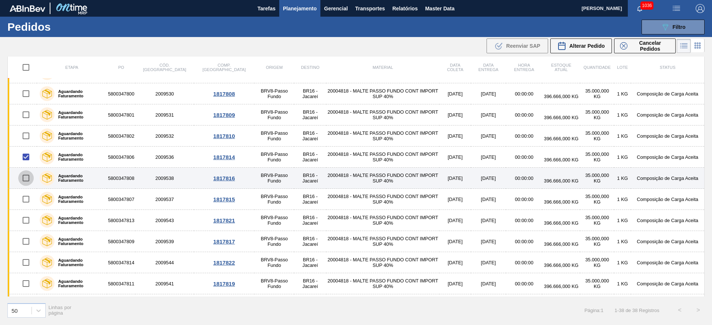
click at [24, 179] on input "checkbox" at bounding box center [26, 179] width 16 height 16
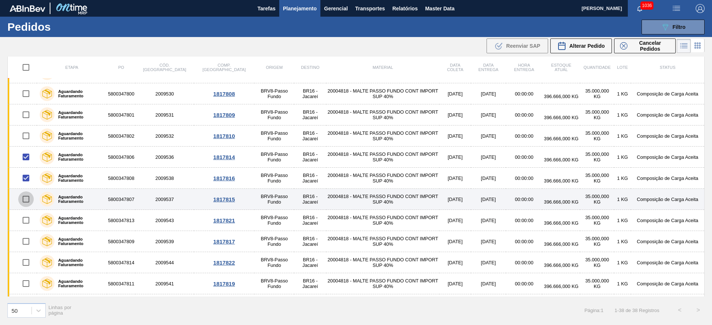
click at [26, 198] on input "checkbox" at bounding box center [26, 200] width 16 height 16
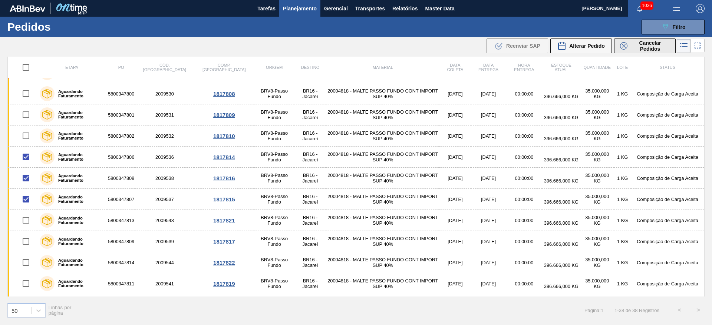
click at [641, 45] on span "Cancelar Pedidos" at bounding box center [649, 46] width 39 height 12
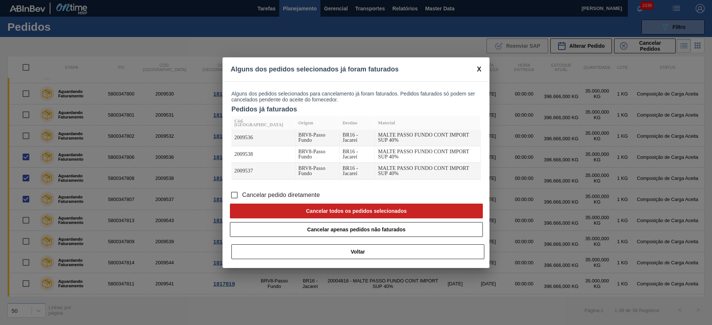
click at [235, 188] on input "Cancelar pedido diretamente" at bounding box center [235, 196] width 16 height 16
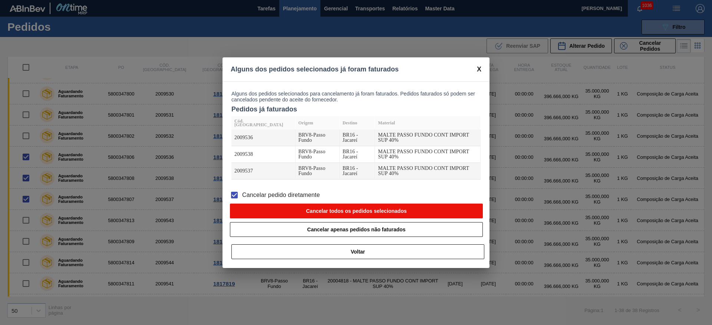
click at [308, 204] on button "Cancelar todos os pedidos selecionados" at bounding box center [356, 211] width 253 height 15
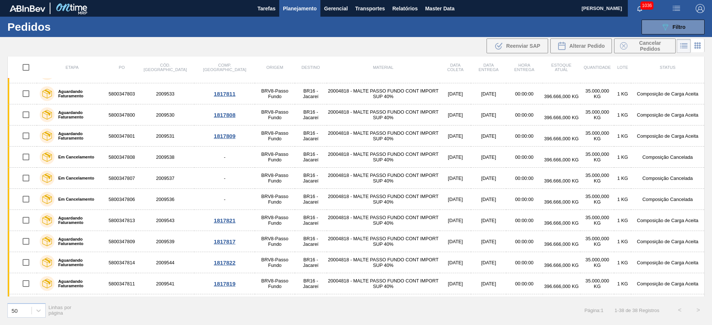
scroll to position [313, 0]
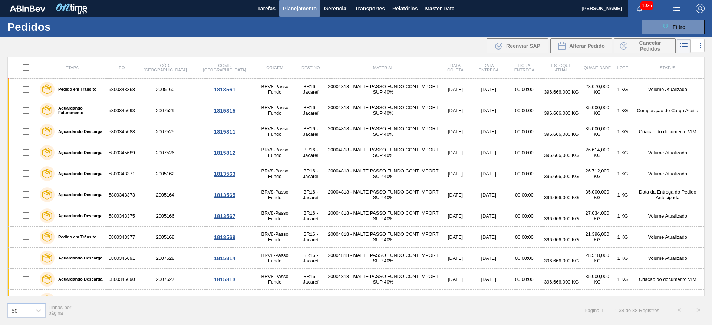
click at [305, 8] on span "Planejamento" at bounding box center [300, 8] width 34 height 9
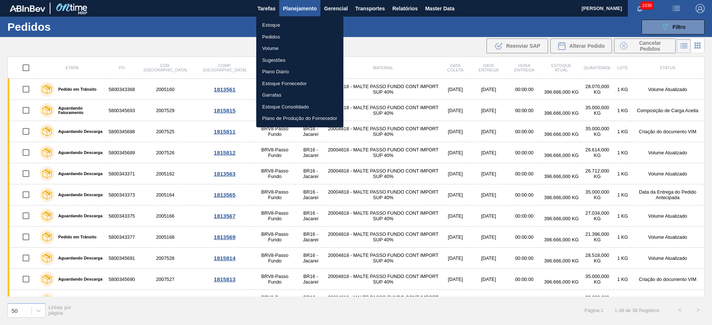
click at [276, 24] on li "Estoque" at bounding box center [299, 25] width 87 height 12
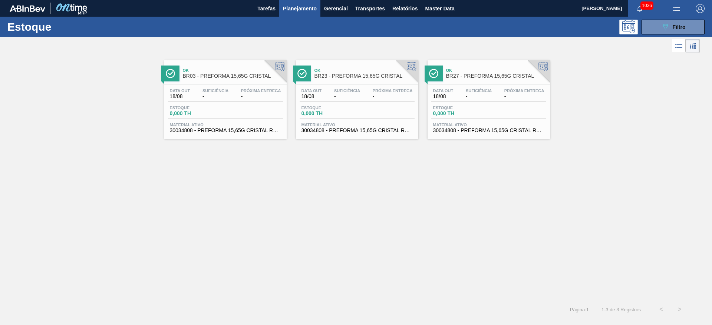
click at [193, 94] on div "Data out 18/08 Suficiência - Próxima Entrega -" at bounding box center [225, 95] width 115 height 13
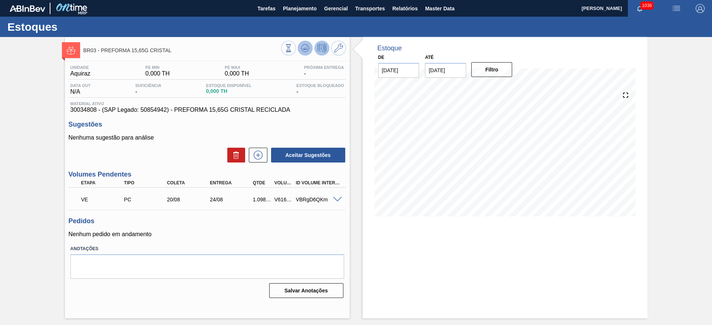
click at [292, 47] on icon at bounding box center [288, 48] width 8 height 8
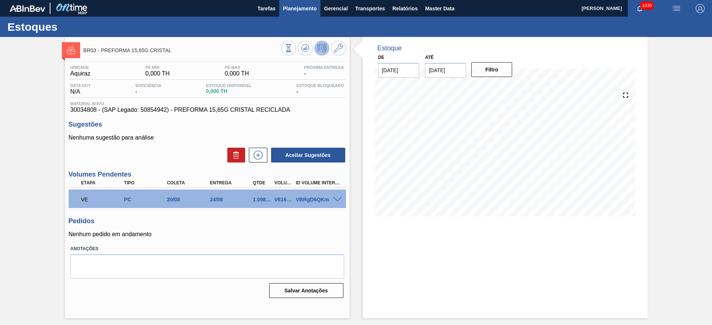
click at [300, 6] on span "Planejamento" at bounding box center [300, 8] width 34 height 9
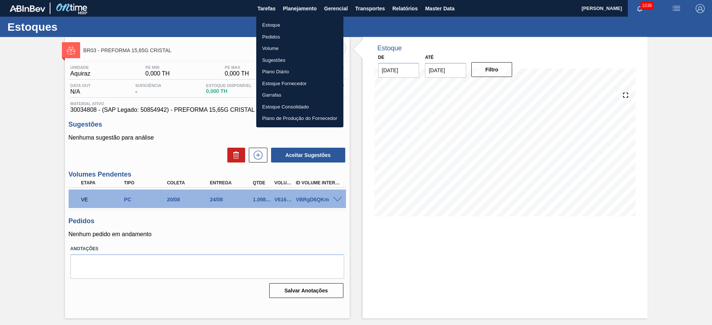
click at [273, 24] on li "Estoque" at bounding box center [299, 25] width 87 height 12
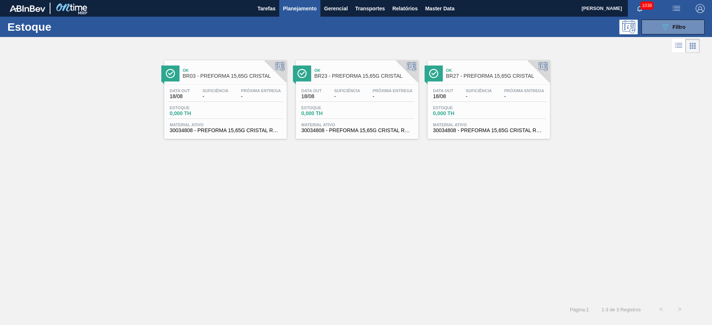
click at [318, 113] on span "0,000 TH" at bounding box center [327, 114] width 52 height 6
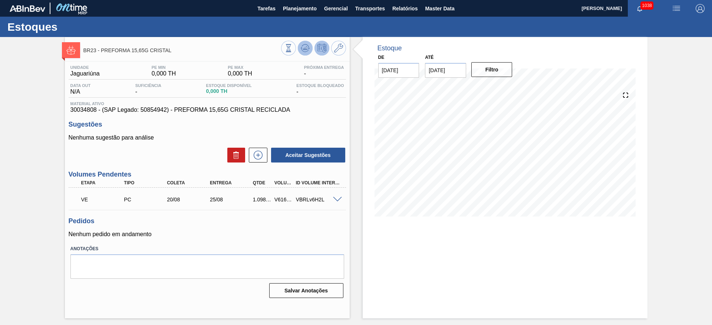
click at [302, 48] on icon at bounding box center [301, 47] width 1 height 1
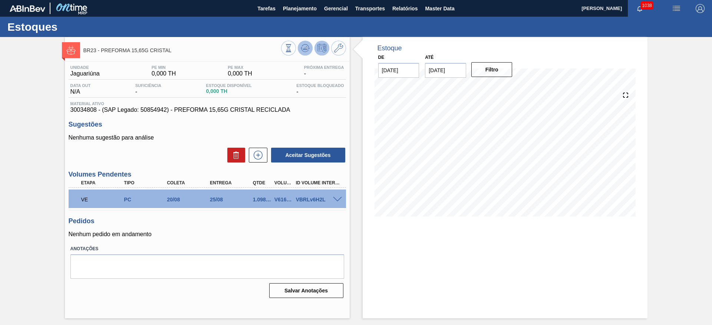
click at [292, 48] on icon at bounding box center [288, 48] width 8 height 8
click at [299, 8] on span "Planejamento" at bounding box center [300, 8] width 34 height 9
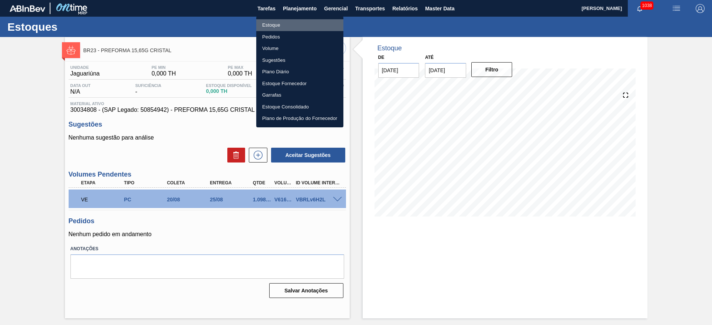
click at [276, 26] on li "Estoque" at bounding box center [299, 25] width 87 height 12
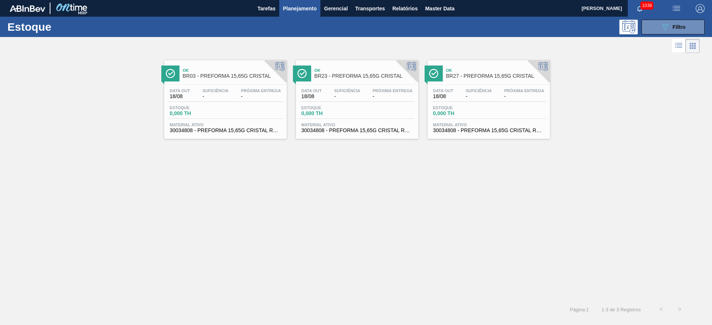
click at [212, 100] on div "Data out 18/08 Suficiência - Próxima Entrega -" at bounding box center [225, 95] width 115 height 13
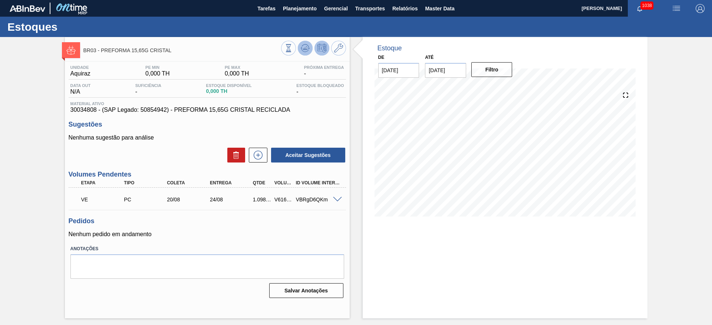
click at [292, 50] on icon at bounding box center [288, 48] width 8 height 8
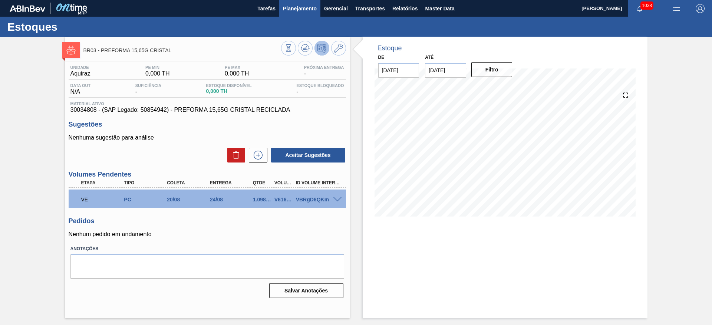
click at [303, 7] on span "Planejamento" at bounding box center [300, 8] width 34 height 9
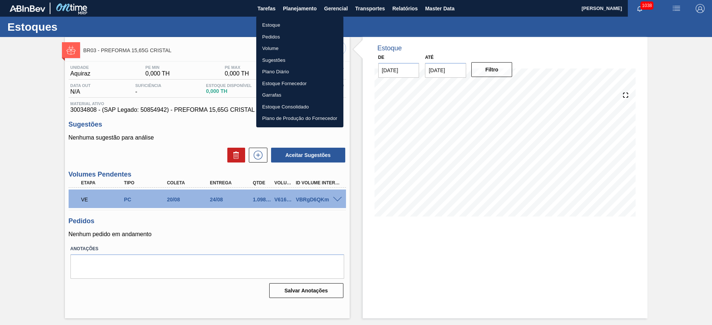
click at [275, 26] on li "Estoque" at bounding box center [299, 25] width 87 height 12
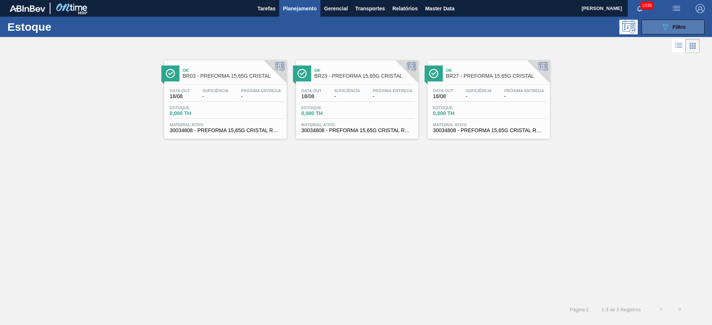
click at [676, 27] on span "Filtro" at bounding box center [678, 27] width 13 height 6
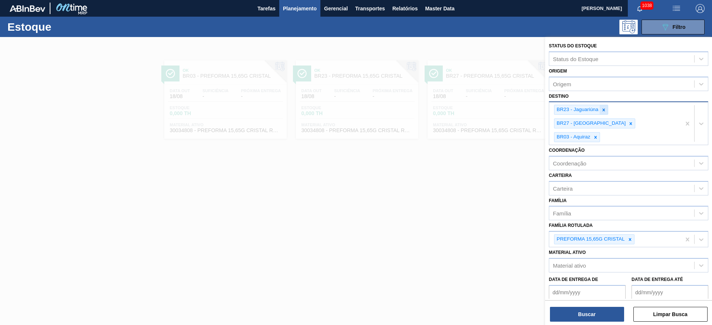
click at [604, 109] on icon at bounding box center [603, 110] width 5 height 5
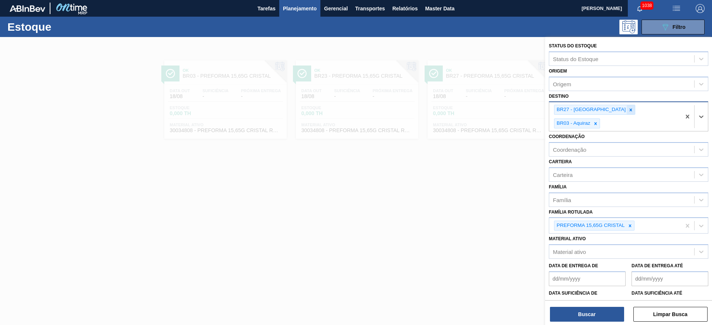
click at [628, 111] on icon at bounding box center [630, 110] width 5 height 5
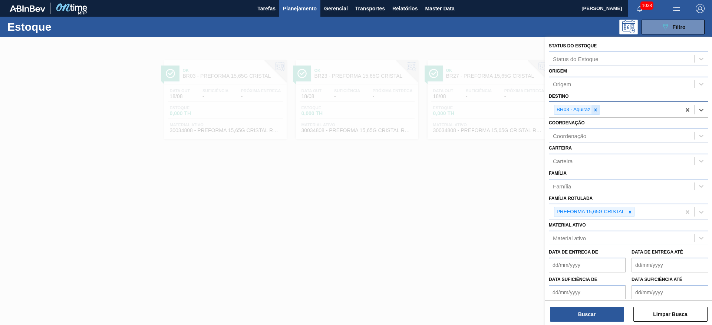
click at [595, 110] on icon at bounding box center [595, 110] width 5 height 5
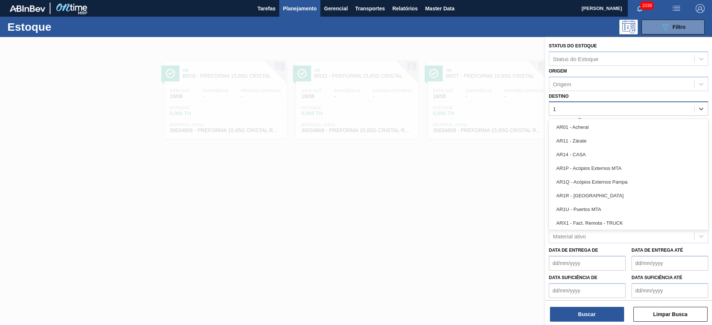
type input "19"
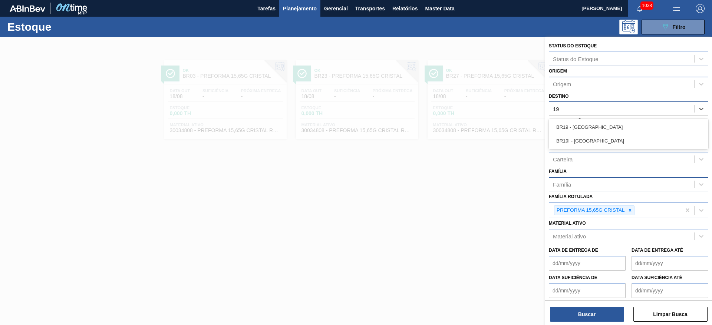
drag, startPoint x: 601, startPoint y: 130, endPoint x: 618, endPoint y: 189, distance: 61.4
click at [601, 130] on div "BR19 - [GEOGRAPHIC_DATA]" at bounding box center [628, 127] width 159 height 14
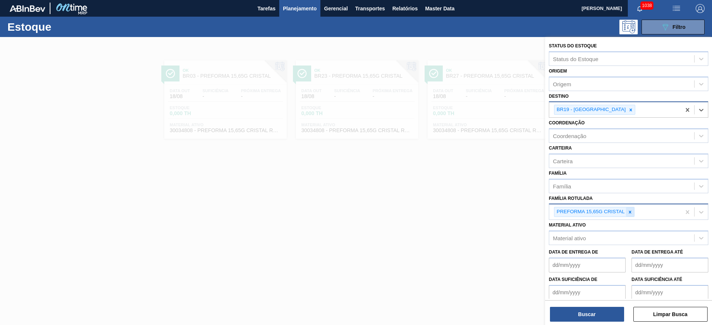
click at [627, 210] on icon at bounding box center [629, 212] width 5 height 5
click at [571, 159] on div "Carteira" at bounding box center [563, 161] width 20 height 6
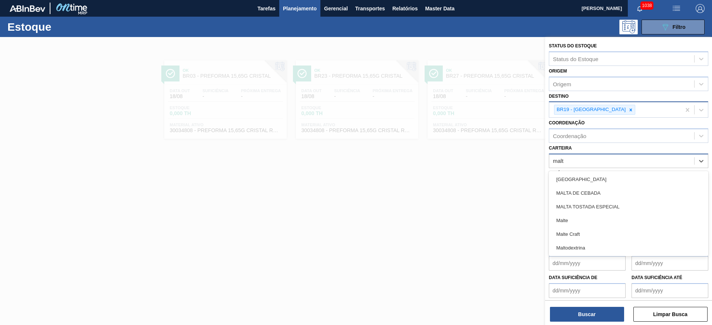
type input "malte"
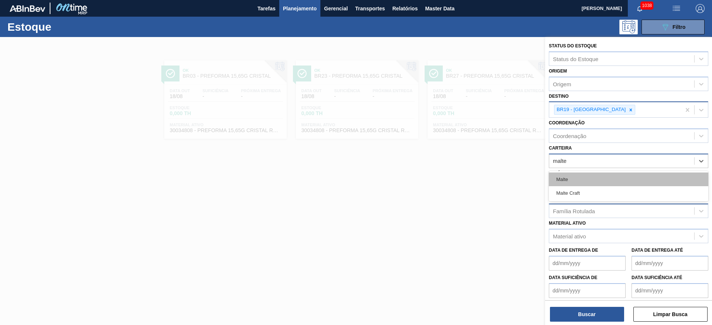
click at [569, 179] on div "Malte" at bounding box center [628, 180] width 159 height 14
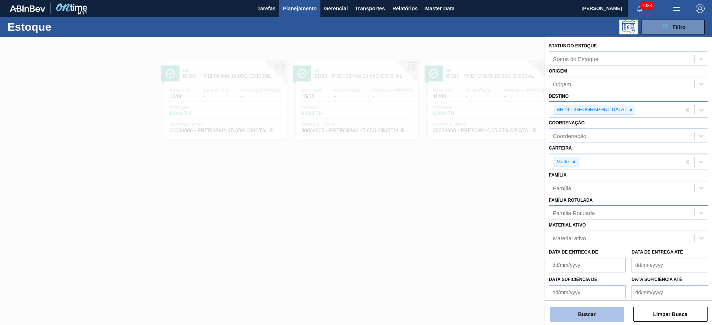
click at [582, 316] on button "Buscar" at bounding box center [587, 314] width 74 height 15
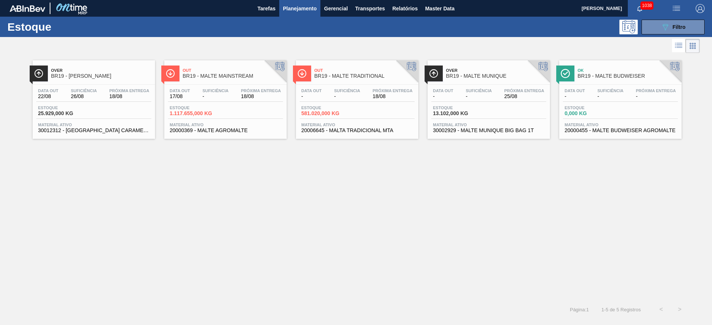
click at [350, 102] on div "Data out - Suficiência - Próxima Entrega 18/08" at bounding box center [357, 95] width 115 height 13
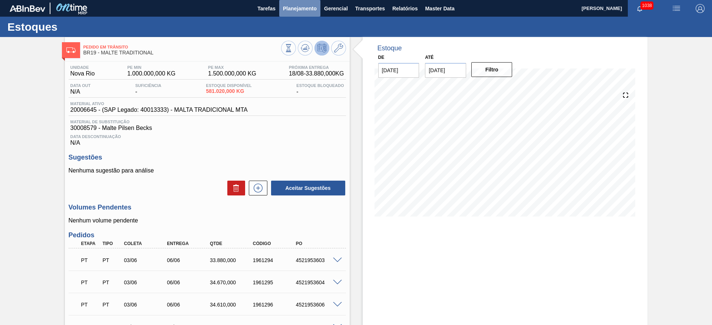
click at [295, 8] on span "Planejamento" at bounding box center [300, 8] width 34 height 9
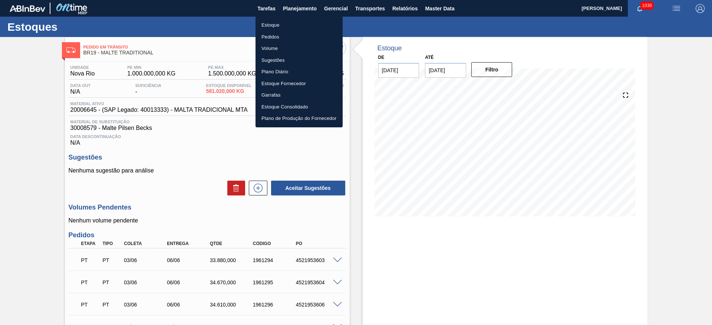
click at [274, 23] on li "Estoque" at bounding box center [298, 25] width 87 height 12
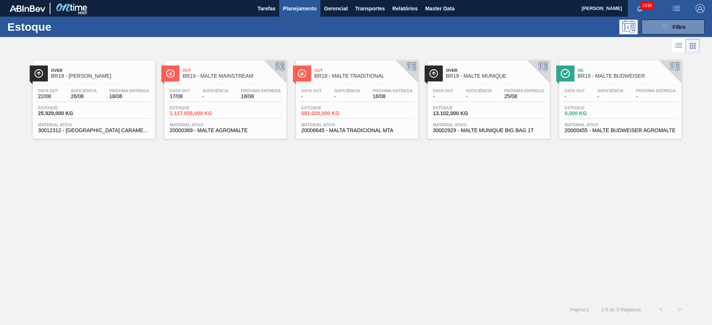
click at [201, 108] on span "Estoque" at bounding box center [196, 108] width 52 height 4
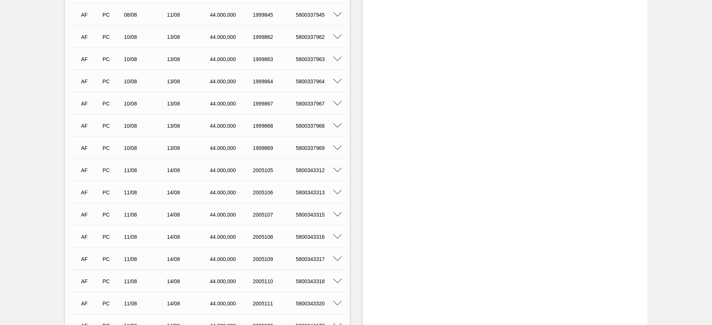
scroll to position [173, 0]
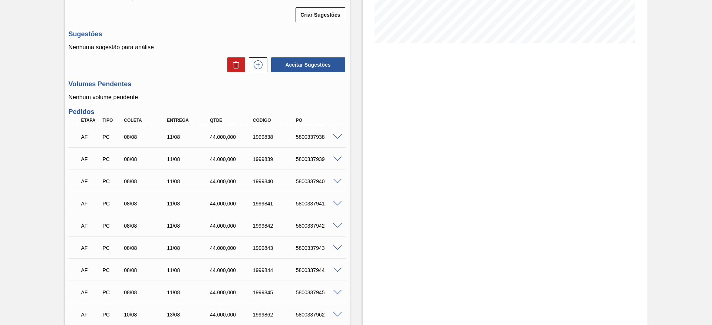
click at [337, 137] on span at bounding box center [337, 138] width 9 height 6
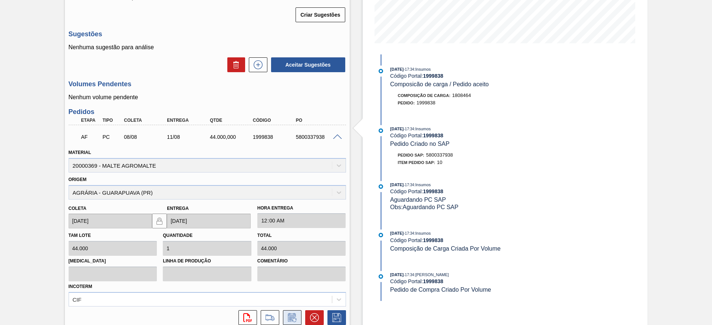
click at [295, 317] on icon at bounding box center [292, 318] width 8 height 9
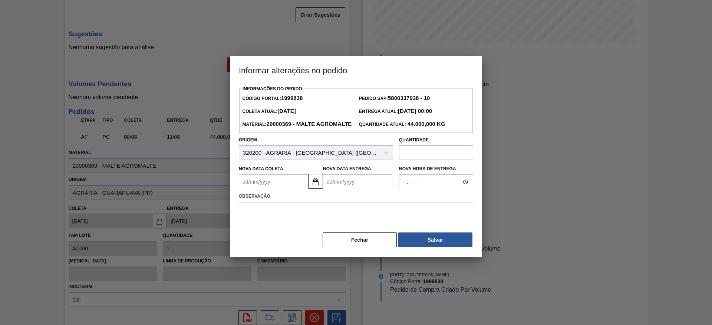
click at [245, 189] on Coleta "Nova Data Coleta" at bounding box center [273, 182] width 69 height 15
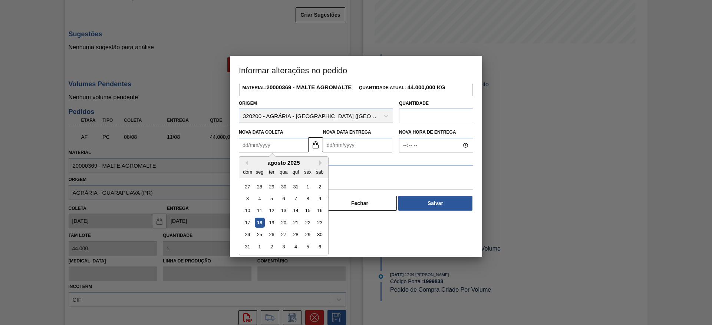
drag, startPoint x: 271, startPoint y: 234, endPoint x: 271, endPoint y: 207, distance: 26.3
click at [272, 228] on div "19" at bounding box center [272, 223] width 10 height 10
type Coleta "[DATE]"
type Entrega "[DATE]"
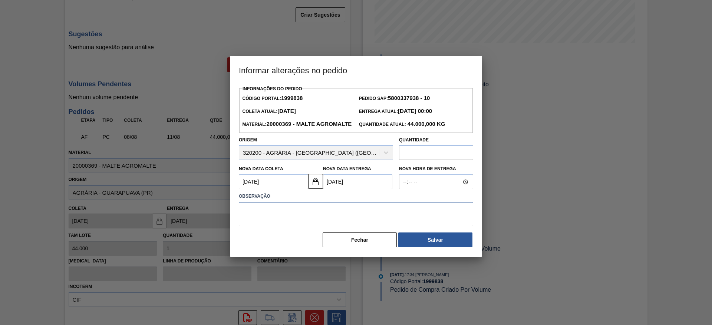
click at [253, 221] on textarea at bounding box center [356, 214] width 234 height 24
type textarea "."
click at [431, 248] on button "Salvar" at bounding box center [435, 240] width 74 height 15
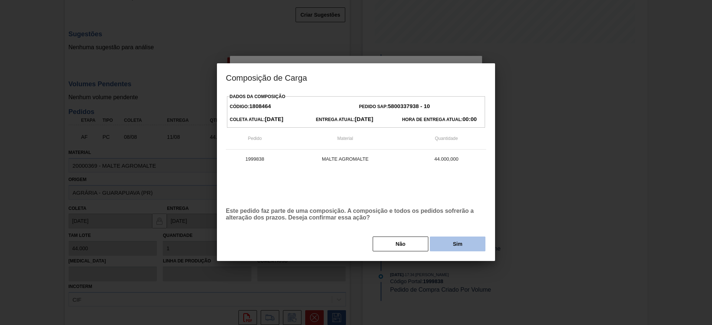
click at [443, 242] on button "Sim" at bounding box center [458, 244] width 56 height 15
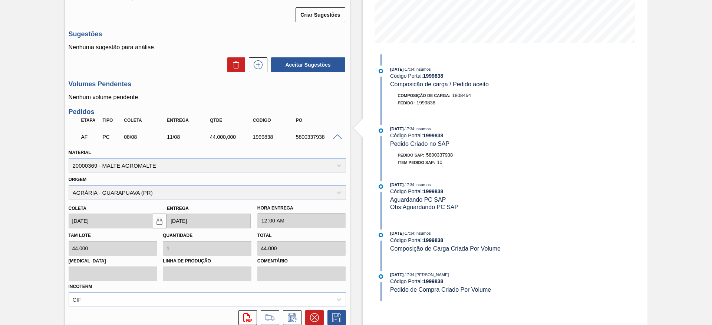
click at [337, 137] on span at bounding box center [337, 138] width 9 height 6
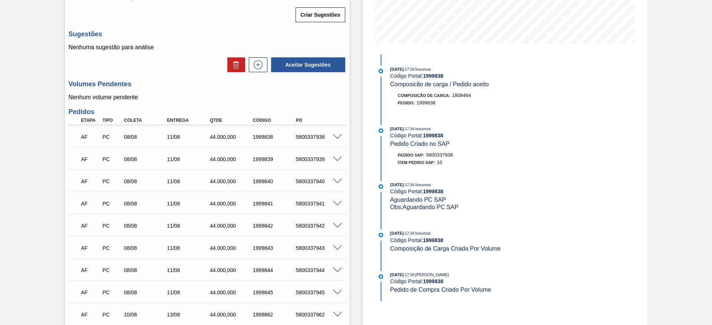
click at [339, 157] on span at bounding box center [337, 160] width 9 height 6
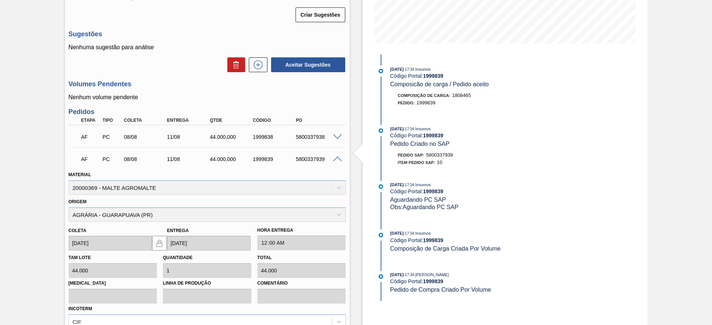
scroll to position [285, 0]
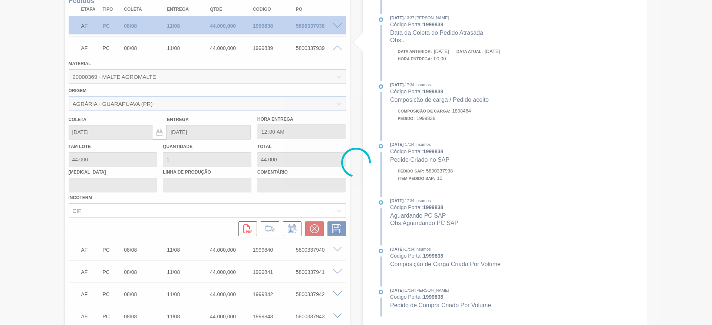
click at [291, 235] on div at bounding box center [356, 162] width 712 height 325
click at [292, 229] on div at bounding box center [356, 162] width 712 height 325
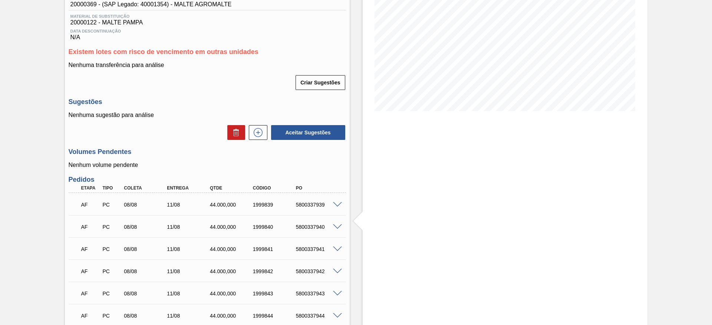
scroll to position [173, 0]
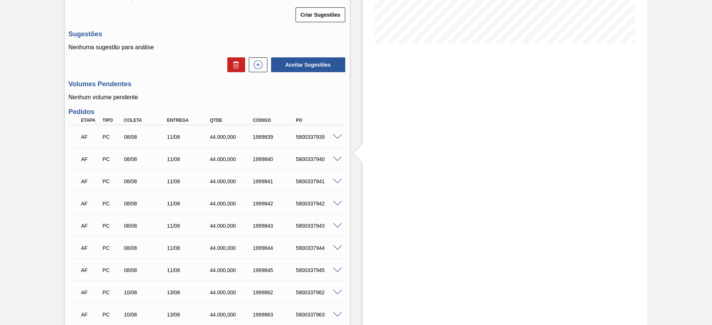
click at [338, 137] on span at bounding box center [337, 138] width 9 height 6
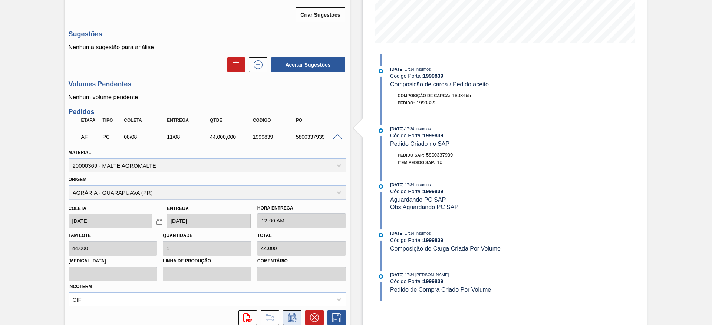
click at [292, 319] on icon at bounding box center [292, 318] width 12 height 9
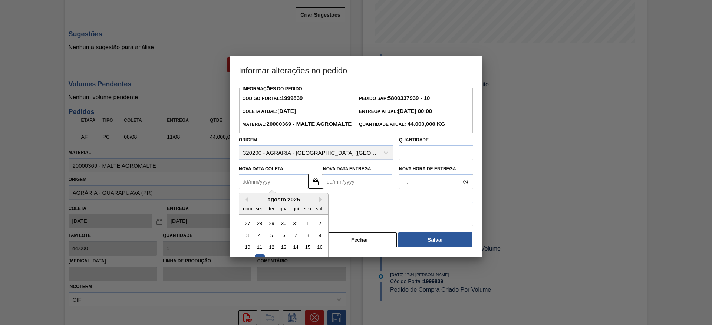
click at [244, 189] on Coleta "Nova Data Coleta" at bounding box center [273, 182] width 69 height 15
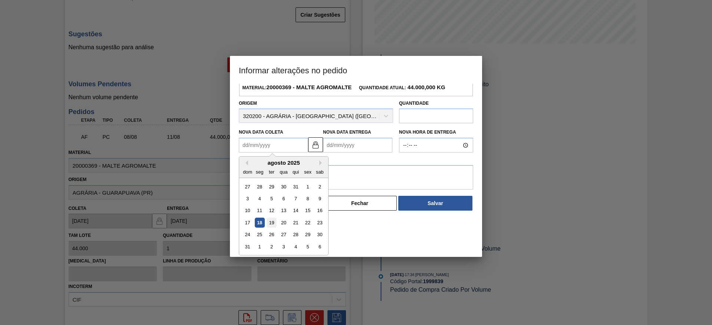
click at [271, 228] on div "19" at bounding box center [272, 223] width 10 height 10
type Coleta "[DATE]"
type Entrega "[DATE]"
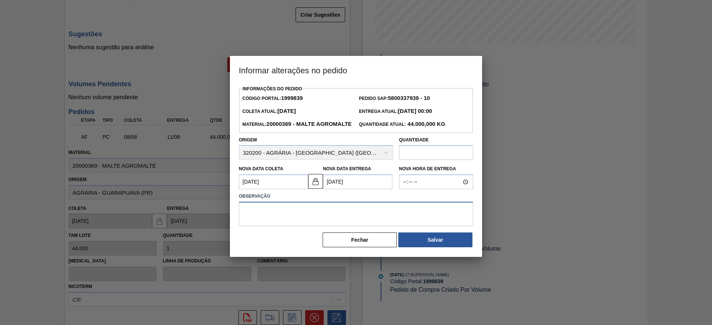
click at [260, 226] on textarea at bounding box center [356, 214] width 234 height 24
type textarea "."
click at [426, 248] on button "Salvar" at bounding box center [435, 240] width 74 height 15
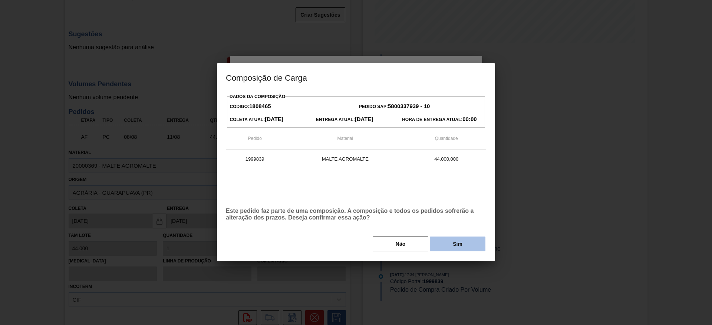
click at [459, 245] on button "Sim" at bounding box center [458, 244] width 56 height 15
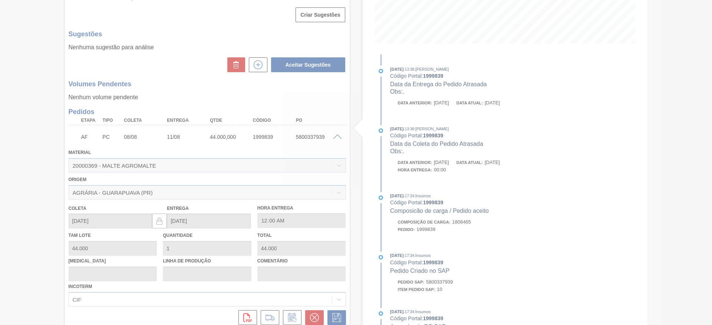
type input "."
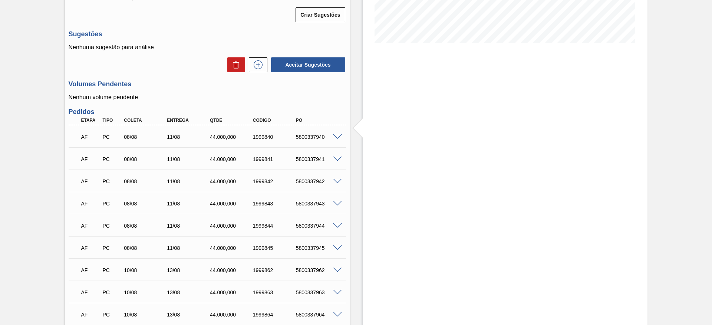
click at [337, 138] on span at bounding box center [337, 138] width 9 height 6
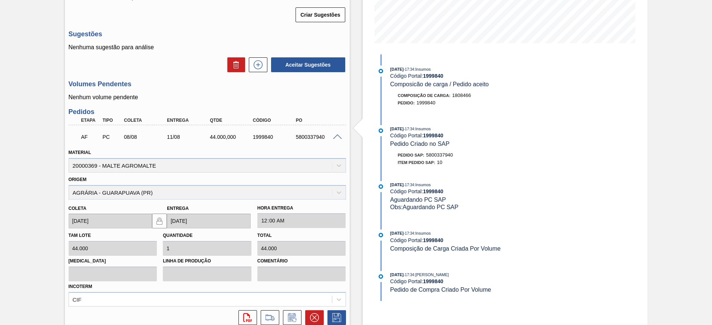
click at [292, 320] on icon at bounding box center [292, 318] width 12 height 9
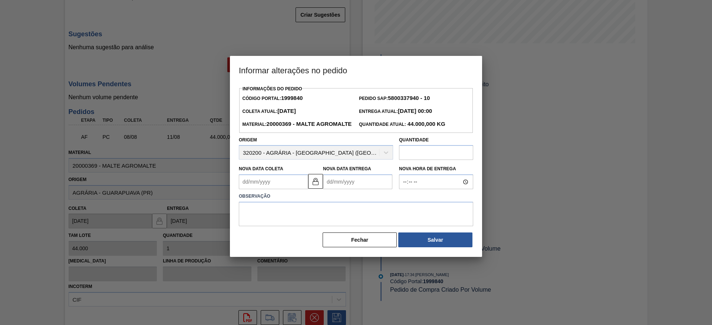
click at [245, 189] on Coleta "Nova Data Coleta" at bounding box center [273, 182] width 69 height 15
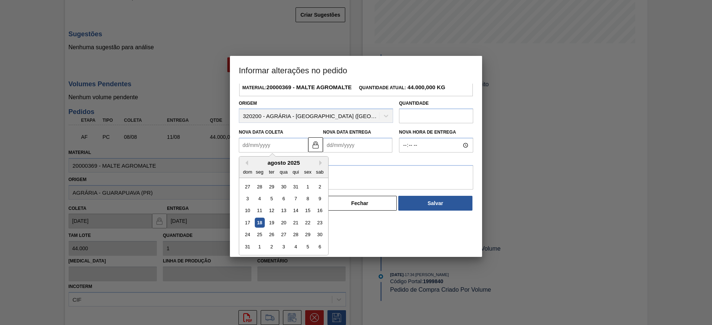
click at [272, 228] on div "19" at bounding box center [272, 223] width 10 height 10
type Coleta "[DATE]"
type Entrega "[DATE]"
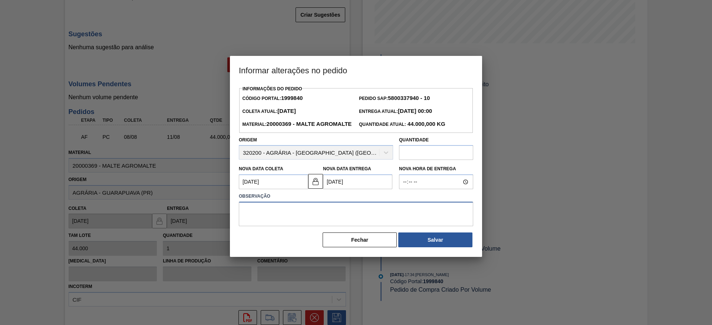
click at [259, 220] on textarea at bounding box center [356, 214] width 234 height 24
type textarea "."
click at [437, 248] on button "Salvar" at bounding box center [435, 240] width 74 height 15
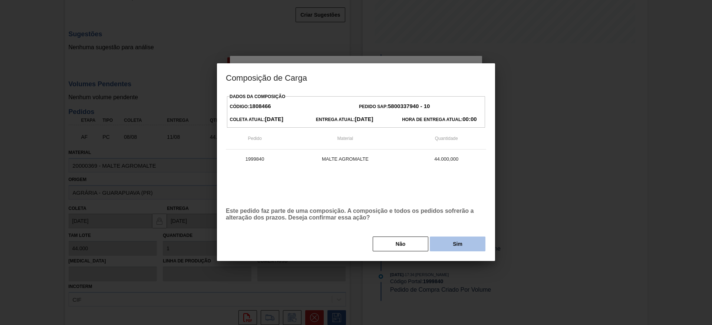
click at [442, 251] on button "Sim" at bounding box center [458, 244] width 56 height 15
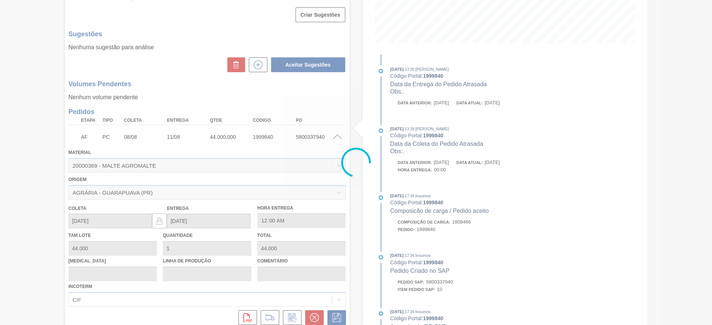
type input "."
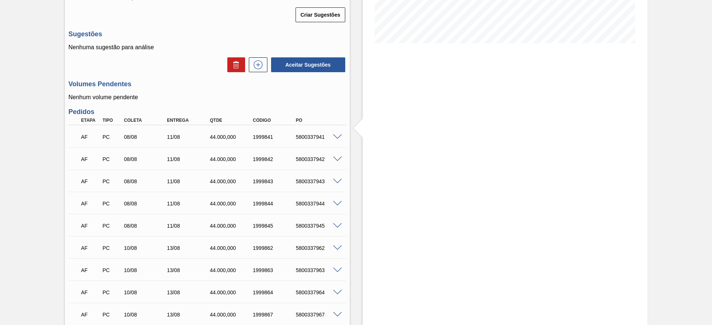
click at [335, 138] on span at bounding box center [337, 138] width 9 height 6
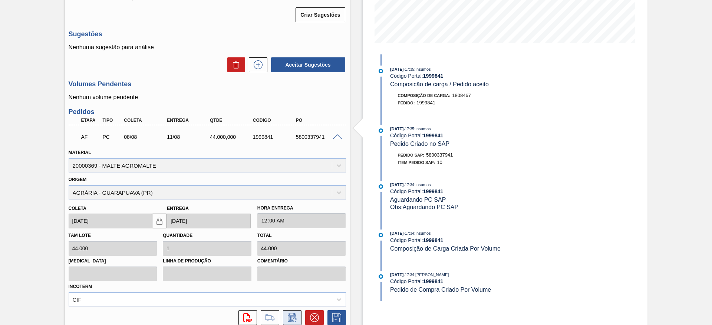
click at [292, 320] on icon at bounding box center [292, 318] width 12 height 9
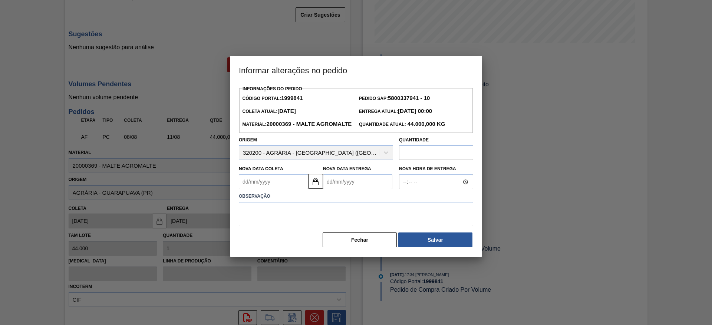
click at [245, 189] on Coleta "Nova Data Coleta" at bounding box center [273, 182] width 69 height 15
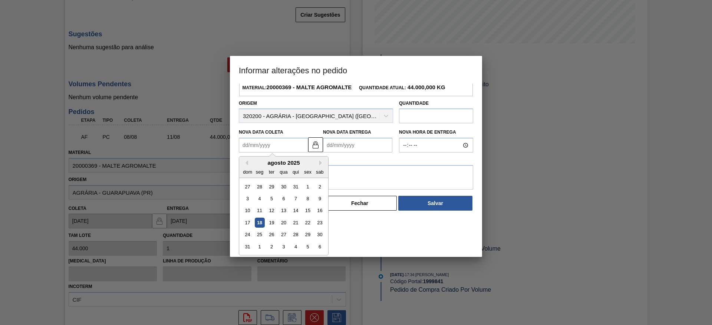
drag, startPoint x: 272, startPoint y: 234, endPoint x: 270, endPoint y: 228, distance: 6.0
click at [272, 228] on div "19" at bounding box center [272, 223] width 10 height 10
type Coleta "[DATE]"
type Entrega "[DATE]"
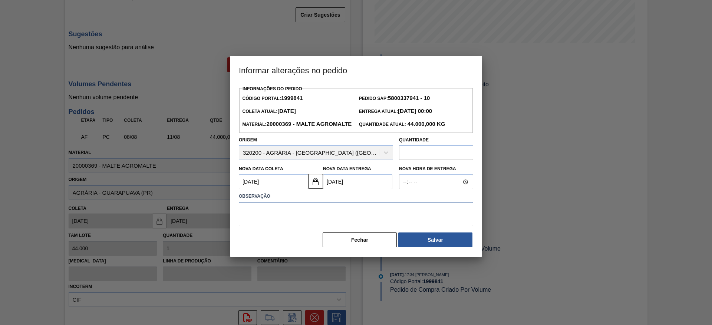
click at [266, 224] on textarea at bounding box center [356, 214] width 234 height 24
type textarea "."
click at [414, 248] on button "Salvar" at bounding box center [435, 240] width 74 height 15
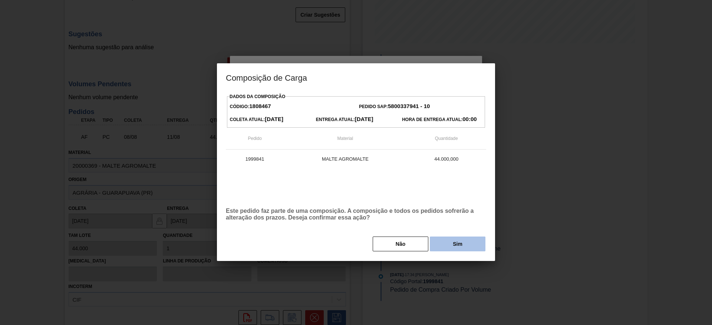
click at [463, 244] on button "Sim" at bounding box center [458, 244] width 56 height 15
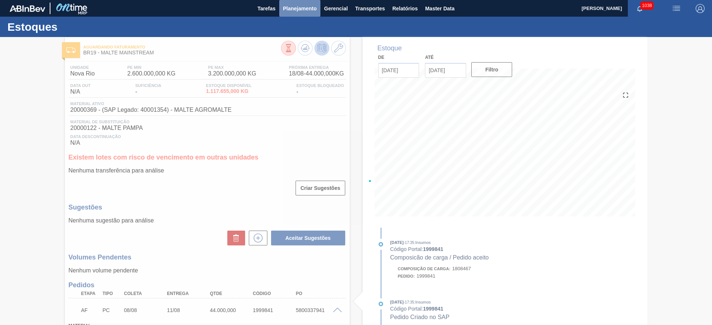
click at [298, 9] on span "Planejamento" at bounding box center [300, 8] width 34 height 9
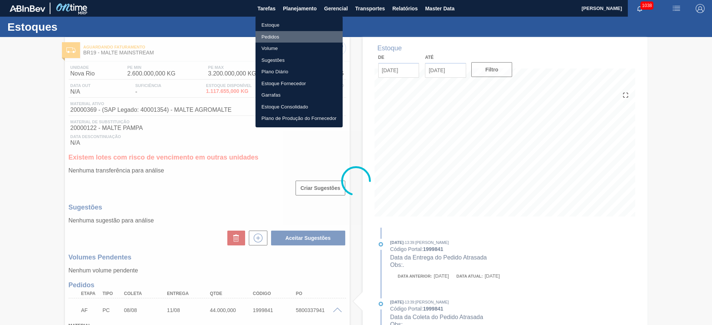
click at [275, 36] on li "Pedidos" at bounding box center [298, 37] width 87 height 12
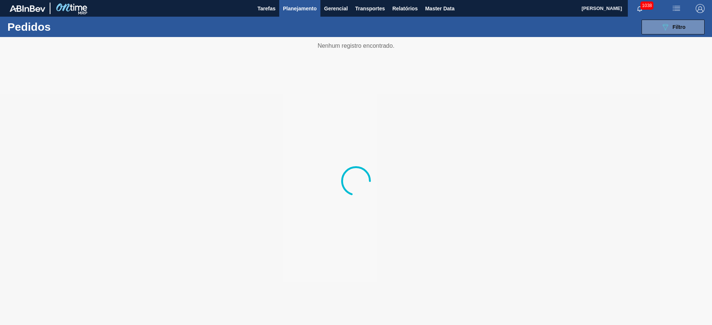
click at [678, 29] on span "Filtro" at bounding box center [678, 27] width 13 height 6
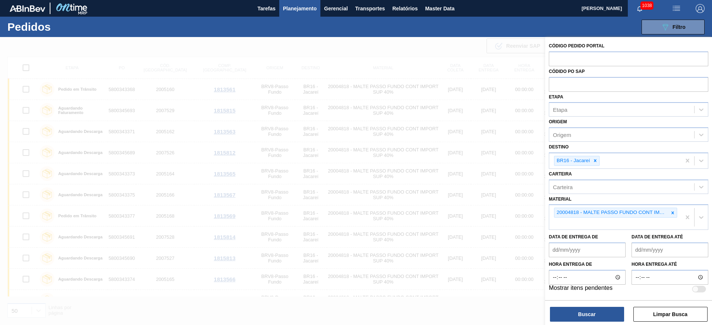
drag, startPoint x: 675, startPoint y: 214, endPoint x: 644, endPoint y: 200, distance: 34.7
click at [675, 214] on div at bounding box center [672, 212] width 8 height 9
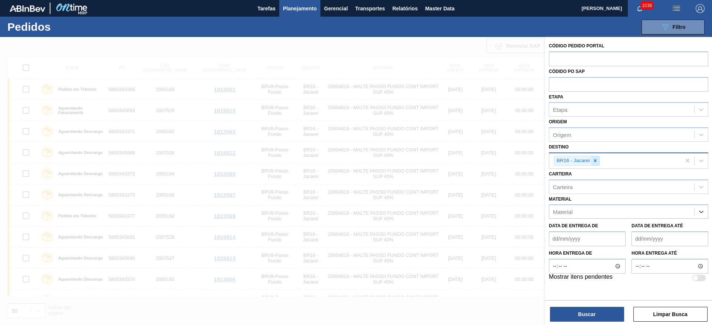
click at [598, 161] on div at bounding box center [595, 160] width 8 height 9
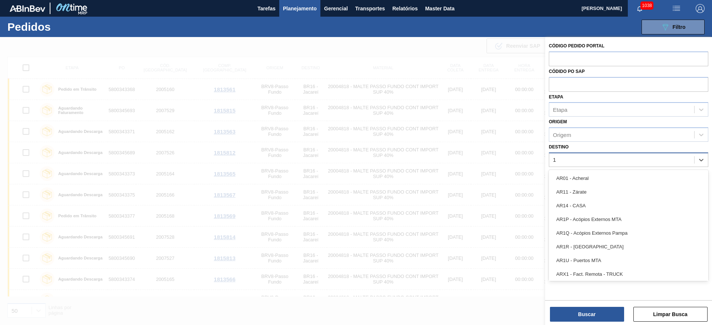
type input "13"
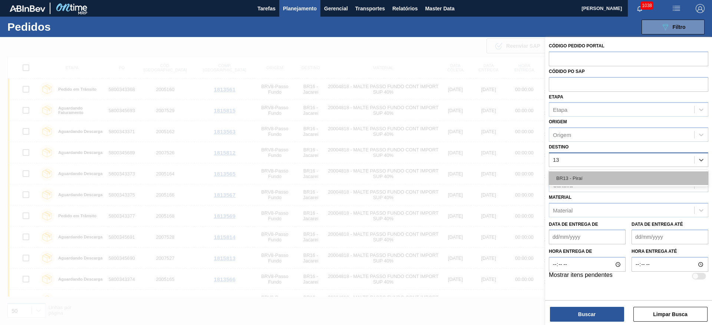
click at [582, 180] on div "BR13 - Piraí" at bounding box center [628, 179] width 159 height 14
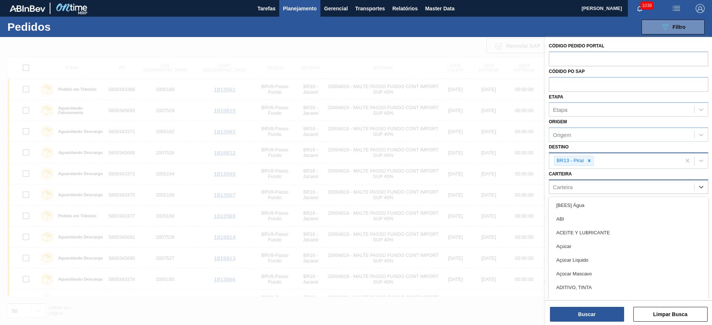
click at [559, 189] on div "Carteira" at bounding box center [563, 187] width 20 height 6
type input "malte"
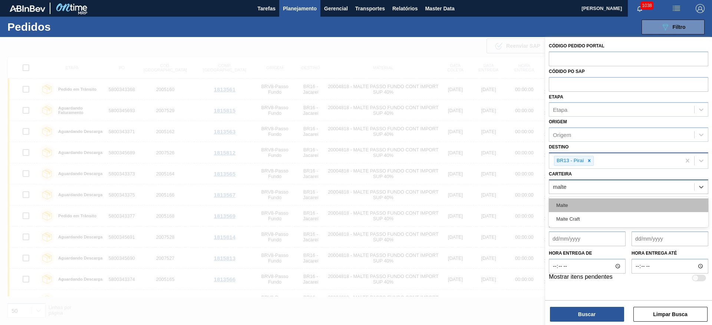
click at [561, 205] on div "Malte" at bounding box center [628, 206] width 159 height 14
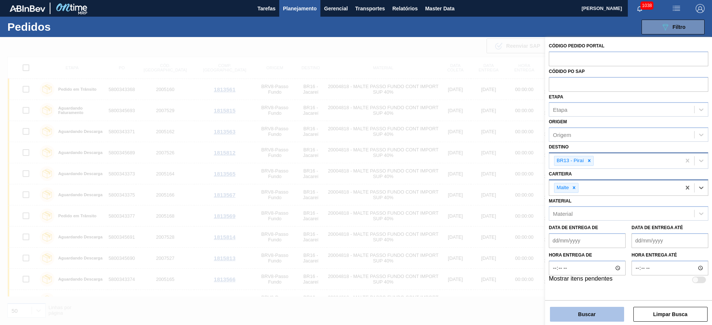
click at [585, 317] on button "Buscar" at bounding box center [587, 314] width 74 height 15
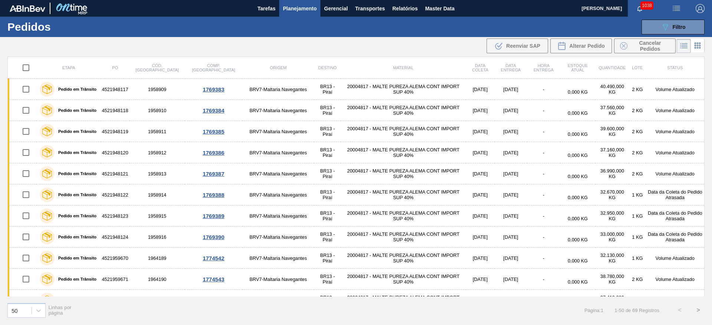
click at [698, 310] on button ">" at bounding box center [698, 310] width 19 height 19
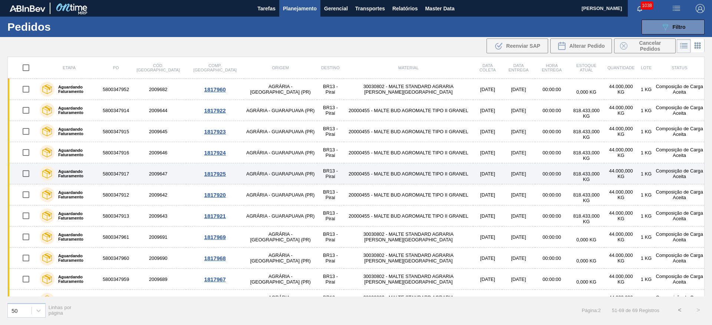
scroll to position [56, 0]
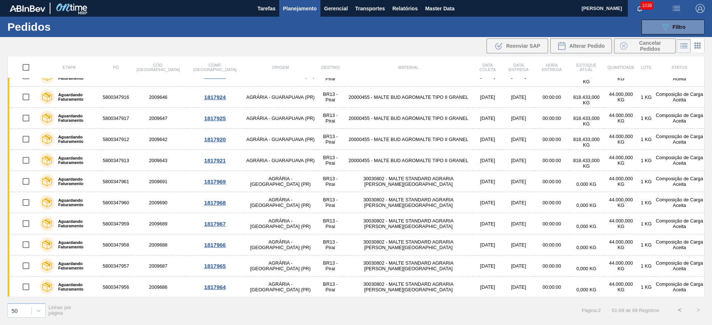
click at [305, 9] on button "Planejamento" at bounding box center [299, 8] width 41 height 17
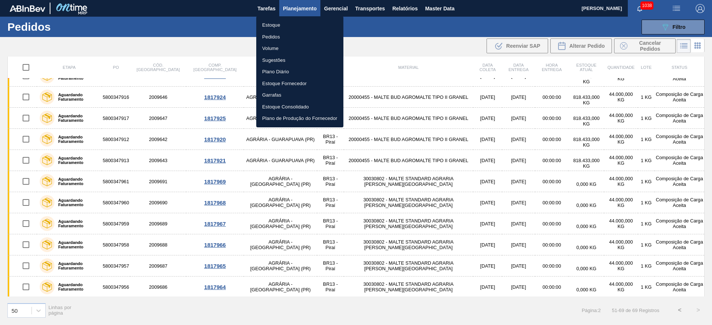
click at [273, 25] on li "Estoque" at bounding box center [299, 25] width 87 height 12
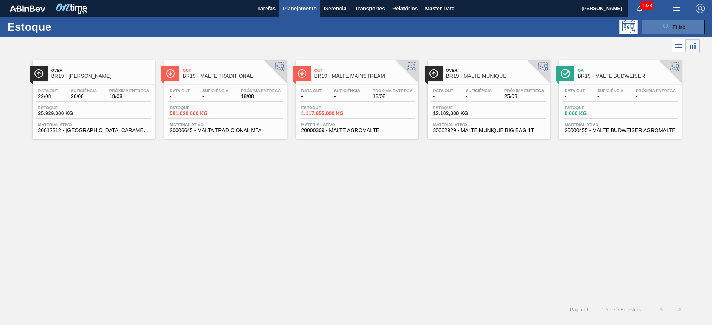
click at [668, 26] on icon "089F7B8B-B2A5-4AFE-B5C0-19BA573D28AC" at bounding box center [665, 27] width 9 height 9
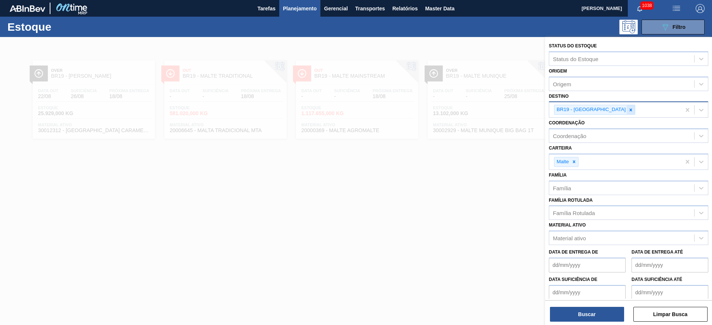
click at [629, 110] on icon at bounding box center [630, 110] width 3 height 3
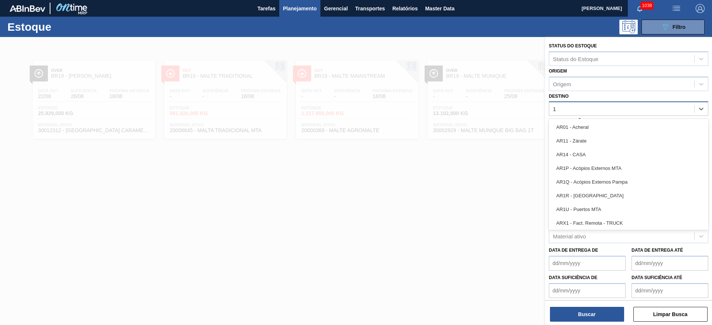
type input "13"
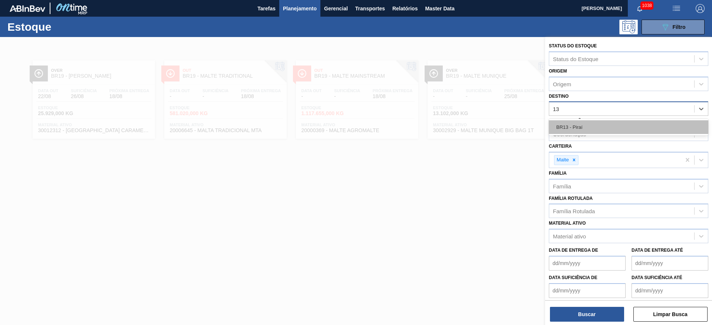
click at [610, 126] on div "BR13 - Piraí" at bounding box center [628, 127] width 159 height 14
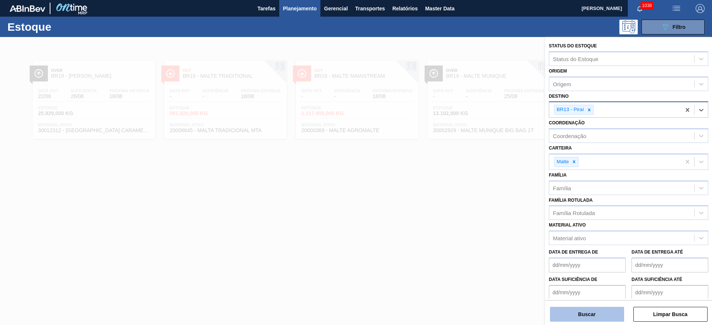
click at [556, 316] on button "Buscar" at bounding box center [587, 314] width 74 height 15
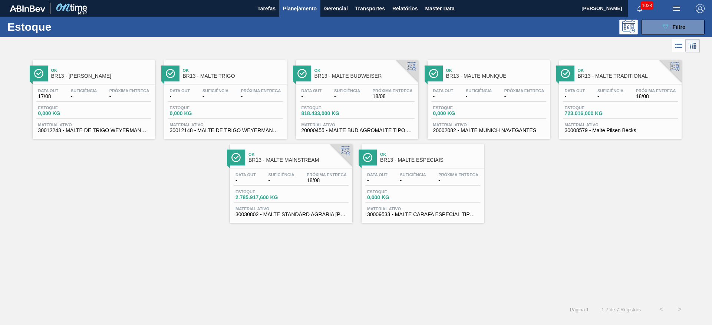
click at [276, 175] on span "Suficiência" at bounding box center [281, 175] width 26 height 4
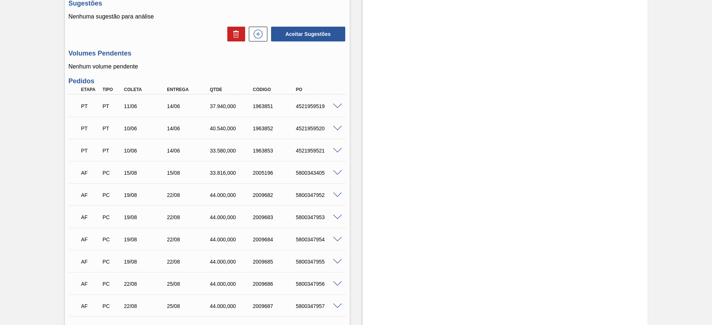
scroll to position [257, 0]
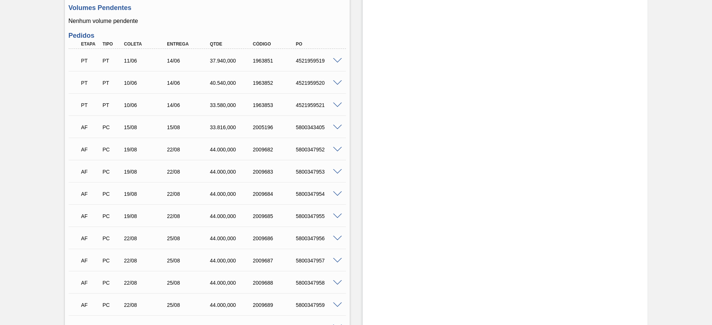
click at [336, 125] on div "5800343405" at bounding box center [318, 128] width 48 height 6
click at [336, 125] on span at bounding box center [337, 128] width 9 height 6
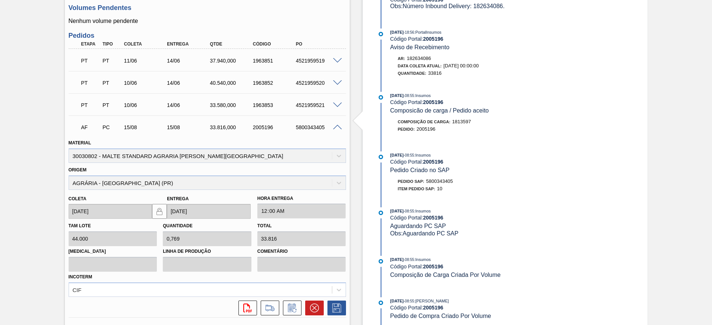
click at [336, 125] on span at bounding box center [337, 128] width 9 height 6
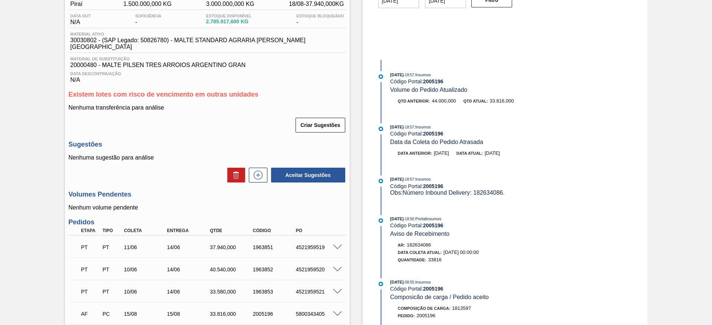
scroll to position [0, 0]
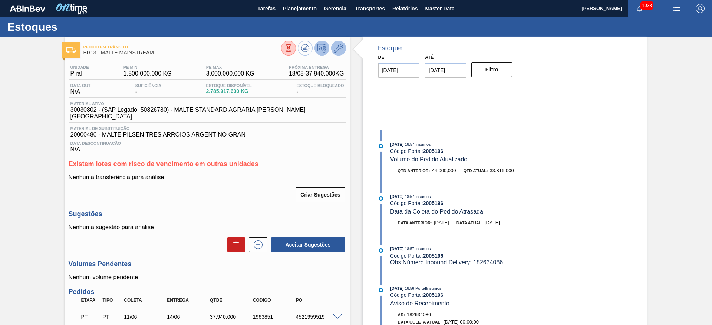
click at [338, 49] on icon at bounding box center [338, 48] width 9 height 9
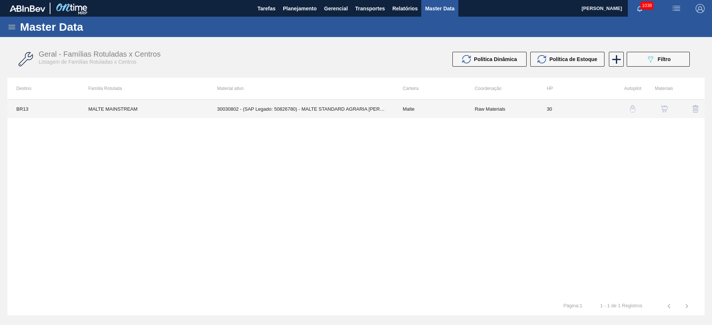
click at [395, 117] on td "Malte" at bounding box center [430, 109] width 72 height 19
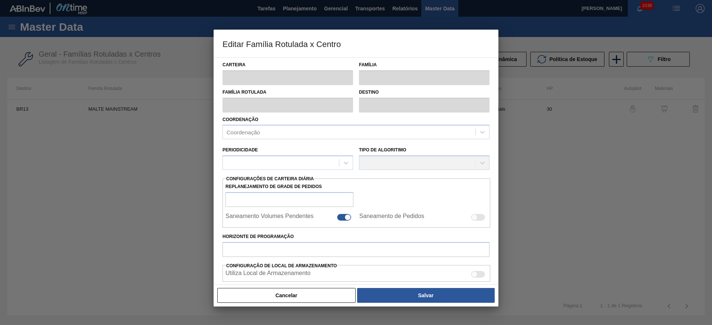
type input "Malte"
type input "MALTE MAINSTREAM"
type input "BR13 - Piraí"
type input "0"
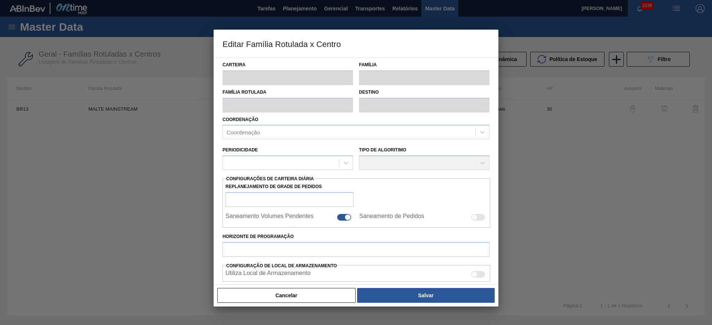
checkbox input "true"
type input "30"
type input "1.500.000"
type input "3.000.000"
type input "0"
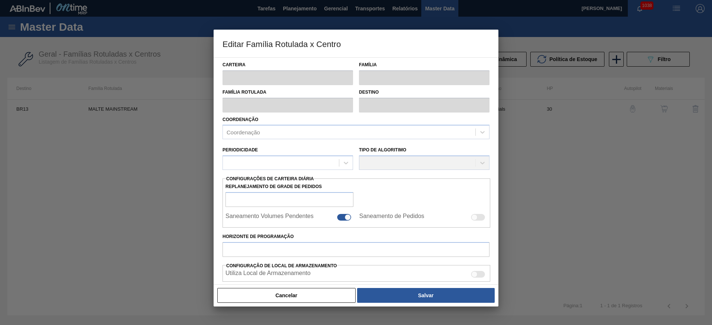
type input "1.500.000,000"
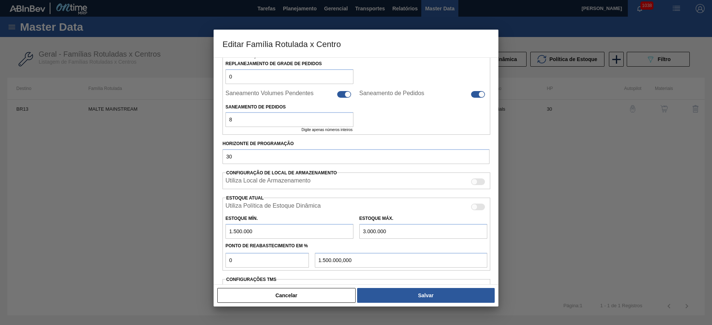
scroll to position [102, 0]
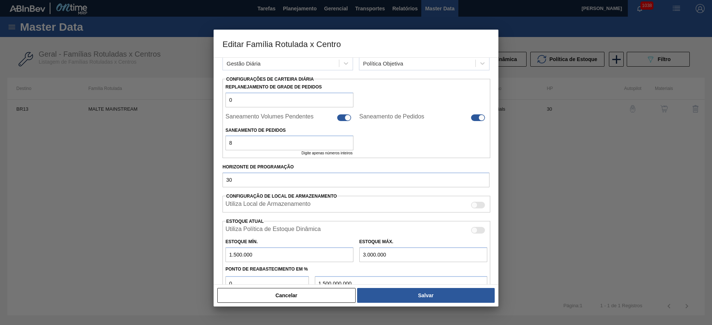
click at [343, 115] on div at bounding box center [344, 118] width 14 height 7
checkbox input "false"
click at [477, 116] on div at bounding box center [478, 118] width 14 height 7
checkbox input "false"
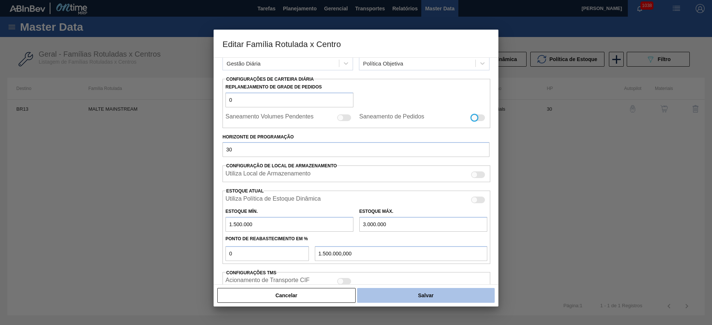
click at [412, 295] on button "Salvar" at bounding box center [426, 295] width 138 height 15
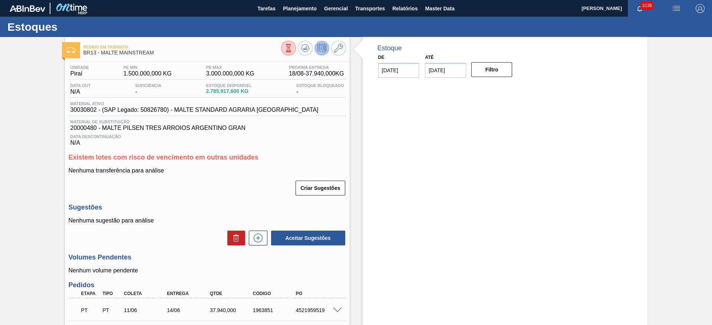
scroll to position [111, 0]
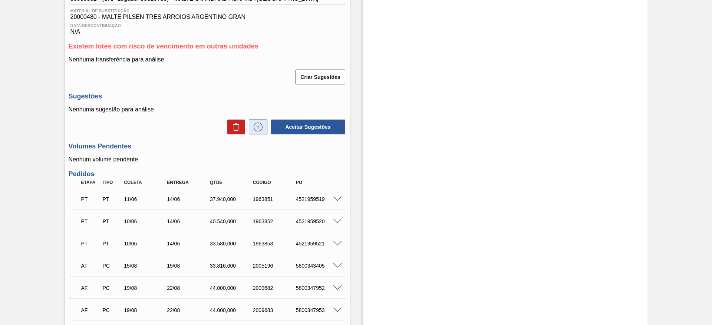
click at [252, 128] on icon at bounding box center [258, 127] width 12 height 9
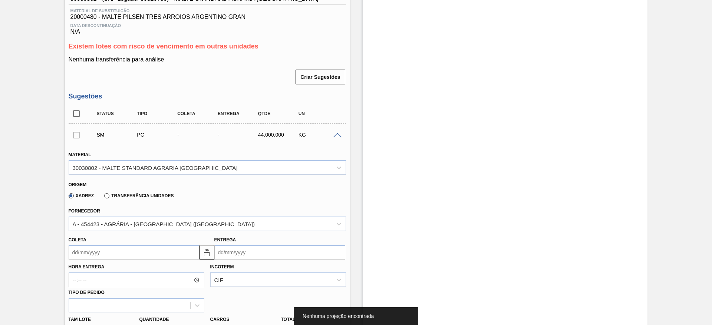
scroll to position [167, 0]
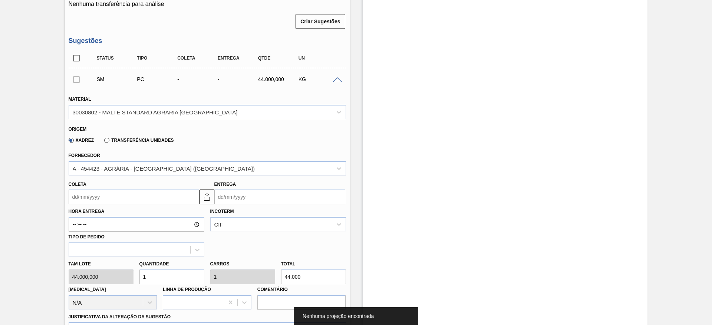
click at [111, 282] on div "Tam lote 44.000,000 Quantidade 1 Carros 1 Total 44.000 [MEDICAL_DATA] N/A Linha…" at bounding box center [207, 283] width 283 height 53
type input "4"
type input "176.000"
type input "4"
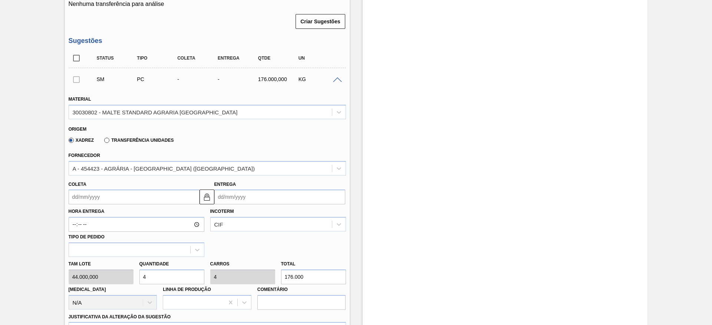
click at [75, 194] on input "Coleta" at bounding box center [134, 197] width 131 height 15
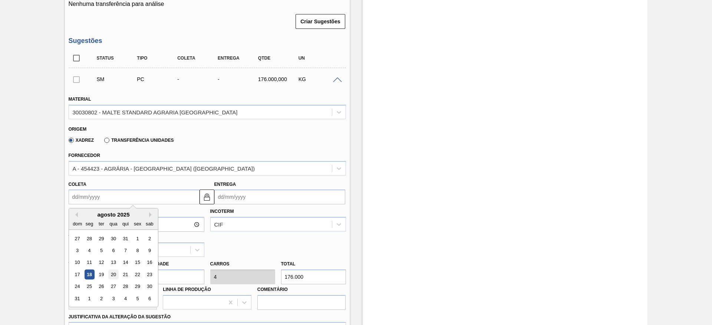
click at [116, 275] on div "20" at bounding box center [113, 275] width 10 height 10
type input "[DATE]"
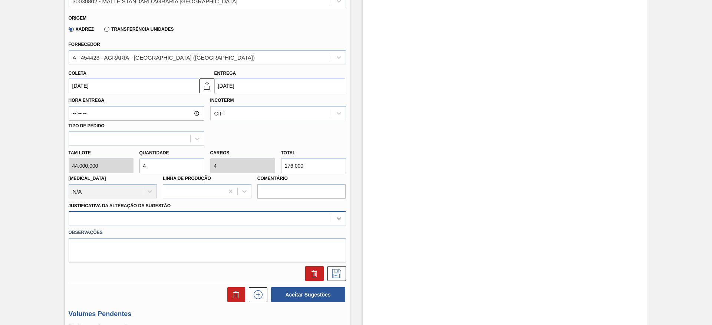
click at [341, 220] on div at bounding box center [207, 218] width 277 height 14
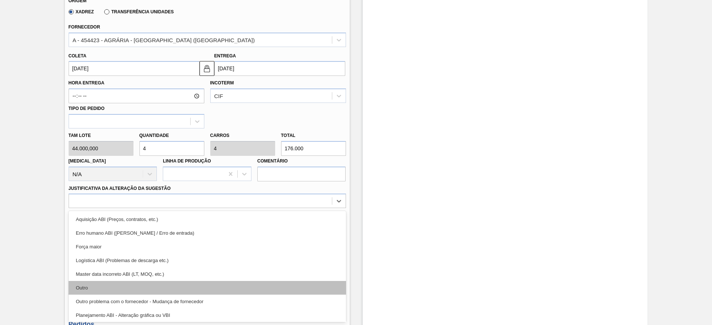
click at [119, 290] on div "Outro" at bounding box center [207, 288] width 277 height 14
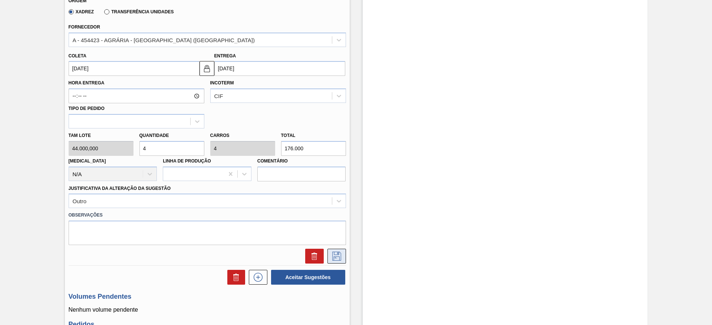
click at [333, 255] on icon at bounding box center [337, 256] width 12 height 9
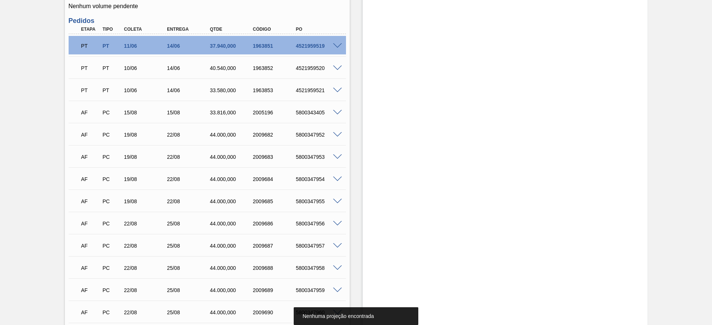
scroll to position [73, 0]
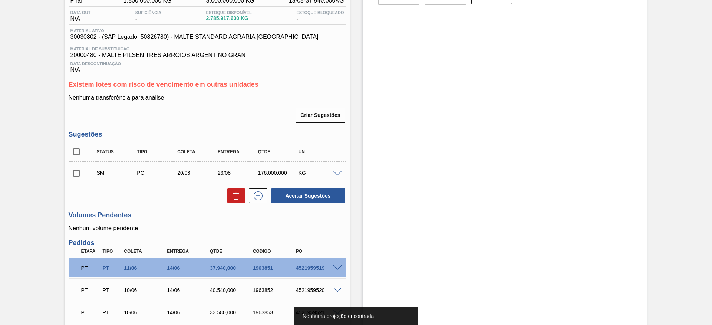
click at [77, 172] on input "checkbox" at bounding box center [77, 174] width 16 height 16
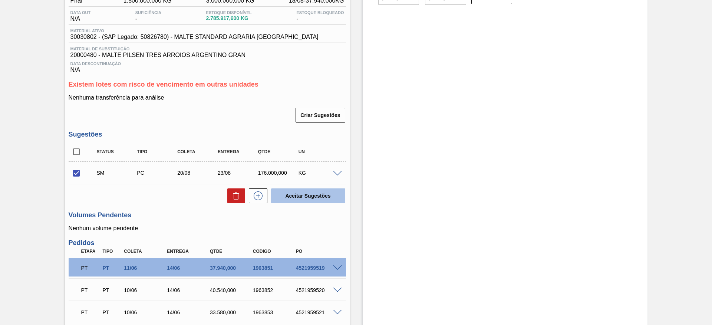
click at [308, 195] on button "Aceitar Sugestões" at bounding box center [308, 196] width 74 height 15
checkbox input "false"
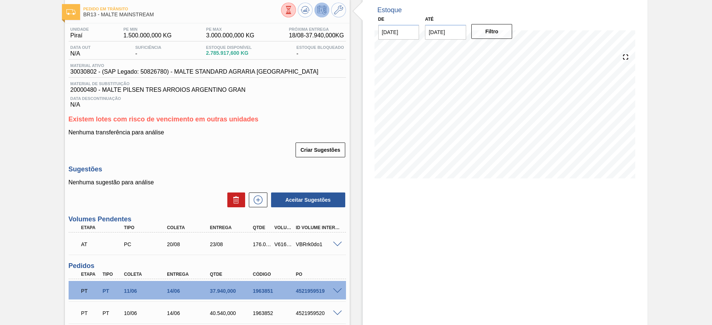
scroll to position [0, 0]
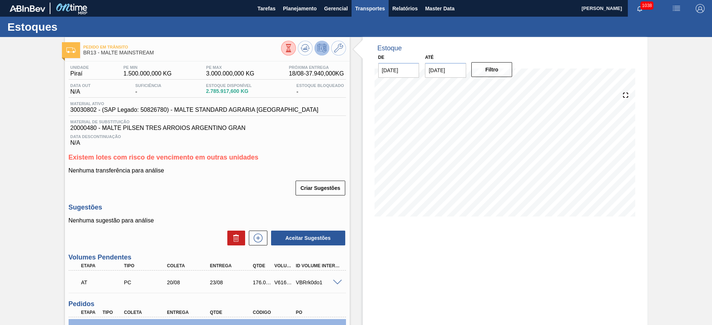
click at [361, 7] on span "Transportes" at bounding box center [370, 8] width 30 height 9
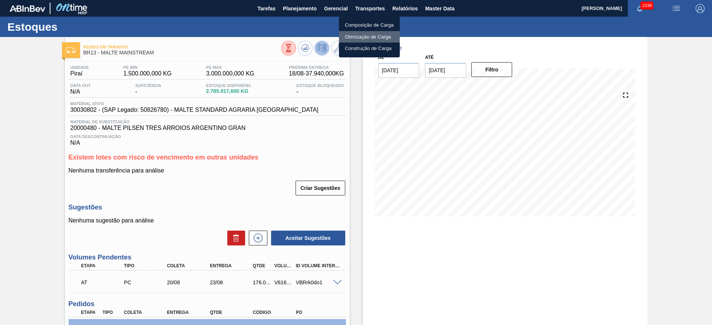
click at [353, 40] on li "Otimização de Carga" at bounding box center [369, 37] width 61 height 12
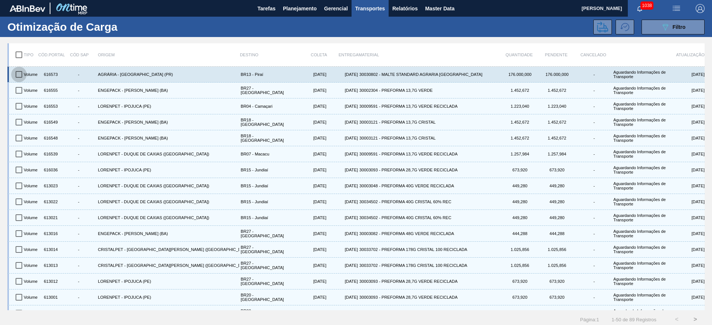
click at [17, 75] on input "checkbox" at bounding box center [19, 75] width 16 height 16
checkbox input "true"
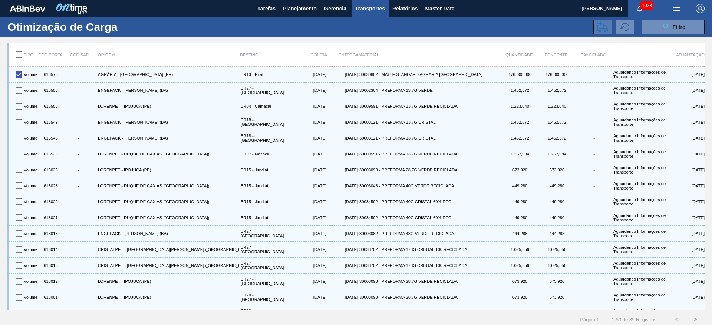
click at [599, 27] on icon at bounding box center [602, 27] width 11 height 11
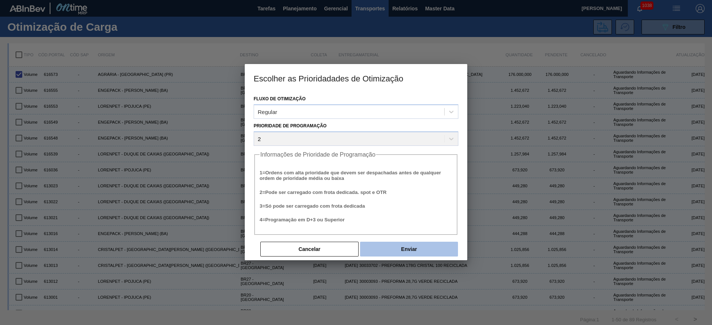
click at [418, 248] on button "Enviar" at bounding box center [409, 249] width 98 height 15
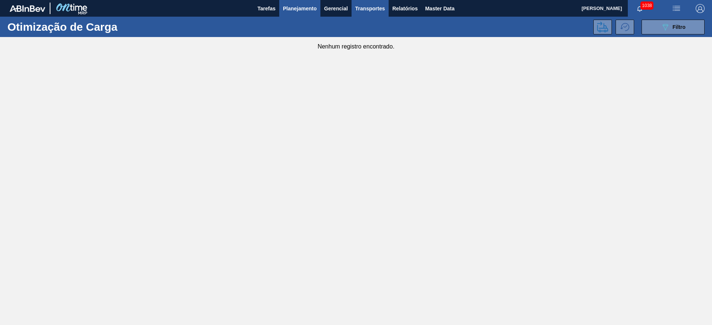
click at [301, 11] on span "Planejamento" at bounding box center [300, 8] width 34 height 9
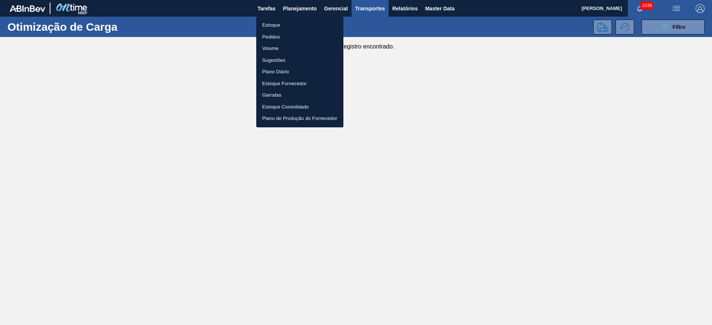
click at [274, 25] on li "Estoque" at bounding box center [299, 25] width 87 height 12
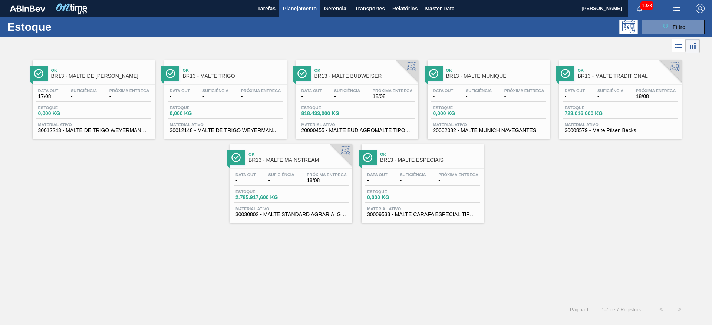
drag, startPoint x: 684, startPoint y: 24, endPoint x: 626, endPoint y: 53, distance: 64.7
click at [684, 24] on span "Filtro" at bounding box center [678, 27] width 13 height 6
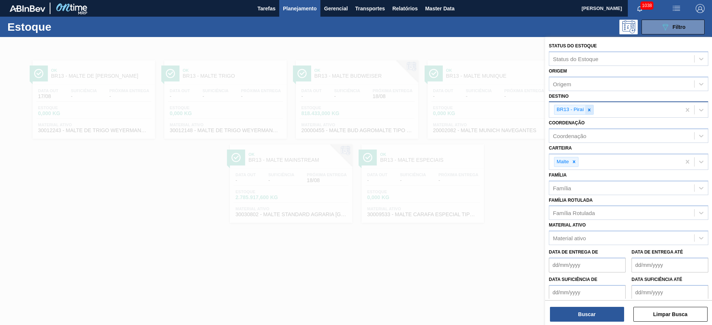
click at [590, 110] on icon at bounding box center [588, 110] width 5 height 5
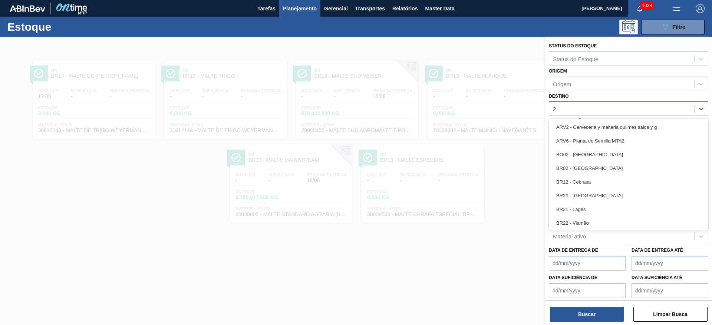
type input "26"
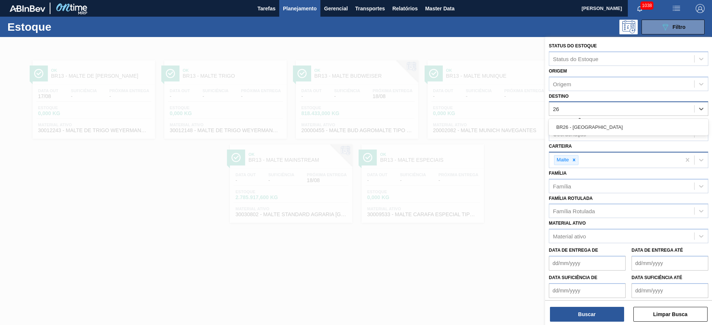
drag, startPoint x: 588, startPoint y: 126, endPoint x: 563, endPoint y: 166, distance: 47.4
click at [588, 126] on div "BR26 - [GEOGRAPHIC_DATA]" at bounding box center [628, 127] width 159 height 14
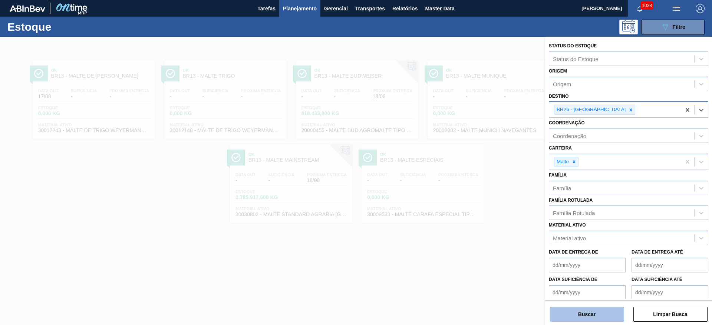
click at [569, 313] on button "Buscar" at bounding box center [587, 314] width 74 height 15
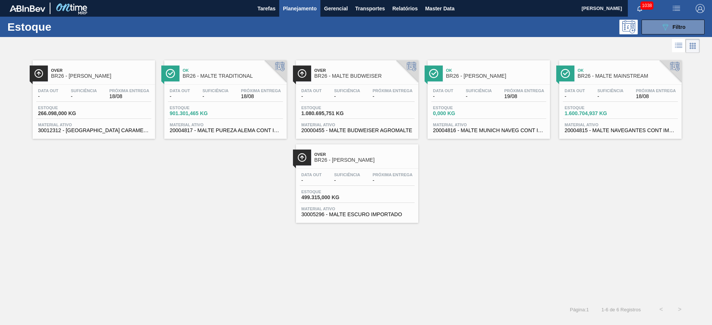
click at [607, 86] on div "Data out - Suficiência - Próxima Entrega 18/08 Estoque 1.600.704,937 KG Materia…" at bounding box center [620, 110] width 122 height 50
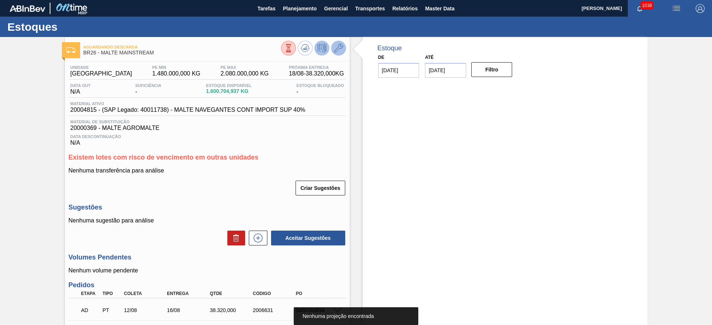
click at [340, 49] on icon at bounding box center [338, 48] width 9 height 9
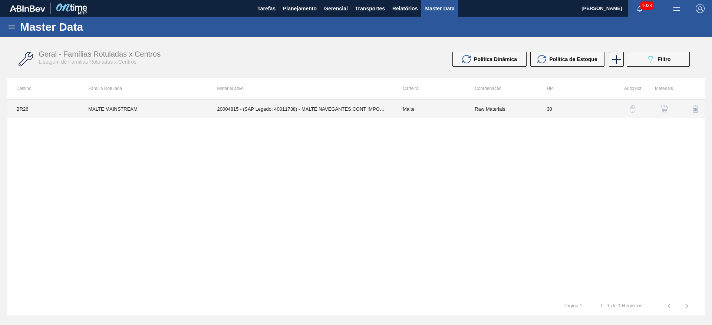
click at [535, 112] on td "Raw Materials" at bounding box center [502, 109] width 72 height 19
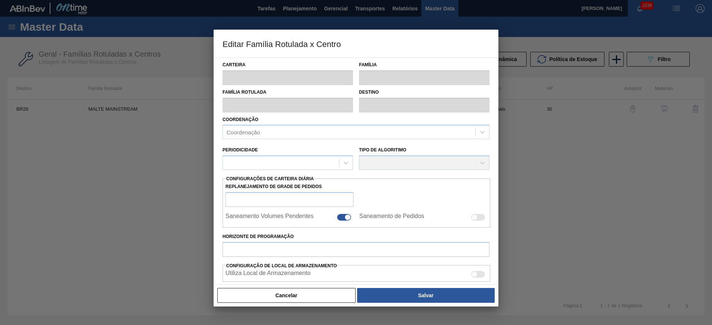
type input "Malte"
type input "MALTE MAINSTREAM"
type input "BR26 - [GEOGRAPHIC_DATA]"
type input "0"
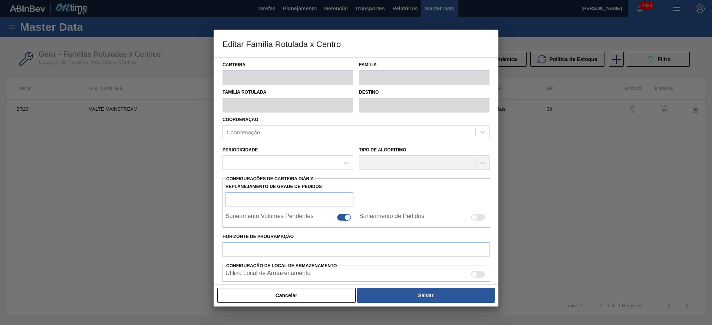
checkbox input "true"
type input "30"
type input "1.480.000"
type input "2.080.000"
type input "100"
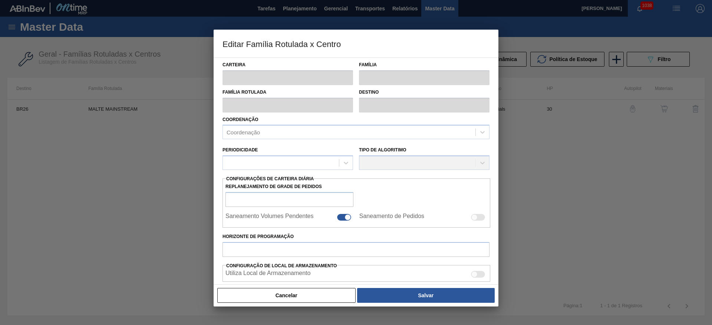
type input "2.080.000,000"
checkbox input "true"
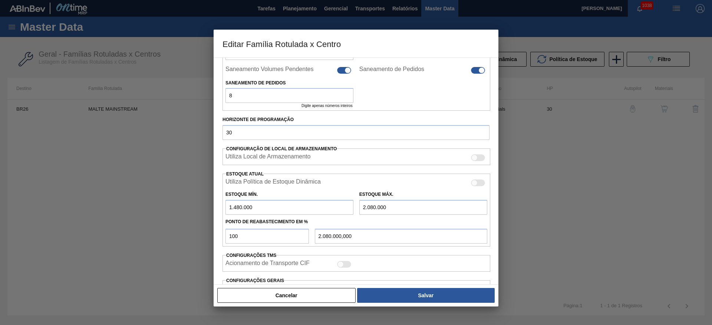
scroll to position [102, 0]
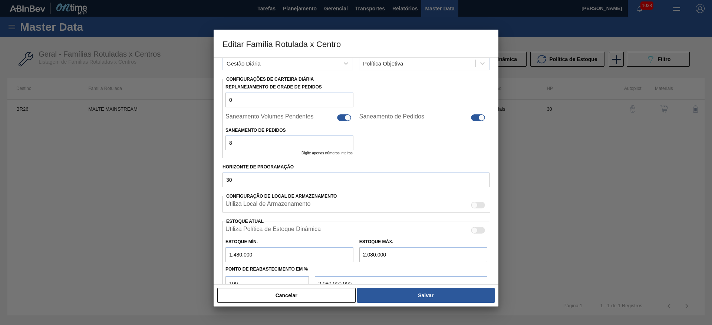
click at [343, 118] on div at bounding box center [344, 118] width 14 height 7
checkbox input "false"
drag, startPoint x: 477, startPoint y: 116, endPoint x: 459, endPoint y: 137, distance: 28.6
click at [478, 116] on div at bounding box center [481, 118] width 6 height 6
checkbox input "false"
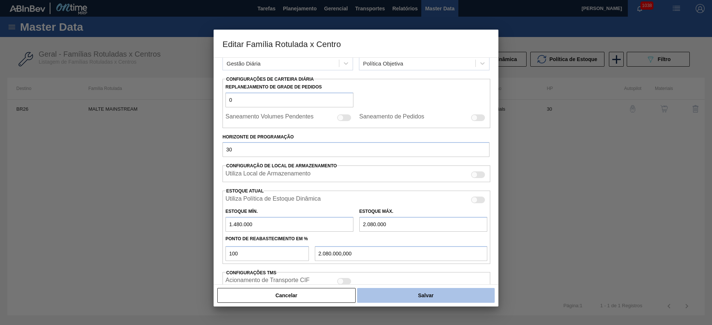
click at [434, 297] on button "Salvar" at bounding box center [426, 295] width 138 height 15
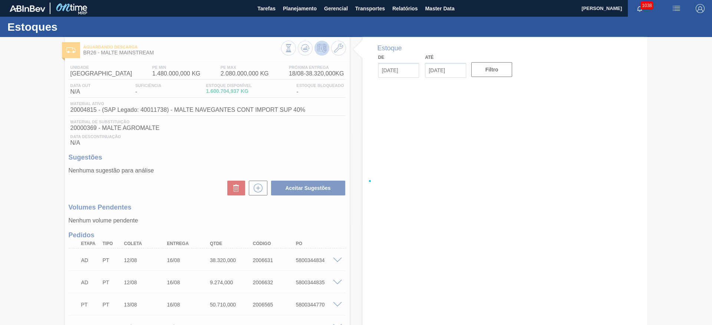
type input "[DATE]"
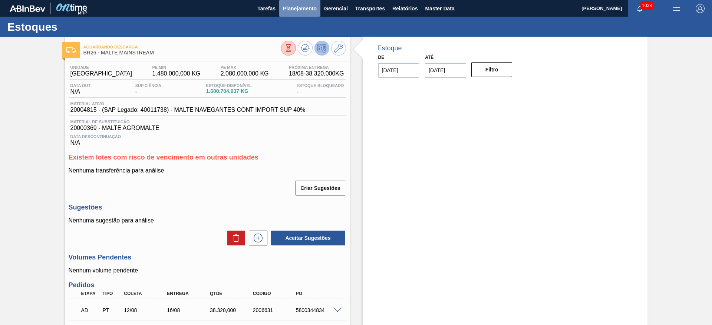
click at [291, 7] on span "Planejamento" at bounding box center [300, 8] width 34 height 9
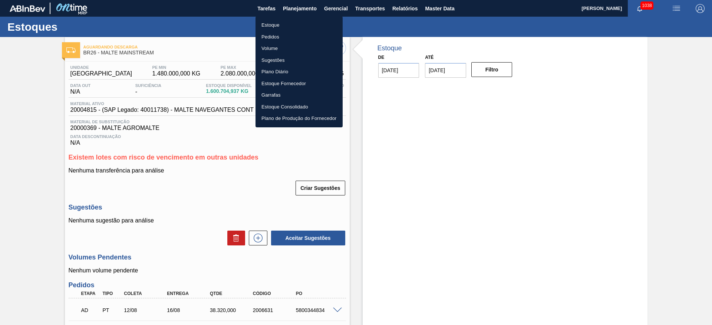
click at [276, 23] on li "Estoque" at bounding box center [298, 25] width 87 height 12
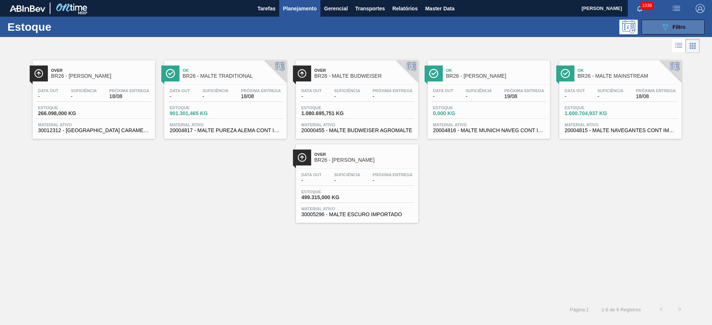
click at [664, 20] on button "089F7B8B-B2A5-4AFE-B5C0-19BA573D28AC Filtro" at bounding box center [672, 27] width 63 height 15
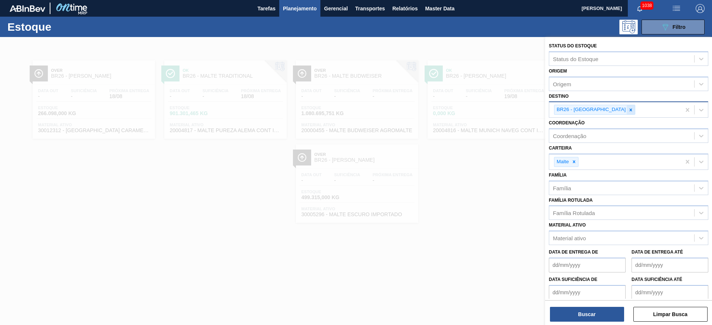
click at [629, 110] on icon at bounding box center [630, 110] width 3 height 3
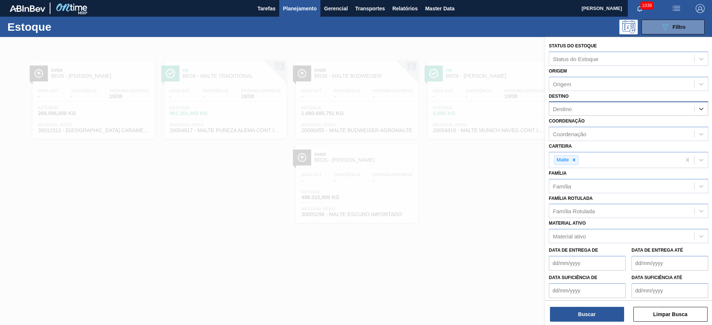
type input "22"
click at [593, 125] on div "BR22 - Viamão" at bounding box center [628, 127] width 159 height 14
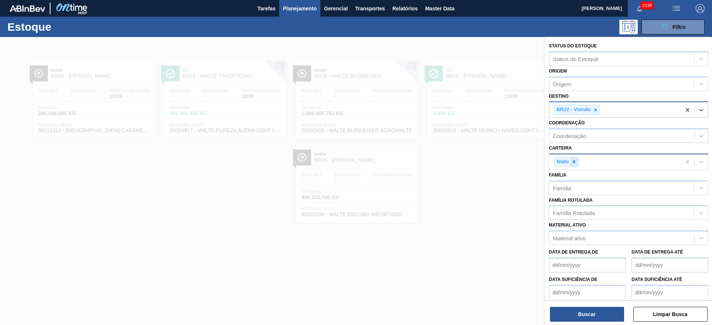
click at [574, 161] on icon at bounding box center [573, 161] width 5 height 5
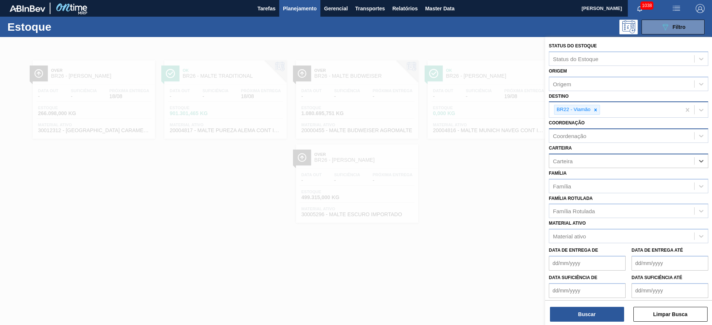
click at [568, 134] on div "Coordenação" at bounding box center [569, 136] width 33 height 6
type input "des"
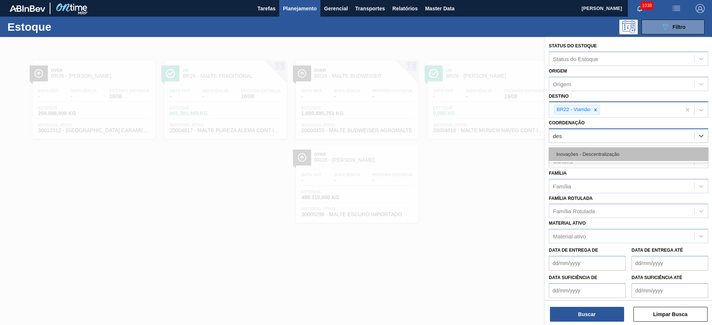
click at [575, 149] on div "Inovações - Descentralização" at bounding box center [628, 155] width 159 height 14
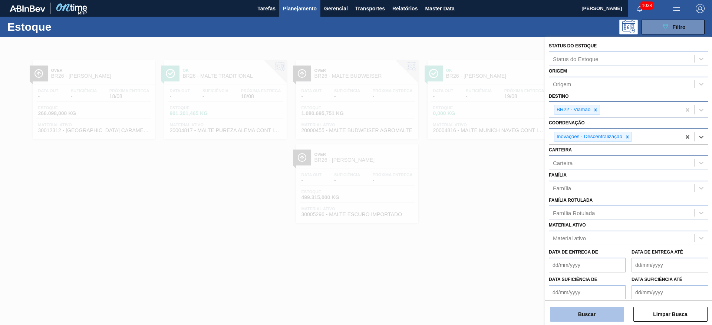
click at [583, 316] on button "Buscar" at bounding box center [587, 314] width 74 height 15
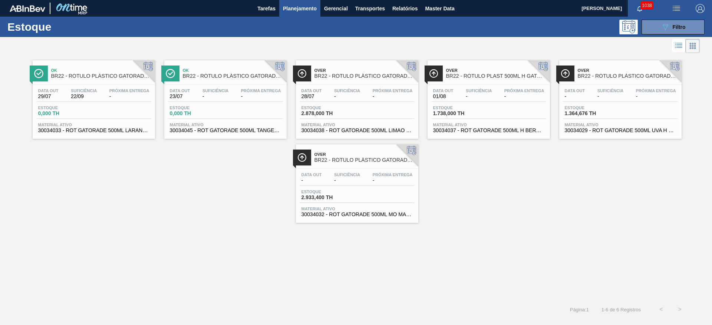
click at [100, 102] on div "Data out 29/07 Suficiência 22/09 Próxima Entrega - Estoque 0,000 TH Material at…" at bounding box center [94, 110] width 122 height 50
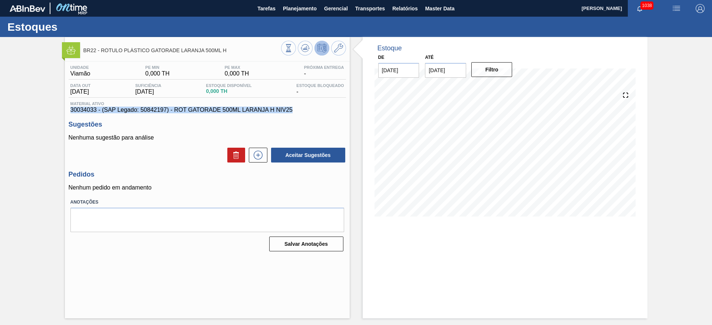
drag, startPoint x: 295, startPoint y: 109, endPoint x: 63, endPoint y: 109, distance: 232.8
click at [63, 109] on div "BR22 - RÓTULO PLÁSTICO GATORADE LARANJA 500ML H Unidade Viamão PE MIN 0,000 TH …" at bounding box center [356, 178] width 712 height 282
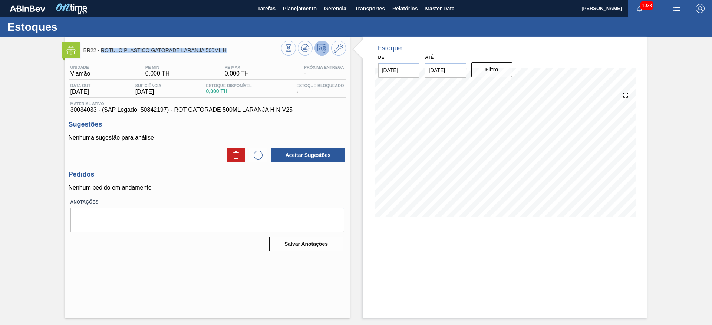
drag, startPoint x: 228, startPoint y: 49, endPoint x: 100, endPoint y: 50, distance: 127.9
click at [100, 50] on span "BR22 - RÓTULO PLÁSTICO GATORADE LARANJA 500ML H" at bounding box center [182, 51] width 198 height 6
copy span "RÓTULO PLÁSTICO GATORADE LARANJA 500ML H"
click at [300, 8] on span "Planejamento" at bounding box center [300, 8] width 34 height 9
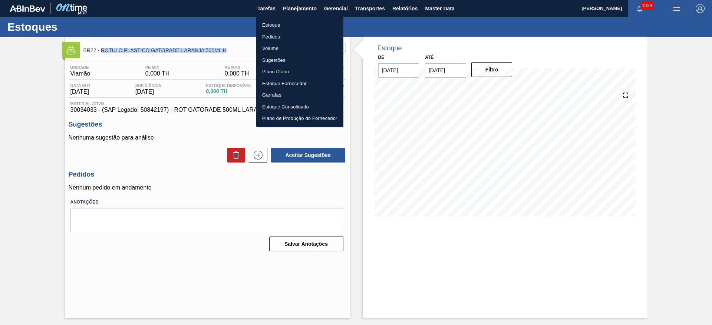
click at [274, 24] on li "Estoque" at bounding box center [299, 25] width 87 height 12
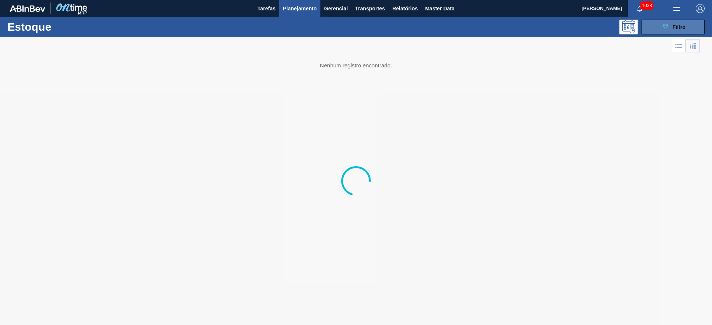
click at [668, 23] on icon "089F7B8B-B2A5-4AFE-B5C0-19BA573D28AC" at bounding box center [665, 27] width 9 height 9
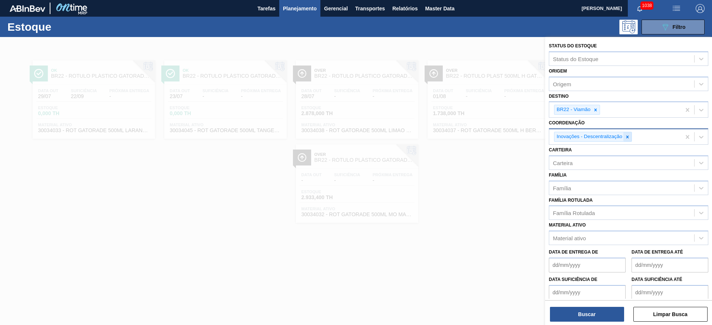
click at [628, 138] on icon at bounding box center [627, 137] width 5 height 5
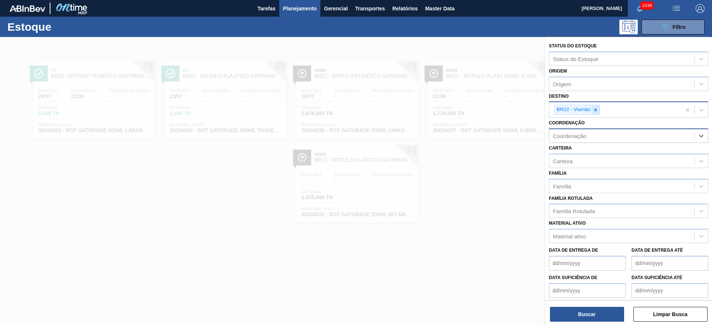
click at [596, 112] on icon at bounding box center [595, 110] width 5 height 5
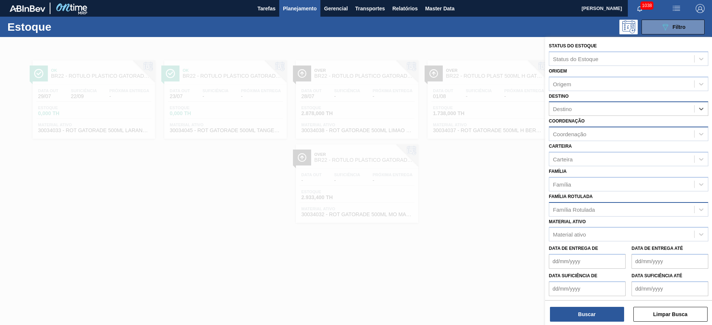
click at [571, 208] on div "Família Rotulada" at bounding box center [574, 209] width 42 height 6
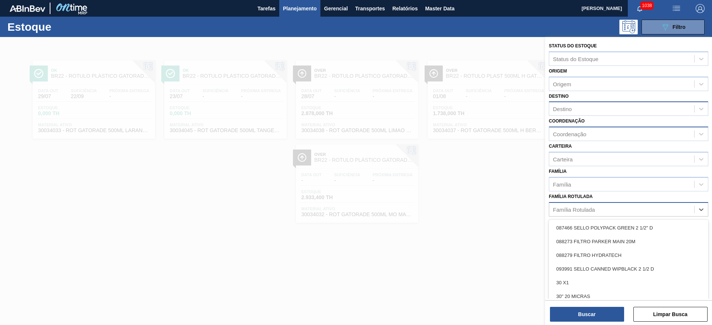
paste Rotulada "RÓTULO PLÁSTICO GATORADE LARANJA 500ML H"
type Rotulada "RÓTULO PLÁSTICO GATORADE LARANJA 500ML H"
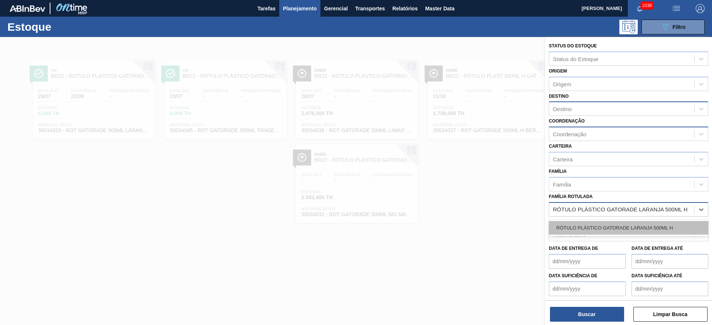
click at [578, 227] on div "RÓTULO PLÁSTICO GATORADE LARANJA 500ML H" at bounding box center [628, 228] width 159 height 14
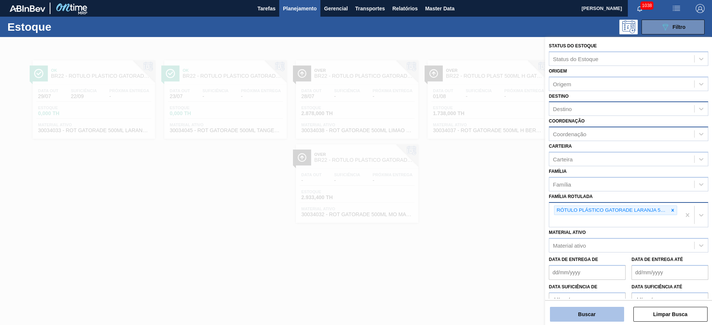
click at [573, 314] on button "Buscar" at bounding box center [587, 314] width 74 height 15
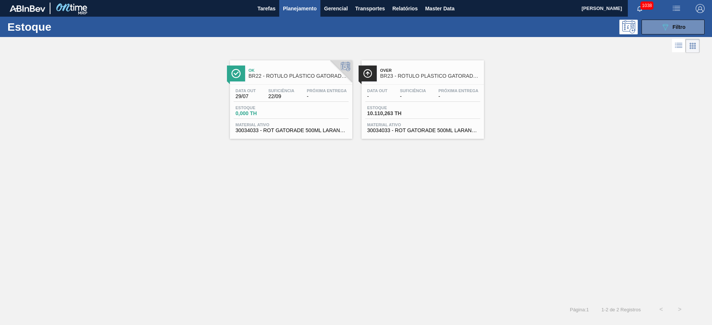
click at [409, 120] on div "Data out - Suficiência - Próxima Entrega - Estoque 10.110,263 TH Material ativo…" at bounding box center [422, 110] width 122 height 50
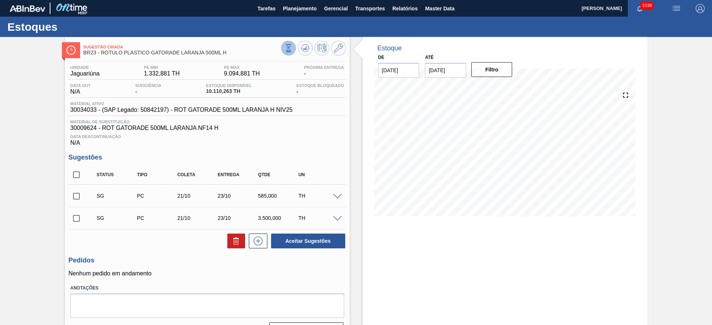
click at [289, 46] on icon at bounding box center [288, 48] width 8 height 8
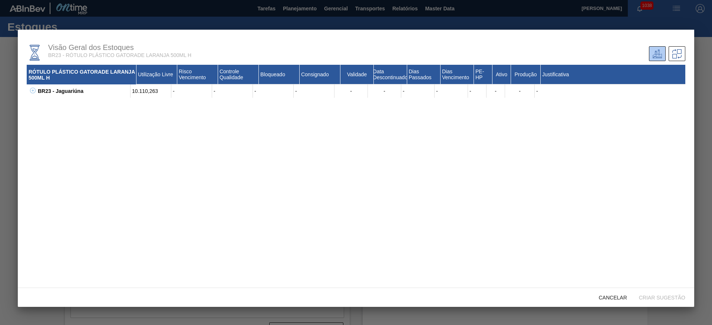
click at [34, 90] on icon at bounding box center [33, 91] width 6 height 6
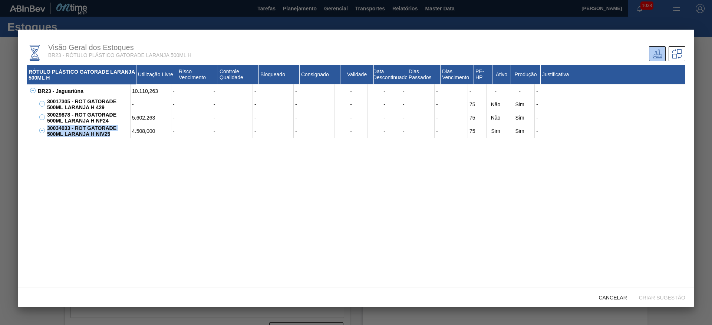
drag, startPoint x: 112, startPoint y: 135, endPoint x: 45, endPoint y: 130, distance: 67.0
click at [45, 130] on div "30034033 - ROT GATORADE 500ML LARANJA H NIV25 4.508,000 - - - - - - - - 75 Sim …" at bounding box center [360, 131] width 649 height 13
copy div "30034033 - ROT GATORADE 500ML LARANJA H NIV25"
